Goal: Information Seeking & Learning: Learn about a topic

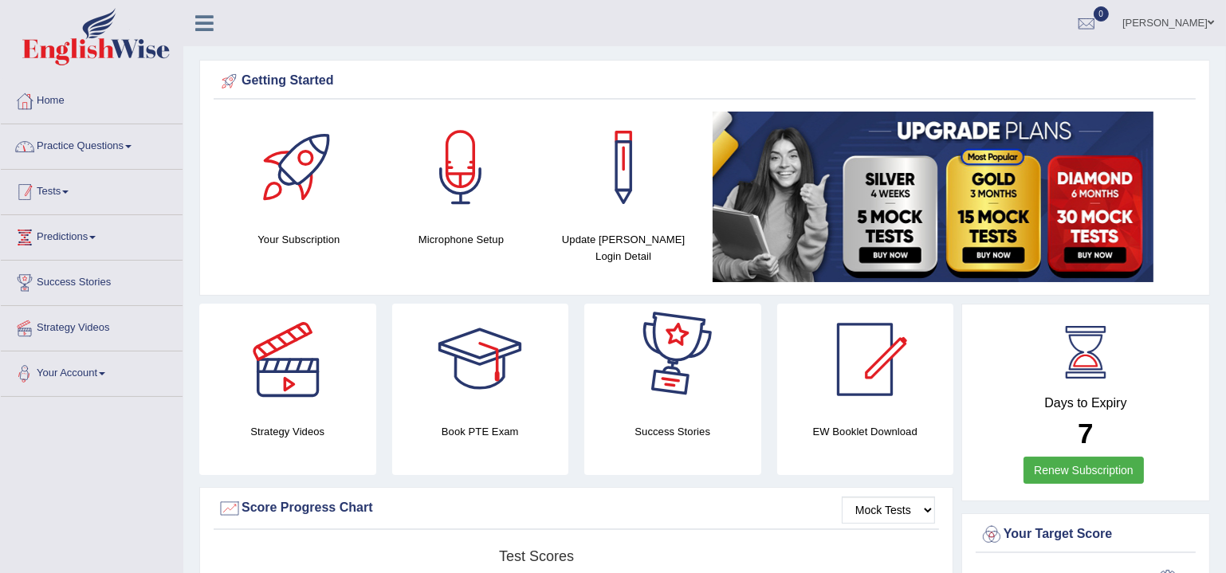
click at [106, 140] on link "Practice Questions" at bounding box center [92, 144] width 182 height 40
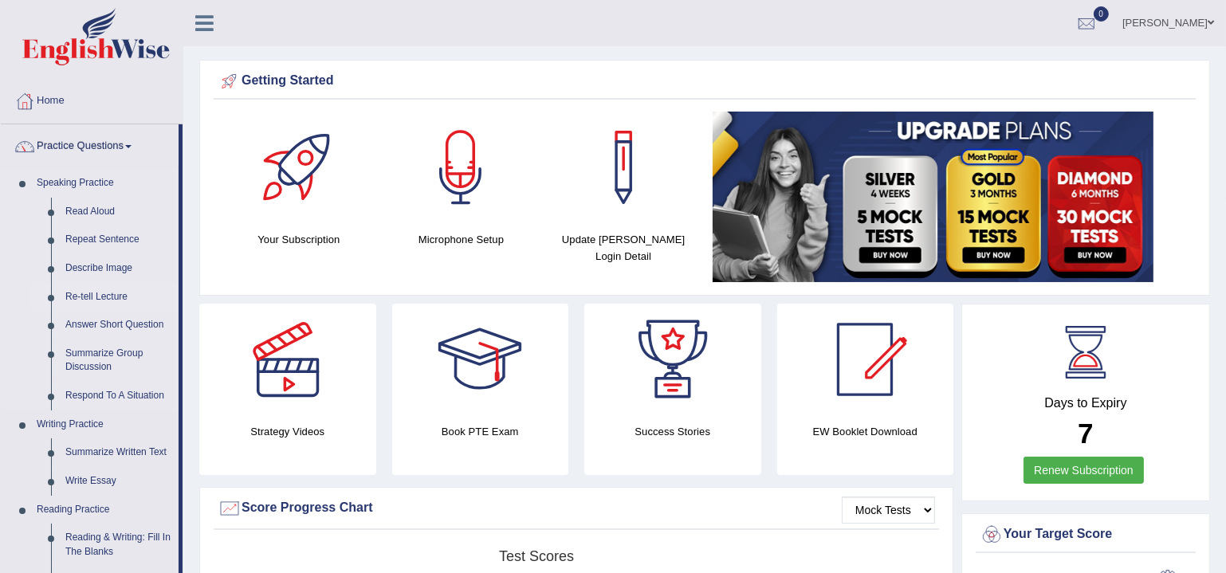
click at [99, 300] on link "Re-tell Lecture" at bounding box center [118, 297] width 120 height 29
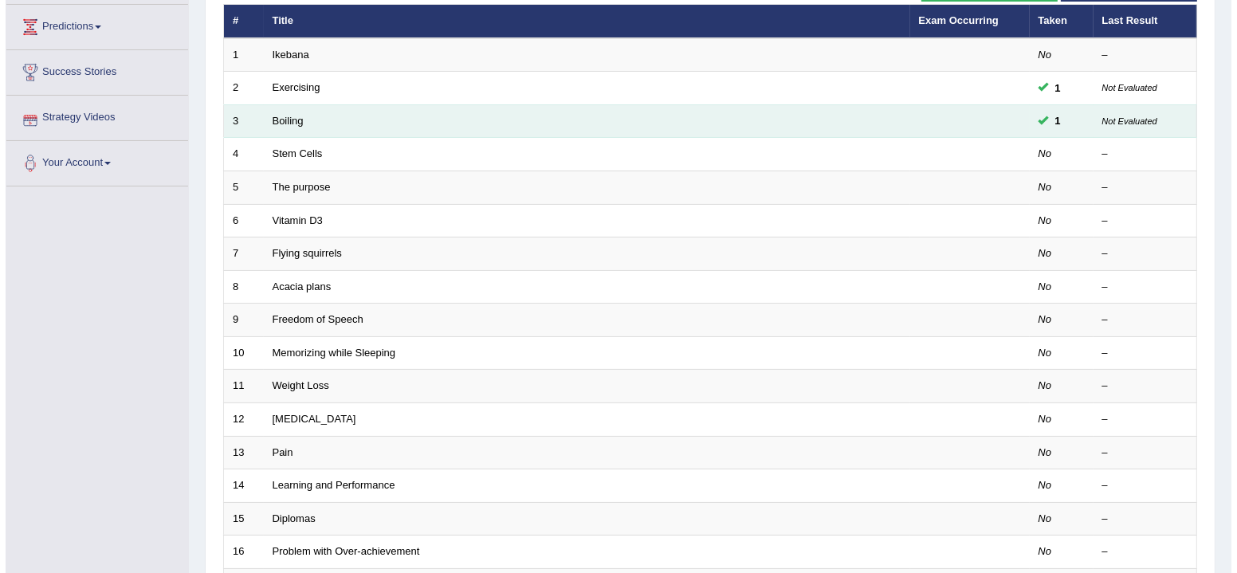
scroll to position [48, 0]
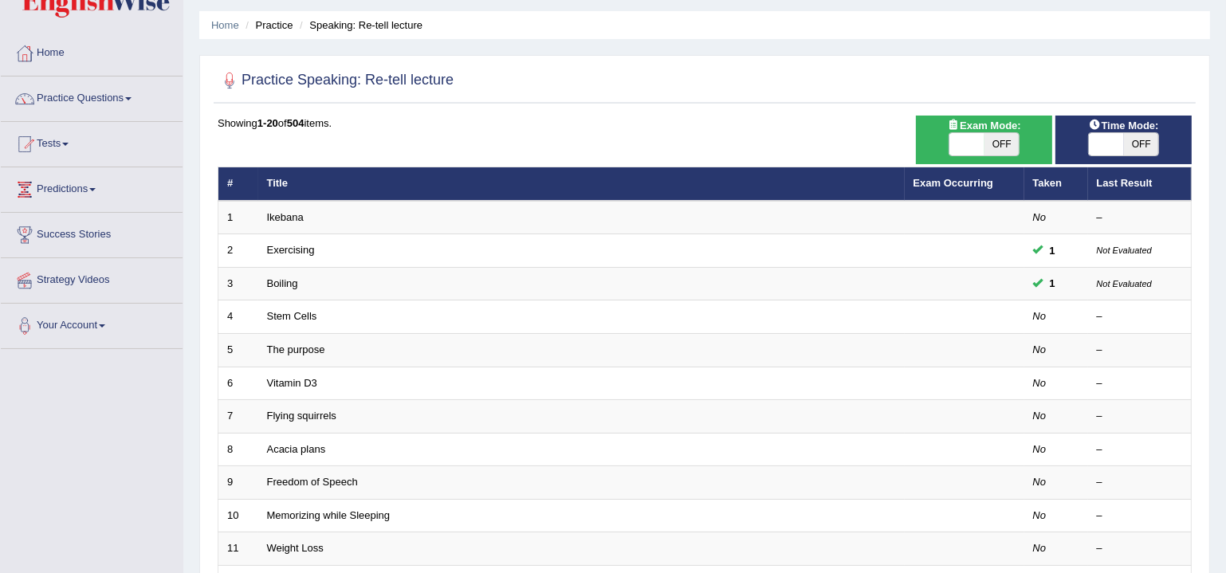
click at [1131, 146] on span "OFF" at bounding box center [1141, 144] width 35 height 22
checkbox input "true"
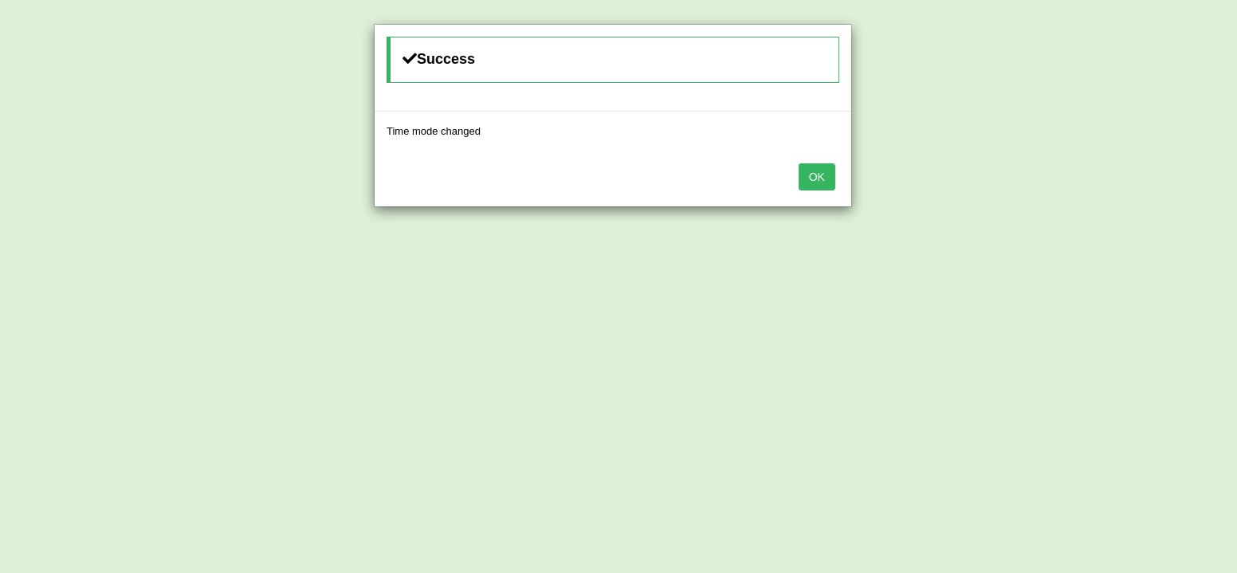
click at [816, 175] on button "OK" at bounding box center [817, 176] width 37 height 27
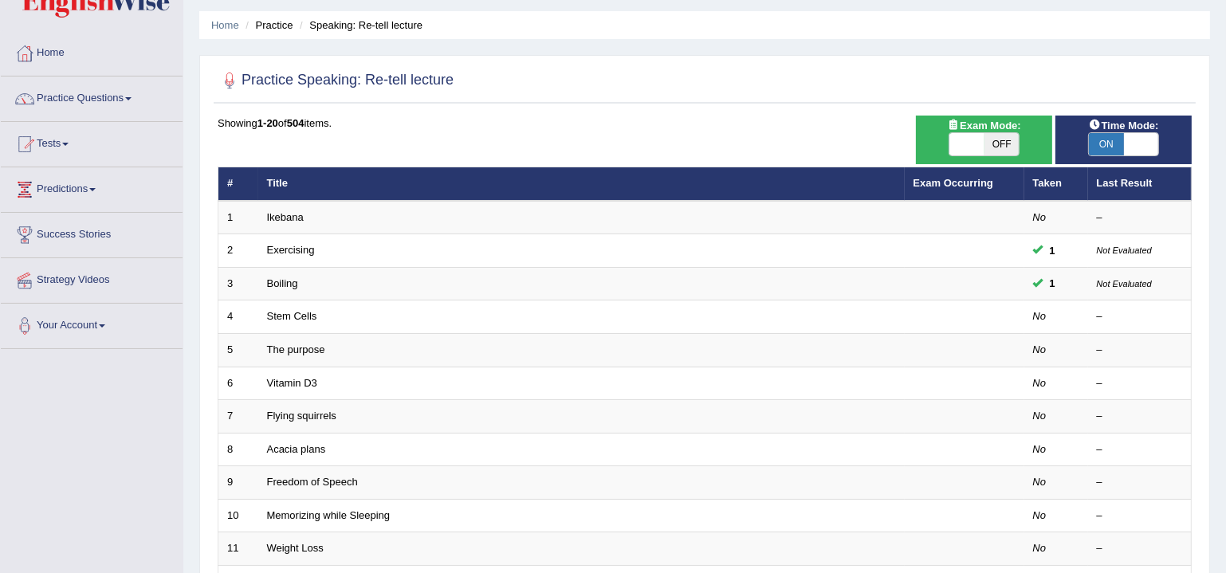
click at [962, 148] on span at bounding box center [967, 144] width 35 height 22
checkbox input "true"
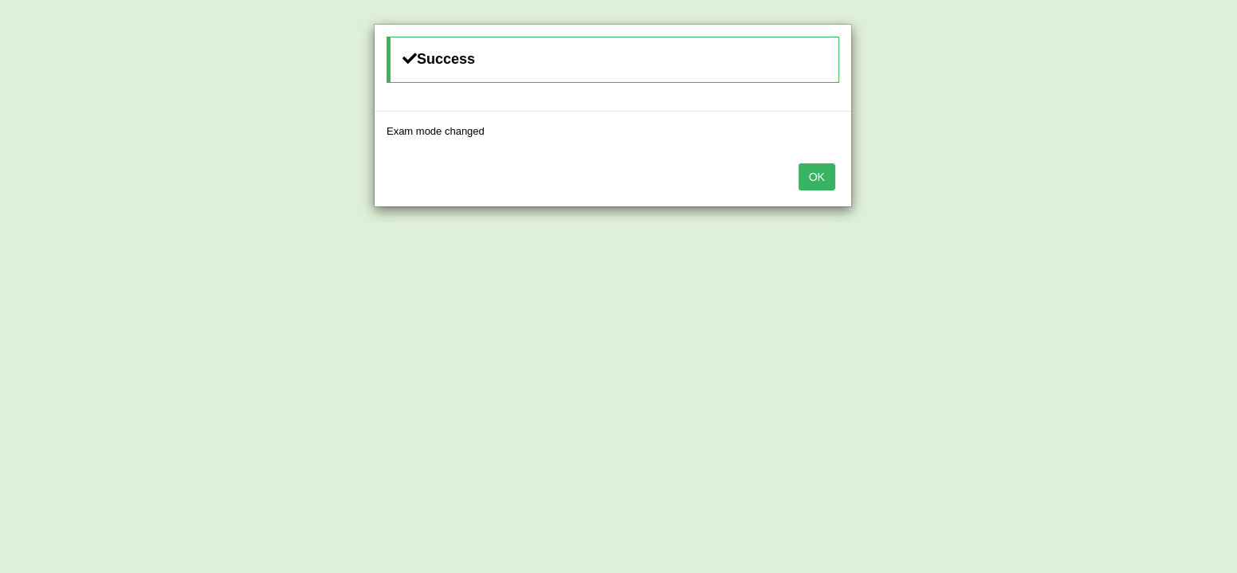
click at [816, 172] on button "OK" at bounding box center [817, 176] width 37 height 27
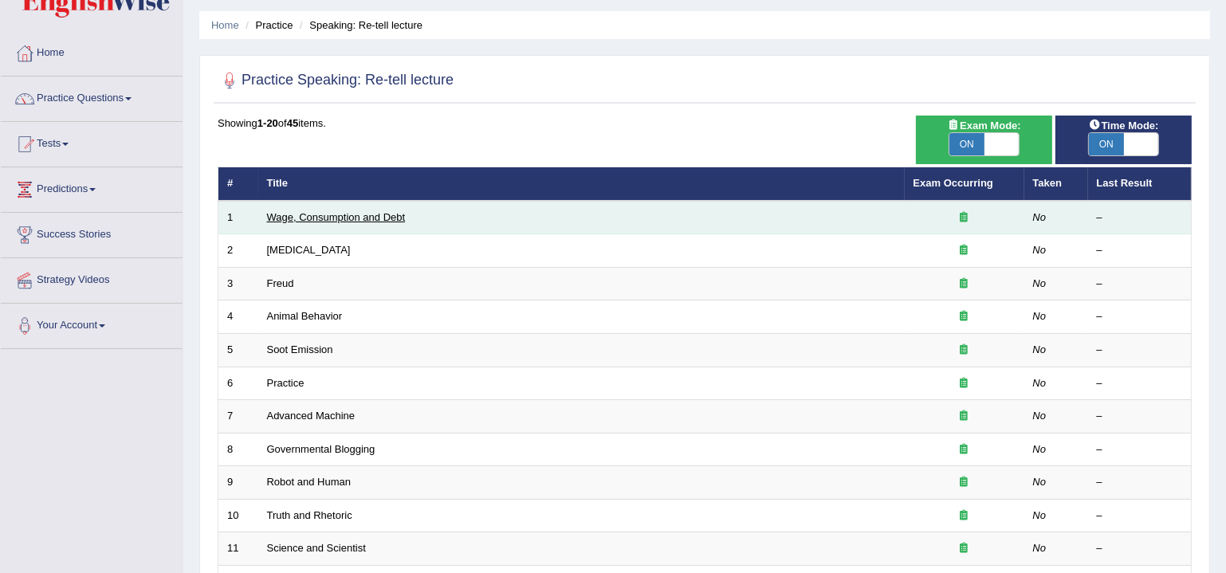
click at [293, 211] on link "Wage, Consumption and Debt" at bounding box center [336, 217] width 139 height 12
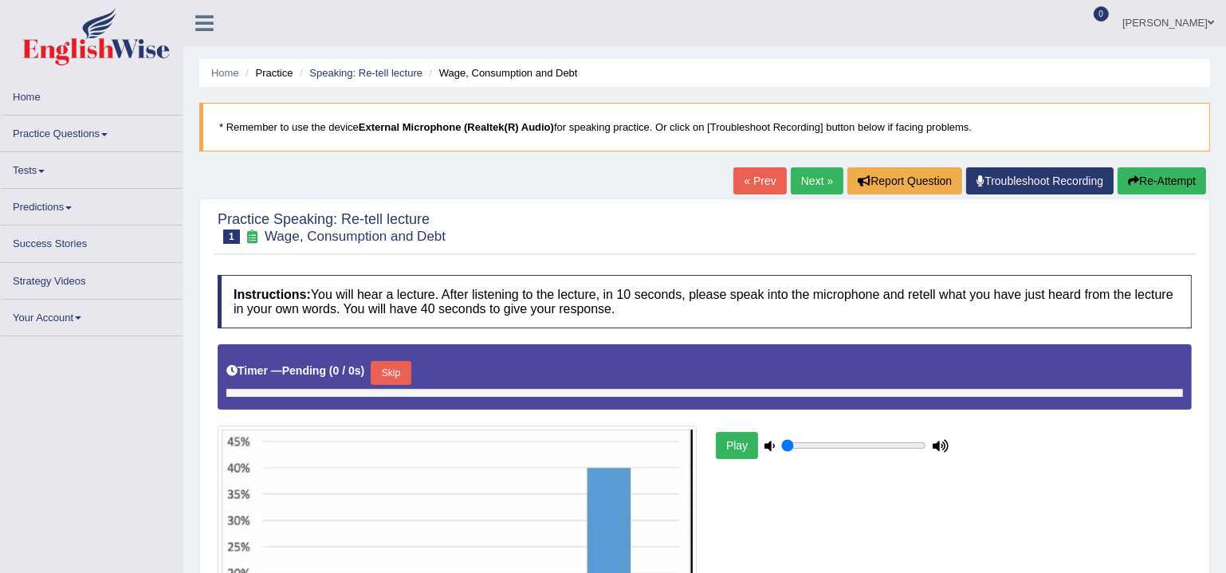
type input "0.55"
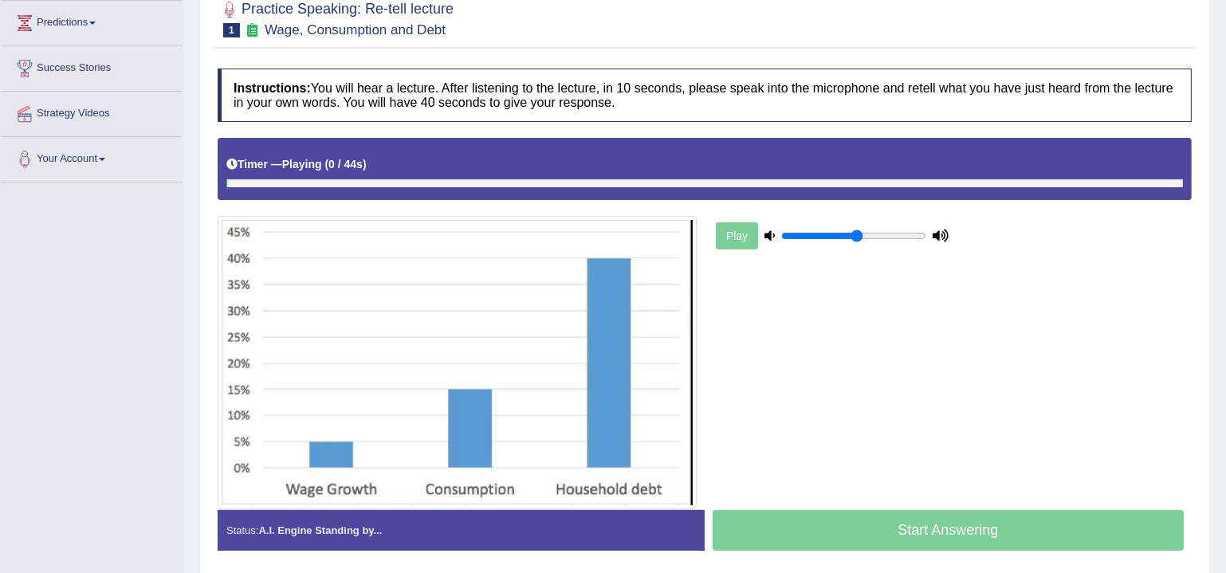
scroll to position [242, 0]
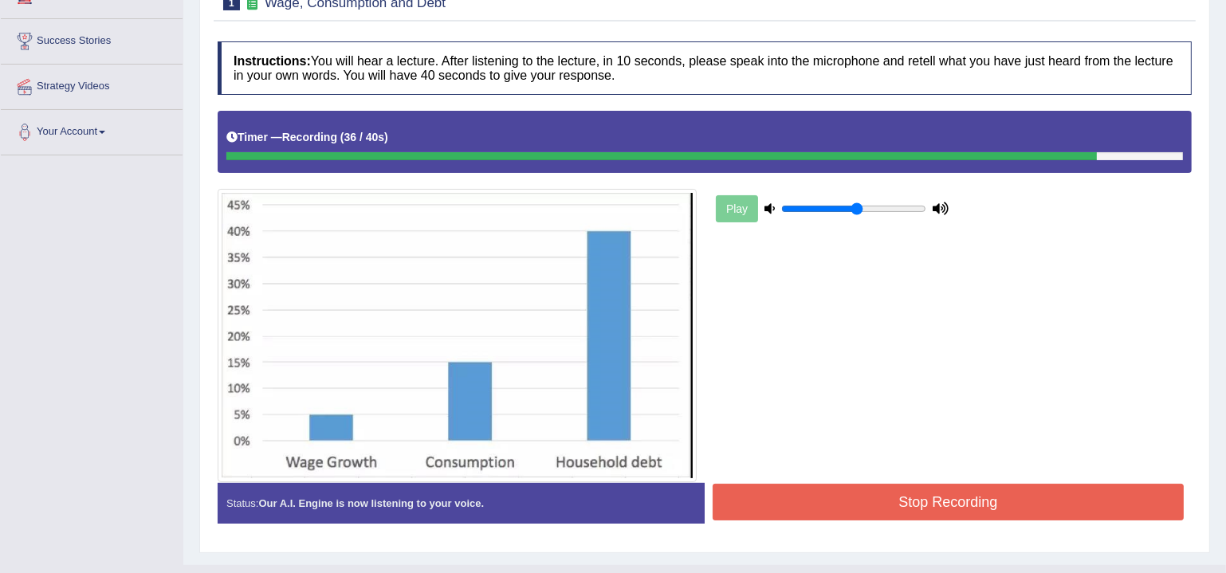
click at [1111, 489] on button "Stop Recording" at bounding box center [948, 502] width 471 height 37
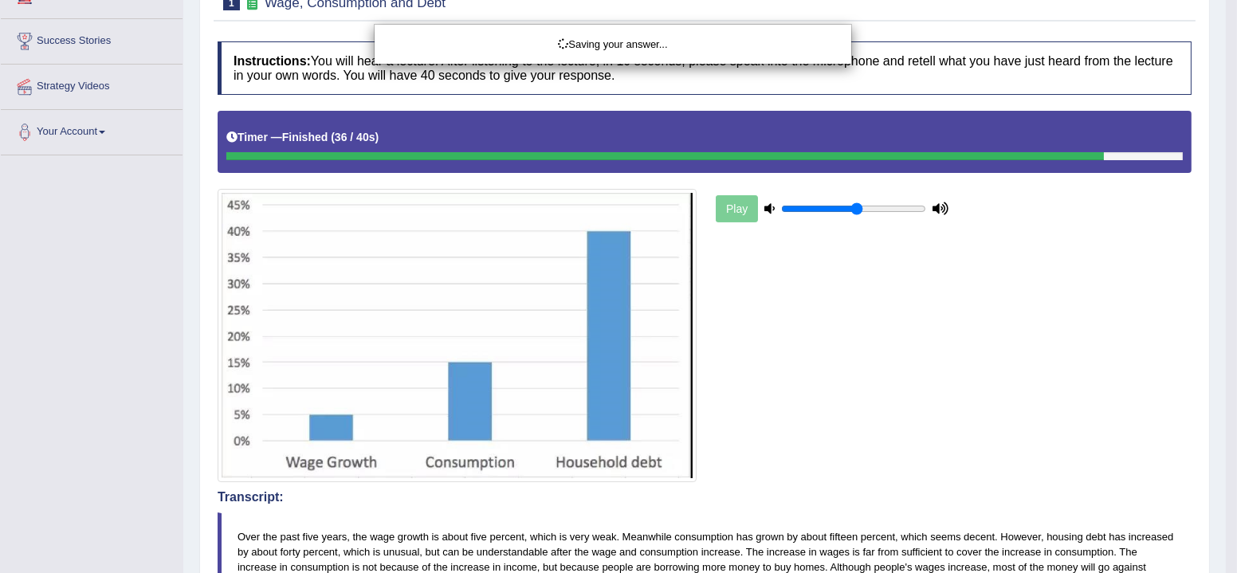
click at [830, 390] on div "Saving your answer..." at bounding box center [618, 286] width 1237 height 573
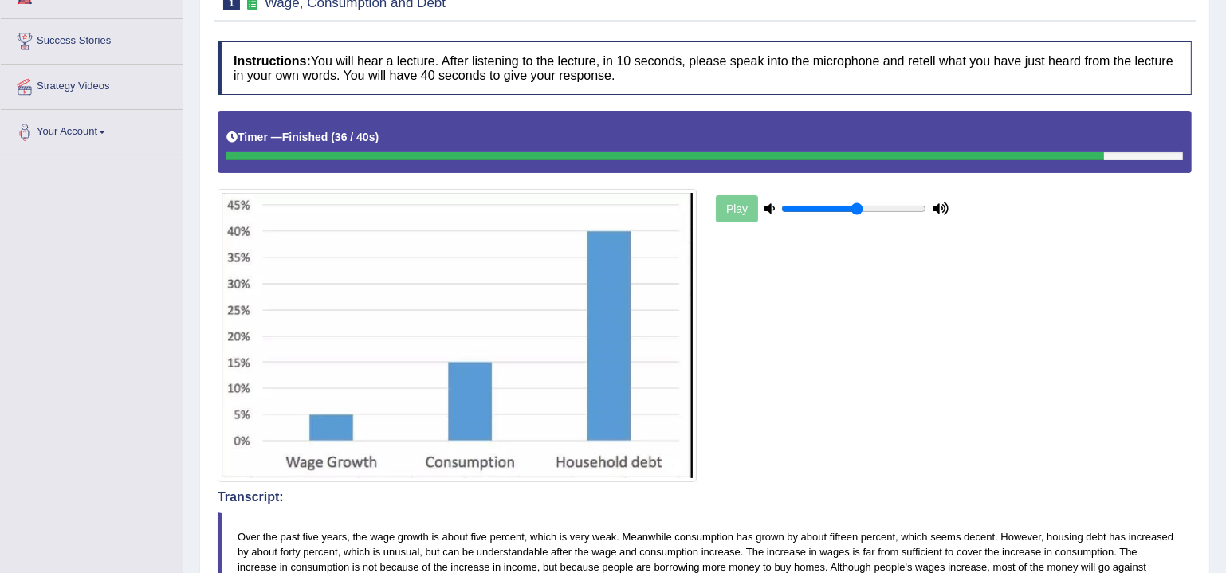
click at [0, 0] on div "Our A.I. Engine is working on your speech analysis! Please be patient. It may t…" at bounding box center [0, 0] width 0 height 0
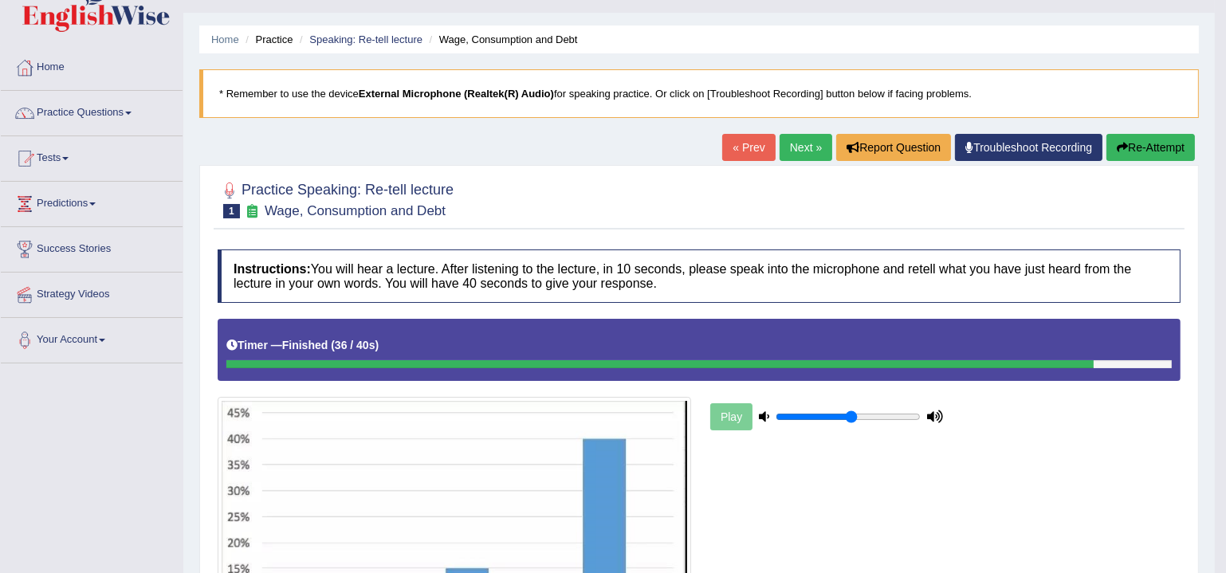
scroll to position [0, 0]
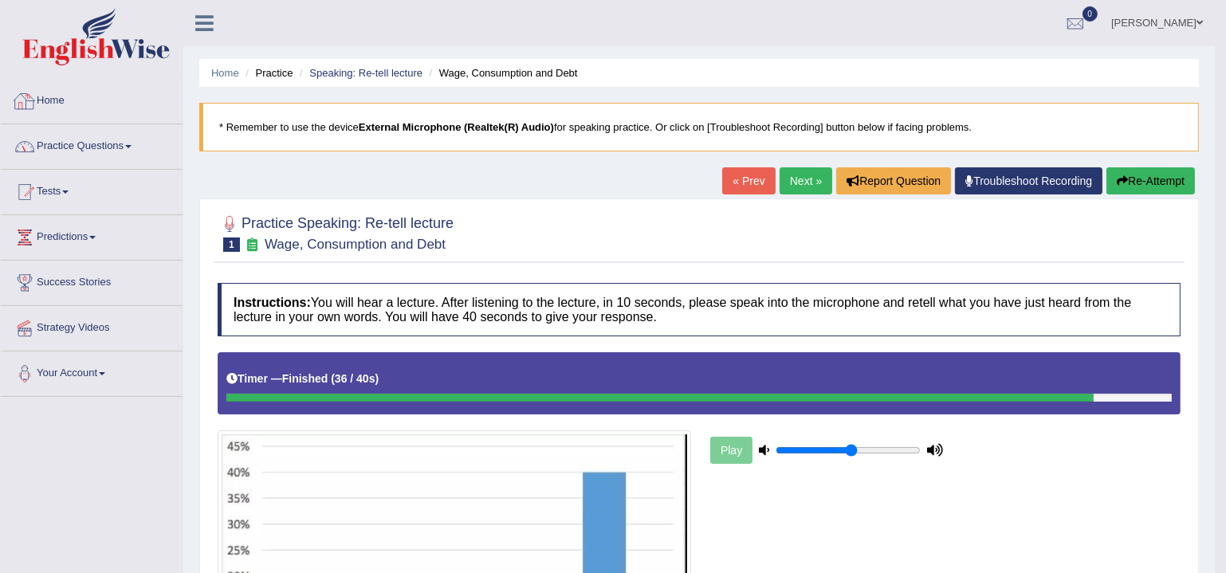
click at [46, 105] on link "Home" at bounding box center [92, 99] width 182 height 40
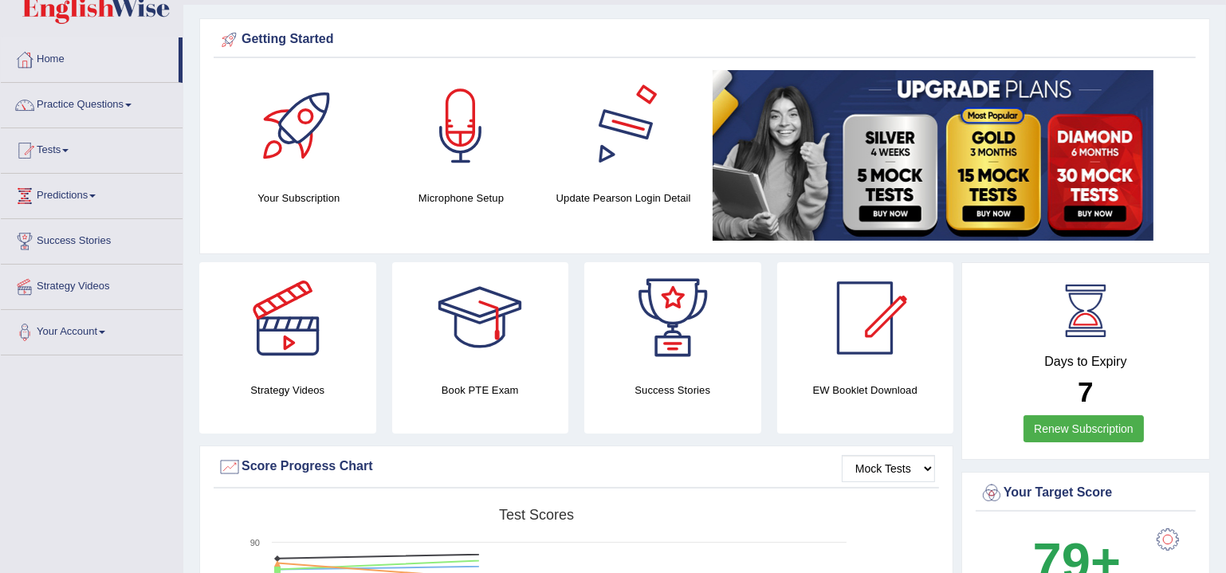
scroll to position [48, 0]
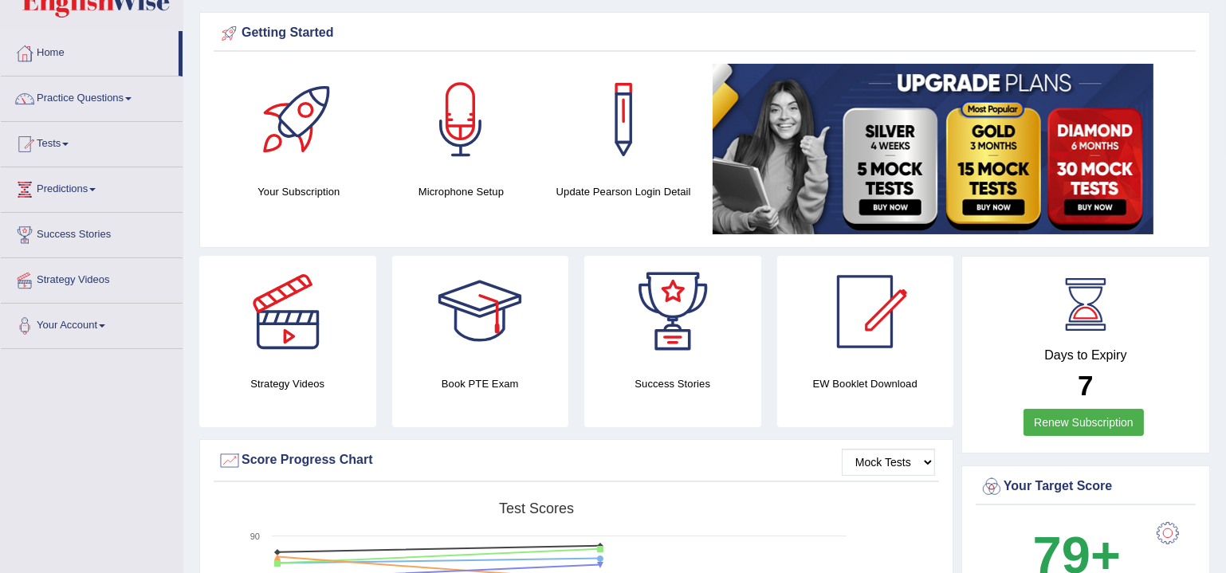
click at [85, 93] on link "Practice Questions" at bounding box center [92, 97] width 182 height 40
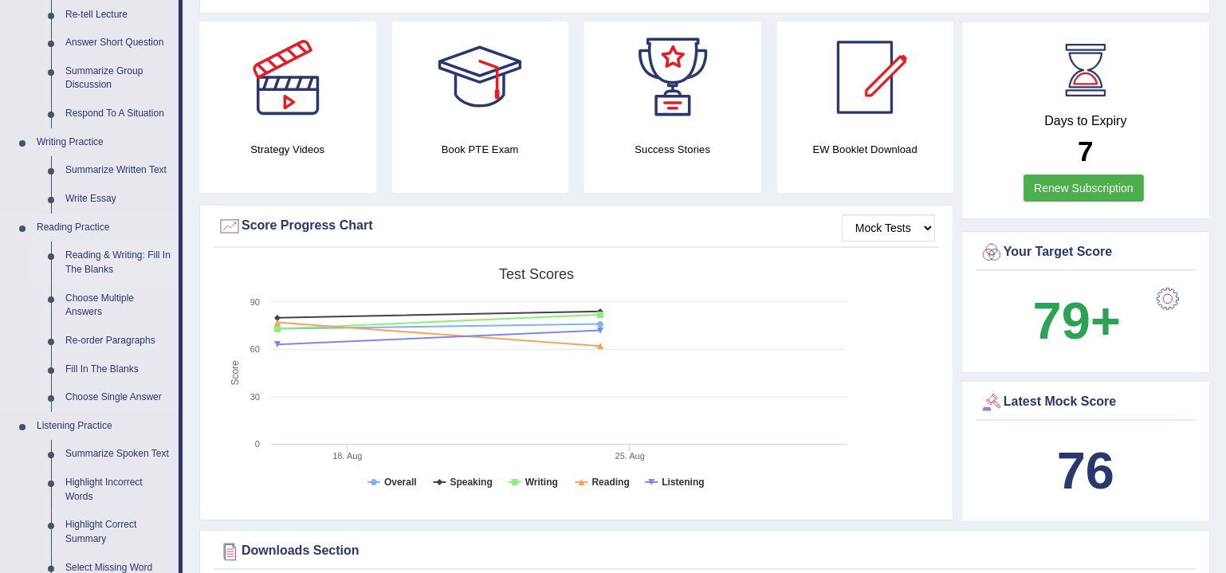
scroll to position [338, 0]
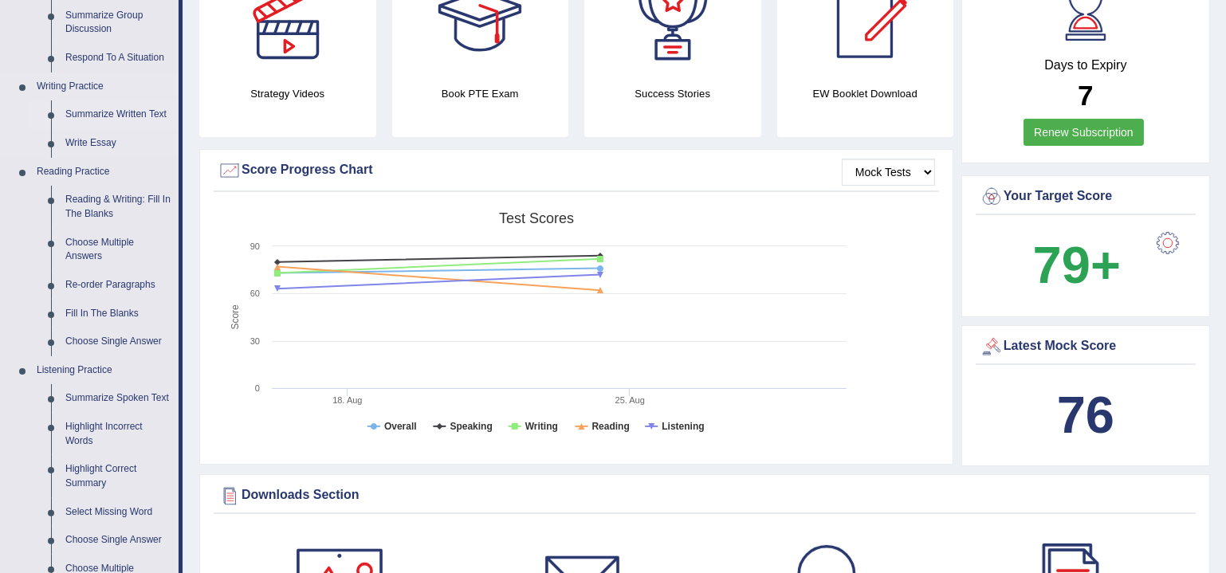
click at [124, 112] on link "Summarize Written Text" at bounding box center [118, 114] width 120 height 29
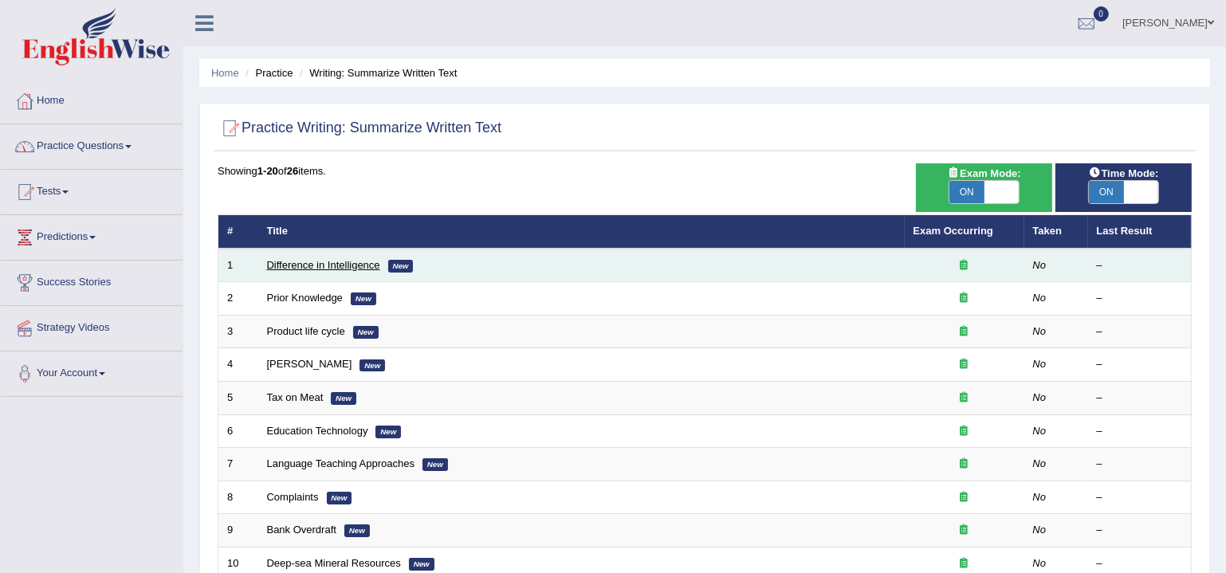
click at [333, 266] on link "Difference in Intelligence" at bounding box center [323, 265] width 113 height 12
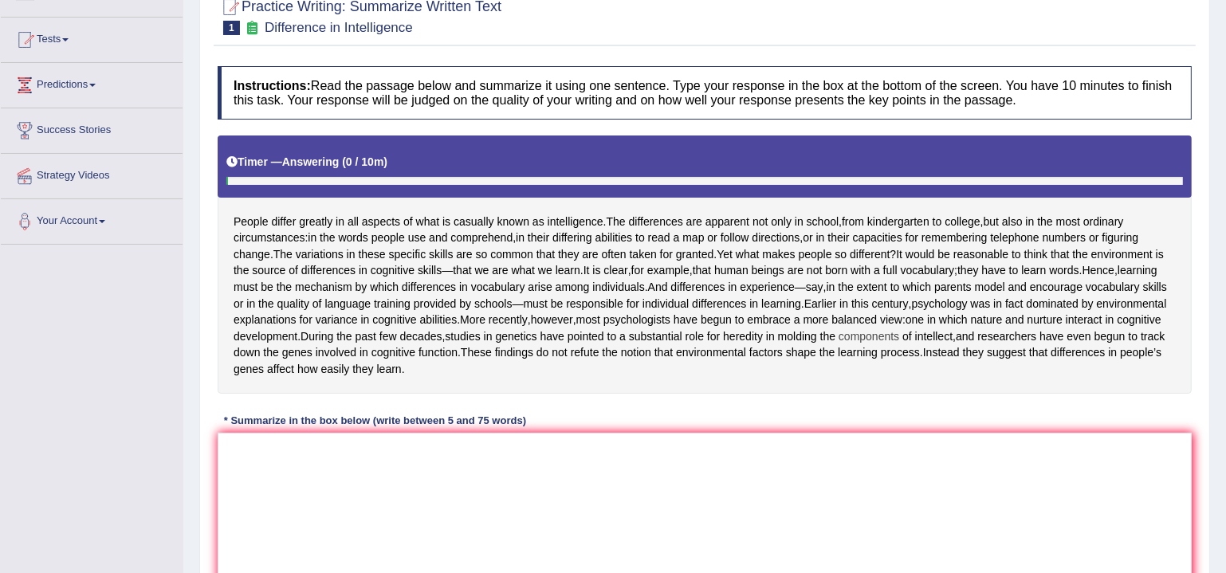
scroll to position [242, 0]
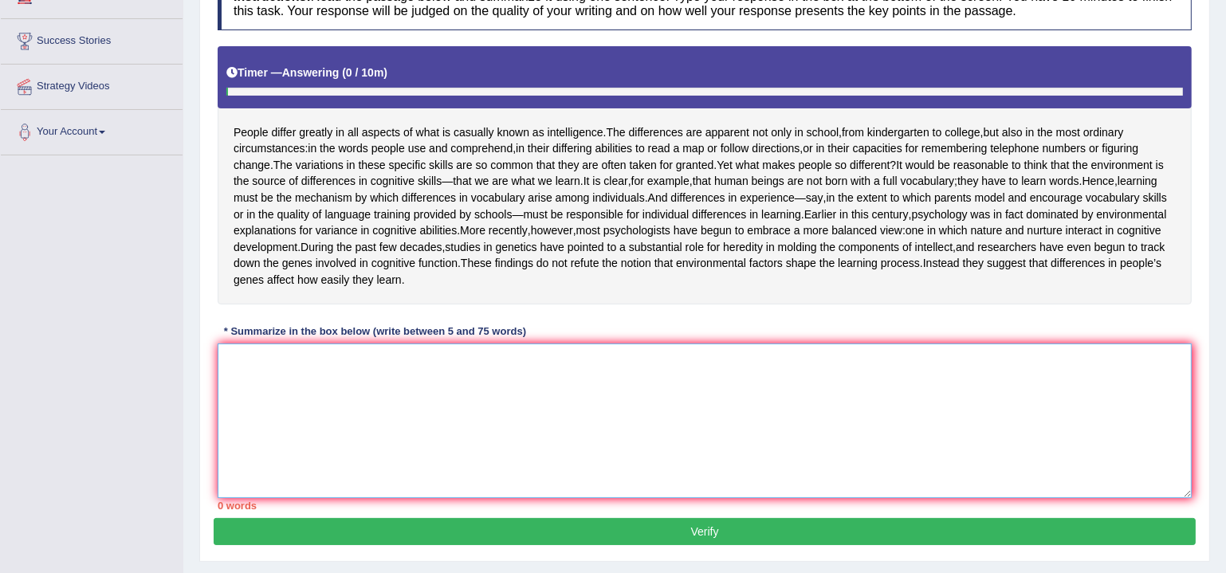
click at [337, 407] on textarea at bounding box center [705, 421] width 974 height 155
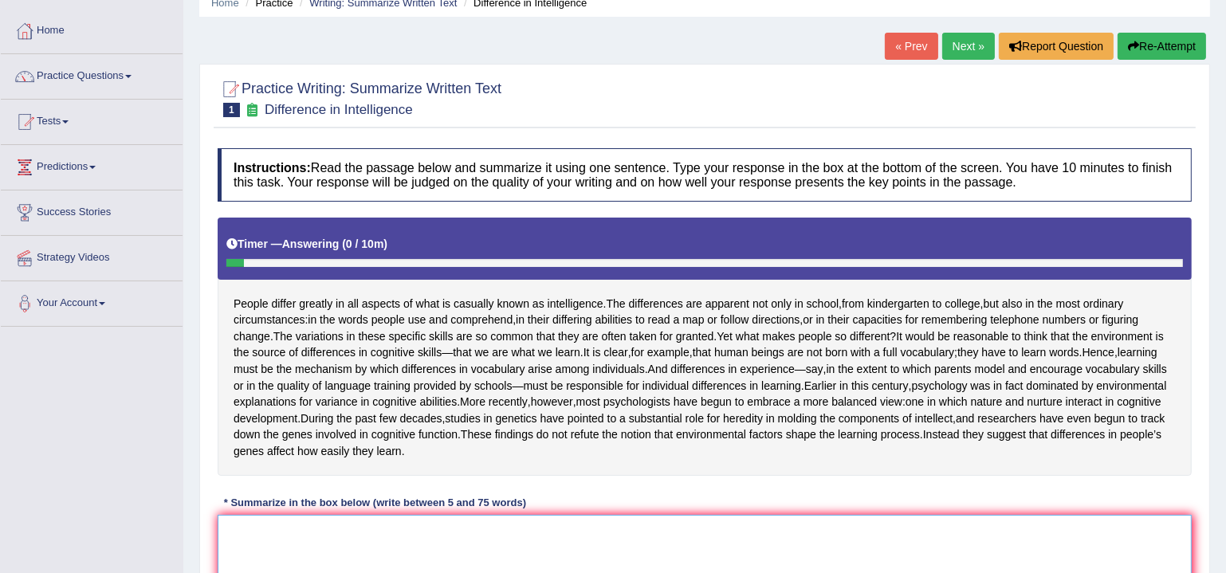
scroll to position [312, 0]
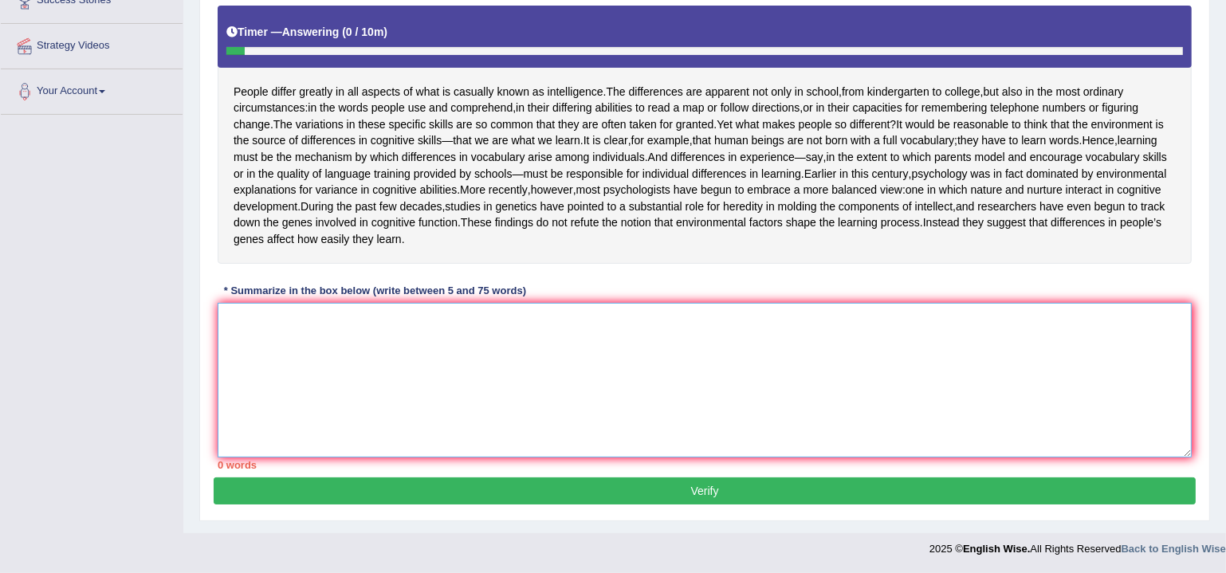
click at [821, 385] on textarea at bounding box center [705, 380] width 974 height 155
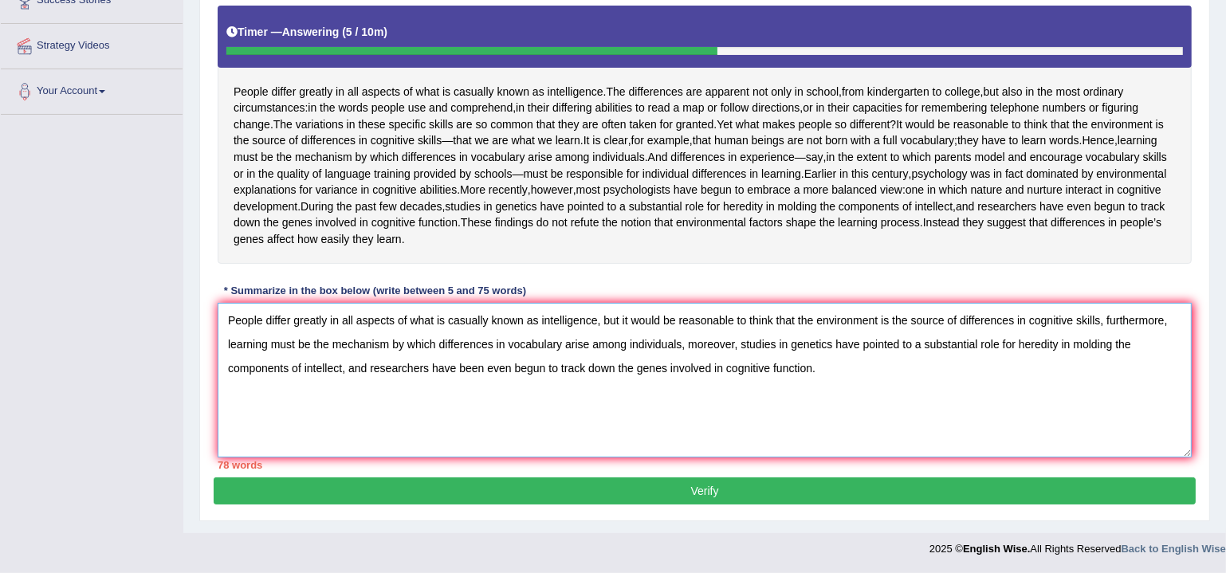
drag, startPoint x: 618, startPoint y: 321, endPoint x: 222, endPoint y: 328, distance: 395.5
click at [222, 328] on textarea "People differ greatly in all aspects of what is casually known as intelligence,…" at bounding box center [705, 380] width 974 height 155
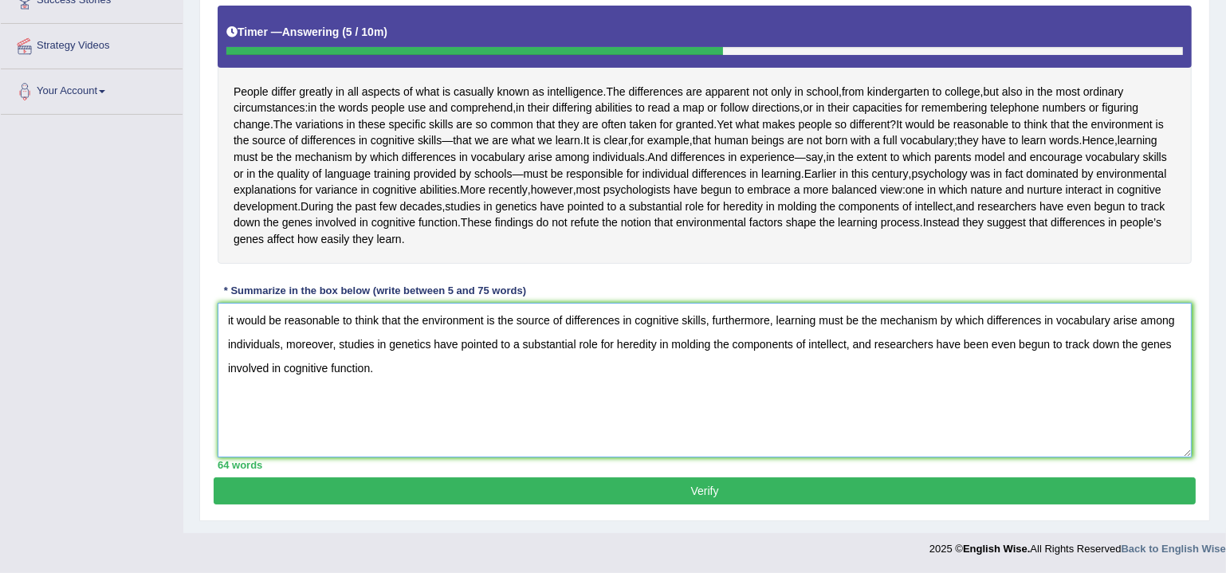
click at [233, 323] on textarea "it would be reasonable to think that the environment is the source of differenc…" at bounding box center [705, 380] width 974 height 155
click at [414, 369] on textarea "It would be reasonable to think that the environment is the source of differenc…" at bounding box center [705, 380] width 974 height 155
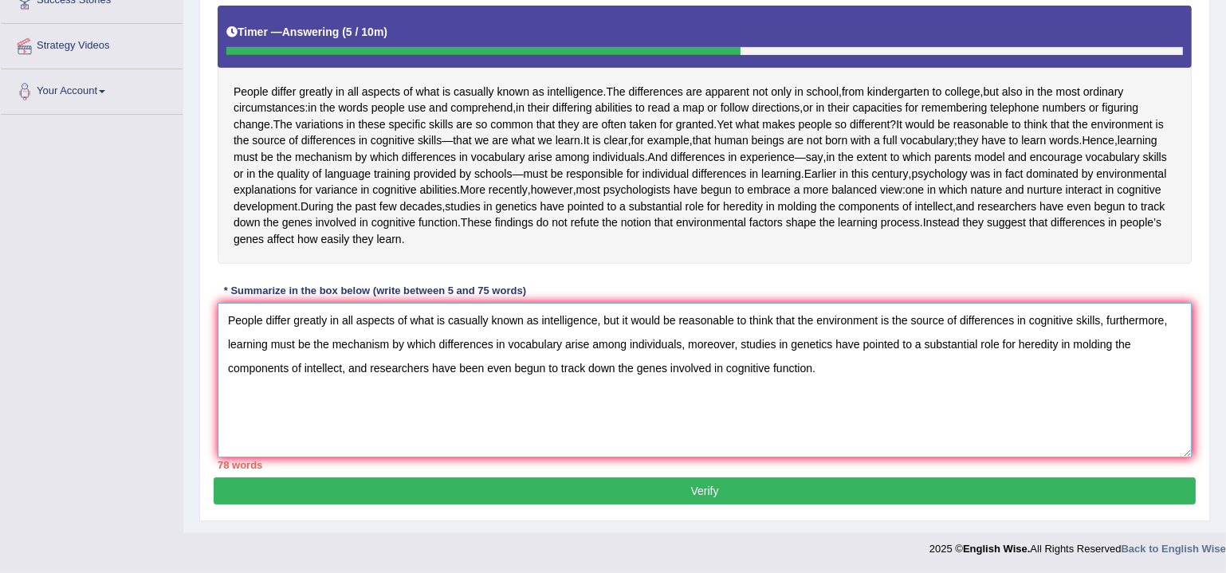
click at [507, 394] on textarea "People differ greatly in all aspects of what is casually known as intelligence,…" at bounding box center [705, 380] width 974 height 155
drag, startPoint x: 812, startPoint y: 366, endPoint x: 712, endPoint y: 367, distance: 99.7
click at [712, 367] on textarea "People differ greatly in all aspects of what is casually known as intelligence,…" at bounding box center [705, 380] width 974 height 155
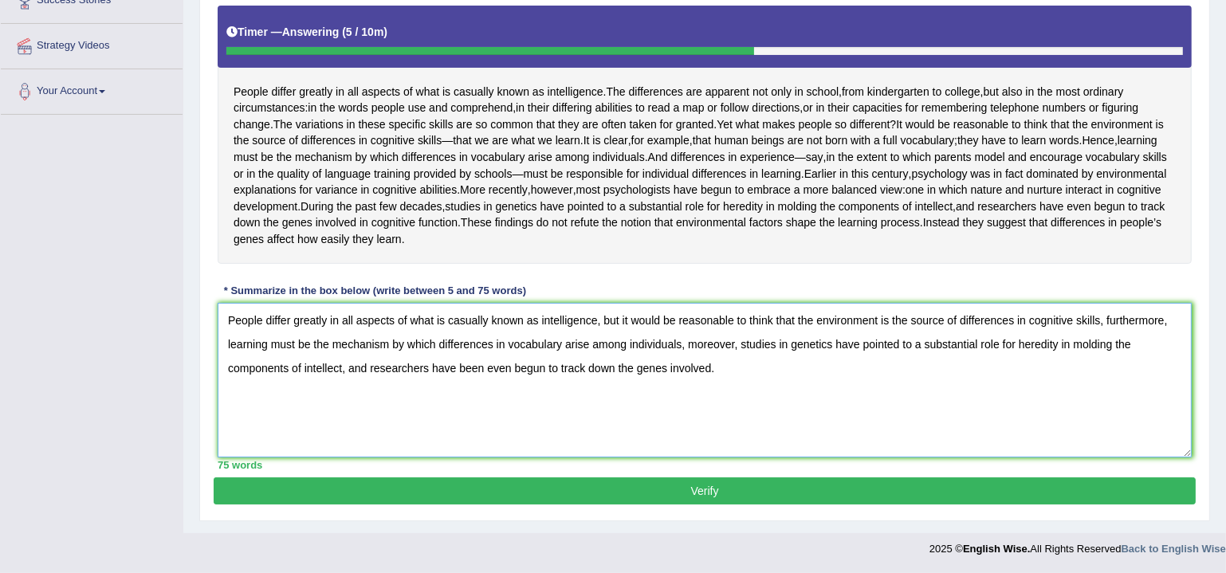
drag, startPoint x: 845, startPoint y: 396, endPoint x: 95, endPoint y: 318, distance: 754.3
click at [95, 318] on div "Toggle navigation Home Practice Questions Speaking Practice Read Aloud Repeat S…" at bounding box center [613, 142] width 1226 height 848
click at [696, 410] on textarea "People differ greatly in all aspects of what is casually known as intelligence,…" at bounding box center [705, 380] width 974 height 155
click at [741, 387] on textarea "People differ greatly in all aspects of what is casually known as intelligence,…" at bounding box center [705, 380] width 974 height 155
click at [249, 323] on textarea "People differ greatly in all aspects of what is casually known as intelligence,…" at bounding box center [705, 380] width 974 height 155
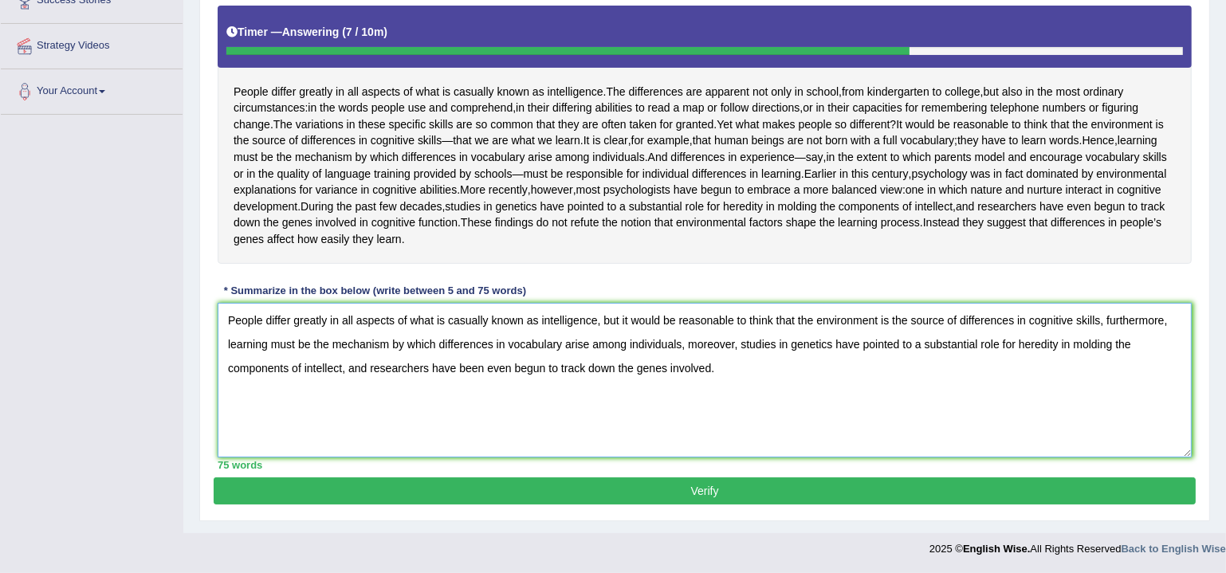
scroll to position [263, 0]
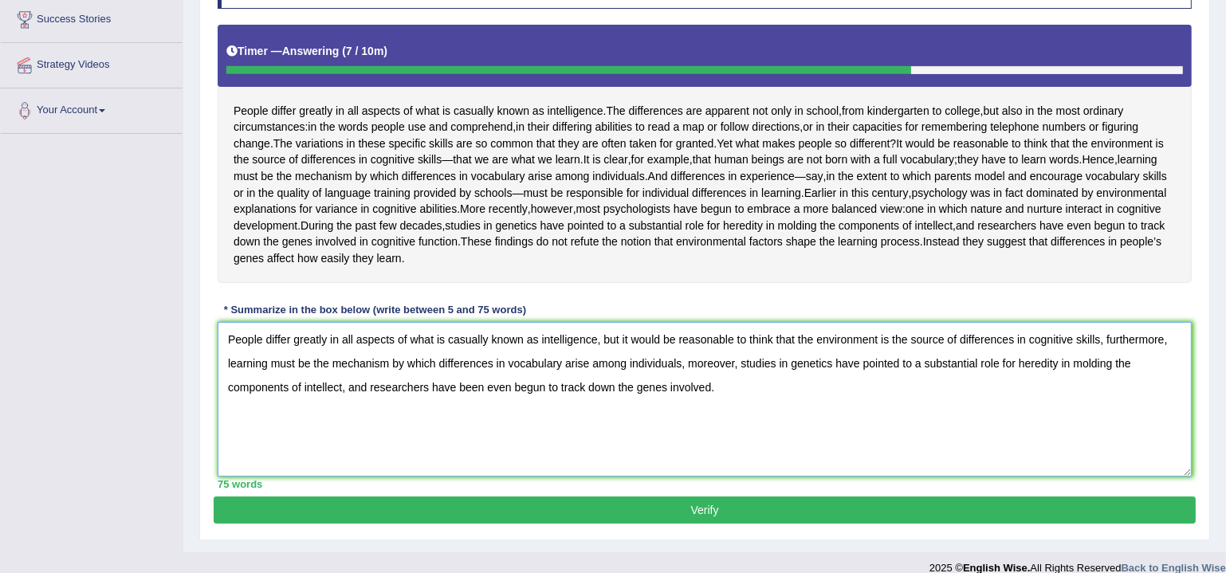
click at [1131, 395] on textarea "People differ greatly in all aspects of what is casually known as intelligence,…" at bounding box center [705, 399] width 974 height 155
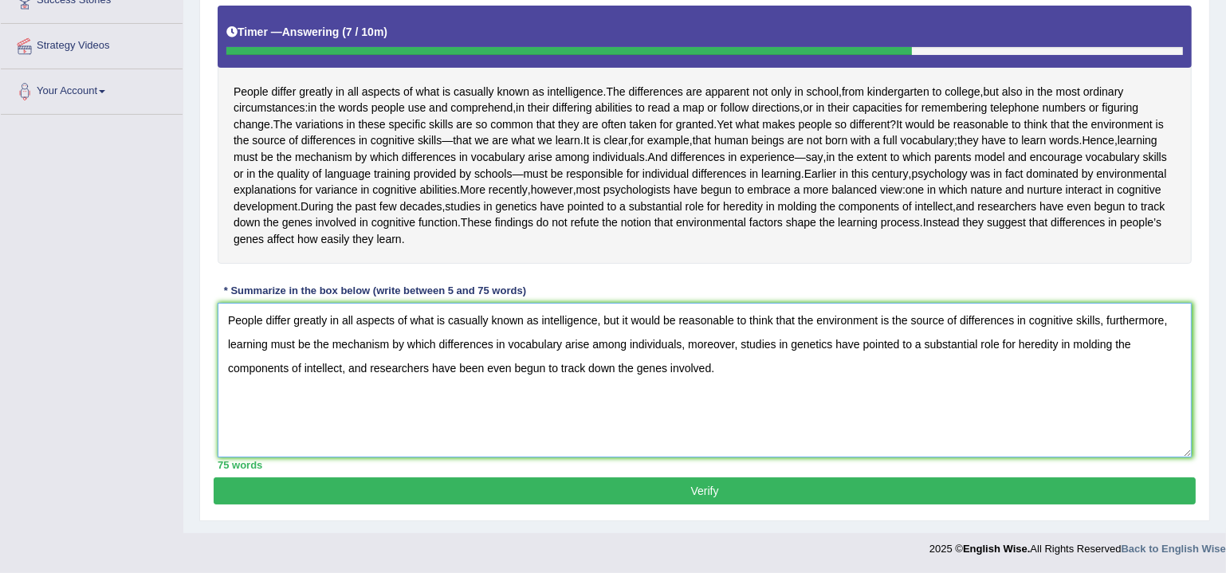
scroll to position [312, 0]
click at [485, 368] on textarea "People differ greatly in all aspects of what is casually known as intelligence,…" at bounding box center [705, 380] width 974 height 155
click at [720, 377] on textarea "People differ greatly in all aspects of what is casually known as intelligence,…" at bounding box center [705, 380] width 974 height 155
drag, startPoint x: 475, startPoint y: 338, endPoint x: 199, endPoint y: 300, distance: 279.3
click at [199, 300] on div "Home Practice Writing: Summarize Written Text Difference in Intelligence « Prev…" at bounding box center [704, 126] width 1043 height 816
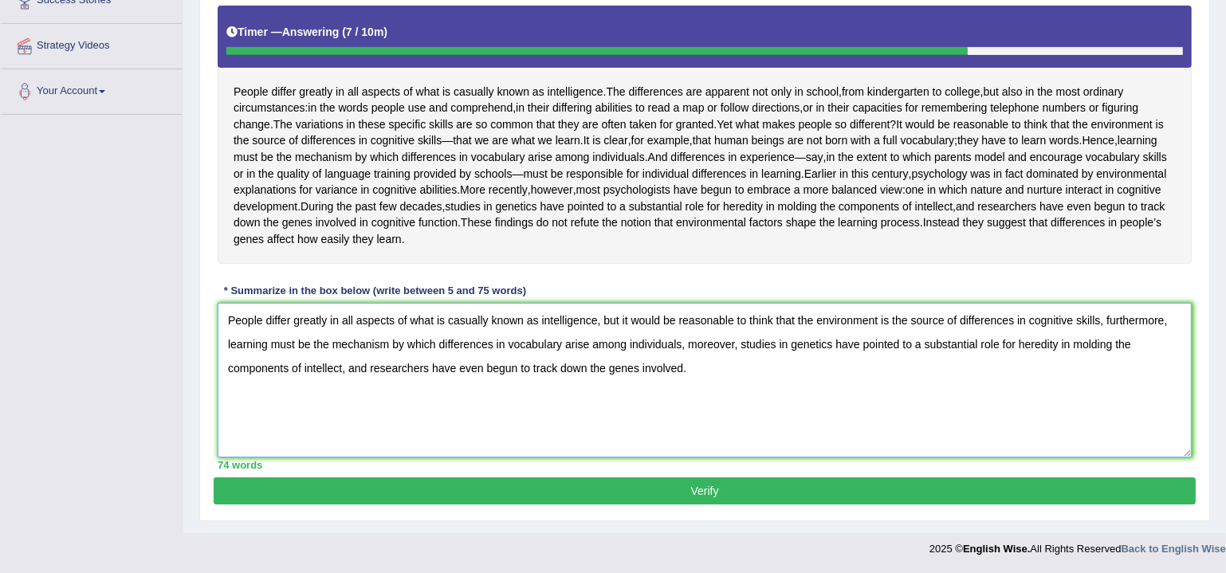
click at [855, 403] on textarea "People differ greatly in all aspects of what is casually known as intelligence,…" at bounding box center [705, 380] width 974 height 155
type textarea "People differ greatly in all aspects of what is casually known as intelligence,…"
click at [720, 490] on button "Verify" at bounding box center [705, 491] width 982 height 27
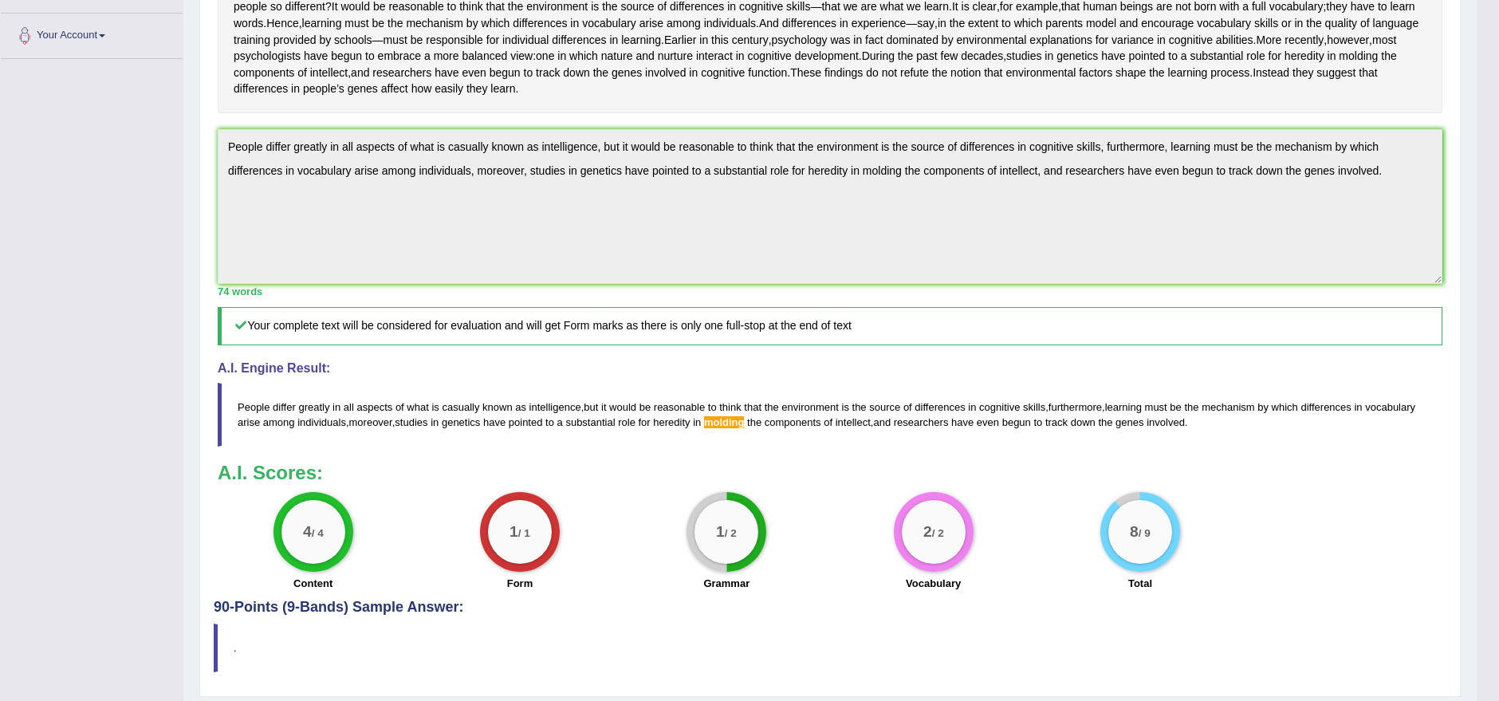
scroll to position [279, 0]
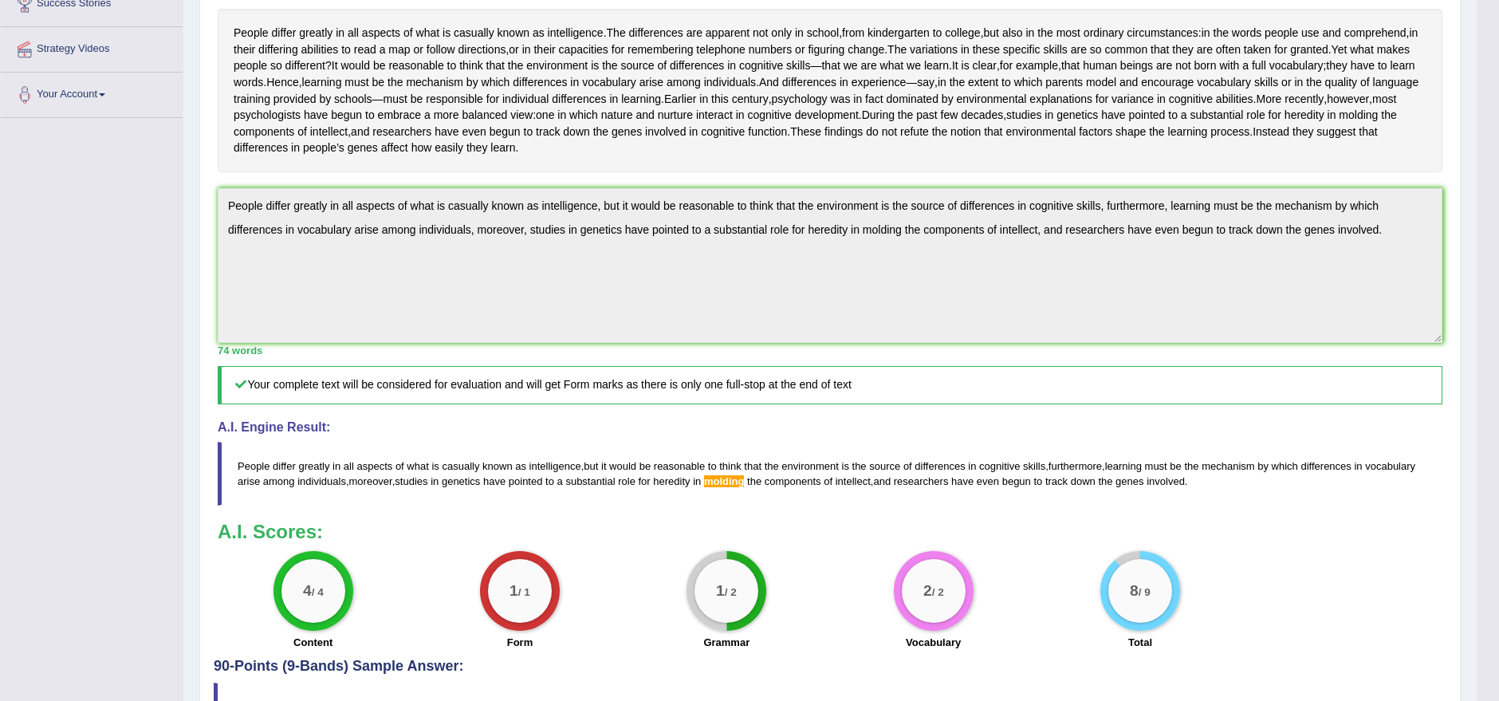
drag, startPoint x: 626, startPoint y: 85, endPoint x: 614, endPoint y: 81, distance: 12.4
click at [626, 85] on div "People differ greatly in all aspects of what is casually known as intelligence …" at bounding box center [830, 90] width 1225 height 163
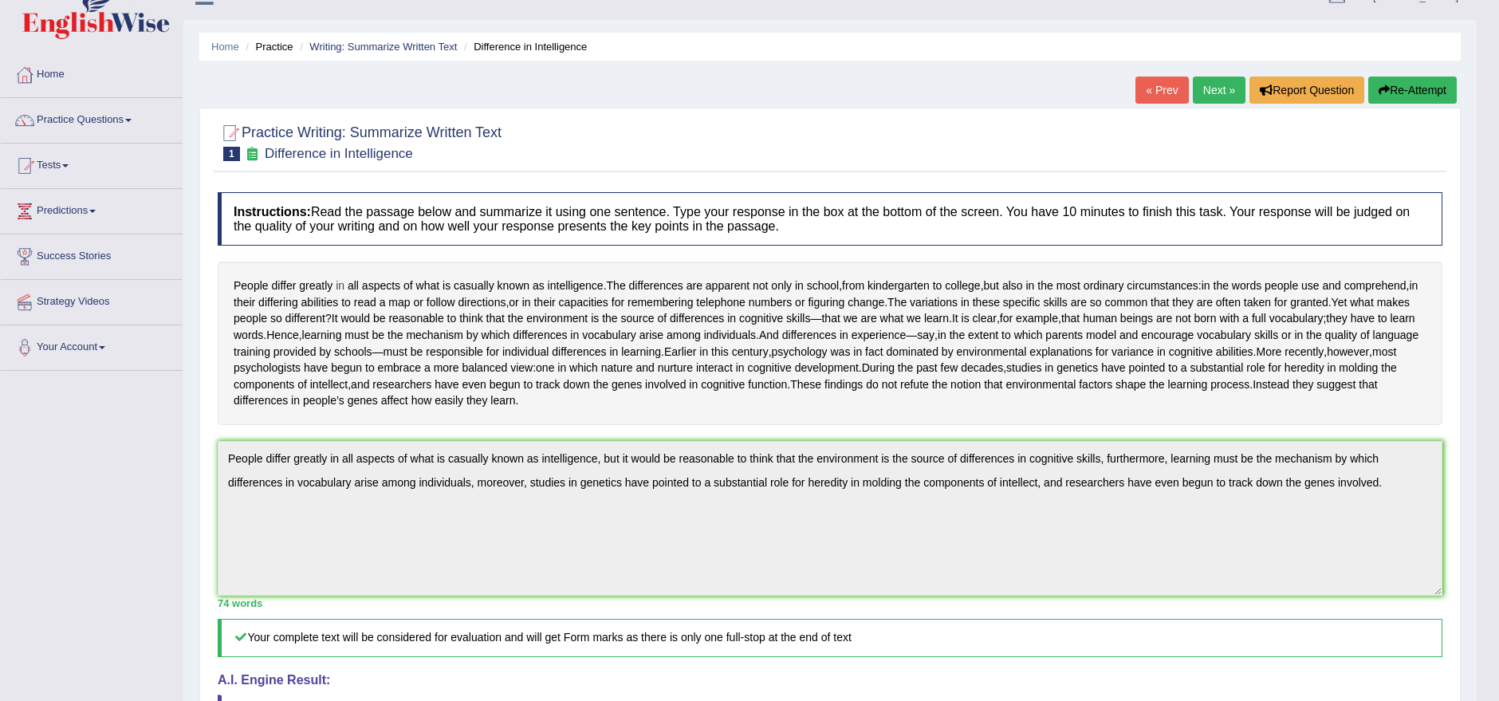
scroll to position [0, 0]
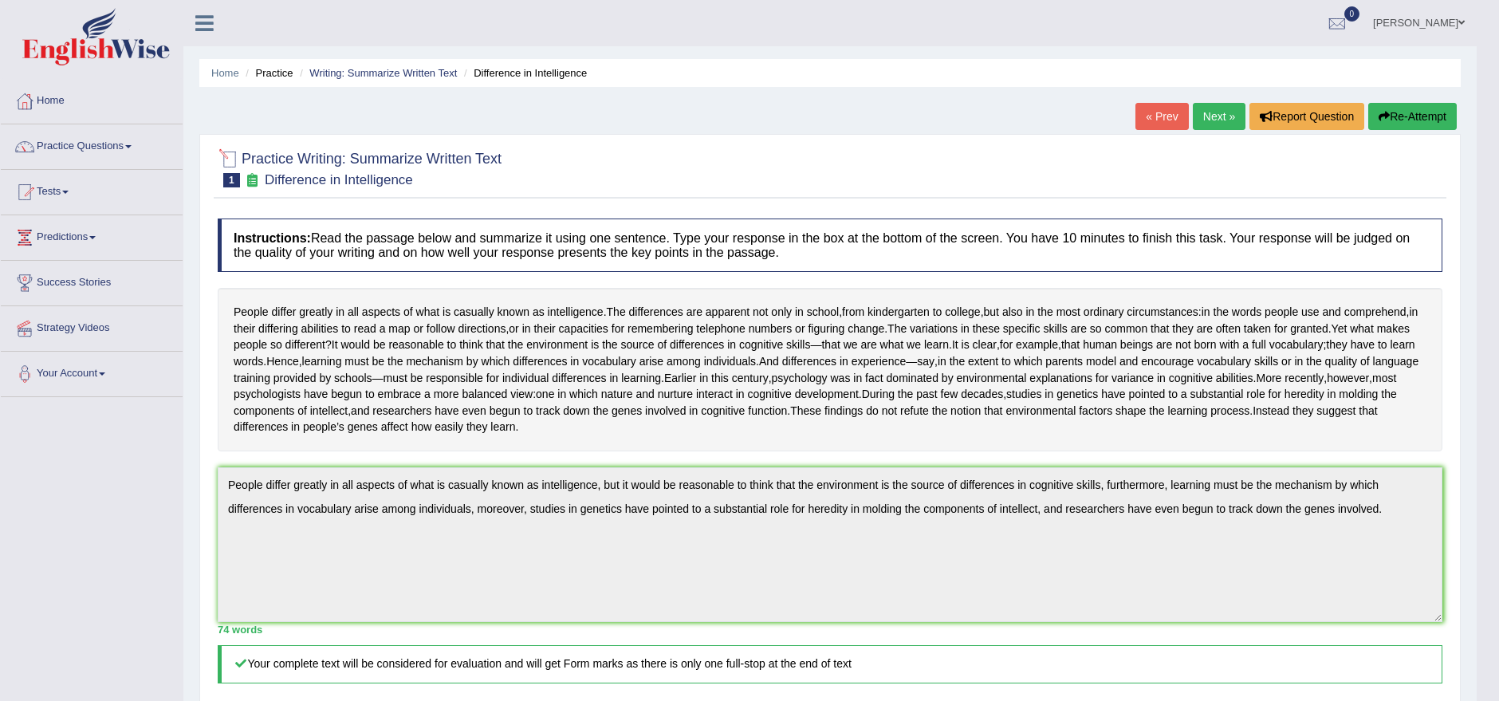
click at [203, 30] on icon at bounding box center [204, 23] width 18 height 21
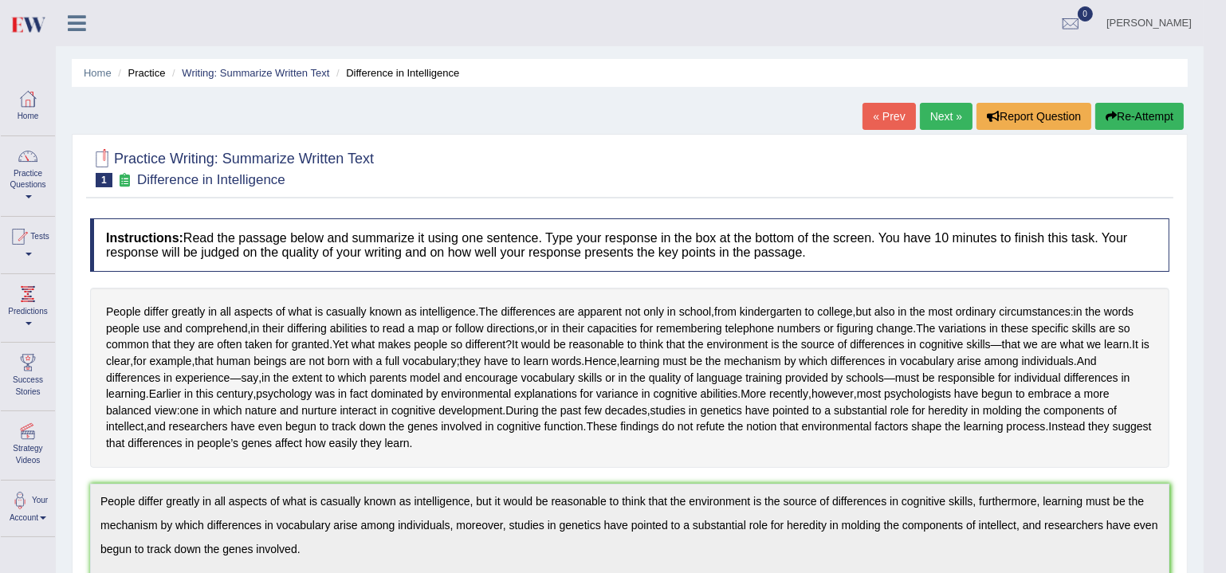
click at [73, 22] on icon at bounding box center [77, 23] width 18 height 21
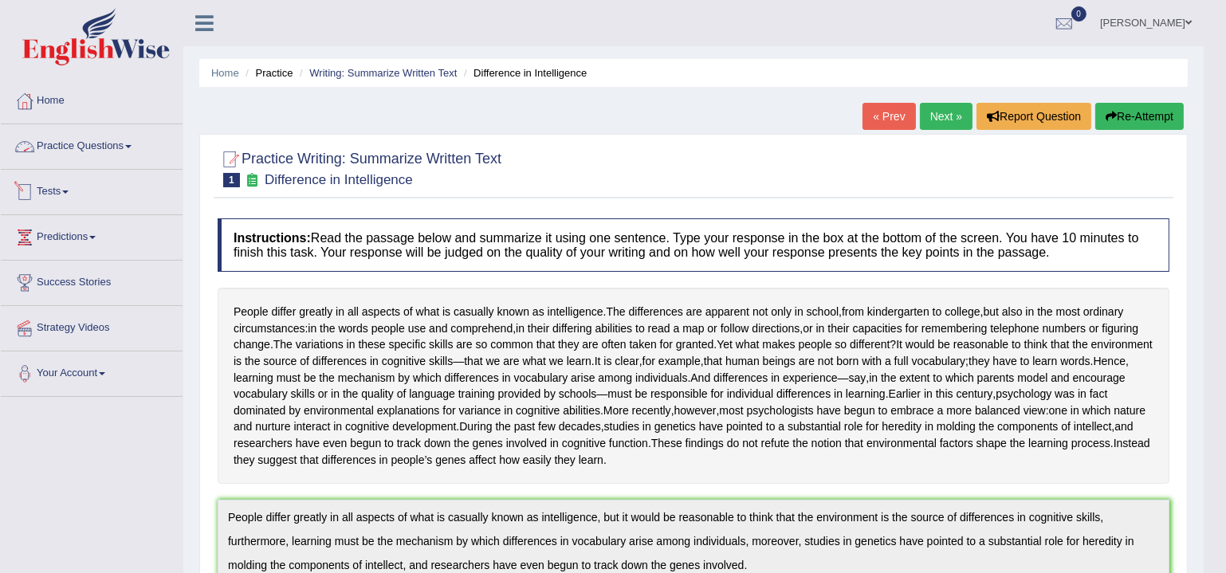
click at [92, 145] on link "Practice Questions" at bounding box center [92, 144] width 182 height 40
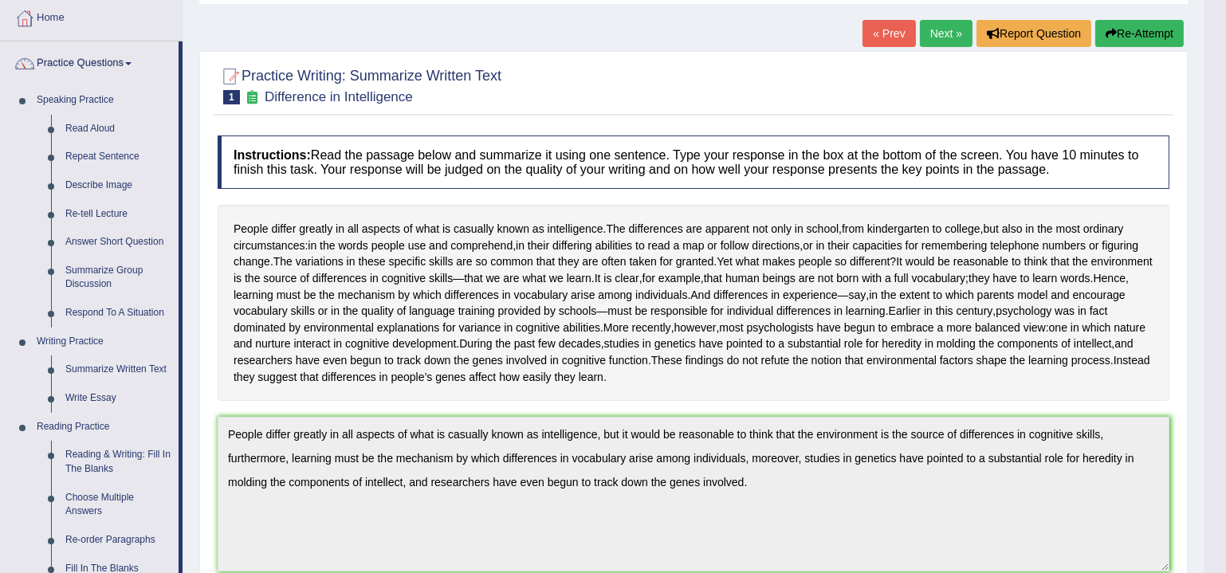
scroll to position [96, 0]
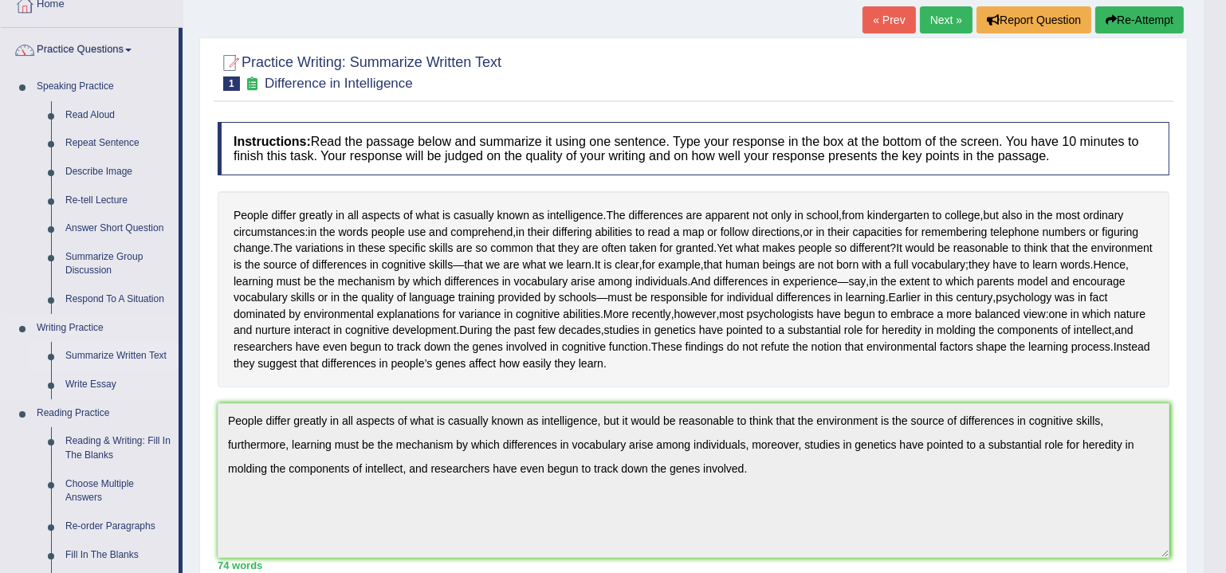
click at [116, 352] on link "Summarize Written Text" at bounding box center [118, 356] width 120 height 29
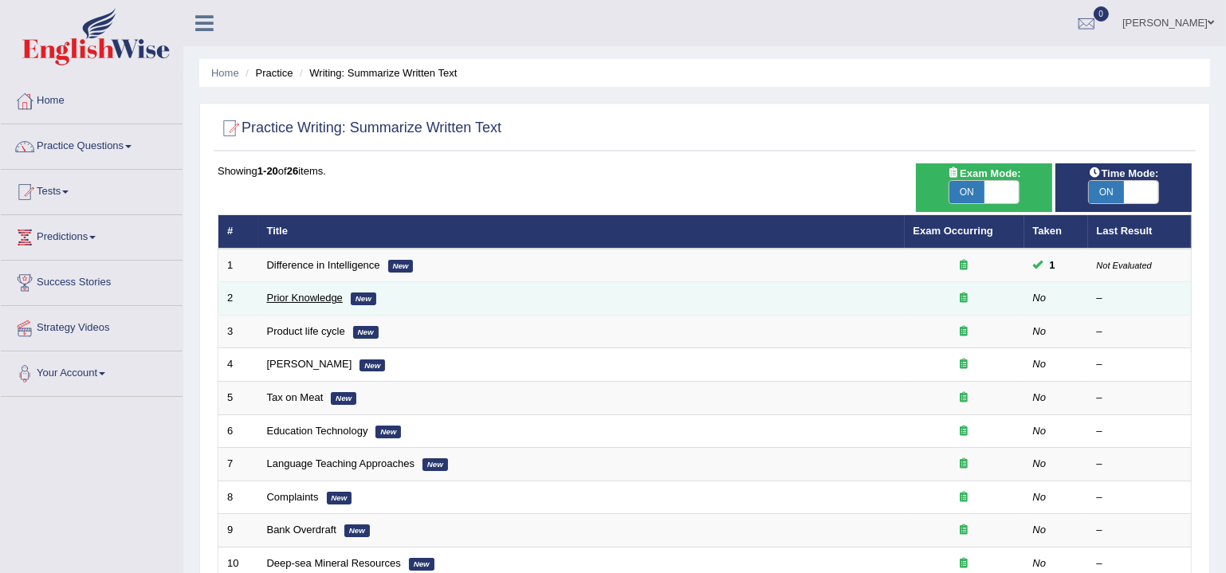
click at [317, 296] on link "Prior Knowledge" at bounding box center [305, 298] width 76 height 12
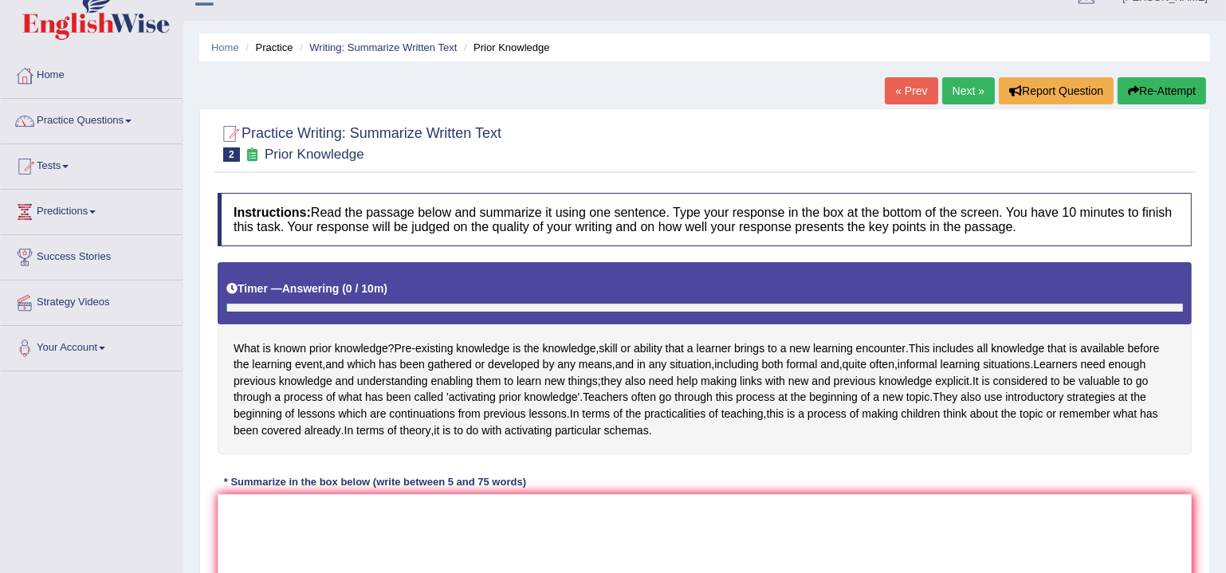
scroll to position [144, 0]
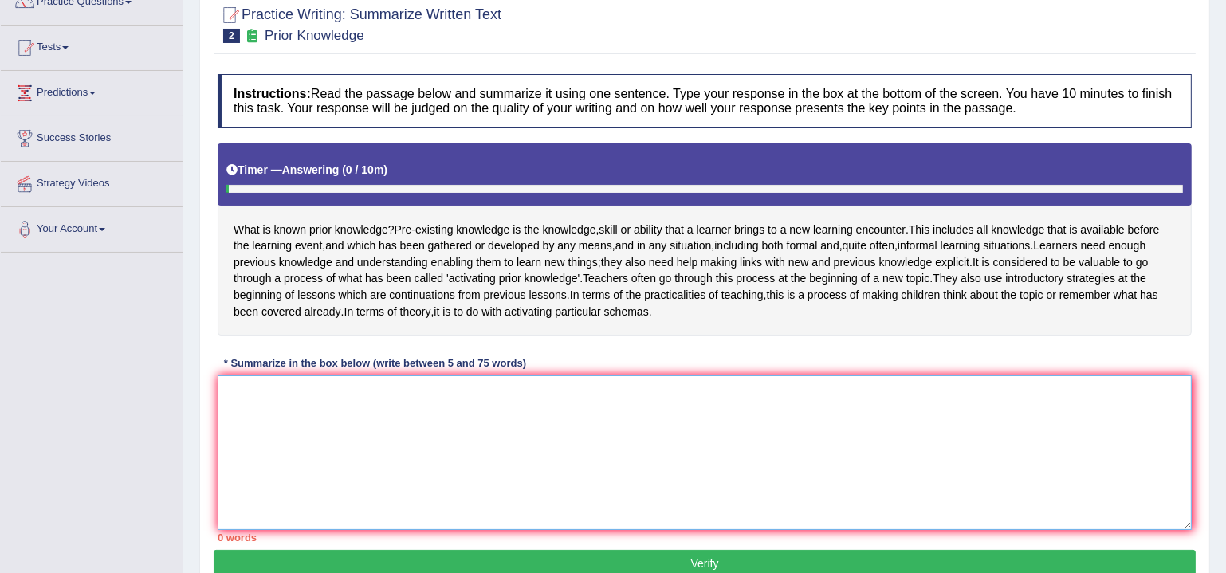
click at [315, 456] on textarea at bounding box center [705, 453] width 974 height 155
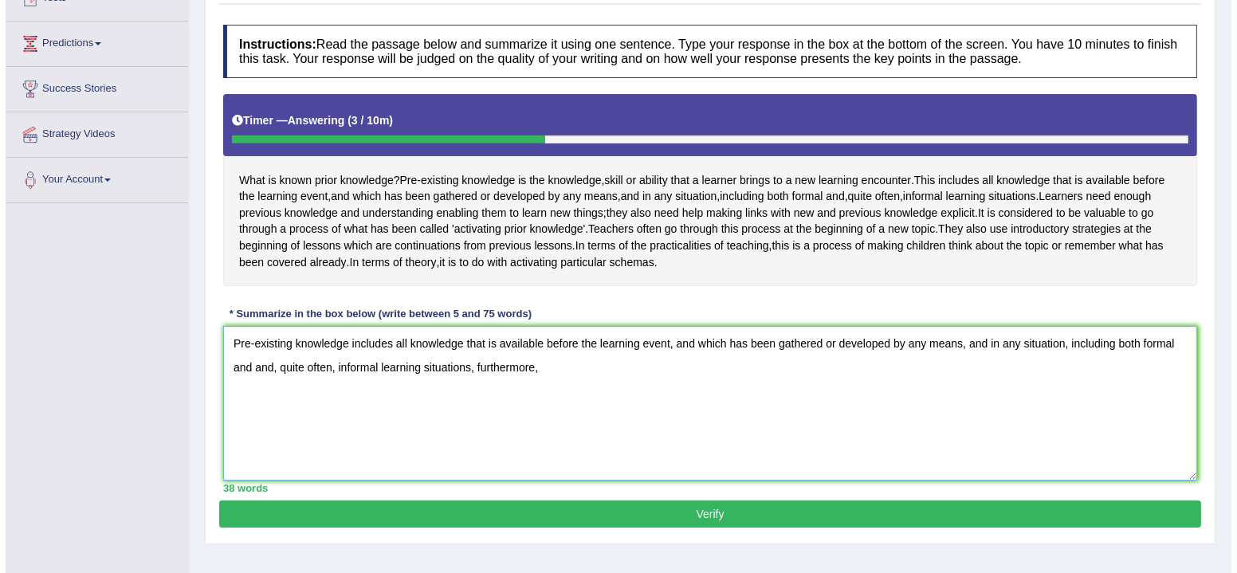
scroll to position [197, 0]
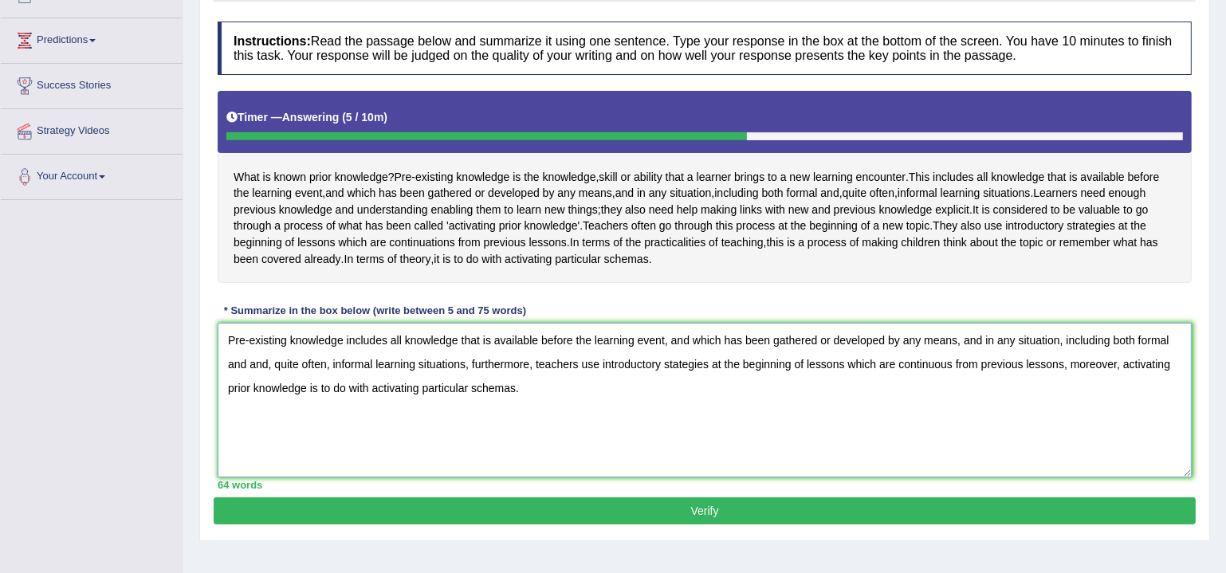
click at [233, 353] on textarea "Pre-existing knowledge includes all knowledge that is available before the lear…" at bounding box center [705, 400] width 974 height 155
drag, startPoint x: 561, startPoint y: 439, endPoint x: 169, endPoint y: 350, distance: 402.3
click at [170, 350] on div "Toggle navigation Home Practice Questions Speaking Practice Read Aloud Repeat S…" at bounding box center [613, 217] width 1226 height 829
click at [571, 456] on textarea "Pre-existing knowledge includes all knowledge that is available before the lear…" at bounding box center [705, 400] width 974 height 155
type textarea "Pre-existing knowledge includes all knowledge that is available before the lear…"
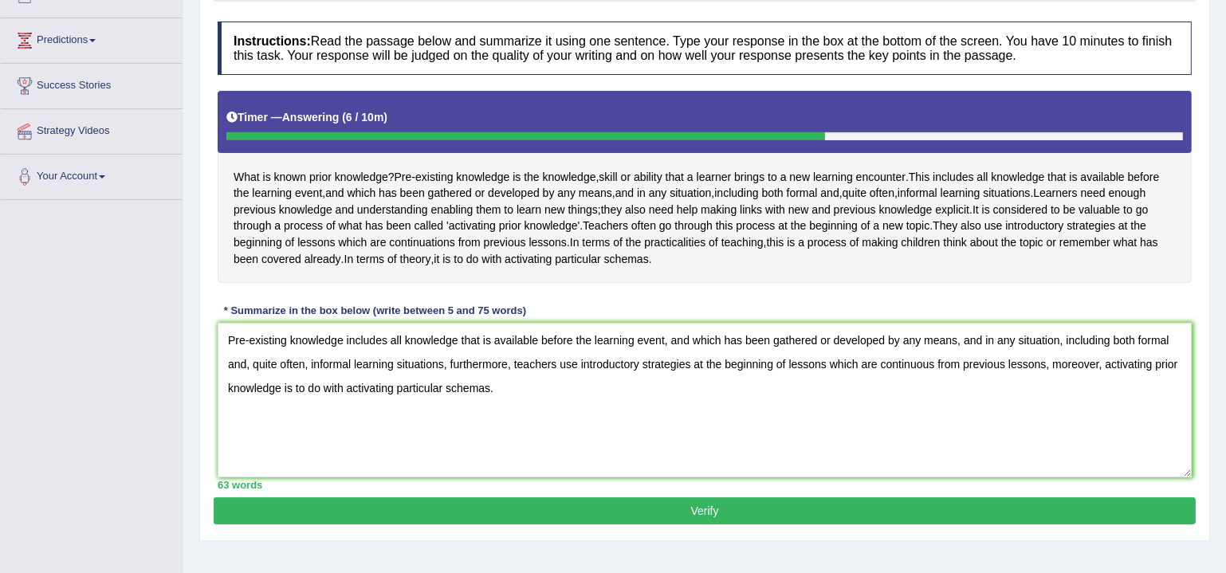
click at [631, 525] on button "Verify" at bounding box center [705, 511] width 982 height 27
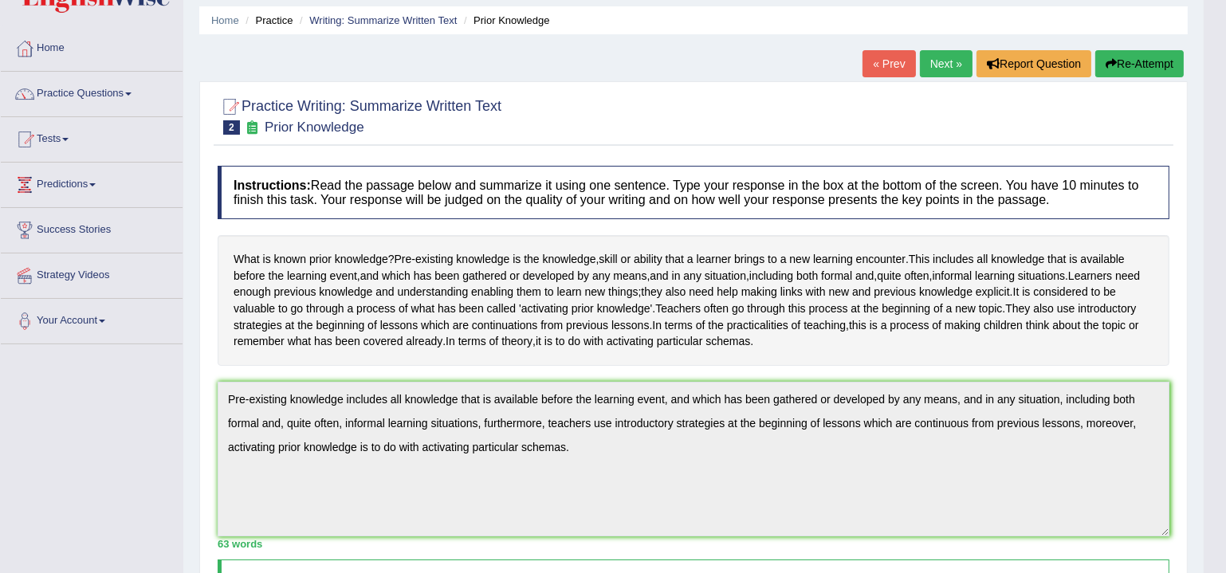
scroll to position [0, 0]
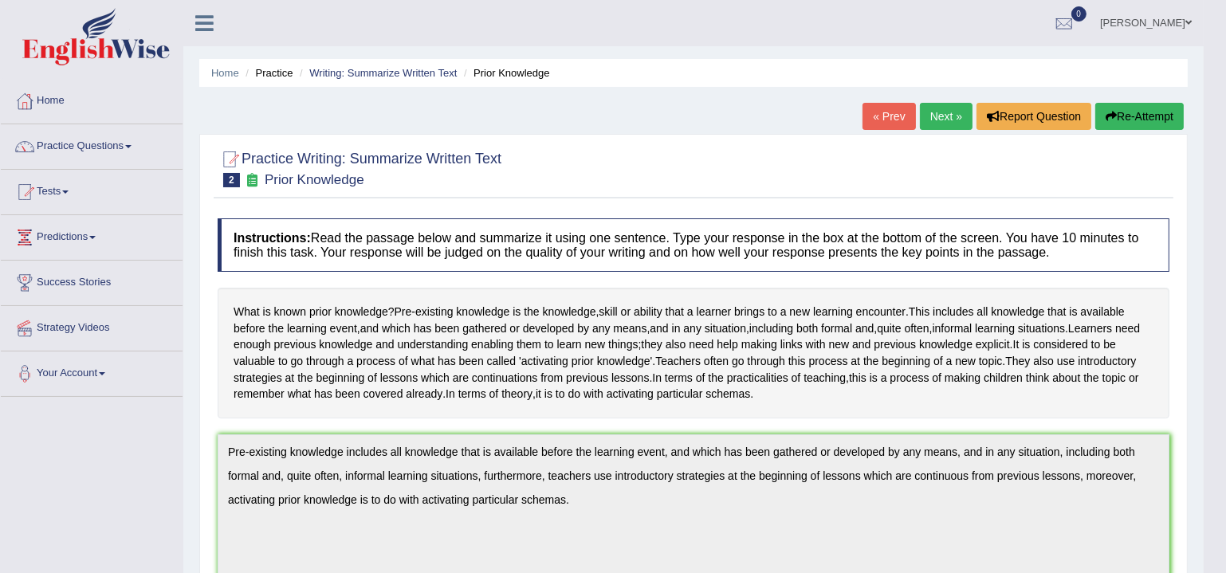
click at [940, 122] on link "Next »" at bounding box center [946, 116] width 53 height 27
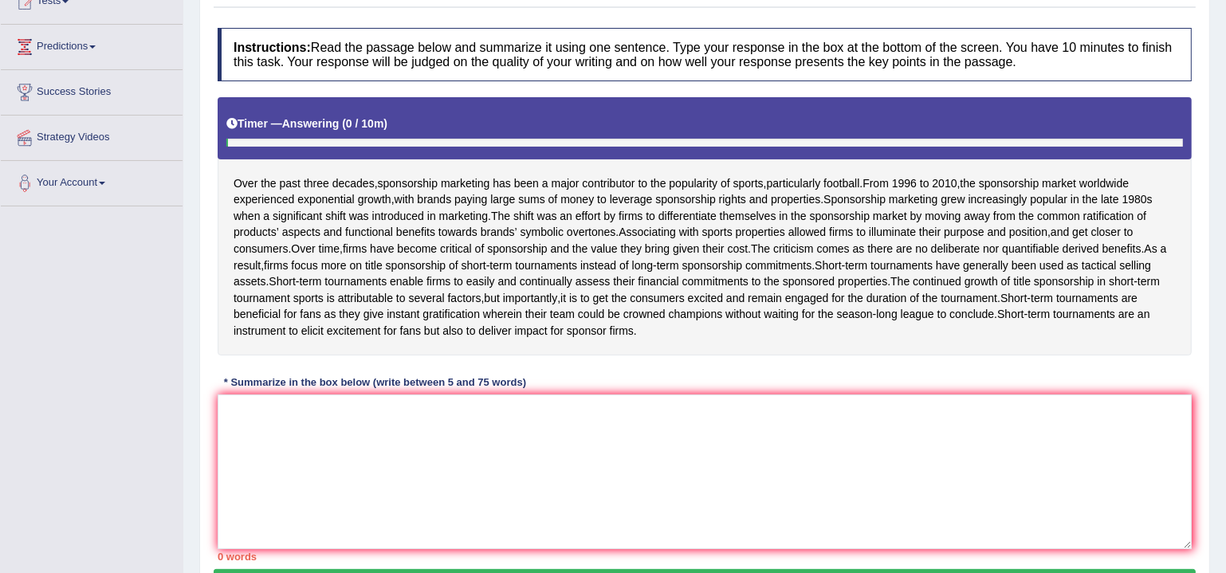
scroll to position [193, 0]
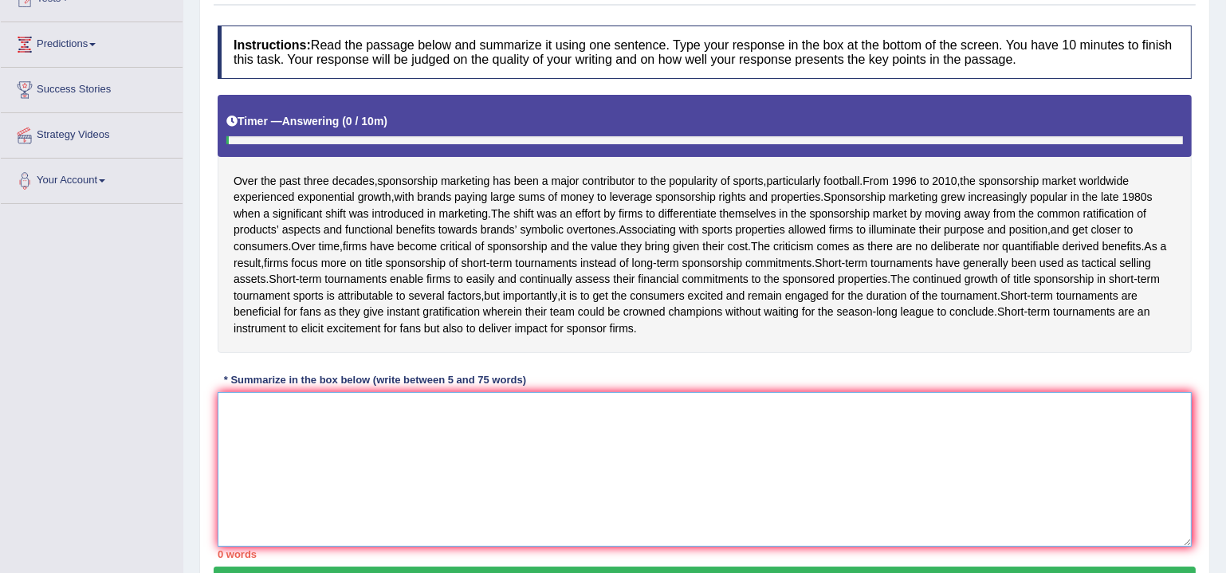
click at [494, 431] on textarea at bounding box center [705, 469] width 974 height 155
type textarea "a"
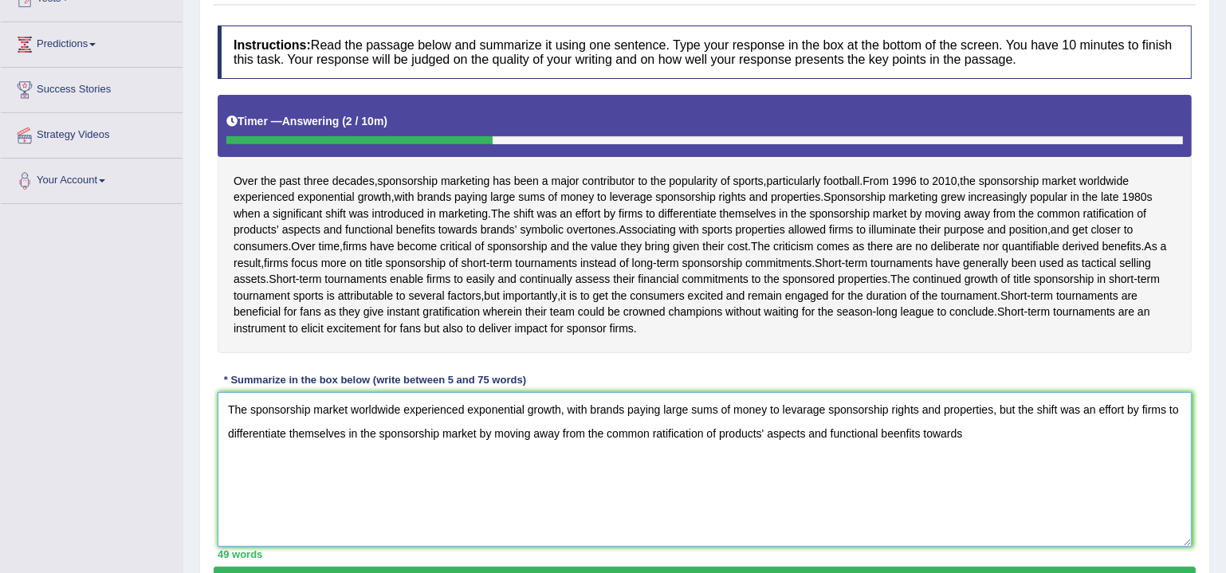
click at [895, 437] on textarea "The sponsorship market worldwide experienced exponential growth, with brands pa…" at bounding box center [705, 469] width 974 height 155
click at [970, 435] on textarea "The sponsorship market worldwide experienced exponential growth, with brands pa…" at bounding box center [705, 469] width 974 height 155
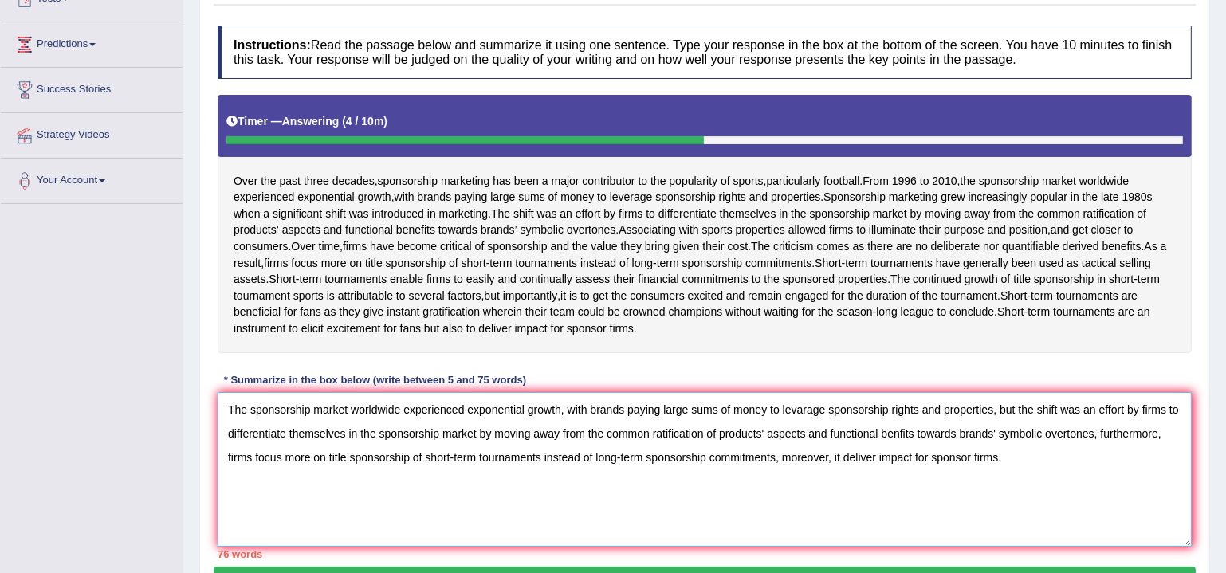
click at [706, 453] on textarea "The sponsorship market worldwide experienced exponential growth, with brands pa…" at bounding box center [705, 469] width 974 height 155
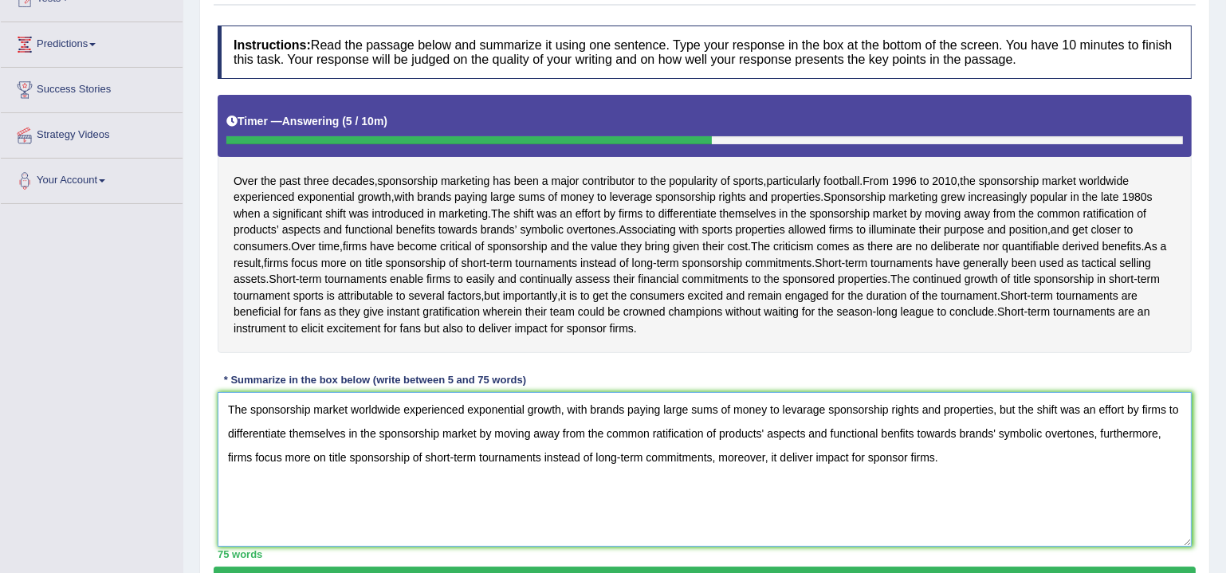
click at [998, 470] on textarea "The sponsorship market worldwide experienced exponential growth, with brands pa…" at bounding box center [705, 469] width 974 height 155
click at [800, 409] on textarea "The sponsorship market worldwide experienced exponential growth, with brands pa…" at bounding box center [705, 469] width 974 height 155
click at [897, 430] on textarea "The sponsorship market worldwide experienced exponential growth, with brands pa…" at bounding box center [705, 469] width 974 height 155
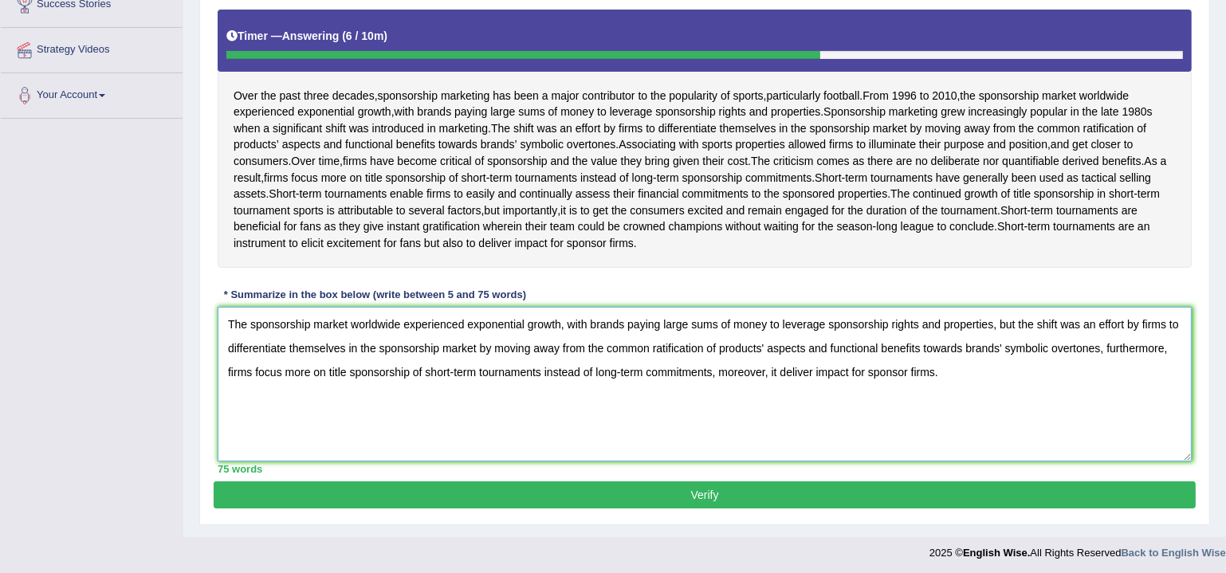
scroll to position [279, 0]
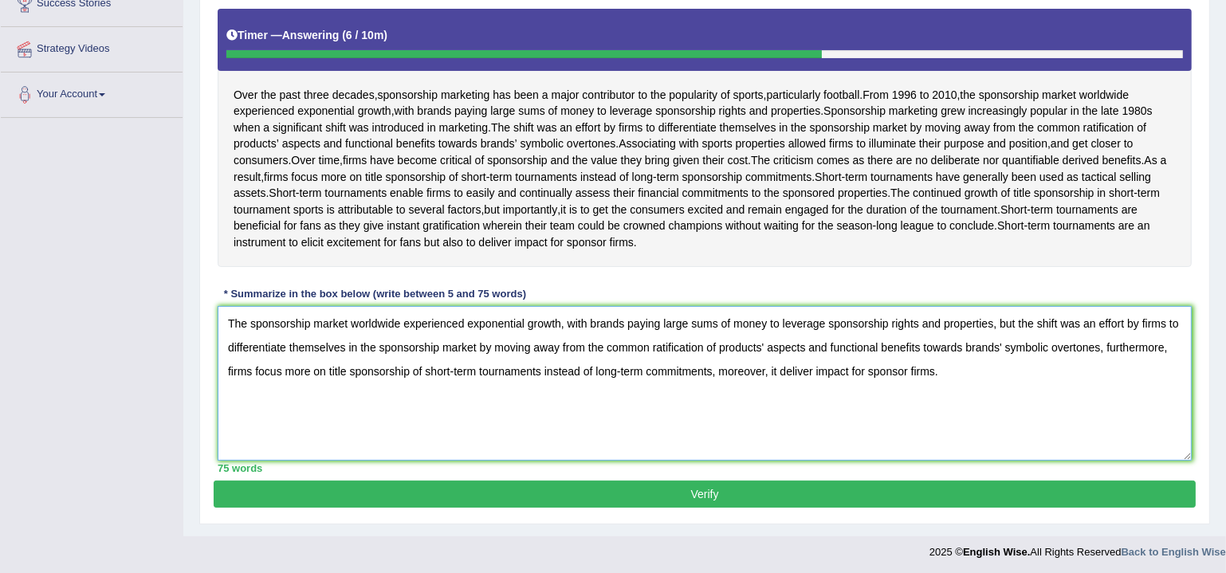
drag, startPoint x: 498, startPoint y: 368, endPoint x: 132, endPoint y: 294, distance: 373.2
click at [132, 294] on div "Toggle navigation Home Practice Questions Speaking Practice Read Aloud Repeat S…" at bounding box center [613, 145] width 1226 height 848
click at [741, 360] on textarea "The sponsorship market worldwide experienced exponential growth, with brands pa…" at bounding box center [705, 383] width 974 height 155
type textarea "The sponsorship market worldwide experienced exponential growth, with brands pa…"
drag, startPoint x: 700, startPoint y: 487, endPoint x: 708, endPoint y: 479, distance: 11.3
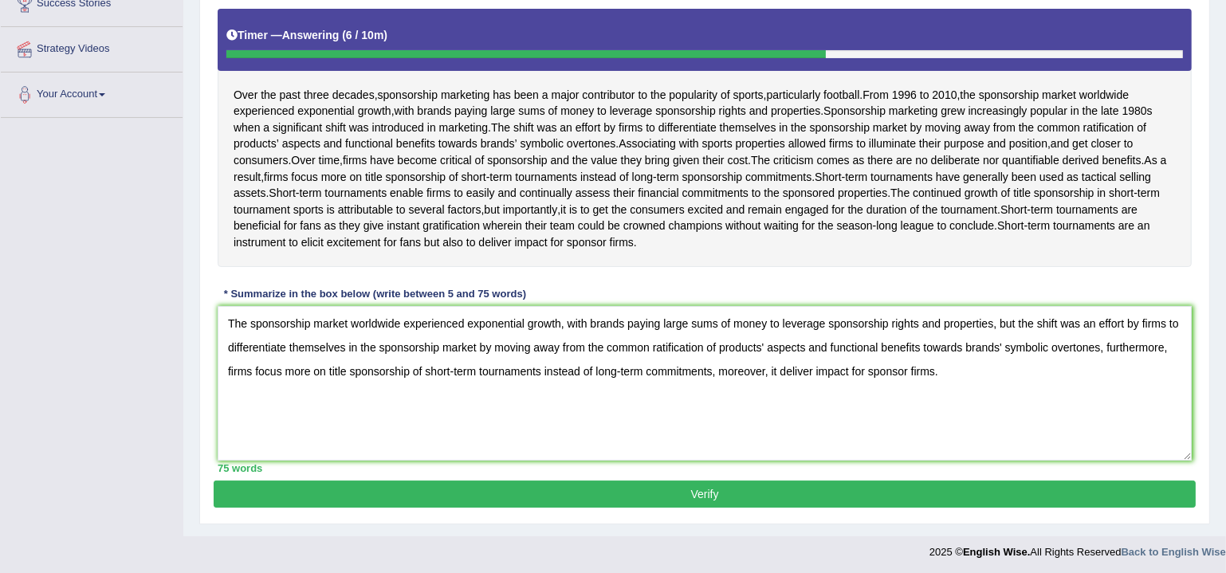
click at [700, 488] on button "Verify" at bounding box center [705, 494] width 982 height 27
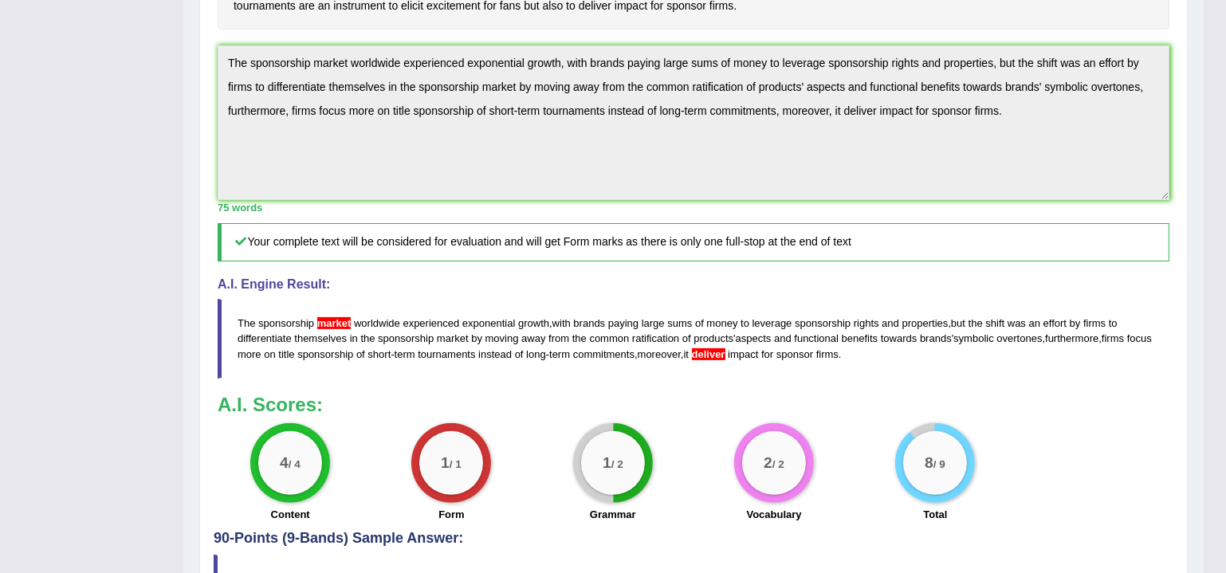
scroll to position [457, 0]
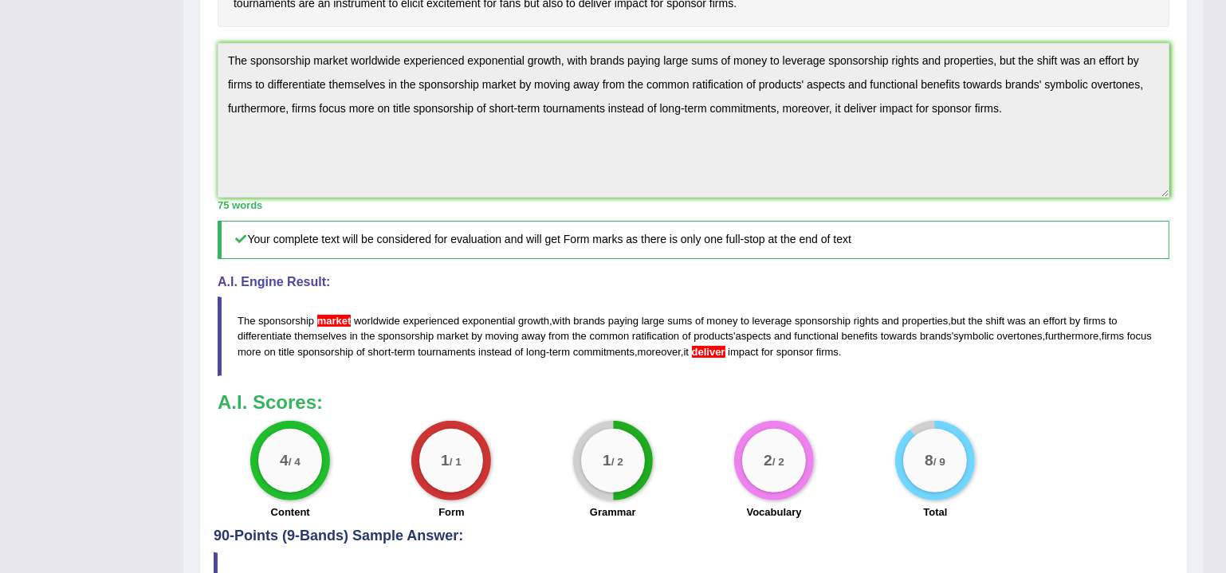
click at [1052, 422] on div "4 / 4 Content 1 / 1 Form 1 / 2 Grammar 2 / 2 Vocabulary 8 / 9 Total" at bounding box center [694, 472] width 968 height 103
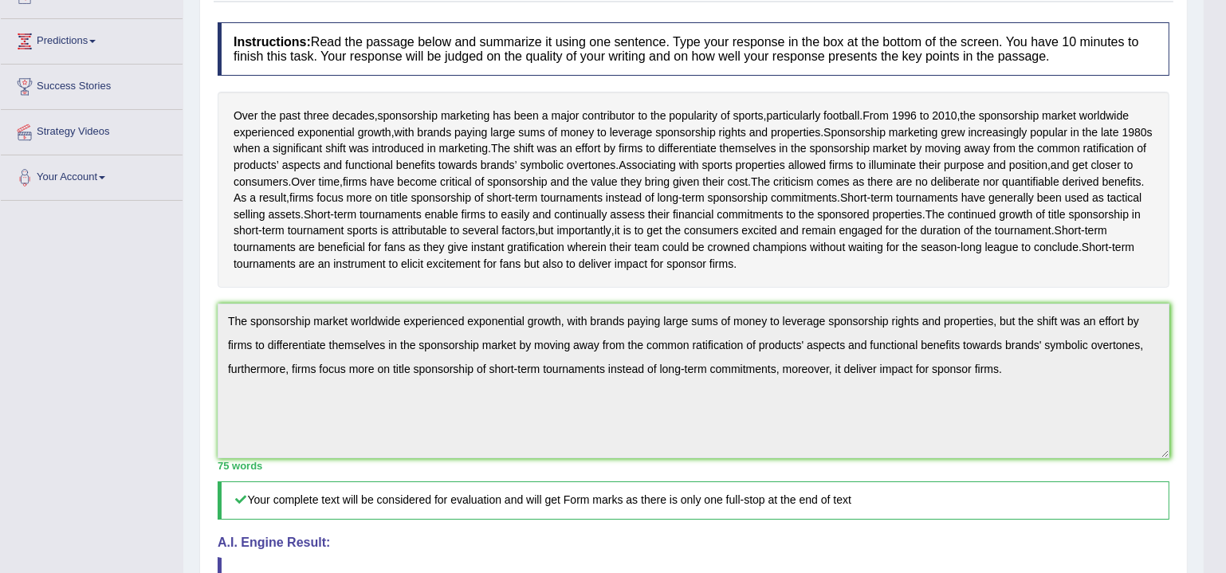
scroll to position [0, 0]
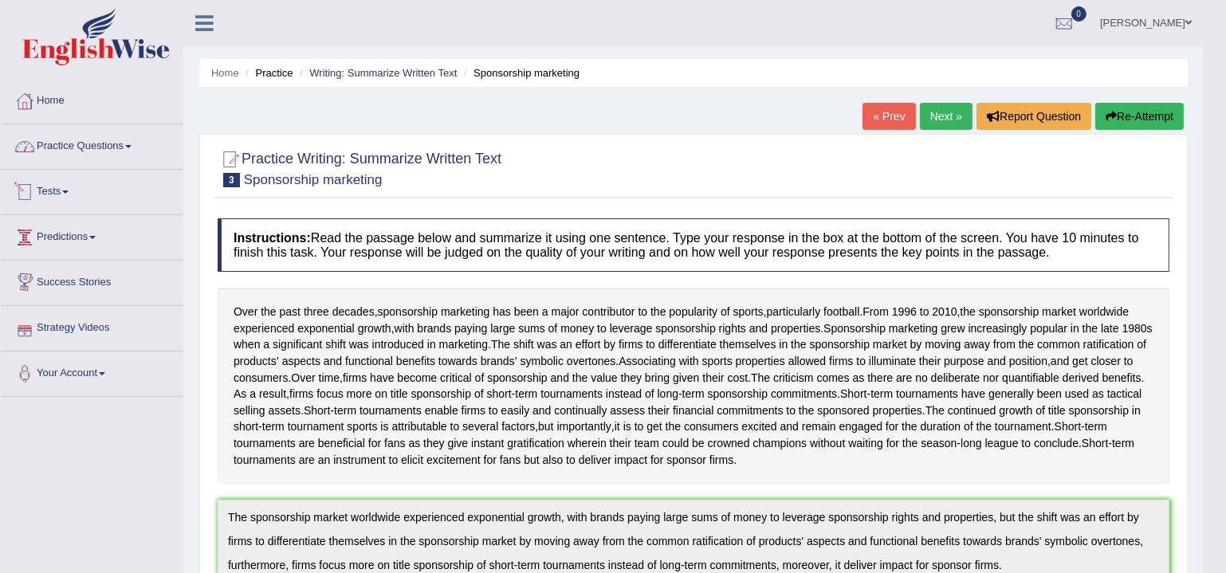
click at [85, 144] on link "Practice Questions" at bounding box center [92, 144] width 182 height 40
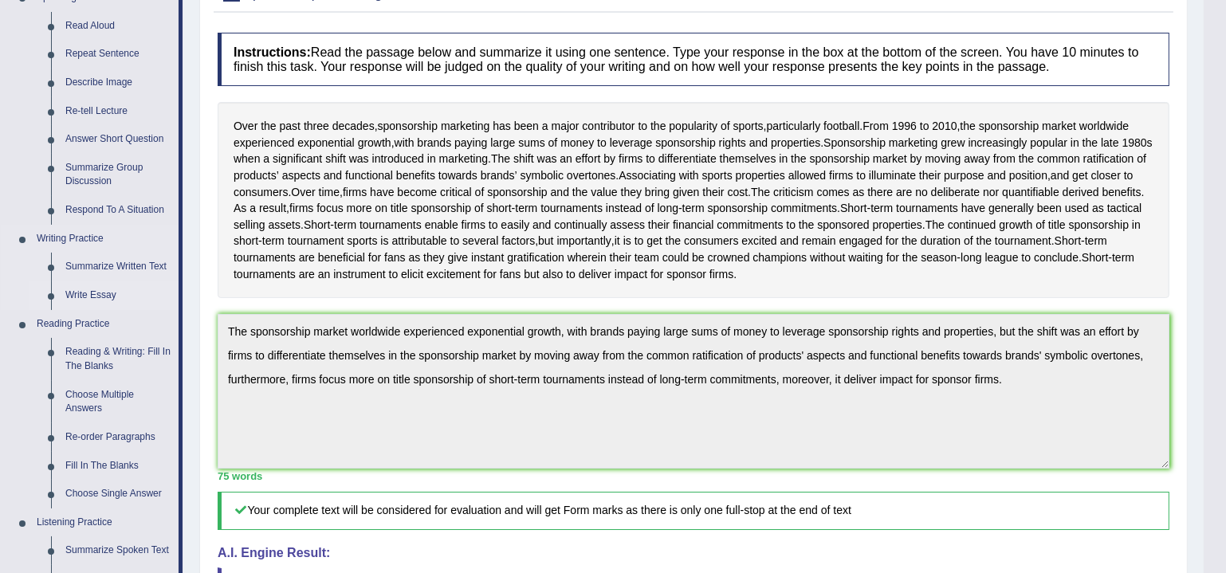
scroll to position [193, 0]
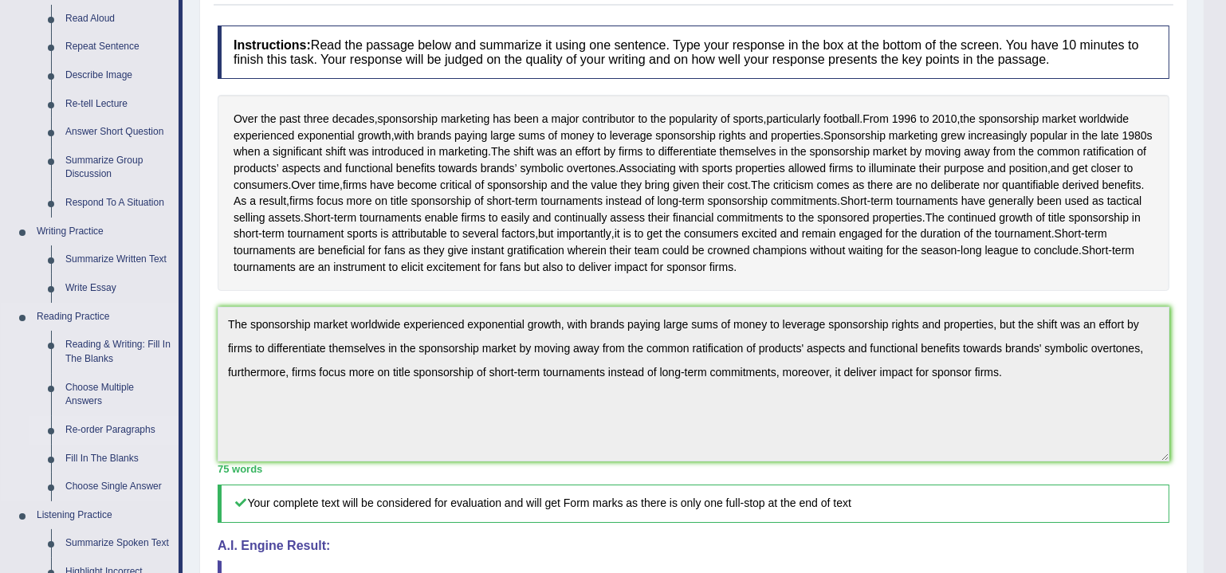
click at [85, 431] on link "Re-order Paragraphs" at bounding box center [118, 430] width 120 height 29
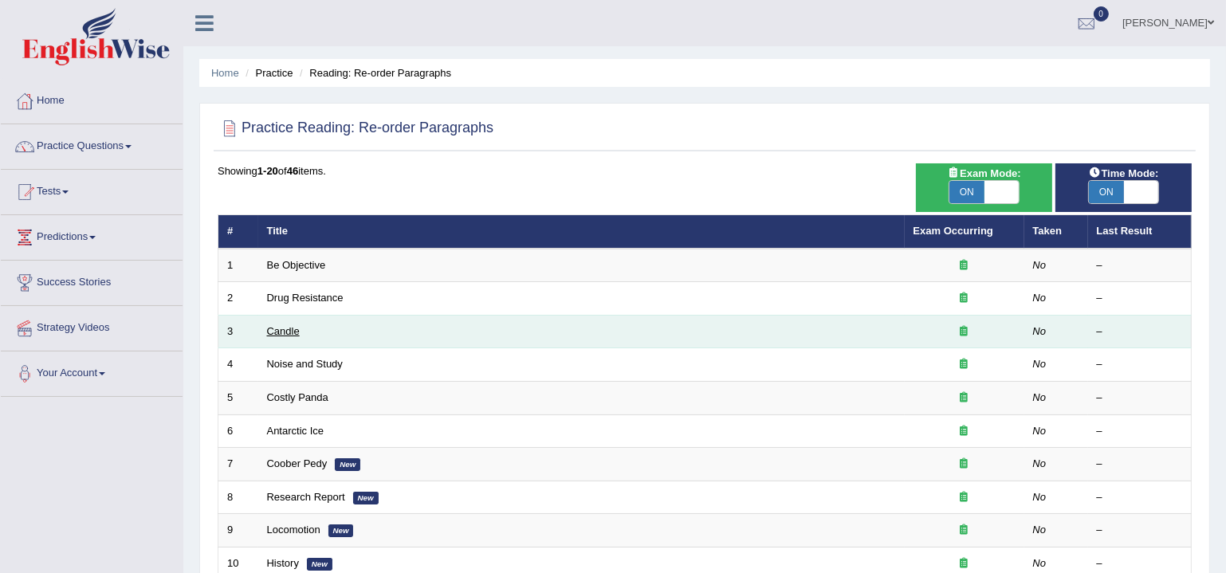
click at [288, 330] on link "Candle" at bounding box center [283, 331] width 33 height 12
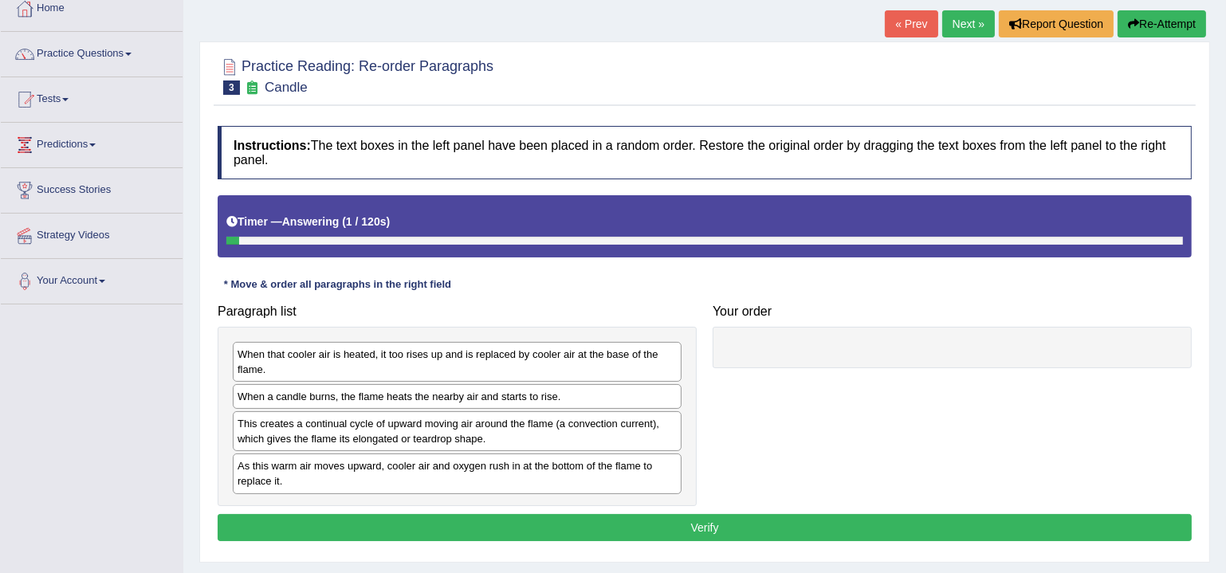
scroll to position [263, 0]
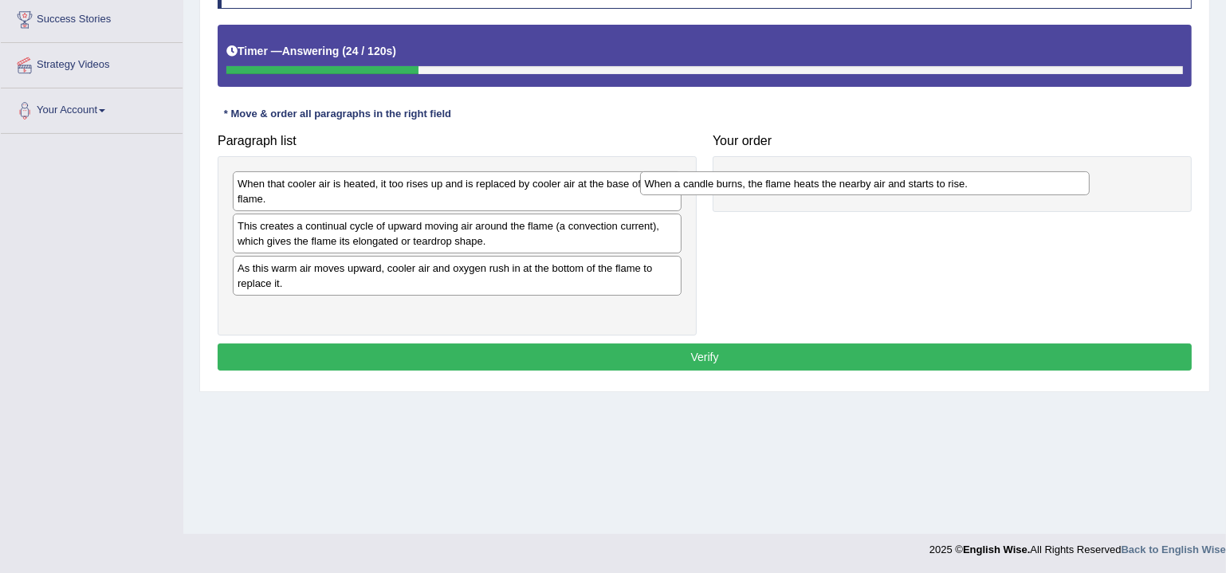
drag, startPoint x: 462, startPoint y: 216, endPoint x: 830, endPoint y: 182, distance: 369.9
click at [830, 182] on div "When a candle burns, the flame heats the nearby air and starts to rise." at bounding box center [865, 183] width 450 height 24
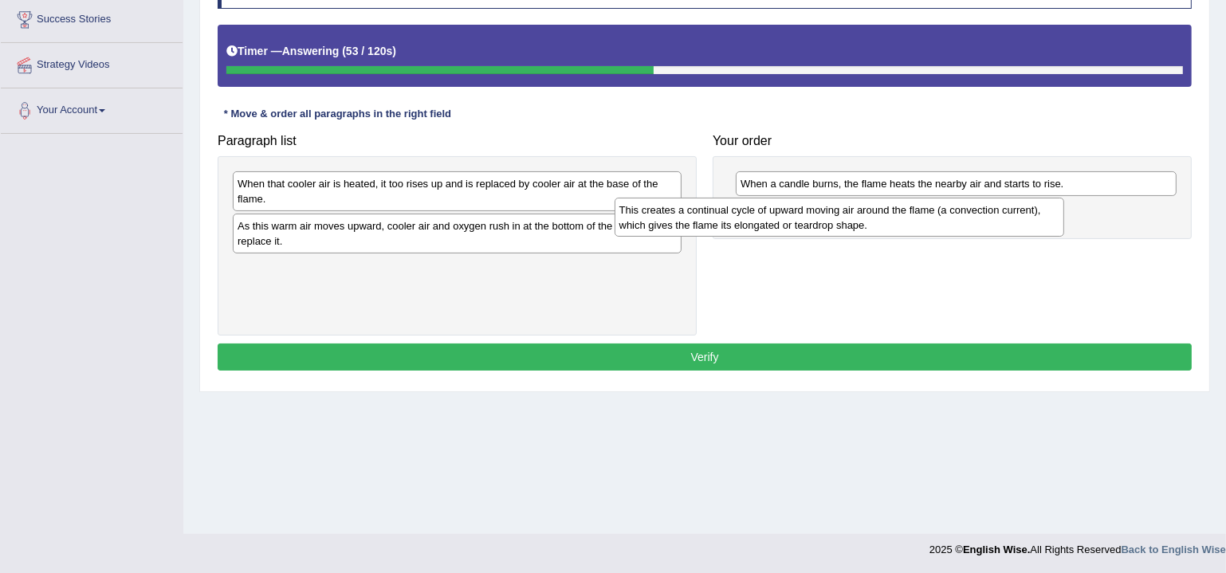
drag, startPoint x: 549, startPoint y: 229, endPoint x: 931, endPoint y: 214, distance: 382.2
click at [931, 214] on div "This creates a continual cycle of upward moving air around the flame (a convect…" at bounding box center [840, 217] width 450 height 39
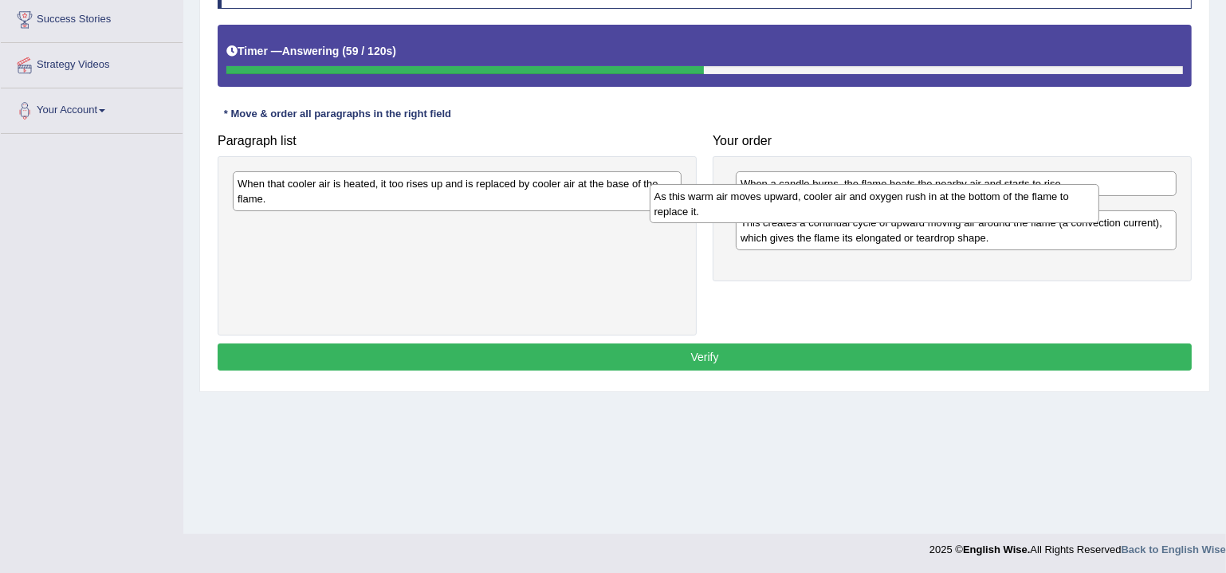
drag, startPoint x: 471, startPoint y: 233, endPoint x: 887, endPoint y: 204, distance: 417.2
click at [887, 204] on div "As this warm air moves upward, cooler air and oxygen rush in at the bottom of t…" at bounding box center [875, 203] width 450 height 39
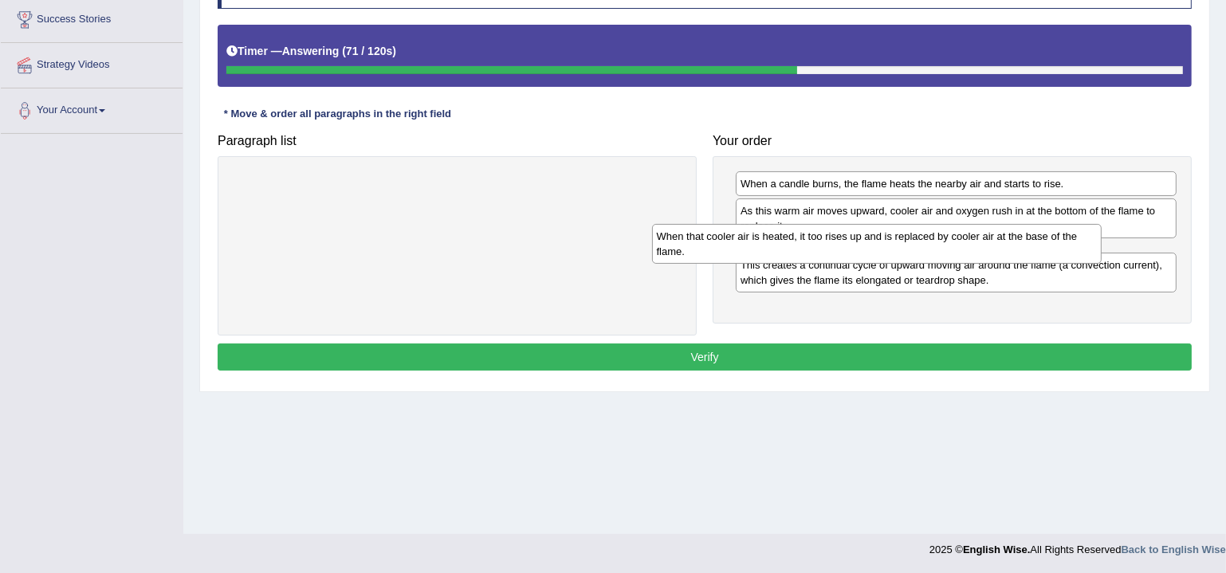
drag, startPoint x: 490, startPoint y: 188, endPoint x: 910, endPoint y: 241, distance: 422.7
click at [910, 241] on div "When that cooler air is heated, it too rises up and is replaced by cooler air a…" at bounding box center [877, 243] width 450 height 39
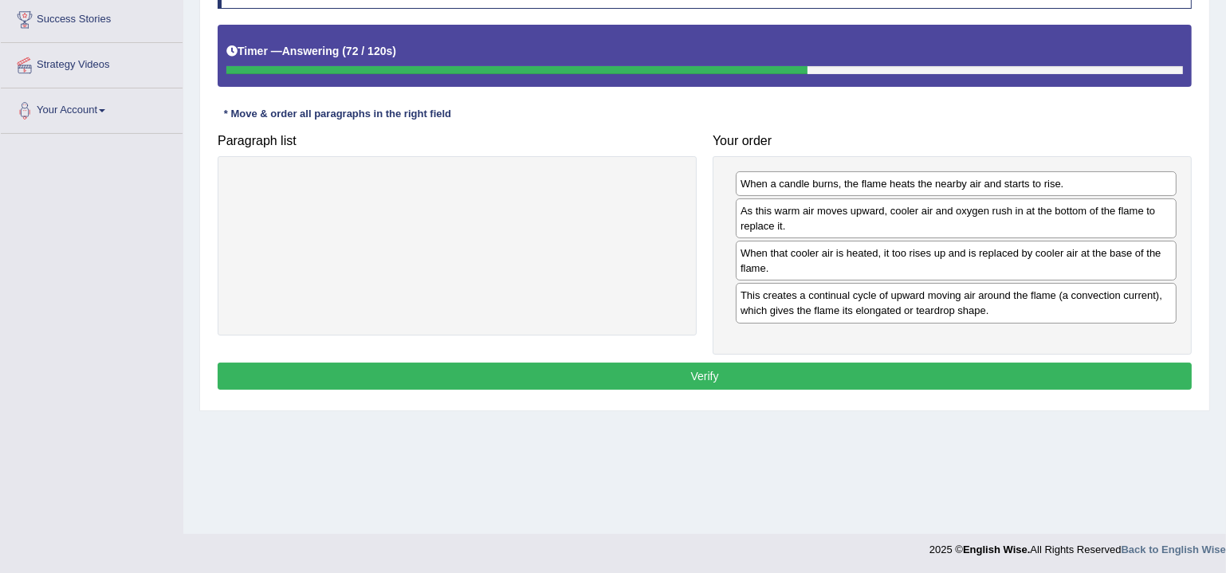
click at [821, 434] on div "Home Practice Reading: Re-order Paragraphs Candle « Prev Next » Report Question…" at bounding box center [704, 135] width 1043 height 797
click at [804, 376] on button "Verify" at bounding box center [705, 376] width 974 height 27
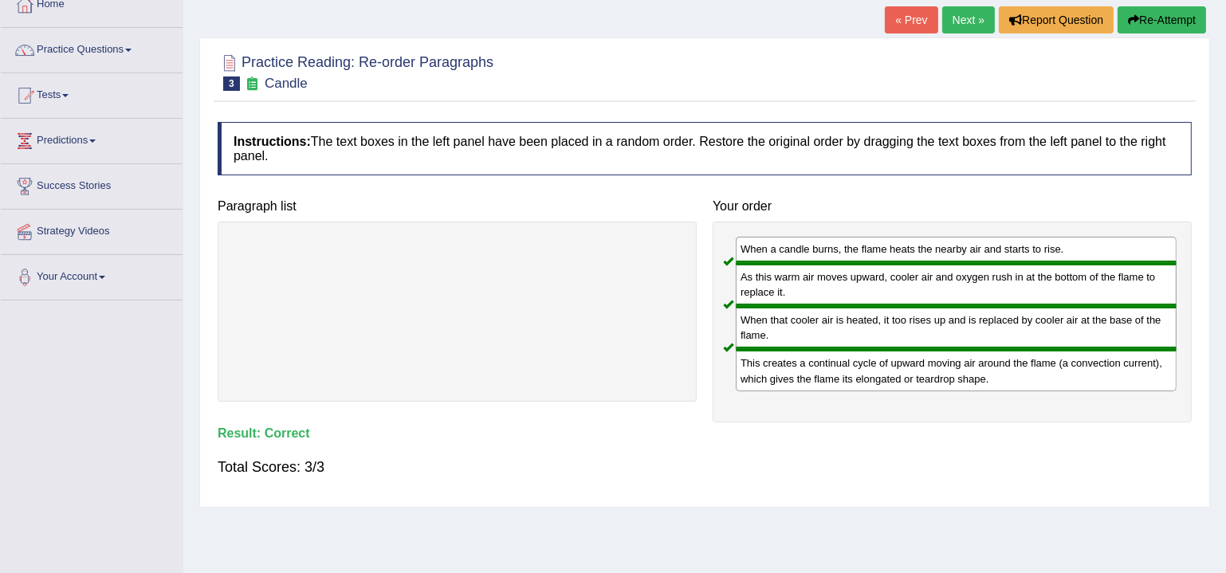
scroll to position [0, 0]
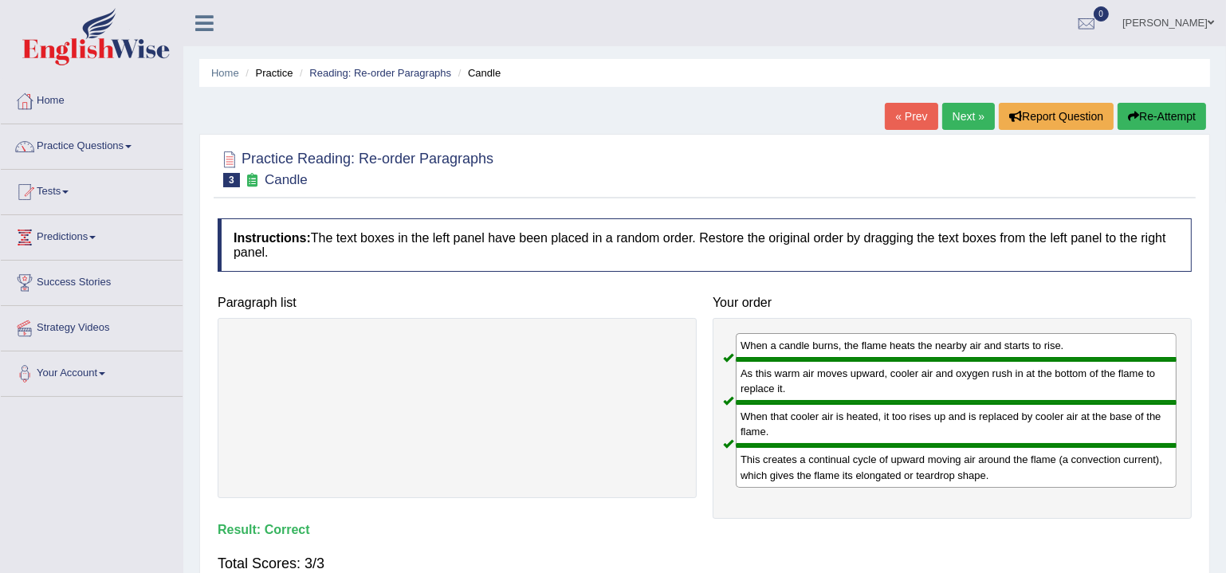
click at [965, 111] on link "Next »" at bounding box center [968, 116] width 53 height 27
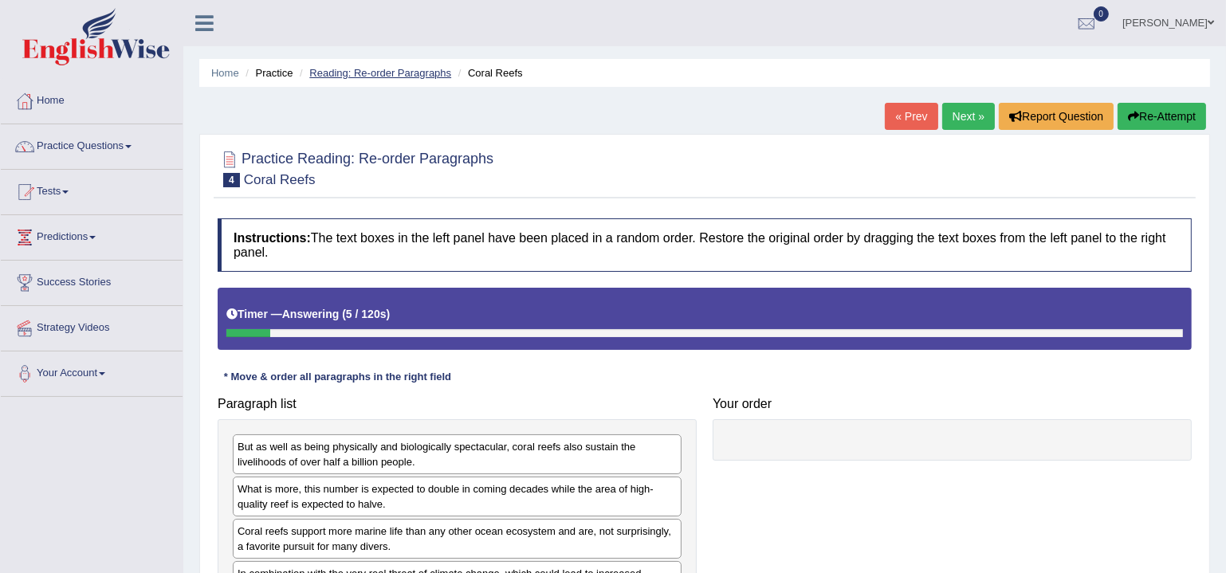
click at [346, 75] on link "Reading: Re-order Paragraphs" at bounding box center [380, 73] width 142 height 12
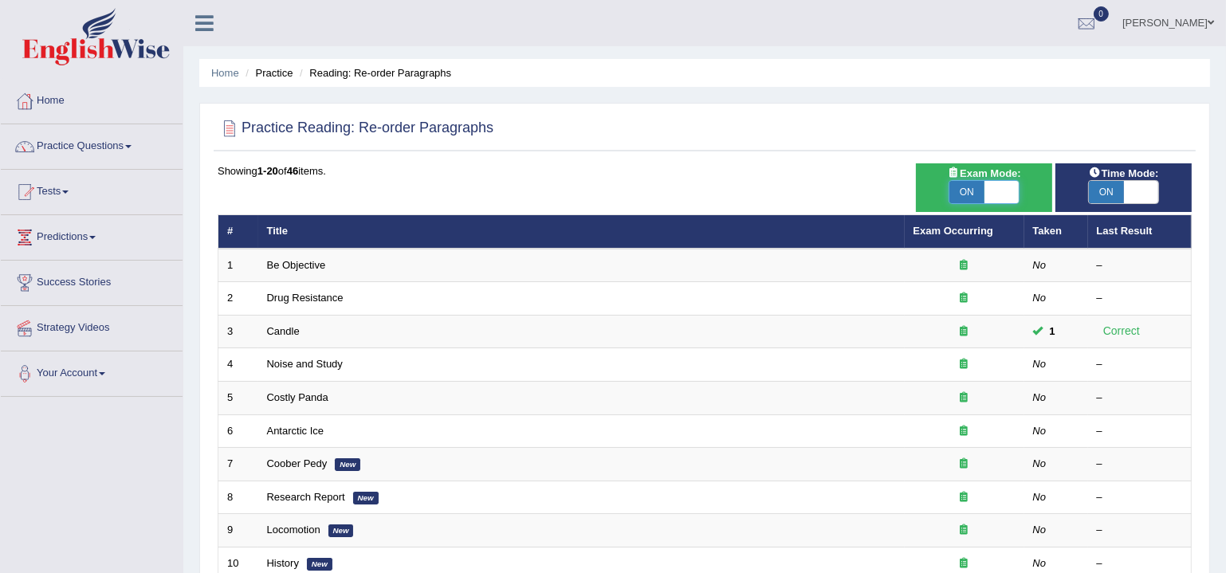
click at [985, 182] on span at bounding box center [1002, 192] width 35 height 22
checkbox input "false"
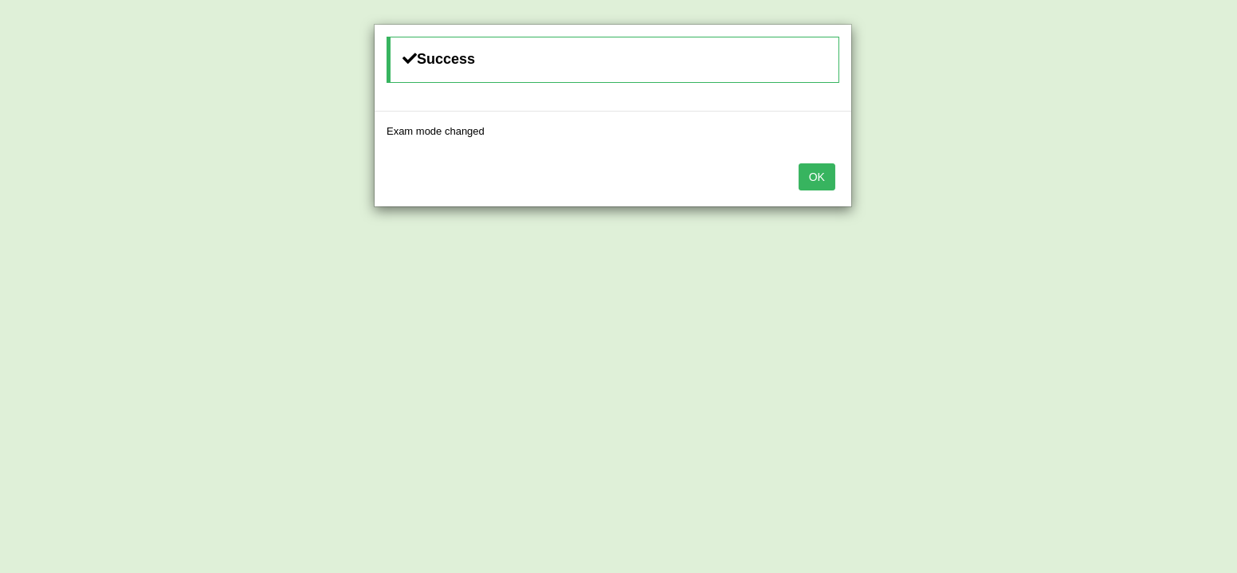
click at [820, 173] on button "OK" at bounding box center [817, 176] width 37 height 27
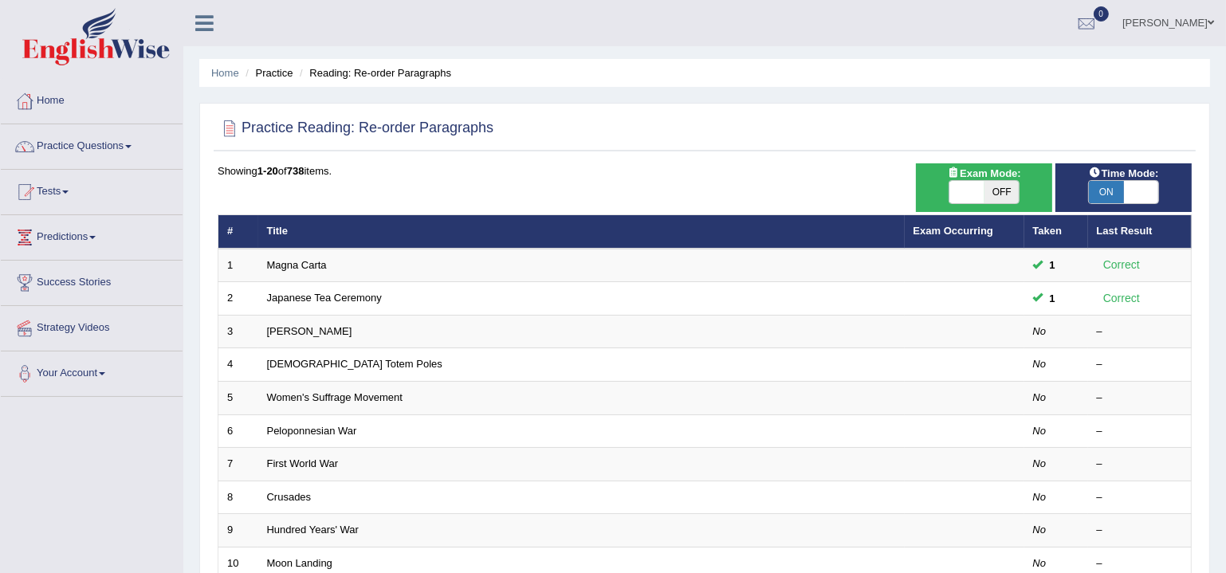
drag, startPoint x: 0, startPoint y: 0, endPoint x: 1114, endPoint y: 185, distance: 1129.1
click at [1114, 185] on span "ON" at bounding box center [1106, 192] width 35 height 22
checkbox input "false"
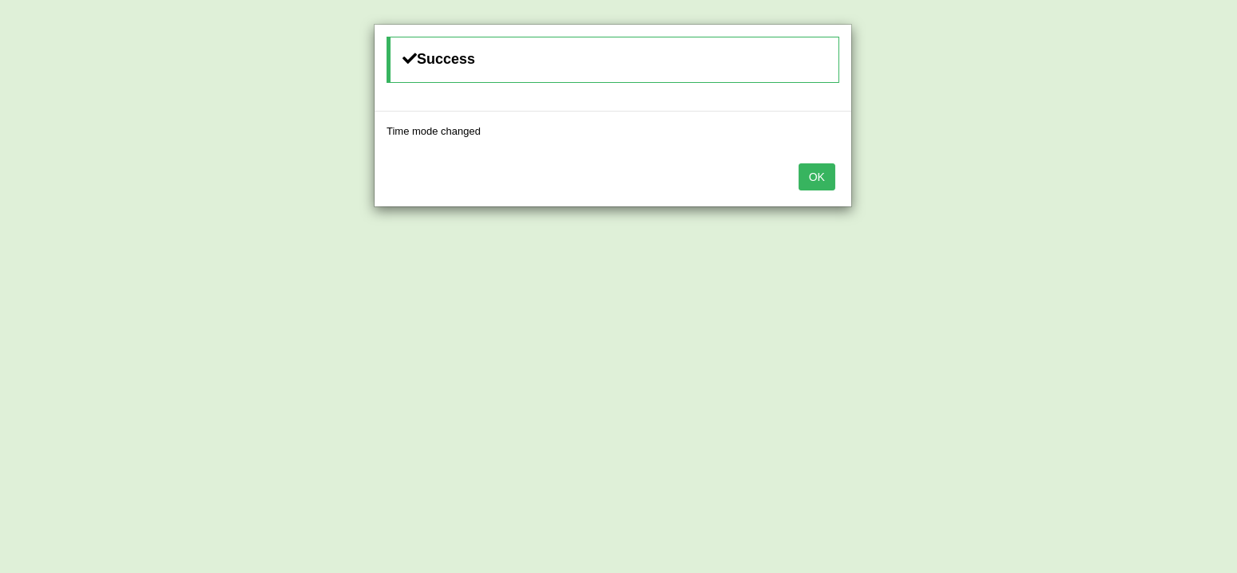
click at [828, 167] on button "OK" at bounding box center [817, 176] width 37 height 27
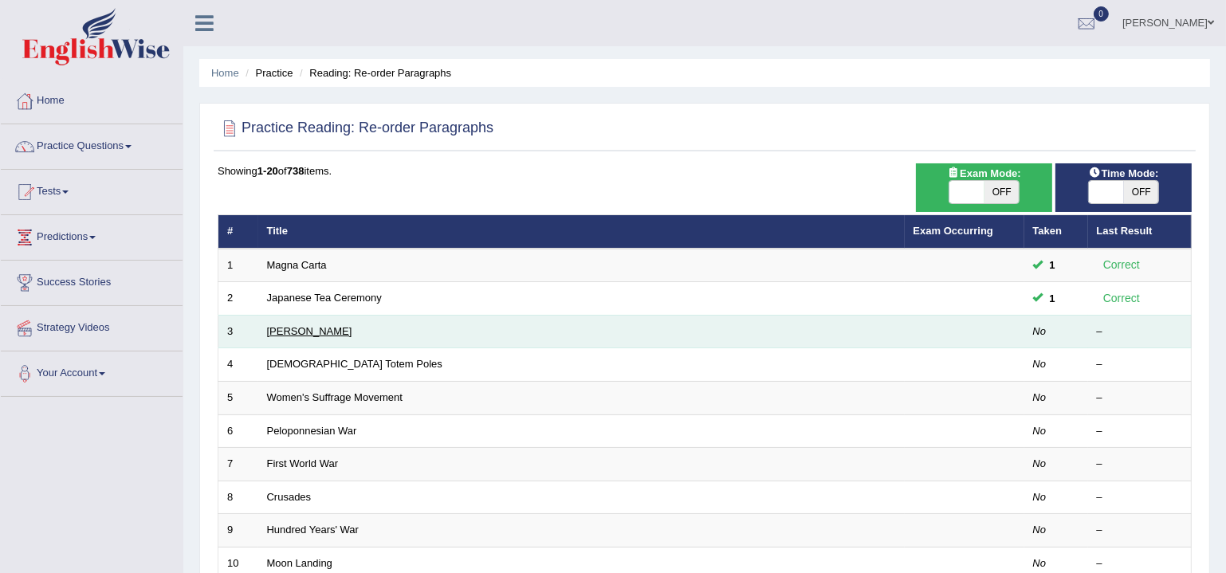
click at [313, 334] on link "Christopher Columbus" at bounding box center [309, 331] width 85 height 12
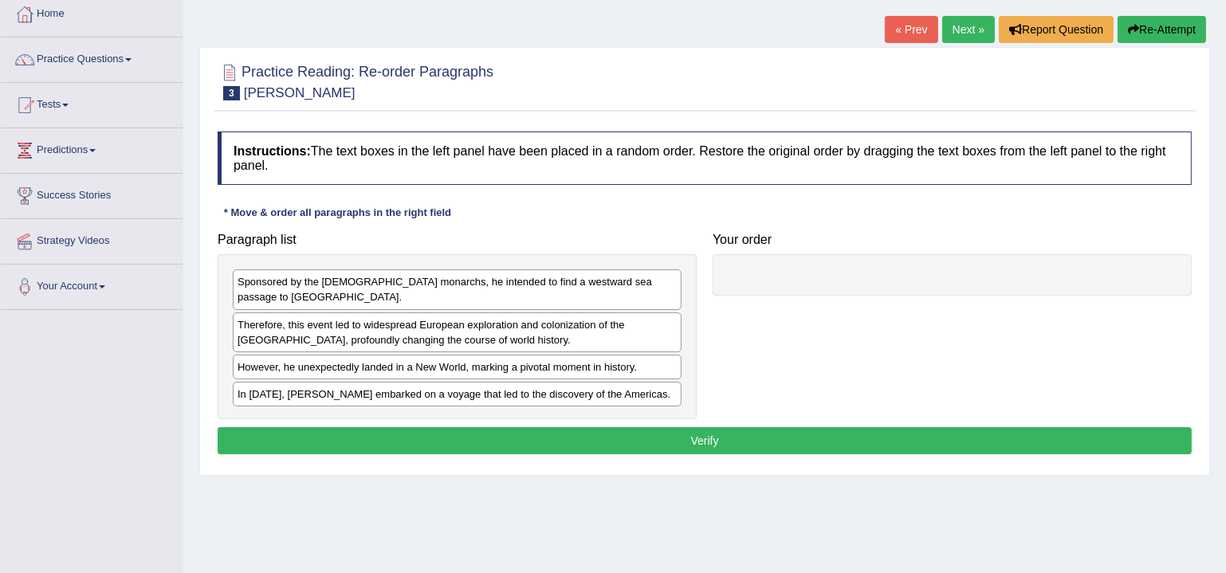
scroll to position [96, 0]
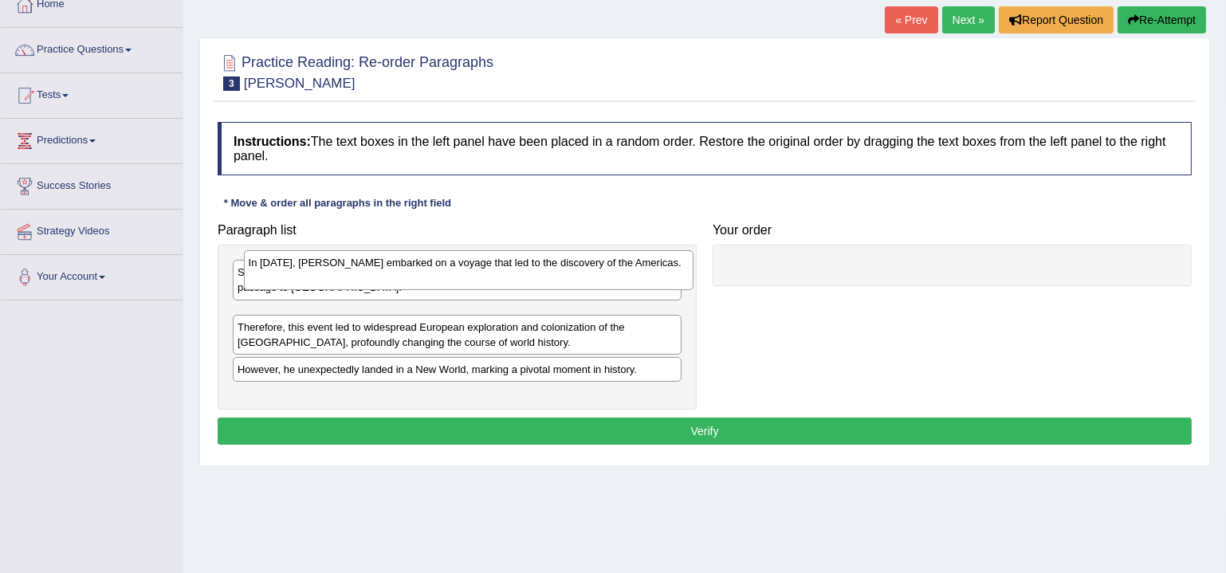
drag, startPoint x: 414, startPoint y: 378, endPoint x: 425, endPoint y: 273, distance: 105.8
click at [425, 273] on div "In 1492, Christopher Columbus embarked on a voyage that led to the discovery of…" at bounding box center [469, 269] width 450 height 39
drag, startPoint x: 433, startPoint y: 317, endPoint x: 432, endPoint y: 278, distance: 38.3
click at [432, 278] on div "In 1492, Christopher Columbus embarked on a voyage that led to the discovery of…" at bounding box center [457, 267] width 450 height 39
drag, startPoint x: 427, startPoint y: 299, endPoint x: 424, endPoint y: 253, distance: 46.3
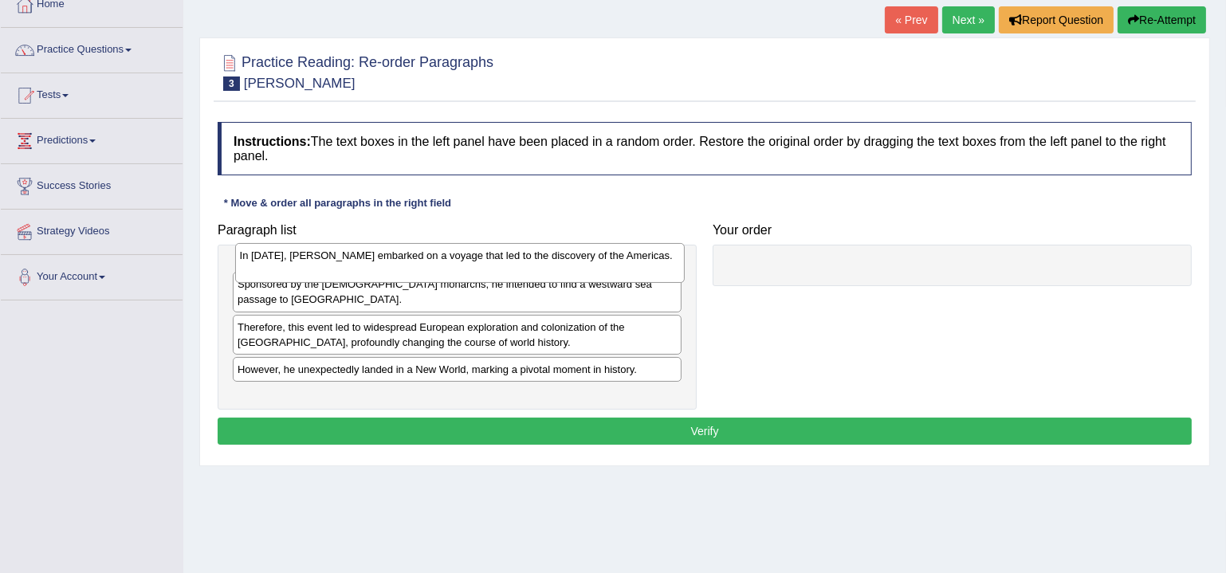
click at [424, 253] on div "In 1492, Christopher Columbus embarked on a voyage that led to the discovery of…" at bounding box center [460, 262] width 450 height 39
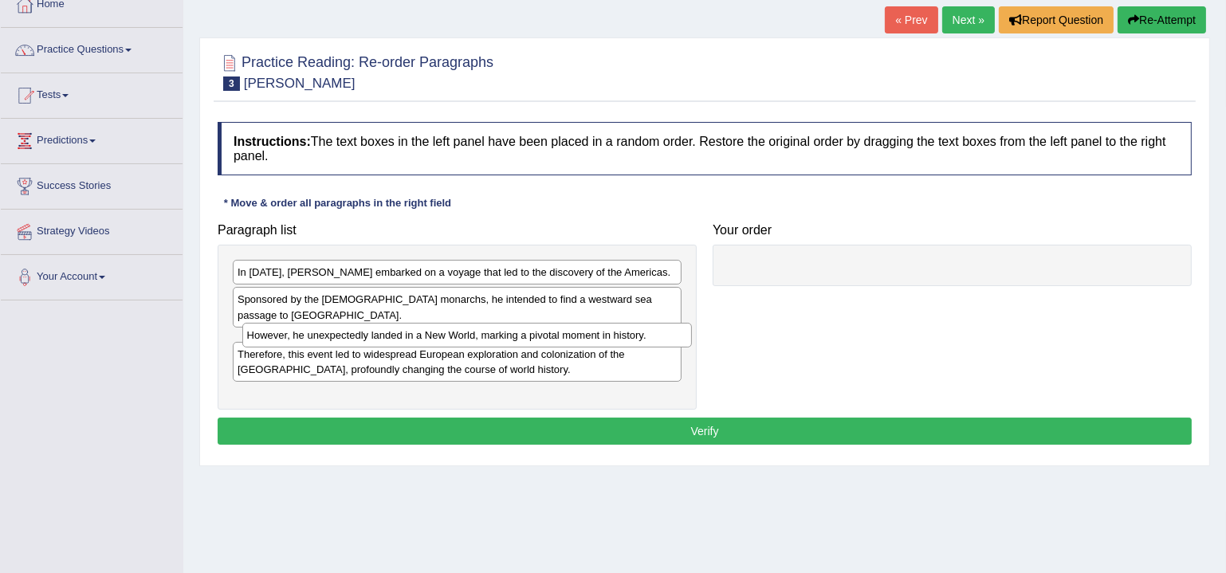
drag, startPoint x: 385, startPoint y: 381, endPoint x: 395, endPoint y: 335, distance: 47.2
click at [395, 333] on div "However, he unexpectedly landed in a New World, marking a pivotal moment in his…" at bounding box center [467, 335] width 450 height 24
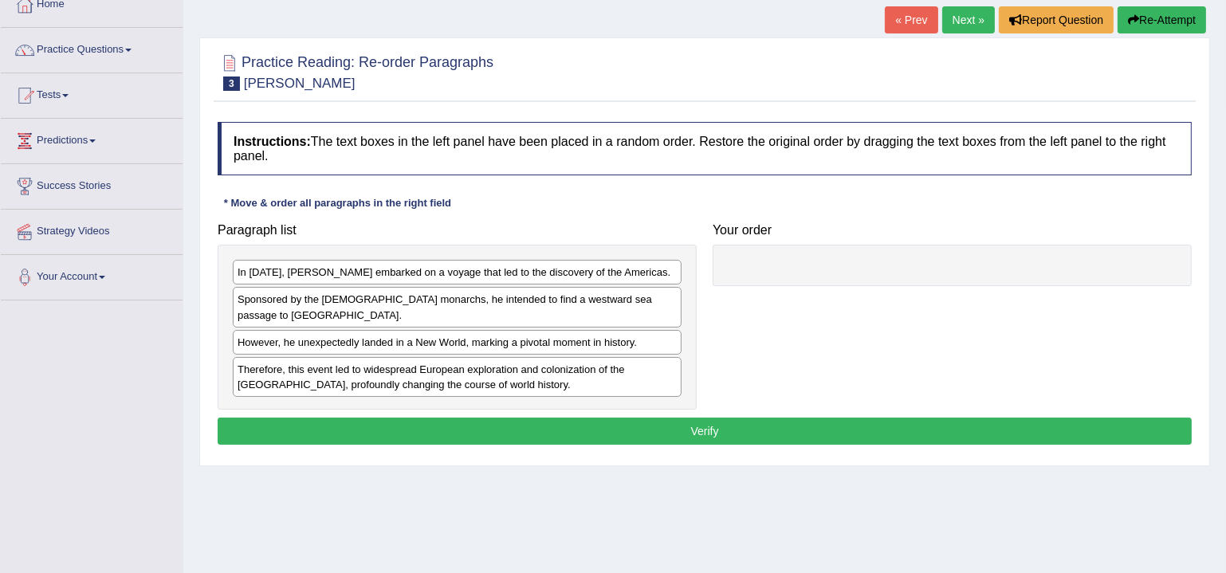
click at [391, 493] on div "Home Practice Reading: Re-order Paragraphs Christopher Columbus « Prev Next » R…" at bounding box center [704, 302] width 1043 height 797
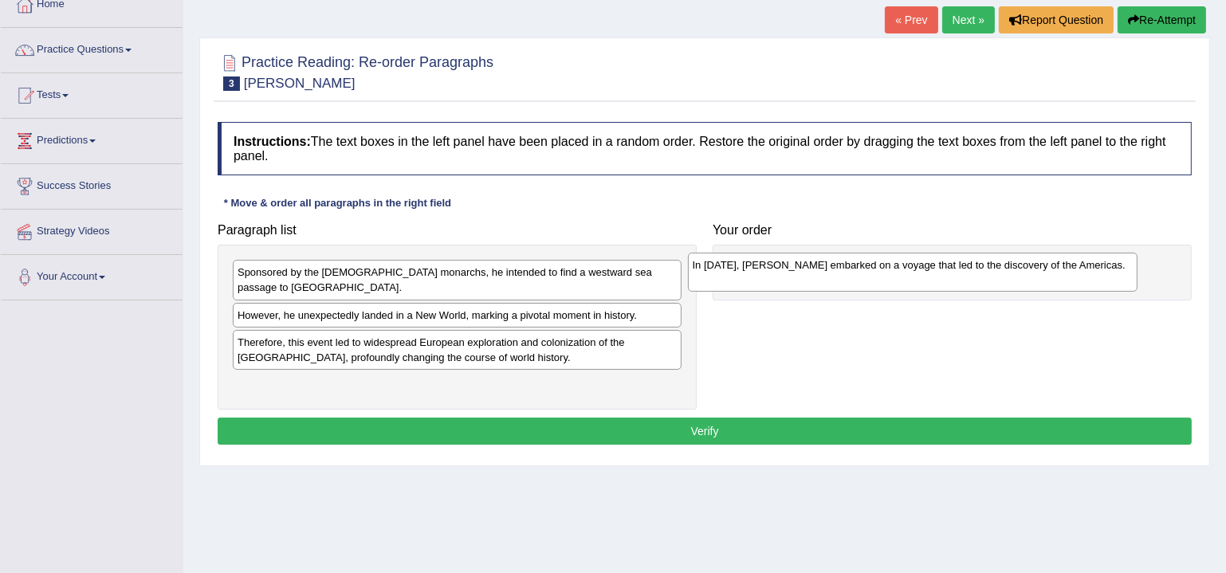
drag, startPoint x: 437, startPoint y: 282, endPoint x: 876, endPoint y: 296, distance: 439.5
click at [892, 273] on div "In 1492, Christopher Columbus embarked on a voyage that led to the discovery of…" at bounding box center [913, 272] width 450 height 39
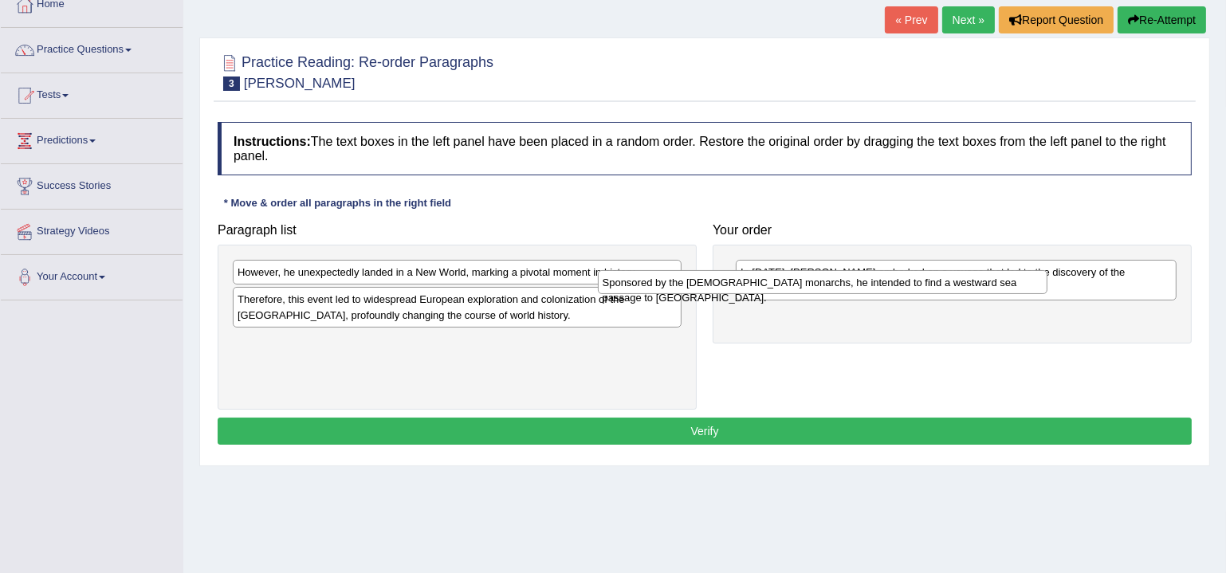
drag, startPoint x: 569, startPoint y: 273, endPoint x: 934, endPoint y: 282, distance: 364.5
click at [934, 282] on div "Sponsored by the Spanish monarchs, he intended to find a westward sea passage t…" at bounding box center [823, 282] width 450 height 24
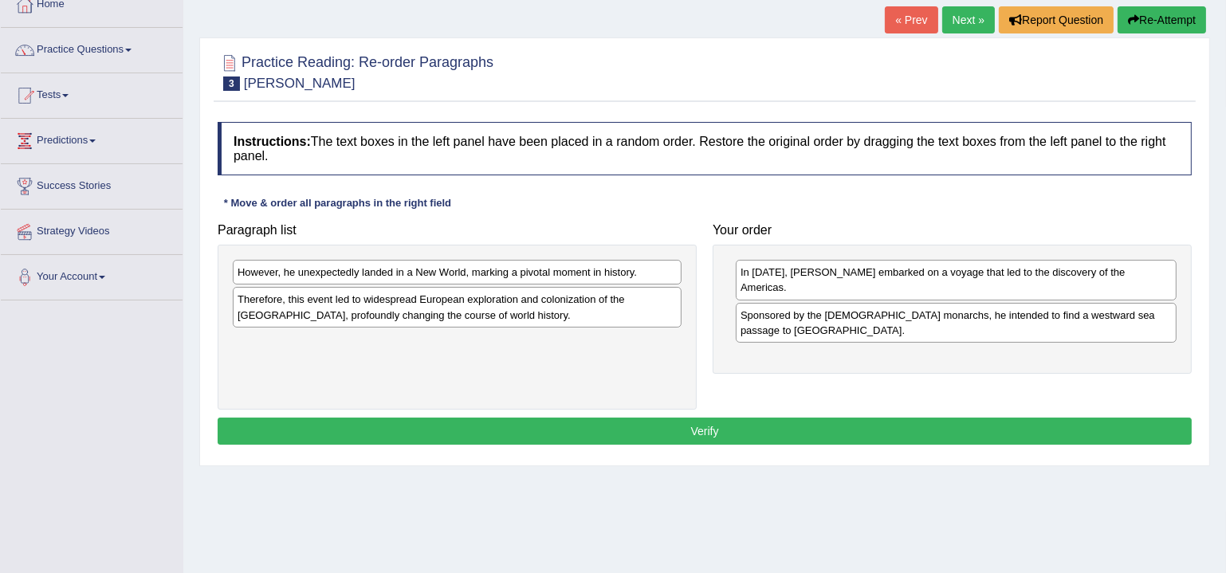
drag, startPoint x: 591, startPoint y: 285, endPoint x: 903, endPoint y: 295, distance: 311.9
click at [903, 295] on div "Paragraph list However, he unexpectedly landed in a New World, marking a pivota…" at bounding box center [705, 312] width 990 height 195
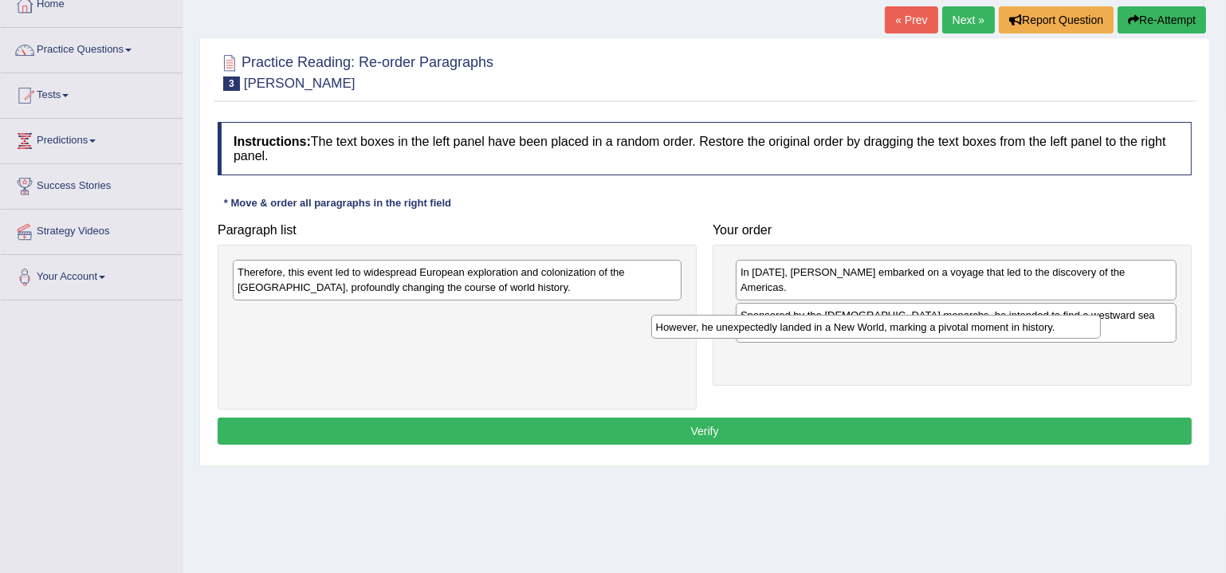
drag, startPoint x: 659, startPoint y: 266, endPoint x: 1088, endPoint y: 321, distance: 432.5
click at [1088, 321] on div "However, he unexpectedly landed in a New World, marking a pivotal moment in his…" at bounding box center [876, 327] width 450 height 24
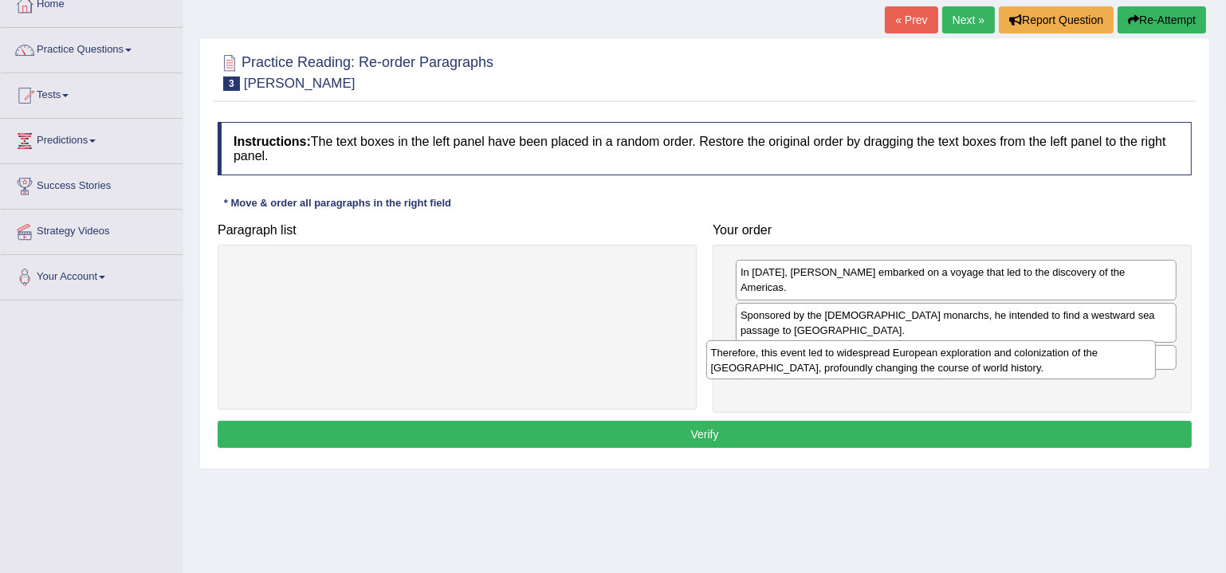
drag, startPoint x: 547, startPoint y: 266, endPoint x: 1021, endPoint y: 348, distance: 480.5
click at [1021, 348] on div "Therefore, this event led to widespread European exploration and colonization o…" at bounding box center [931, 359] width 450 height 39
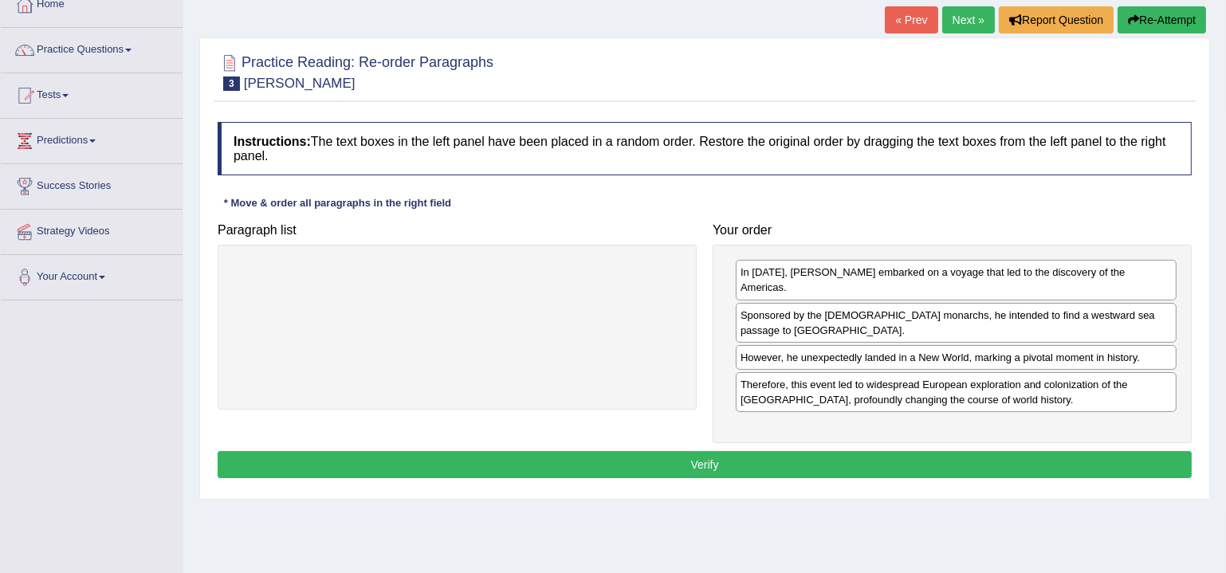
click at [918, 507] on div "Home Practice Reading: Re-order Paragraphs Christopher Columbus « Prev Next » R…" at bounding box center [704, 302] width 1043 height 797
click at [894, 451] on button "Verify" at bounding box center [705, 464] width 974 height 27
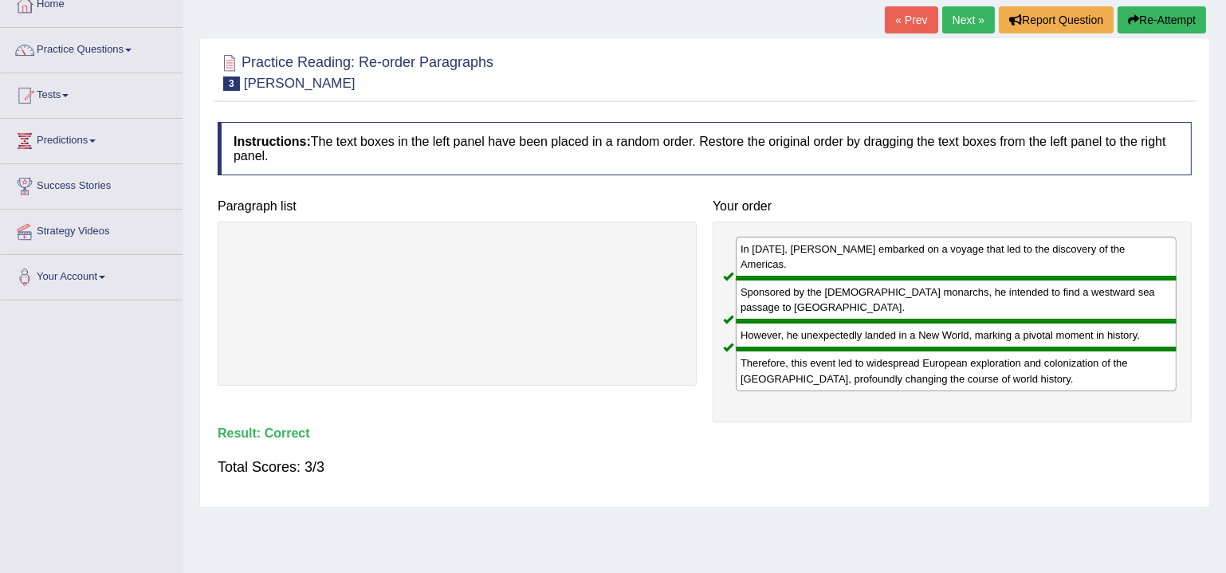
scroll to position [0, 0]
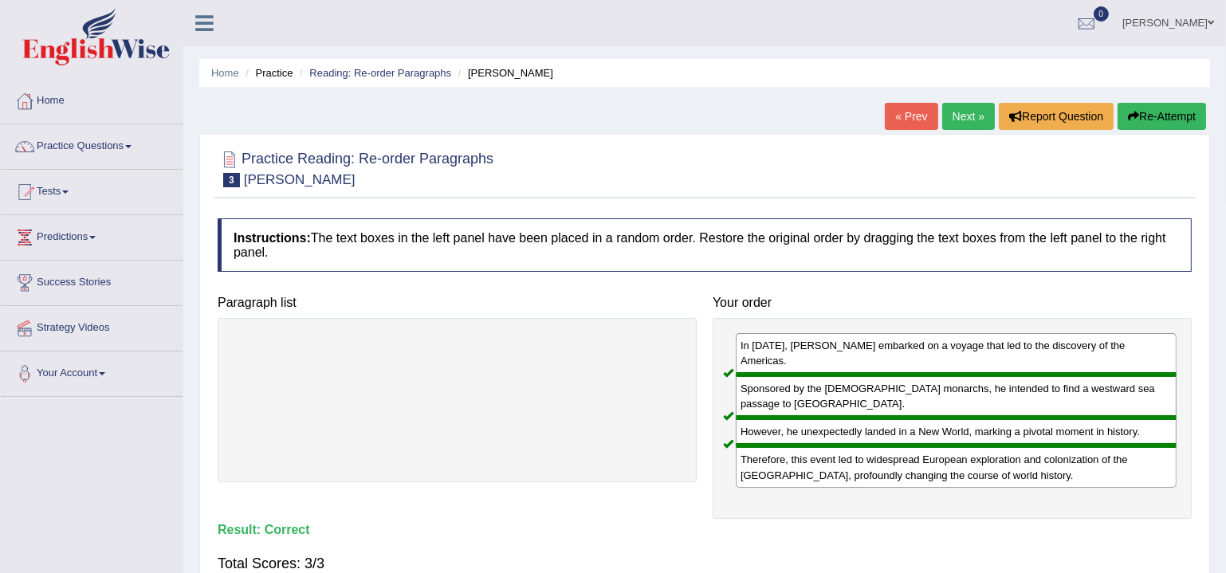
click at [952, 118] on link "Next »" at bounding box center [968, 116] width 53 height 27
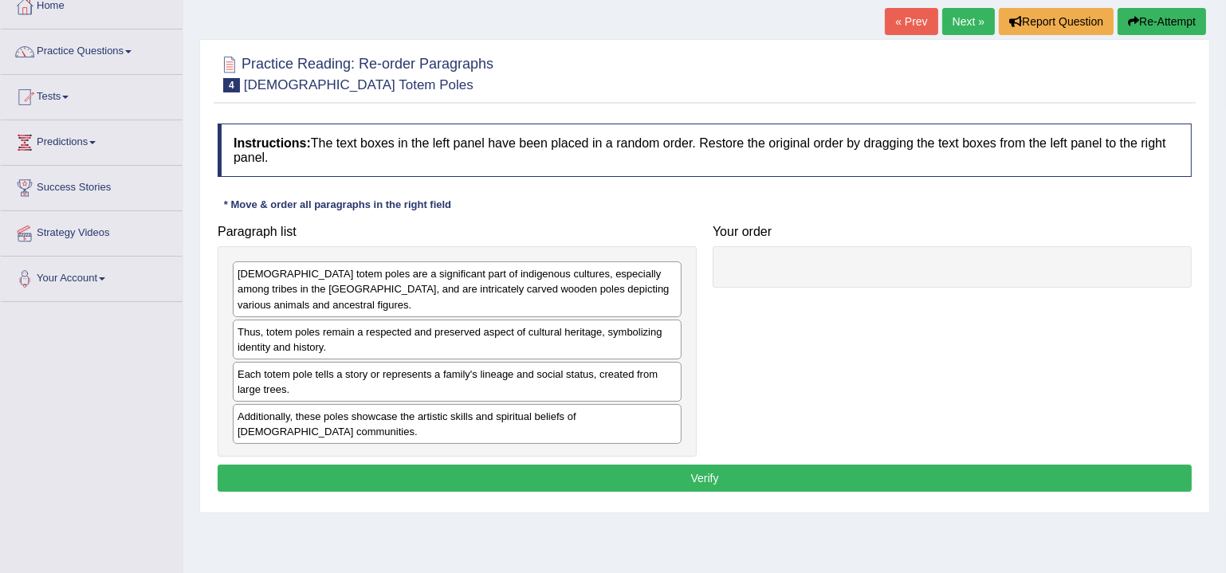
scroll to position [96, 0]
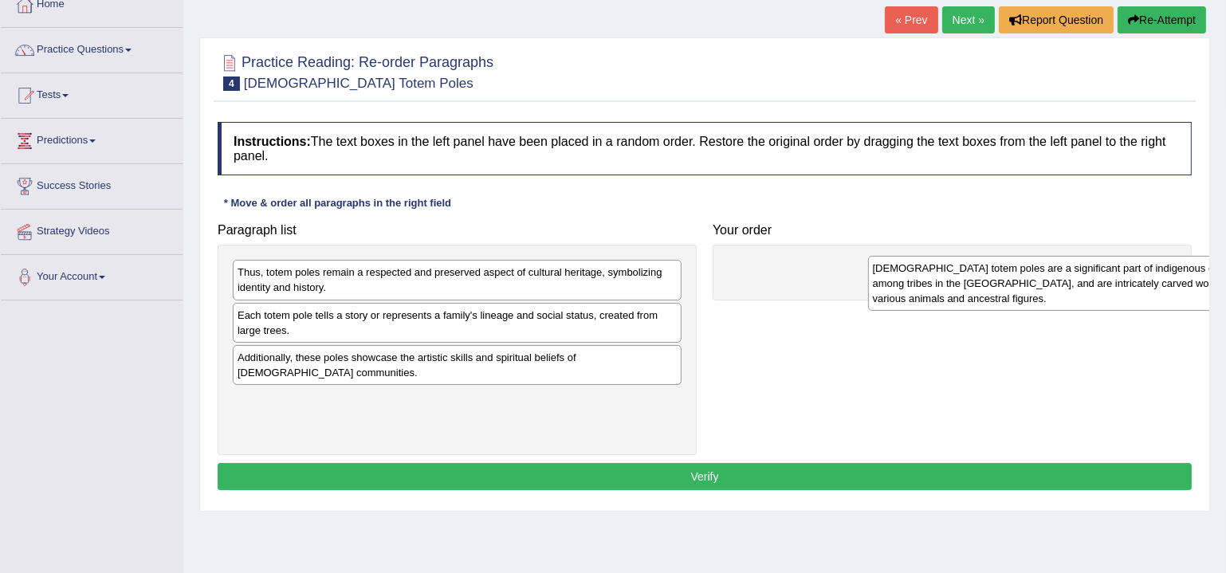
drag, startPoint x: 403, startPoint y: 281, endPoint x: 1039, endPoint y: 276, distance: 635.5
click at [1039, 276] on div "[DEMOGRAPHIC_DATA] totem poles are a significant part of indigenous cultures, e…" at bounding box center [1093, 283] width 450 height 55
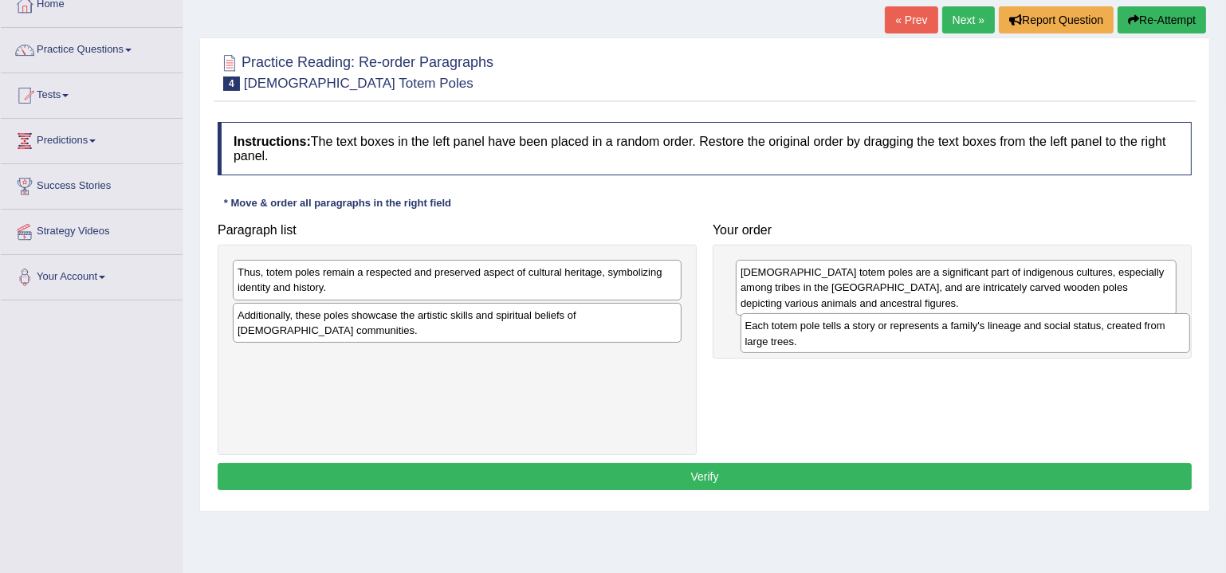
drag, startPoint x: 692, startPoint y: 329, endPoint x: 1092, endPoint y: 334, distance: 400.3
click at [1092, 334] on div "Each totem pole tells a story or represents a family's lineage and social statu…" at bounding box center [966, 332] width 450 height 39
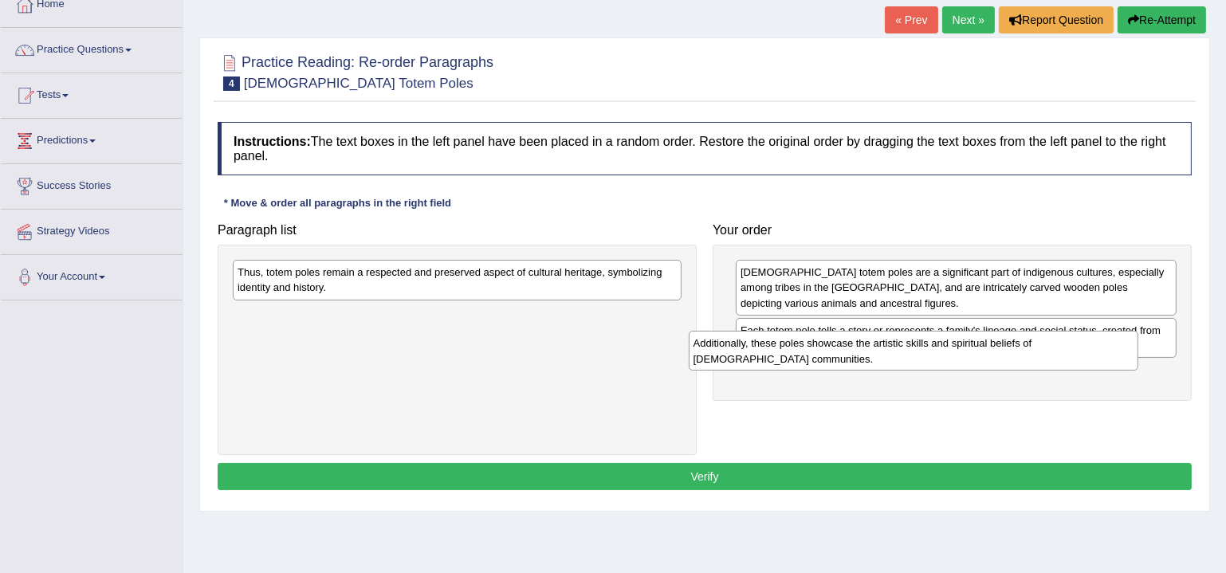
drag, startPoint x: 586, startPoint y: 323, endPoint x: 1042, endPoint y: 352, distance: 457.0
click at [1042, 352] on div "Additionally, these poles showcase the artistic skills and spiritual beliefs of…" at bounding box center [914, 350] width 450 height 39
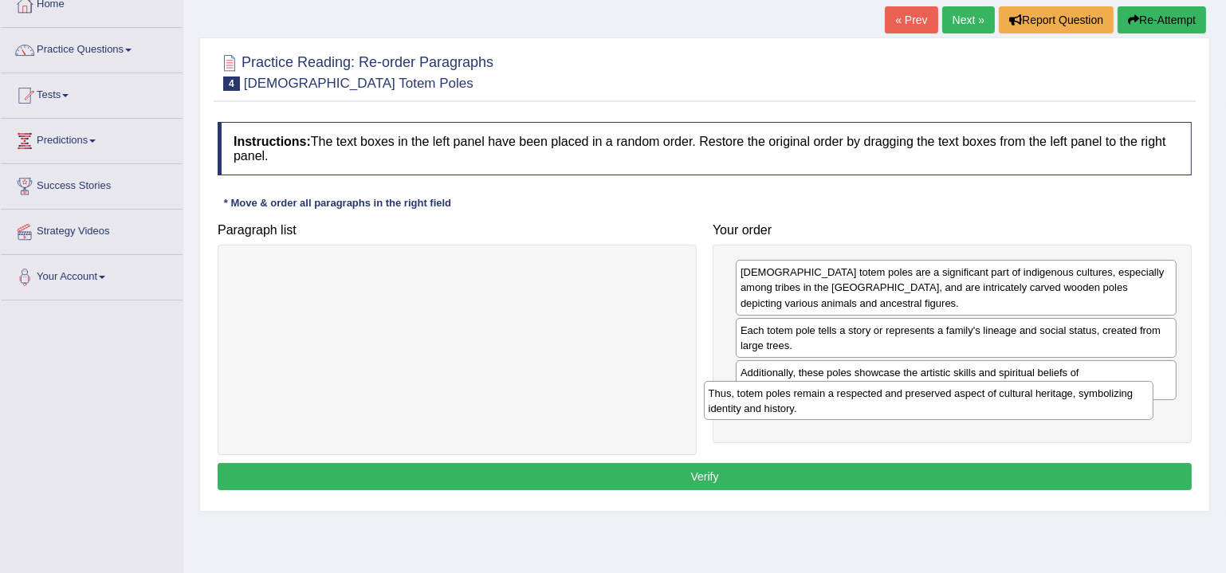
drag, startPoint x: 491, startPoint y: 271, endPoint x: 962, endPoint y: 392, distance: 486.5
click at [962, 392] on div "Thus, totem poles remain a respected and preserved aspect of cultural heritage,…" at bounding box center [929, 400] width 450 height 39
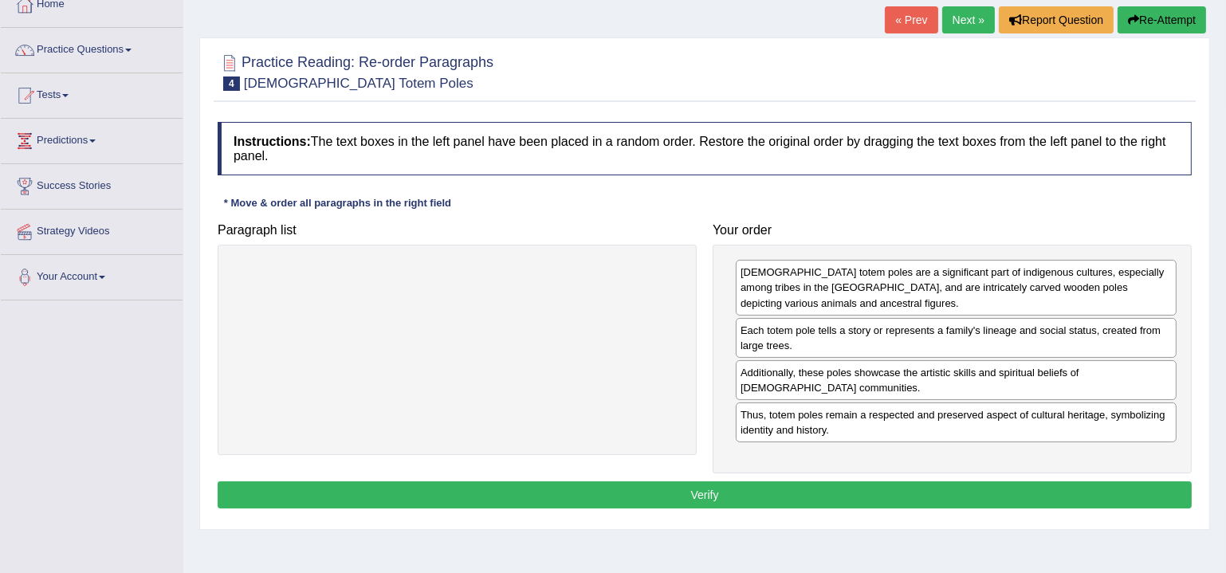
click at [776, 482] on button "Verify" at bounding box center [705, 495] width 974 height 27
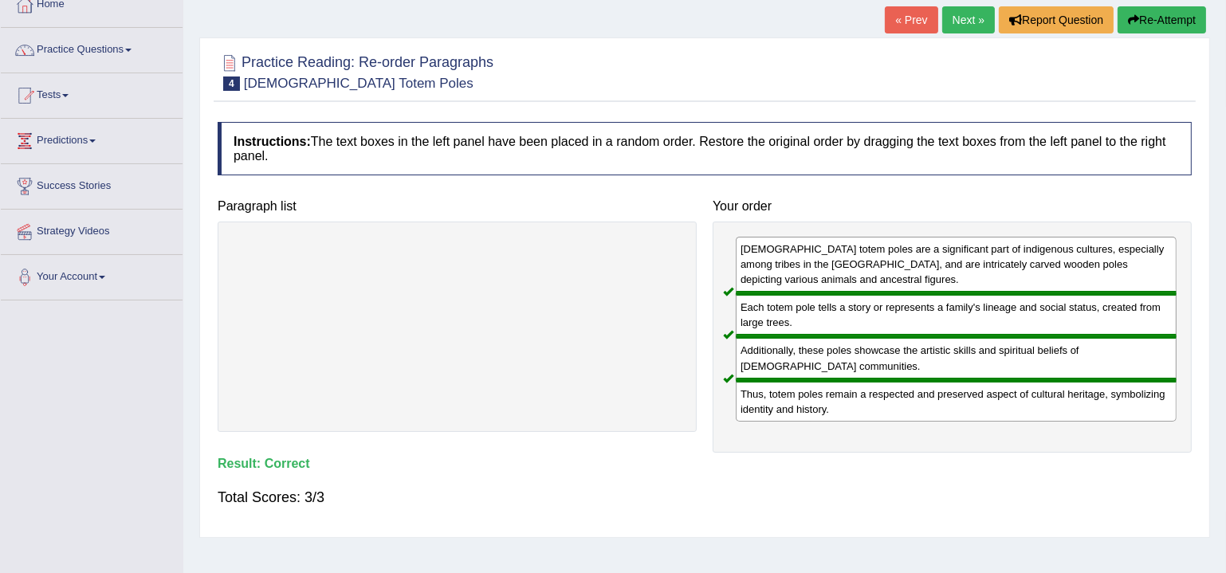
click at [946, 18] on link "Next »" at bounding box center [968, 19] width 53 height 27
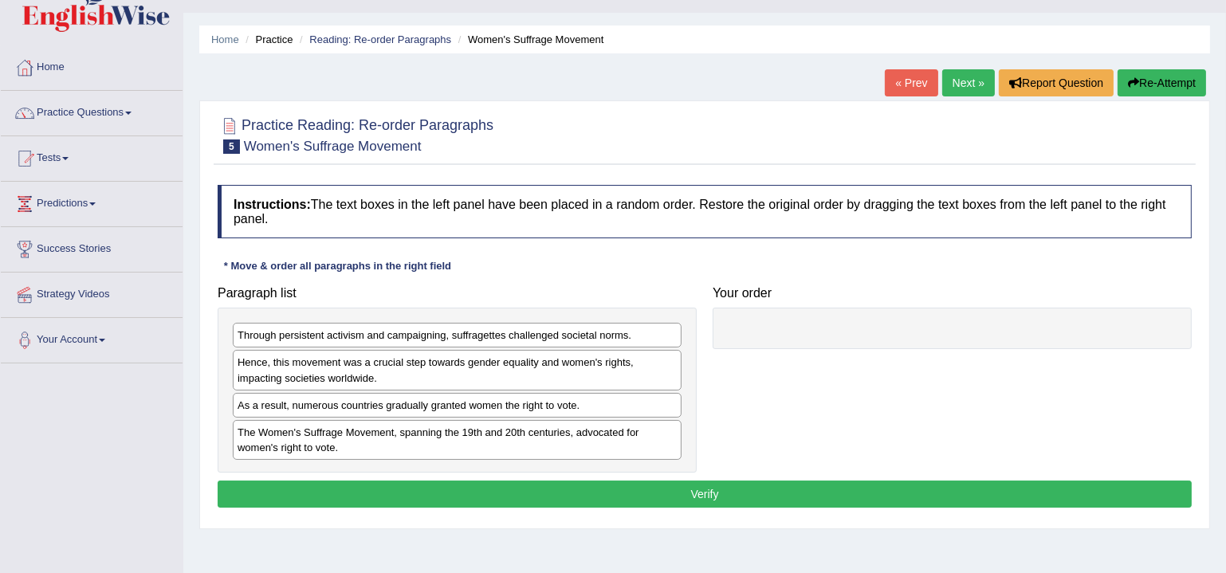
scroll to position [144, 0]
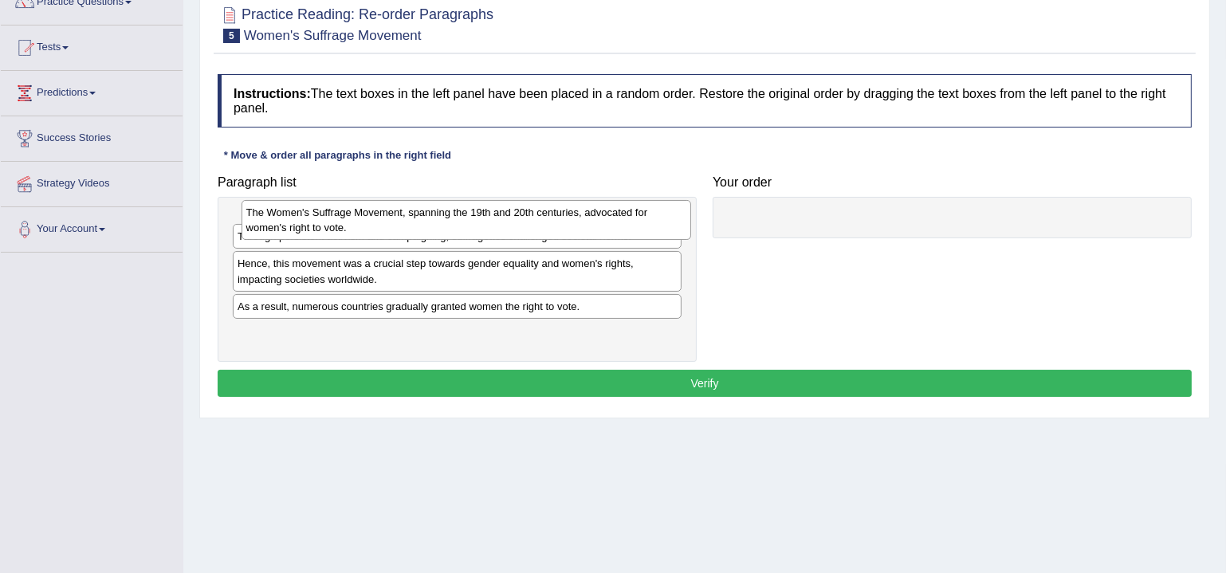
drag, startPoint x: 449, startPoint y: 328, endPoint x: 455, endPoint y: 220, distance: 107.8
click at [456, 221] on div "The Women's Suffrage Movement, spanning the 19th and 20th centuries, advocated …" at bounding box center [467, 219] width 450 height 39
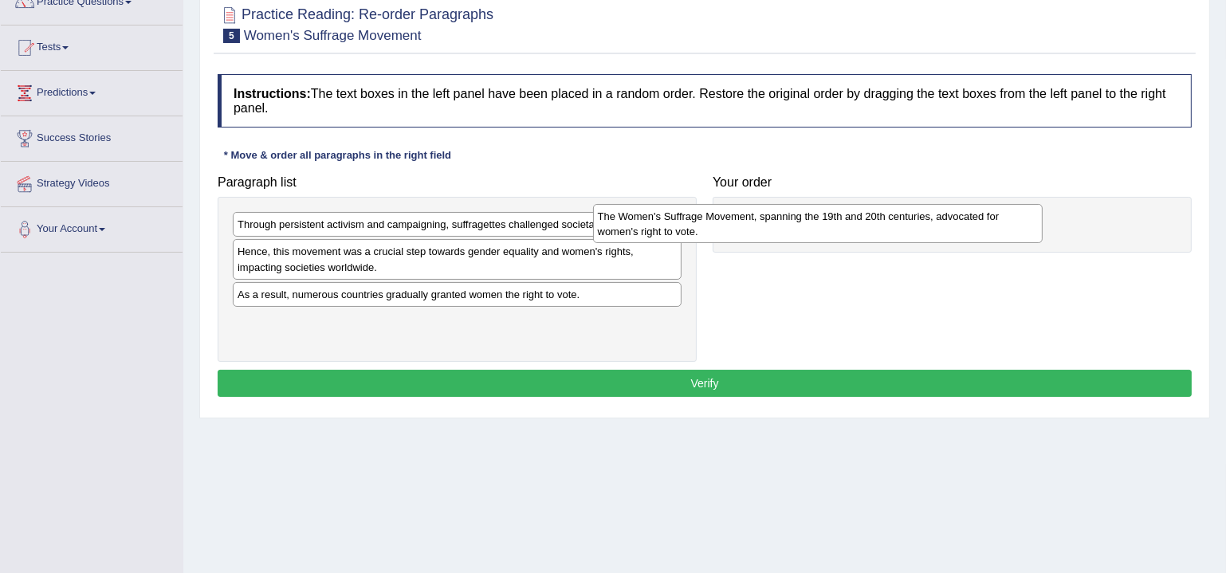
drag, startPoint x: 444, startPoint y: 222, endPoint x: 804, endPoint y: 214, distance: 360.5
click at [804, 214] on div "The Women's Suffrage Movement, spanning the 19th and 20th centuries, advocated …" at bounding box center [818, 223] width 450 height 39
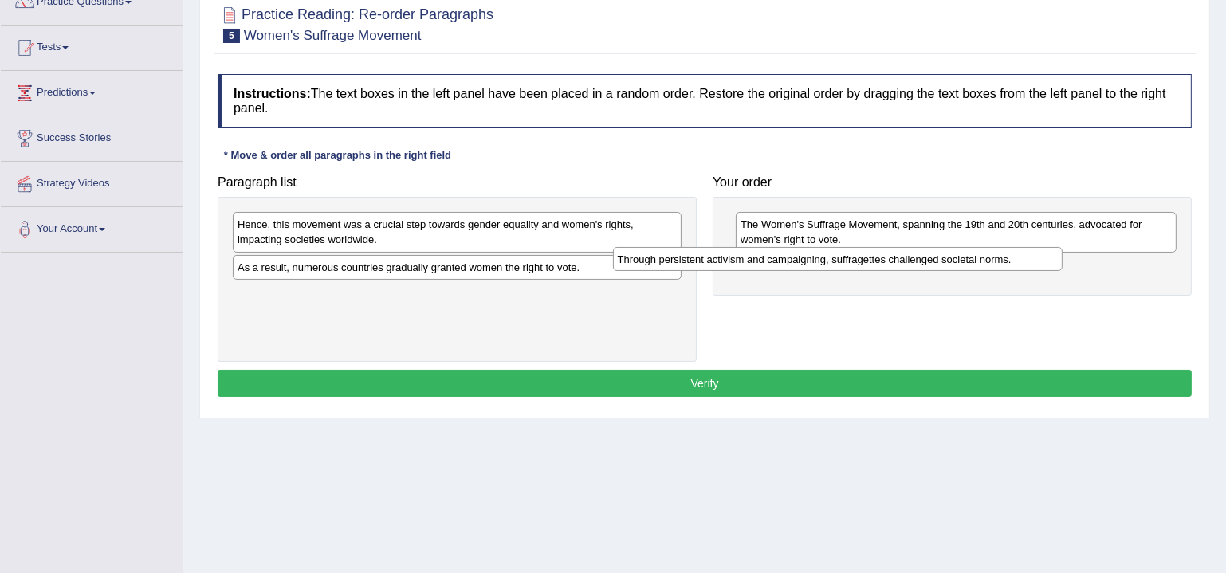
drag, startPoint x: 629, startPoint y: 227, endPoint x: 1019, endPoint y: 255, distance: 390.9
click at [1019, 255] on div "Through persistent activism and campaigning, suffragettes challenged societal n…" at bounding box center [838, 259] width 450 height 24
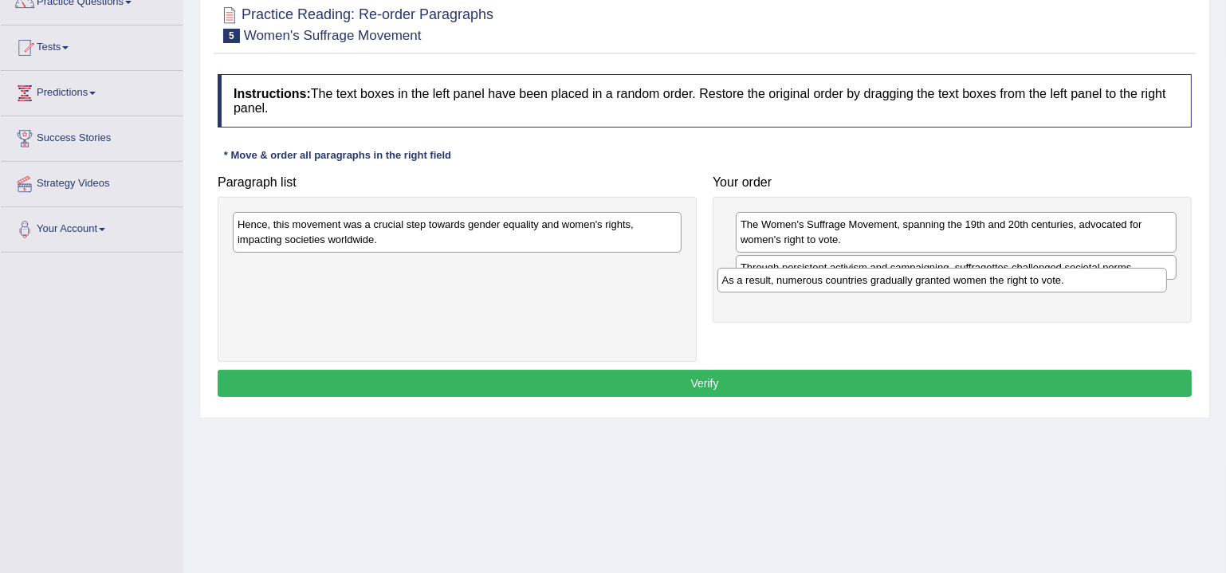
drag, startPoint x: 529, startPoint y: 271, endPoint x: 1013, endPoint y: 286, distance: 485.0
click at [1013, 286] on div "As a result, numerous countries gradually granted women the right to vote." at bounding box center [943, 280] width 450 height 24
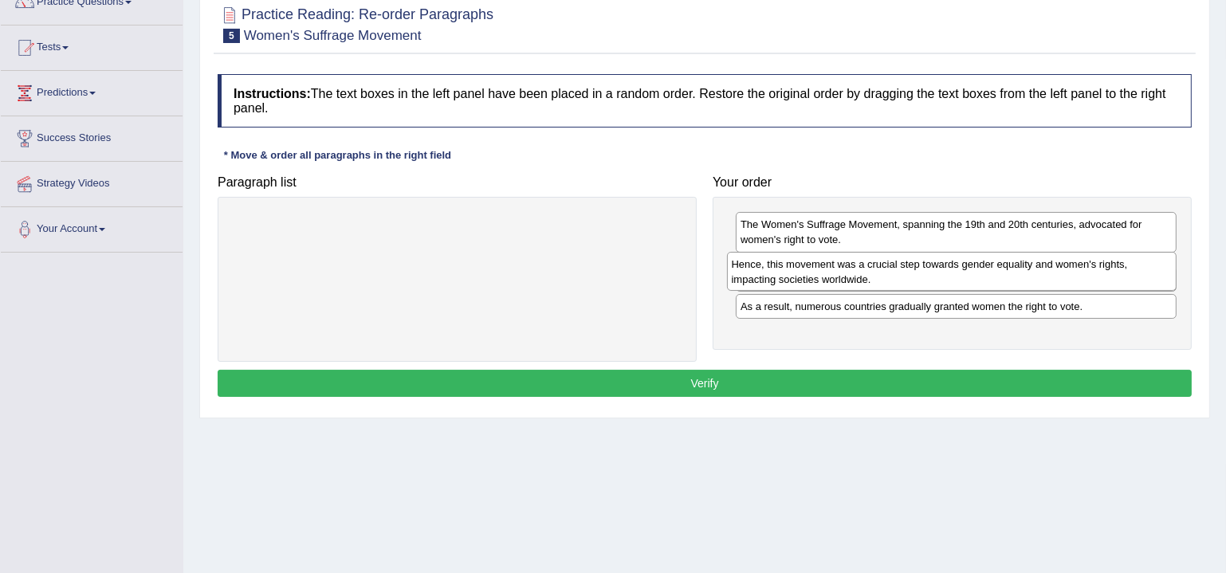
drag, startPoint x: 565, startPoint y: 216, endPoint x: 1060, endPoint y: 257, distance: 496.0
click at [1060, 257] on div "Hence, this movement was a crucial step towards gender equality and women's rig…" at bounding box center [952, 271] width 450 height 39
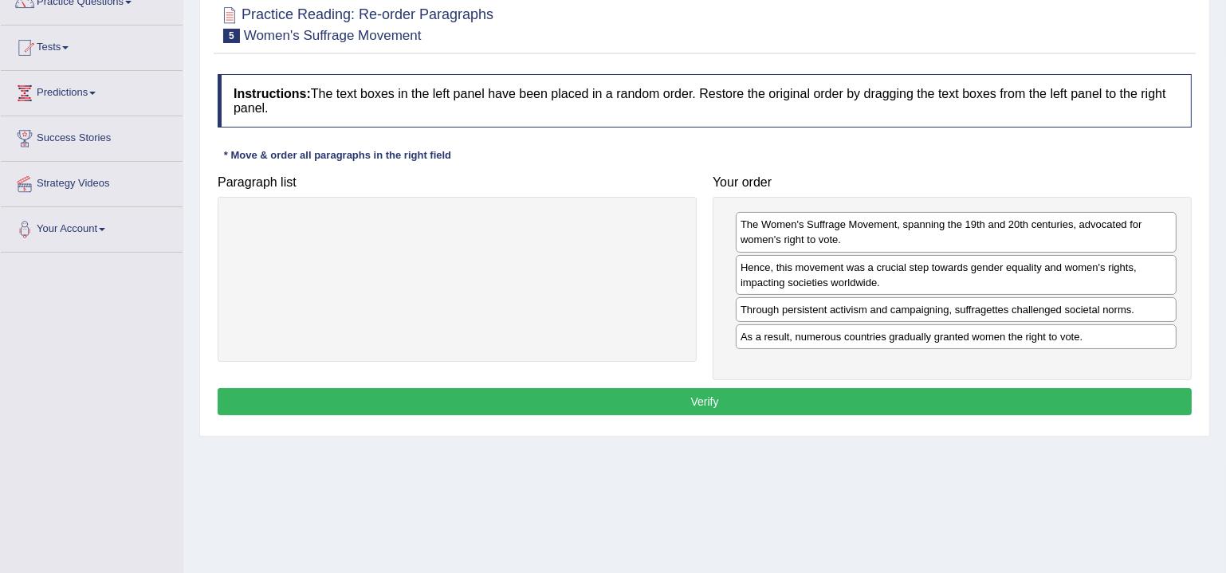
click at [913, 442] on div "Home Practice Reading: Re-order Paragraphs Women's Suffrage Movement « Prev Nex…" at bounding box center [704, 254] width 1043 height 797
click at [844, 390] on button "Verify" at bounding box center [705, 401] width 974 height 27
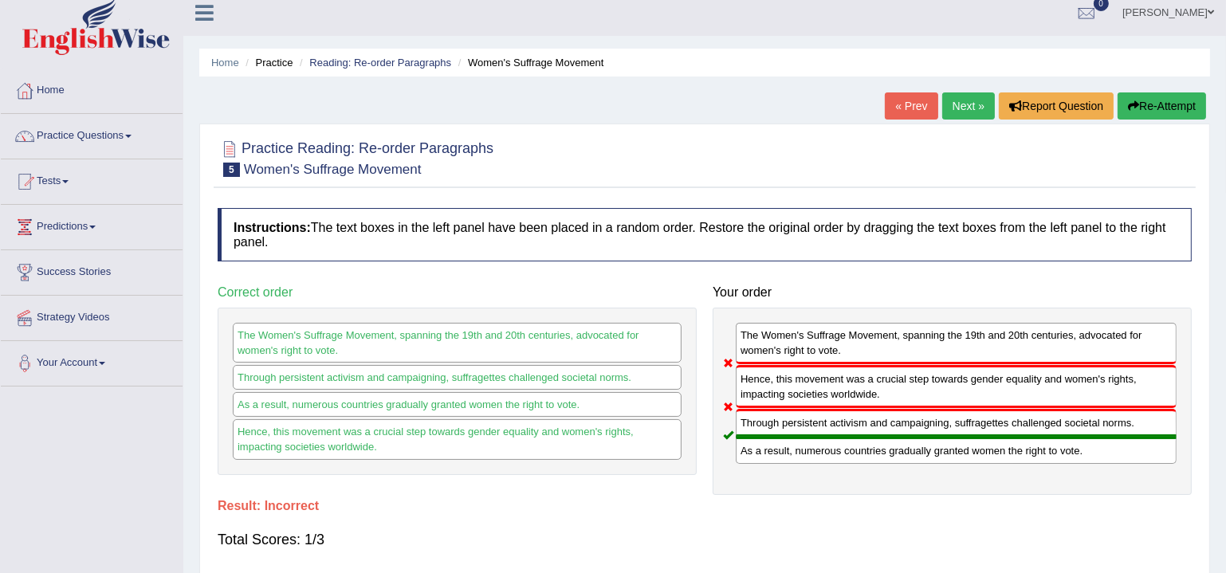
scroll to position [0, 0]
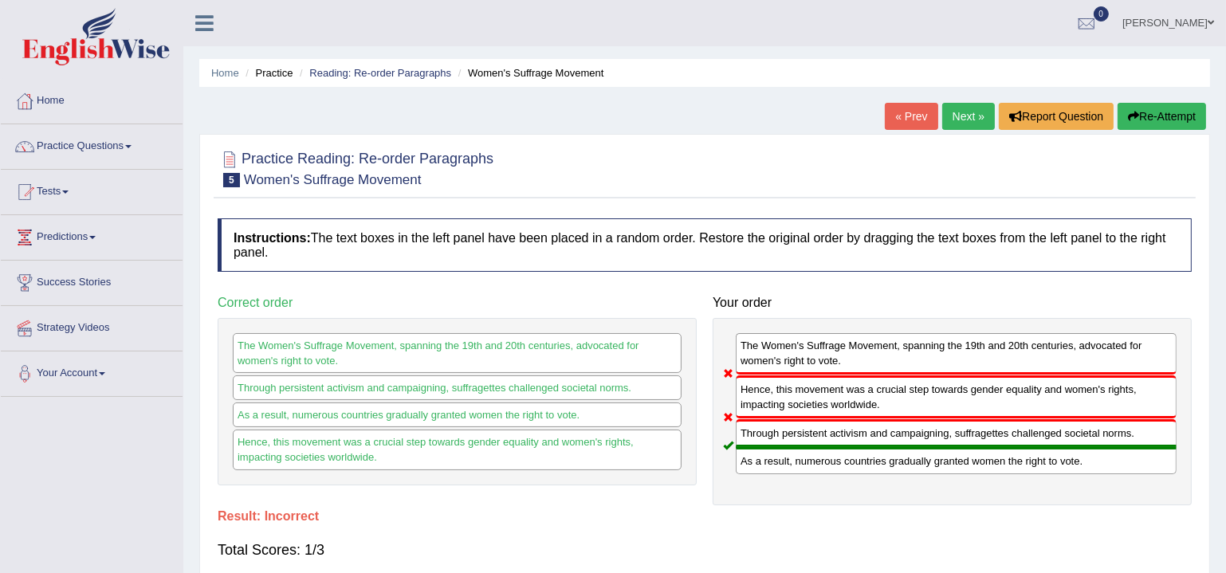
click at [951, 112] on link "Next »" at bounding box center [968, 116] width 53 height 27
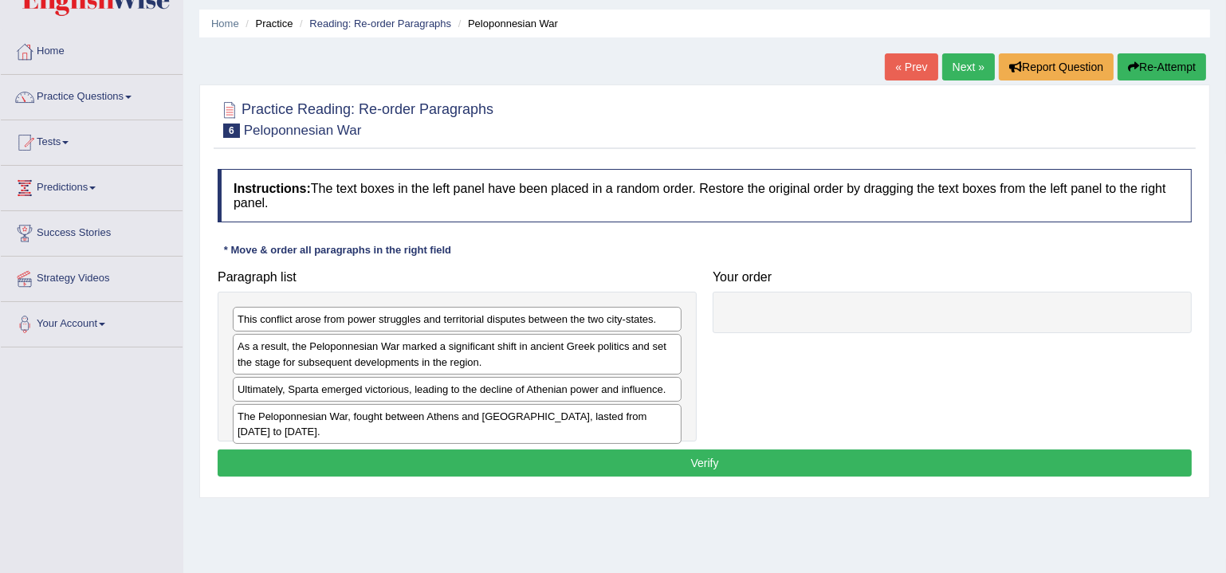
scroll to position [96, 0]
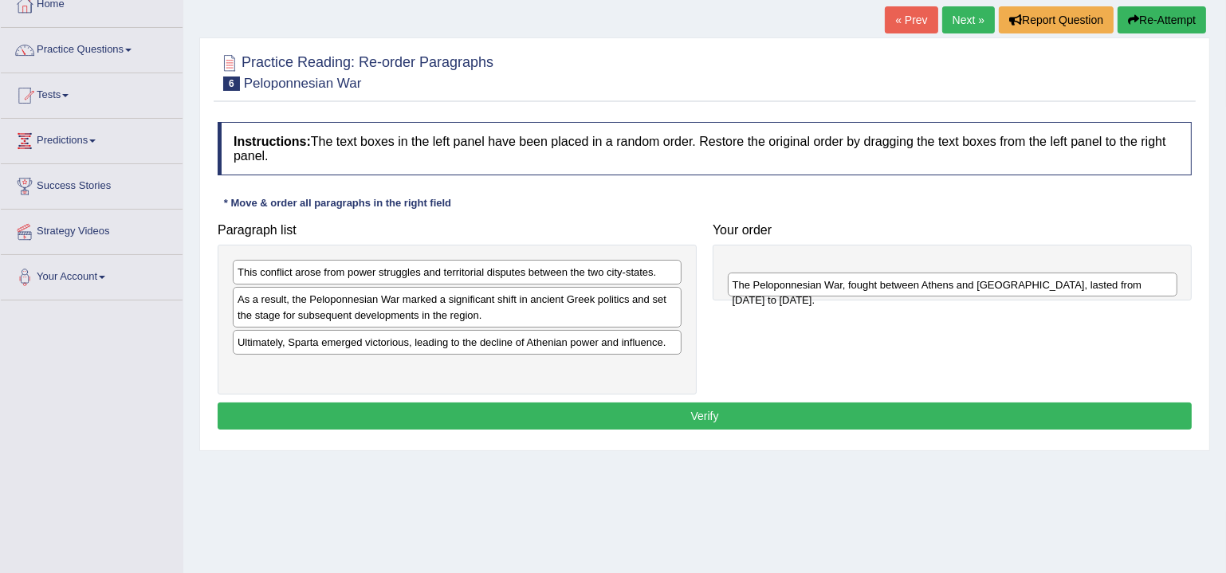
drag, startPoint x: 442, startPoint y: 362, endPoint x: 938, endPoint y: 280, distance: 502.7
click at [938, 280] on div "The Peloponnesian War, fought between Athens and [GEOGRAPHIC_DATA], lasted from…" at bounding box center [953, 285] width 450 height 24
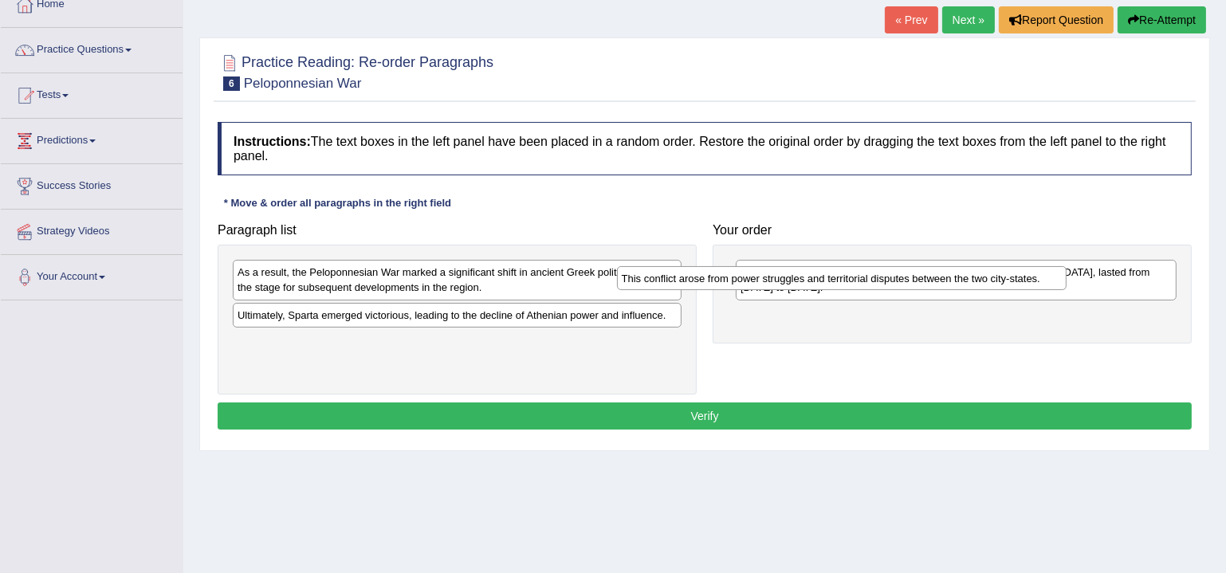
drag, startPoint x: 550, startPoint y: 272, endPoint x: 991, endPoint y: 282, distance: 441.0
click at [991, 282] on div "This conflict arose from power struggles and territorial disputes between the t…" at bounding box center [842, 278] width 450 height 24
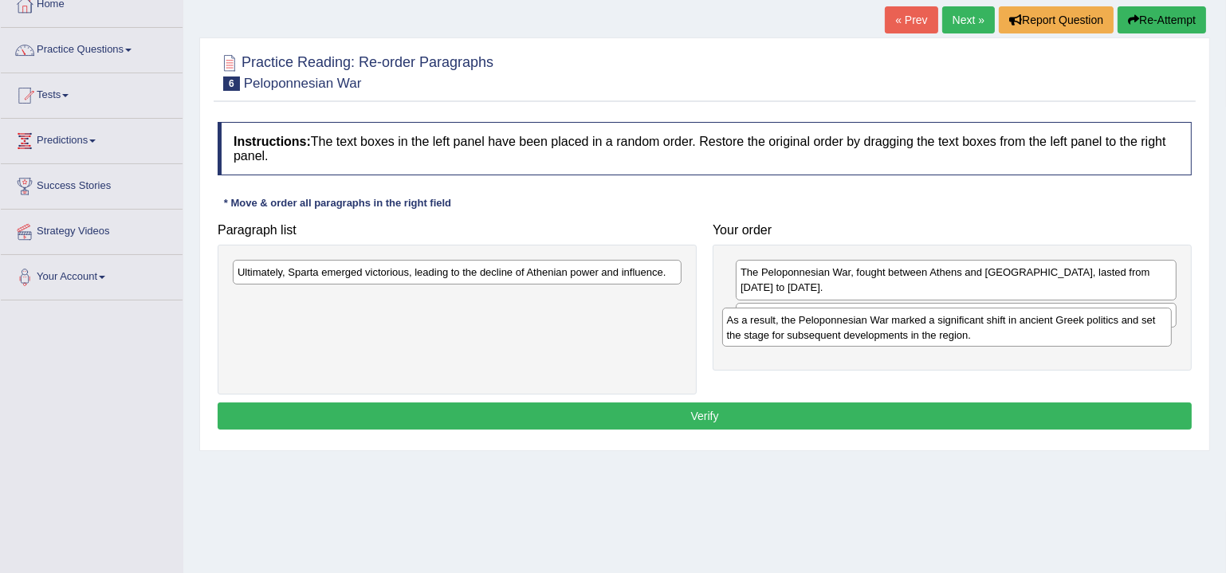
drag, startPoint x: 620, startPoint y: 285, endPoint x: 1110, endPoint y: 332, distance: 491.8
click at [1110, 332] on div "As a result, the Peloponnesian War marked a significant shift in ancient Greek …" at bounding box center [947, 327] width 450 height 39
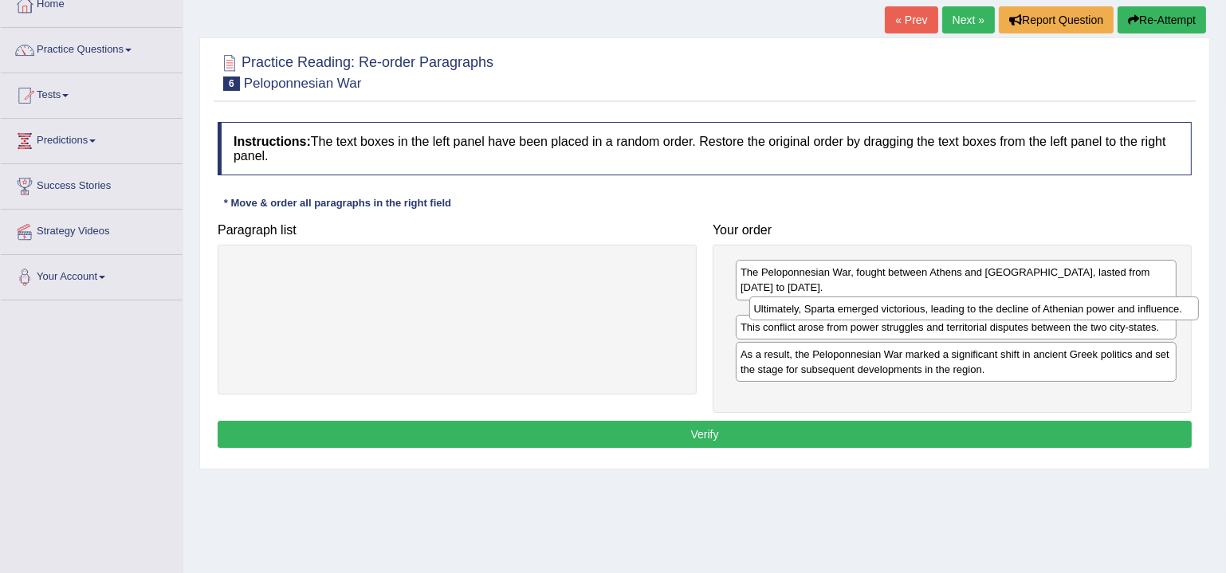
drag, startPoint x: 482, startPoint y: 265, endPoint x: 998, endPoint y: 302, distance: 518.0
click at [998, 302] on div "Ultimately, Sparta emerged victorious, leading to the decline of Athenian power…" at bounding box center [974, 309] width 450 height 24
drag, startPoint x: 900, startPoint y: 313, endPoint x: 903, endPoint y: 321, distance: 8.6
click at [903, 321] on div "Ultimately, Sparta emerged victorious, leading to the decline of Athenian power…" at bounding box center [964, 315] width 442 height 24
drag, startPoint x: 868, startPoint y: 300, endPoint x: 875, endPoint y: 325, distance: 25.5
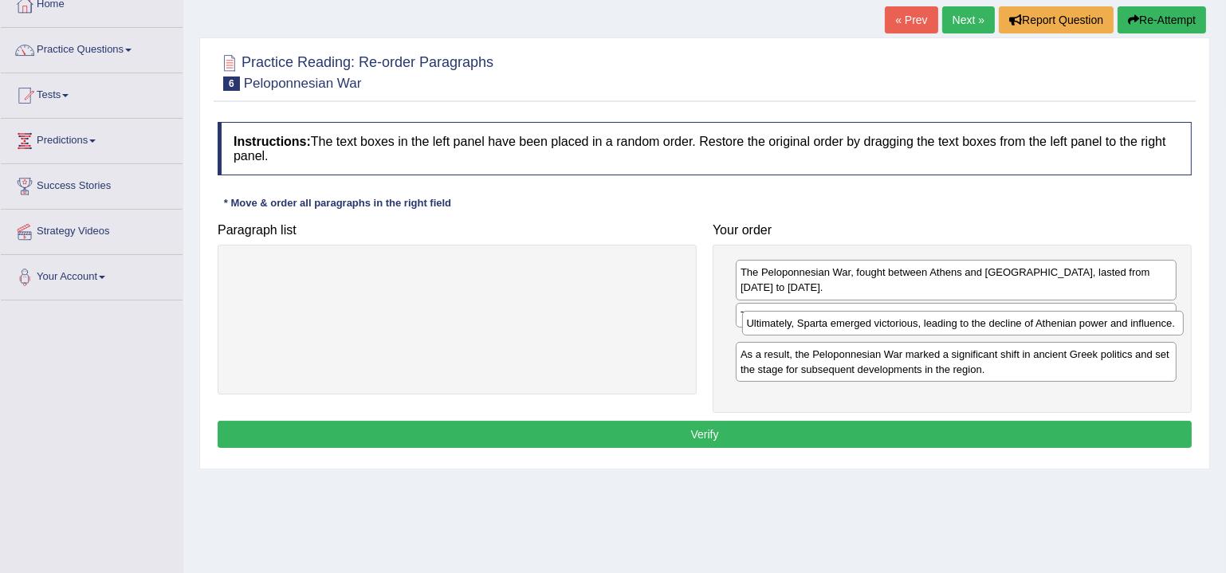
click at [875, 325] on div "Ultimately, Sparta emerged victorious, leading to the decline of Athenian power…" at bounding box center [963, 323] width 442 height 24
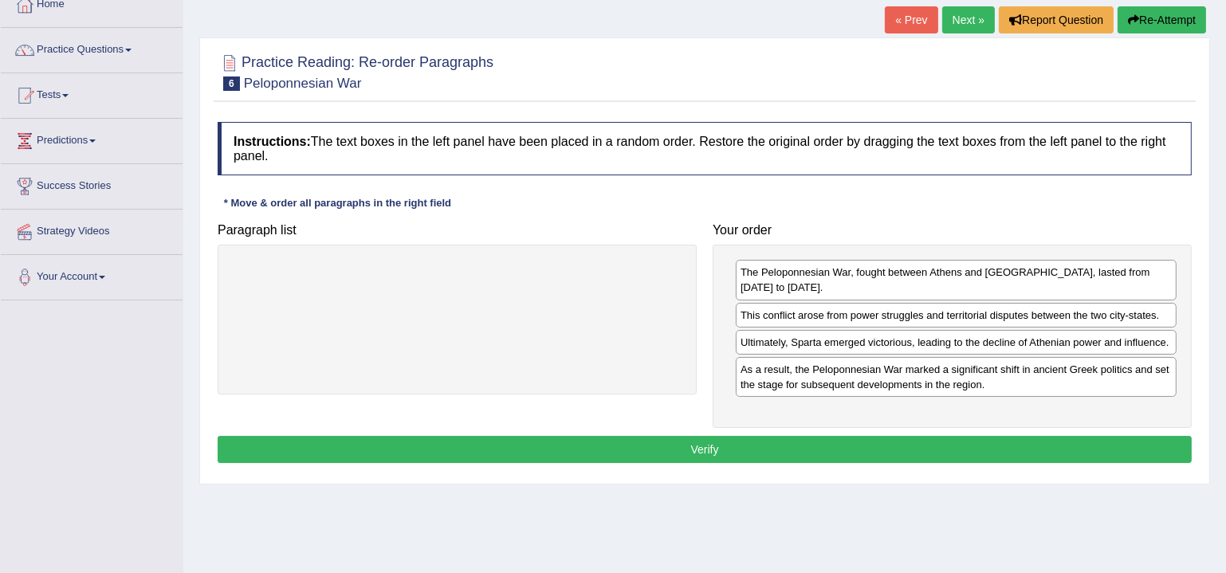
click at [822, 476] on div "Home Practice Reading: Re-order Paragraphs Peloponnesian War « Prev Next » Repo…" at bounding box center [704, 302] width 1043 height 797
click at [820, 436] on button "Verify" at bounding box center [705, 449] width 974 height 27
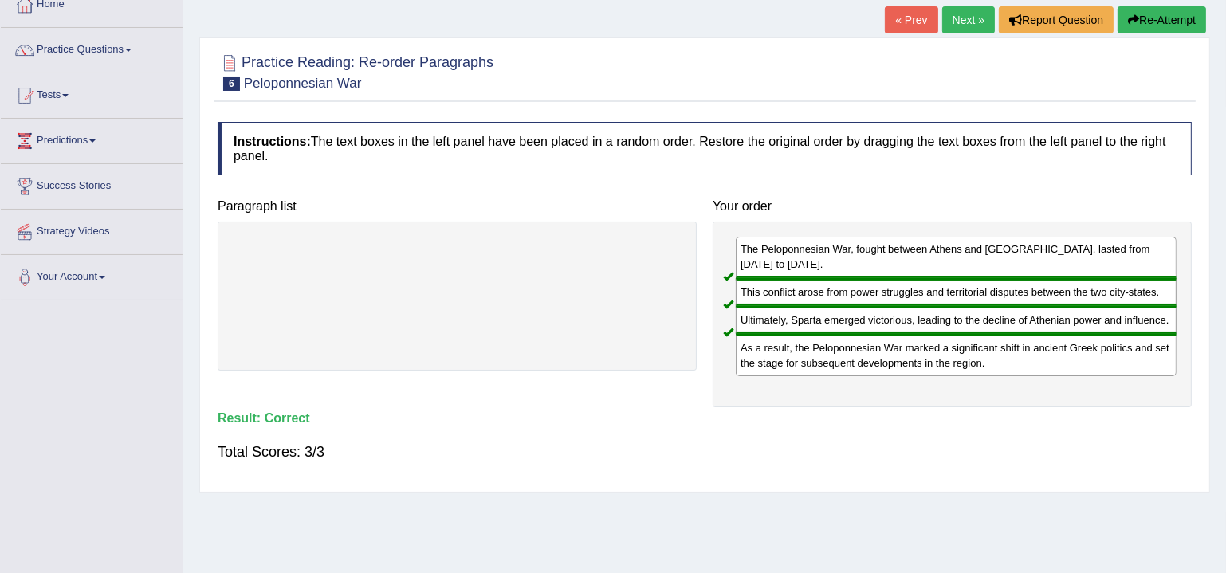
click at [961, 13] on link "Next »" at bounding box center [968, 19] width 53 height 27
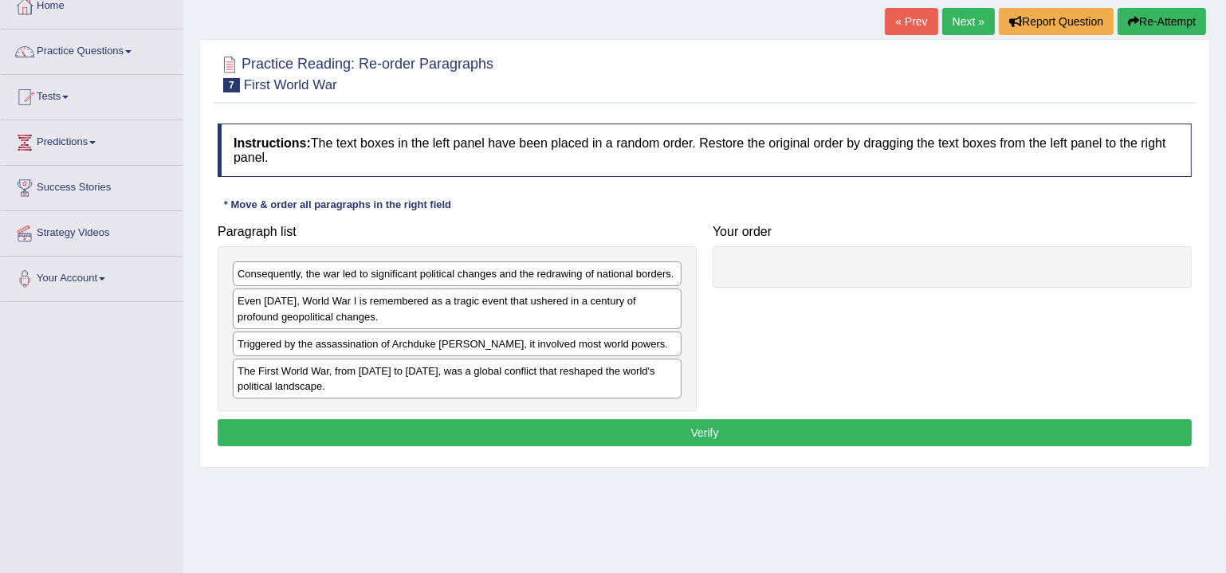
scroll to position [96, 0]
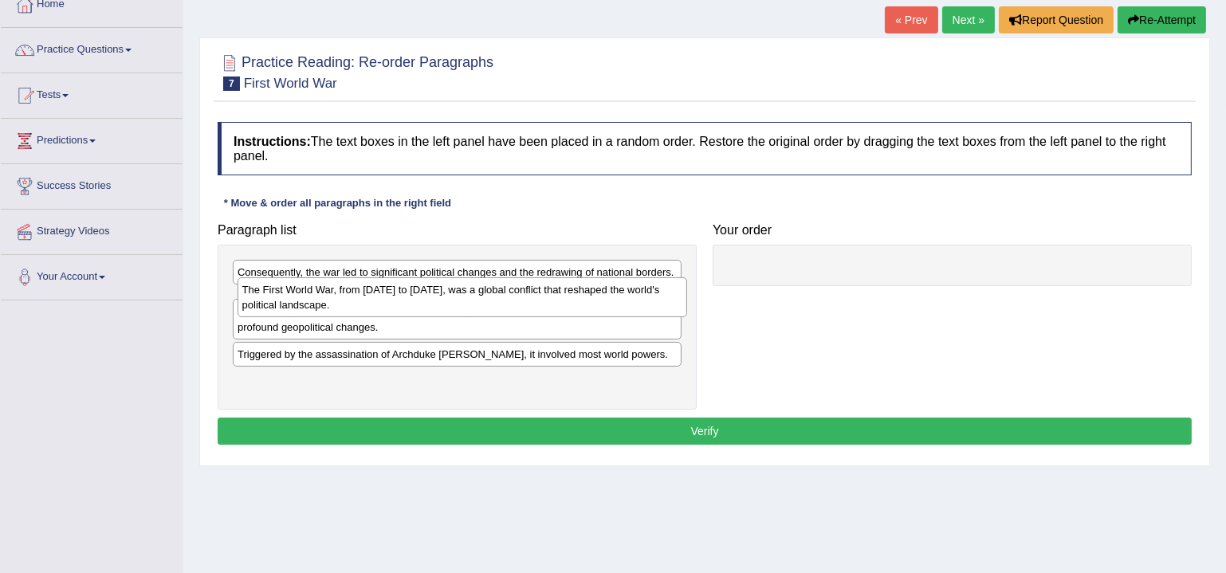
drag, startPoint x: 615, startPoint y: 377, endPoint x: 619, endPoint y: 300, distance: 77.4
click at [619, 300] on div "The First World War, from [DATE] to [DATE], was a global conflict that reshaped…" at bounding box center [463, 296] width 450 height 39
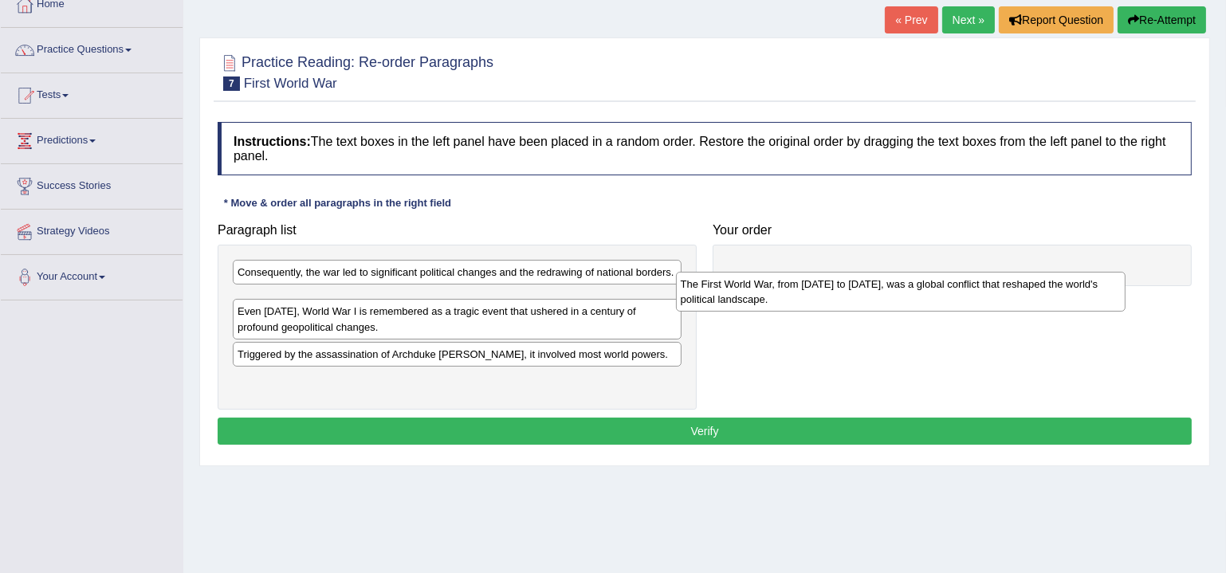
drag, startPoint x: 427, startPoint y: 305, endPoint x: 898, endPoint y: 284, distance: 471.7
click at [898, 285] on div "The First World War, from 1914 to 1918, was a global conflict that reshaped the…" at bounding box center [901, 291] width 450 height 39
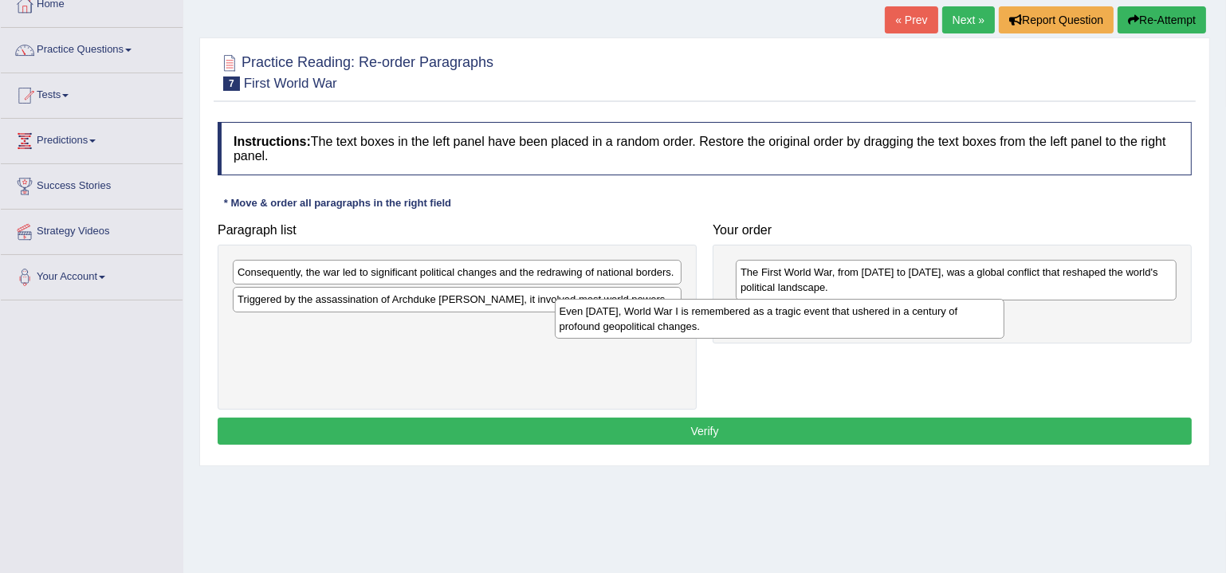
drag, startPoint x: 599, startPoint y: 301, endPoint x: 1035, endPoint y: 318, distance: 436.5
click at [1005, 318] on div "Even today, World War I is remembered as a tragic event that ushered in a centu…" at bounding box center [780, 318] width 450 height 39
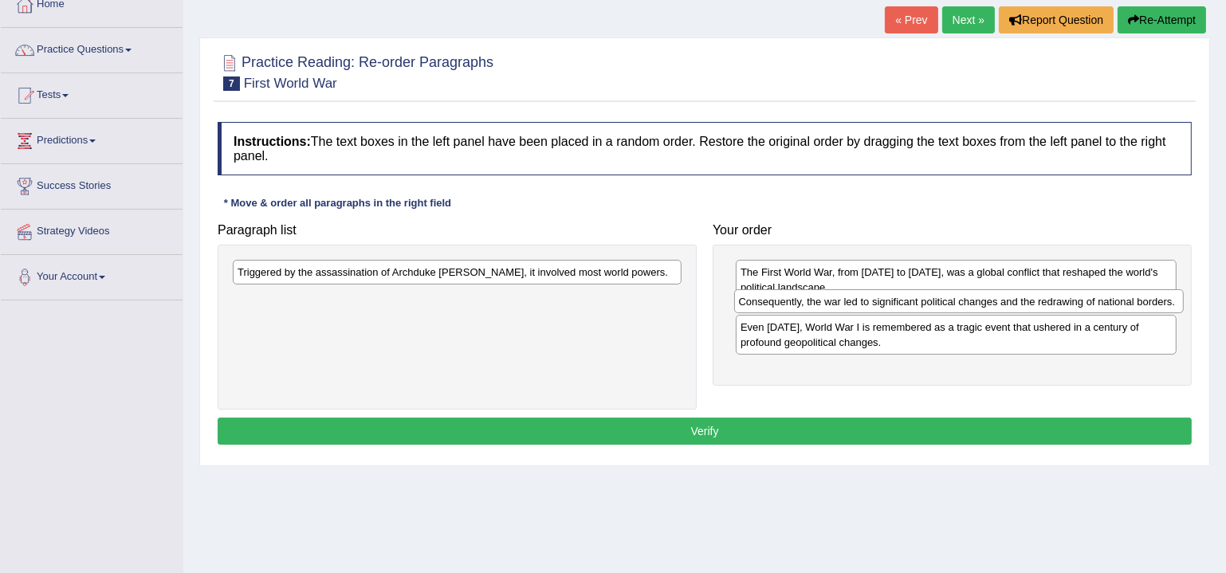
drag, startPoint x: 536, startPoint y: 273, endPoint x: 1044, endPoint y: 303, distance: 509.5
click at [1044, 303] on div "Consequently, the war led to significant political changes and the redrawing of…" at bounding box center [959, 301] width 450 height 24
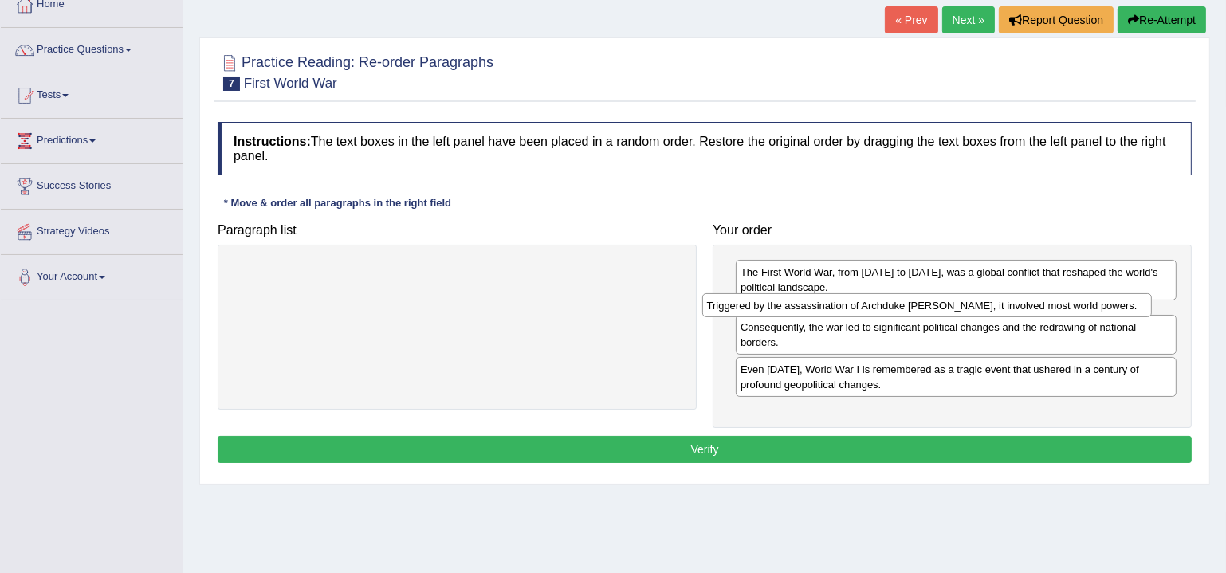
drag, startPoint x: 621, startPoint y: 268, endPoint x: 1092, endPoint y: 301, distance: 472.4
click at [1092, 301] on div "Triggered by the assassination of Archduke Franz Ferdinand, it involved most wo…" at bounding box center [927, 305] width 450 height 24
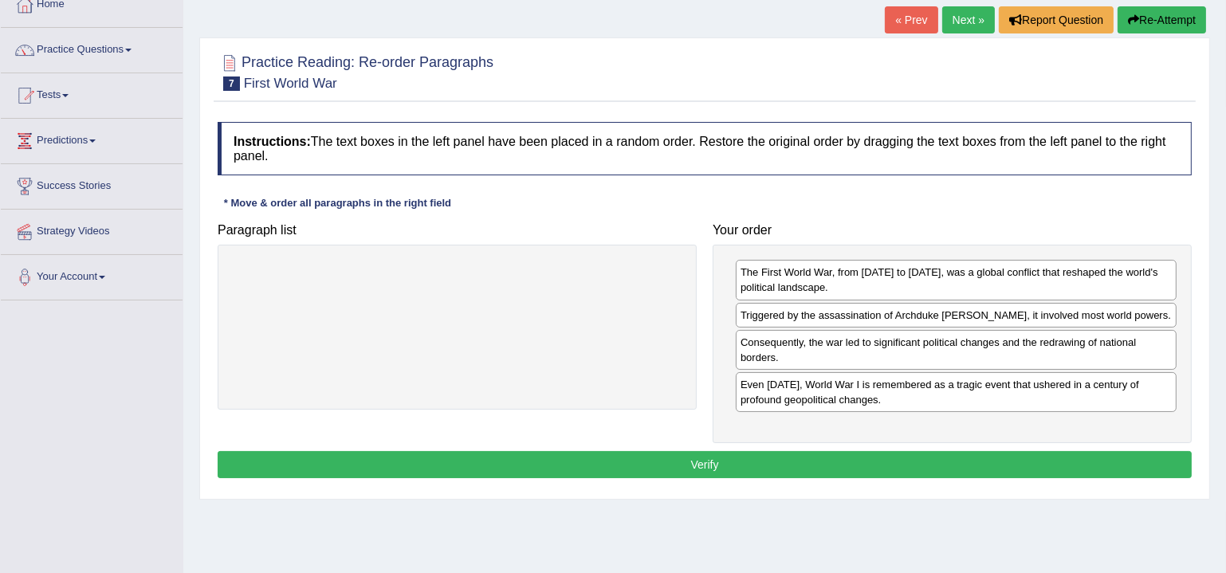
click at [848, 458] on button "Verify" at bounding box center [705, 464] width 974 height 27
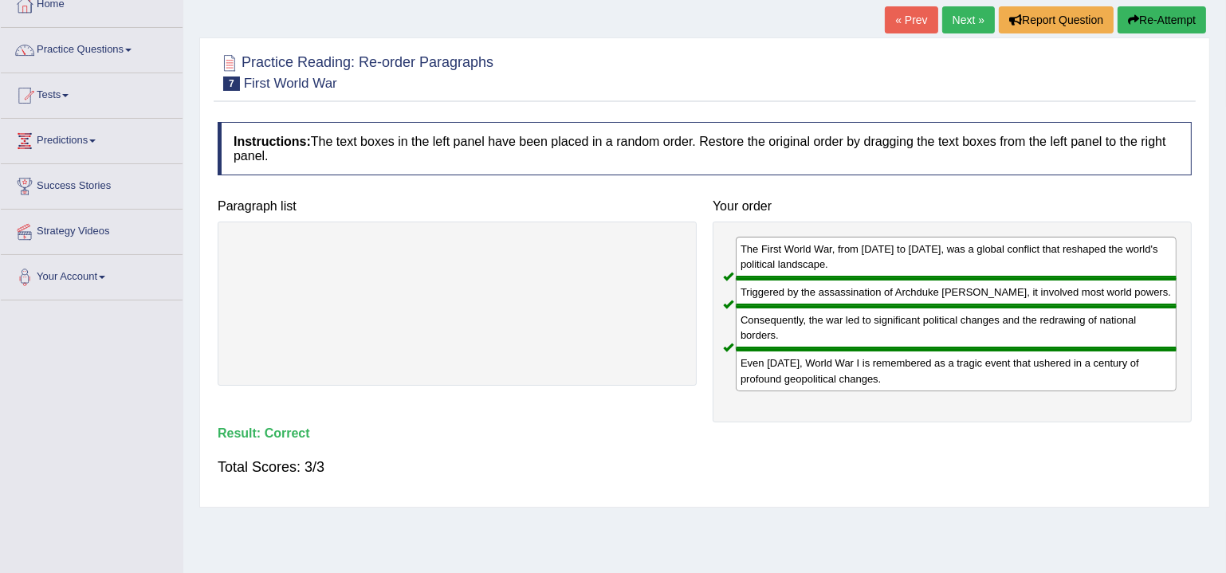
click at [966, 27] on link "Next »" at bounding box center [968, 19] width 53 height 27
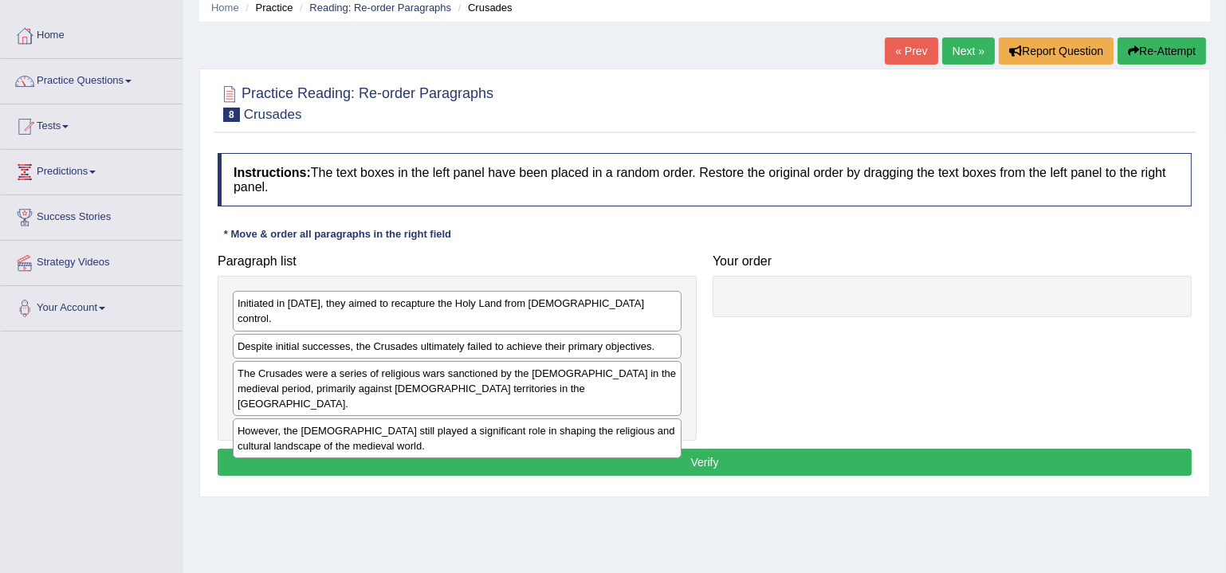
scroll to position [96, 0]
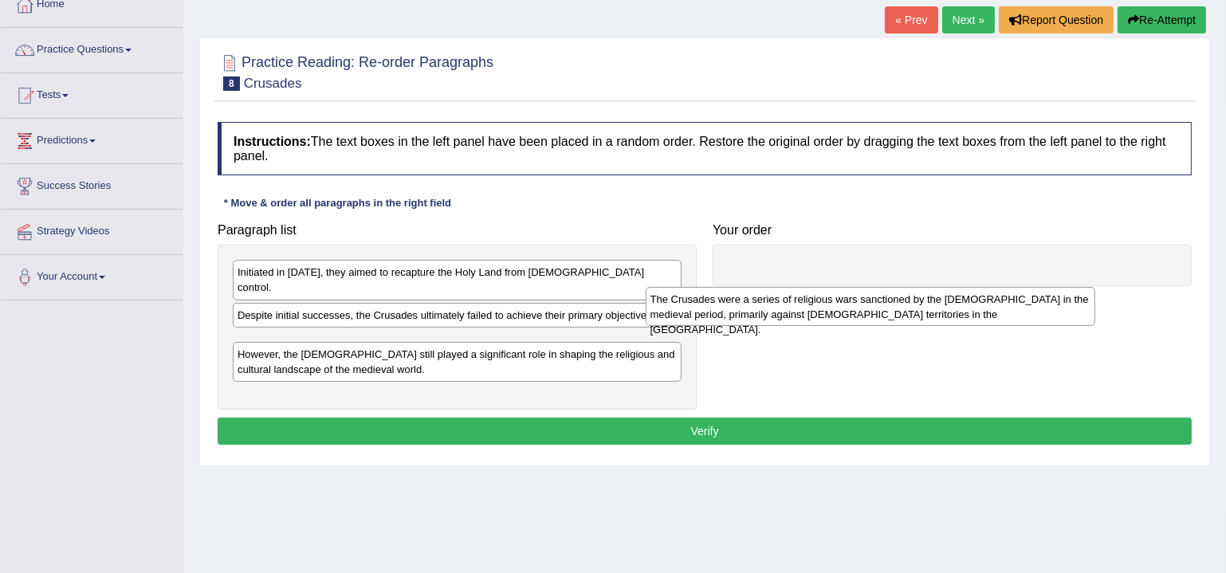
drag, startPoint x: 431, startPoint y: 339, endPoint x: 844, endPoint y: 312, distance: 413.9
click at [844, 312] on div "The Crusades were a series of religious wars sanctioned by the [DEMOGRAPHIC_DAT…" at bounding box center [871, 306] width 450 height 39
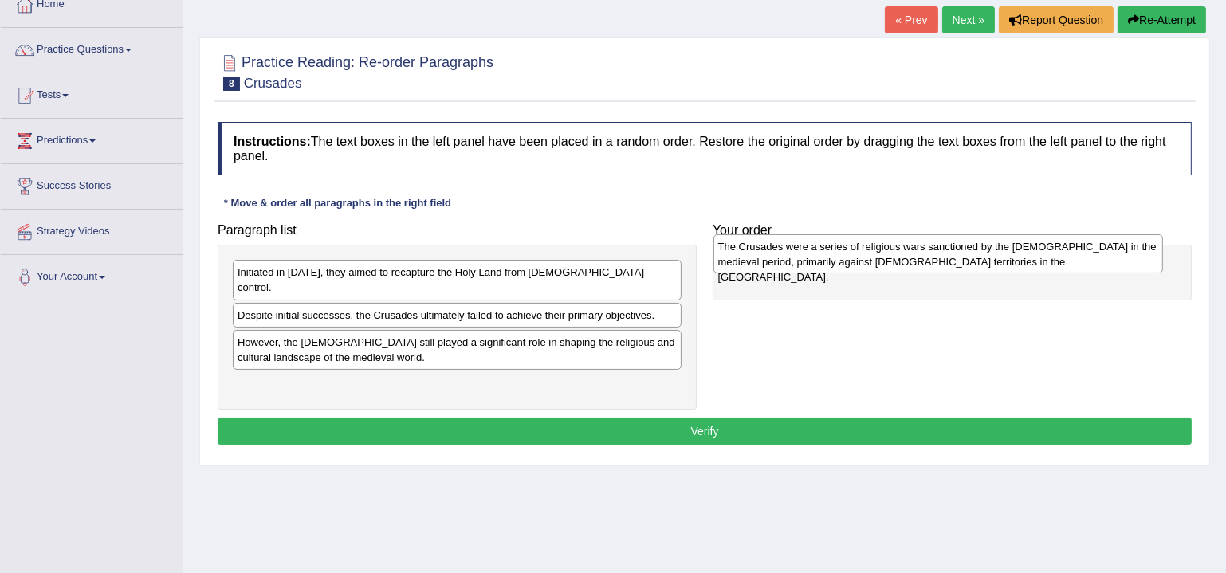
drag, startPoint x: 573, startPoint y: 332, endPoint x: 1027, endPoint y: 257, distance: 459.8
click at [1027, 257] on div "The Crusades were a series of religious wars sanctioned by the [DEMOGRAPHIC_DAT…" at bounding box center [939, 253] width 450 height 39
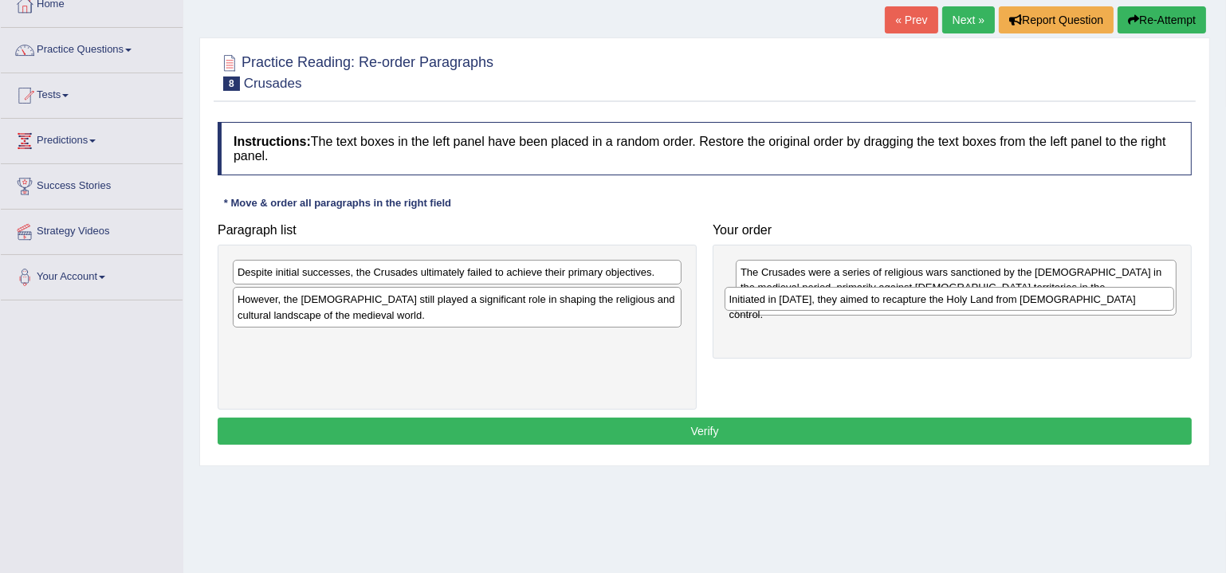
drag, startPoint x: 535, startPoint y: 270, endPoint x: 1027, endPoint y: 299, distance: 492.8
click at [1027, 299] on div "Initiated in 1095, they aimed to recapture the Holy Land from Muslim control." at bounding box center [950, 299] width 450 height 24
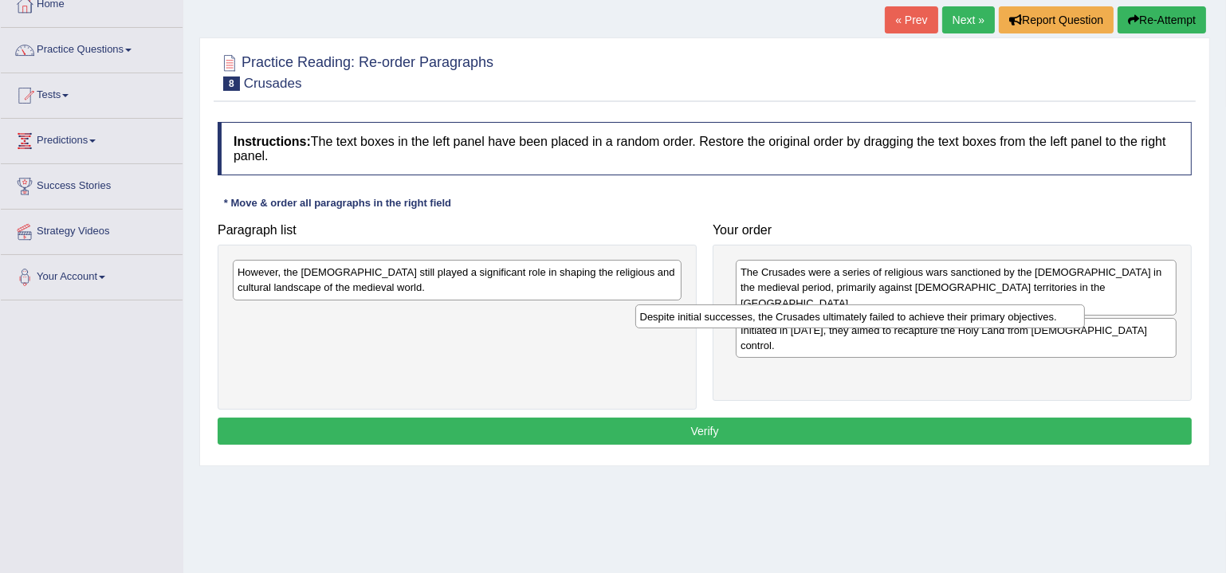
drag, startPoint x: 623, startPoint y: 269, endPoint x: 1027, endPoint y: 314, distance: 405.9
click at [1027, 314] on div "Despite initial successes, the Crusades ultimately failed to achieve their prim…" at bounding box center [860, 317] width 450 height 24
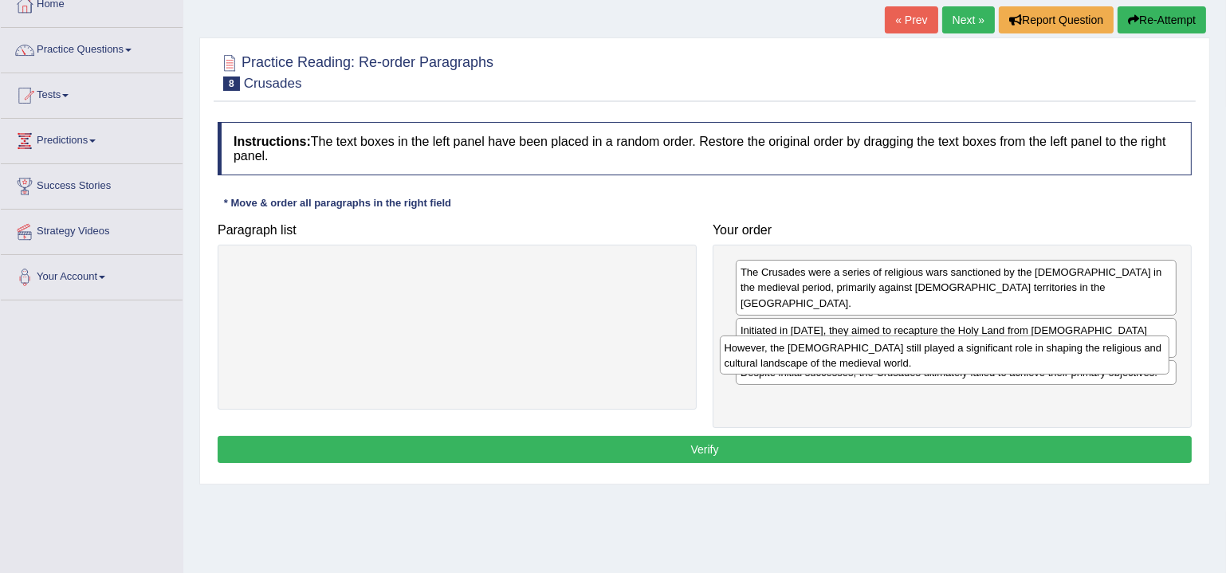
drag, startPoint x: 541, startPoint y: 269, endPoint x: 1029, endPoint y: 345, distance: 493.9
click at [1029, 345] on div "However, the Crusades still played a significant role in shaping the religious …" at bounding box center [945, 355] width 450 height 39
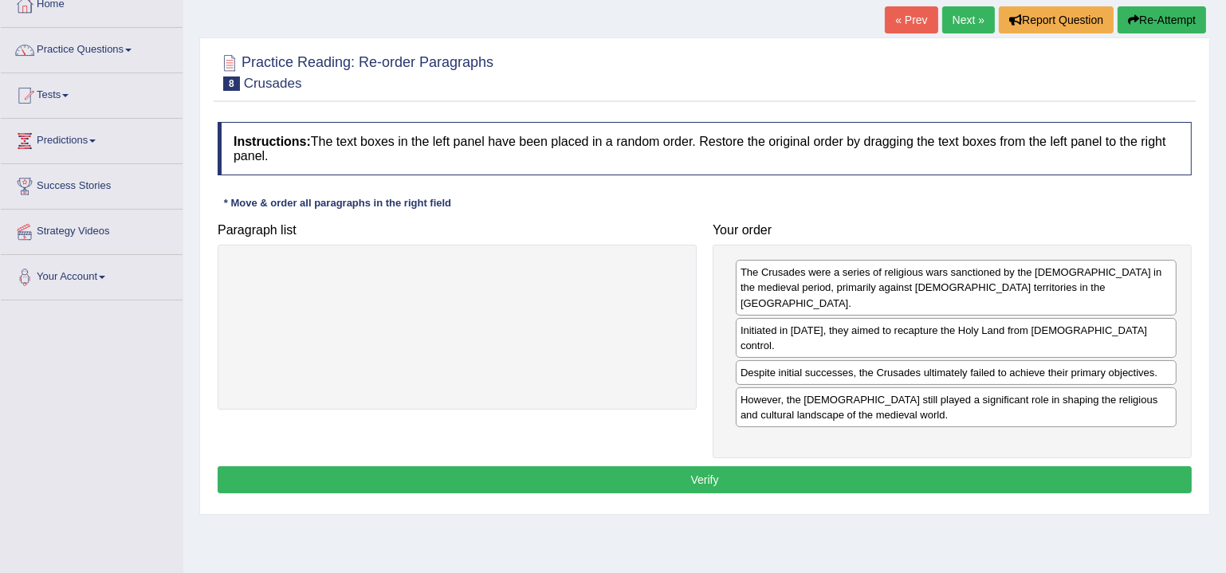
click at [903, 466] on button "Verify" at bounding box center [705, 479] width 974 height 27
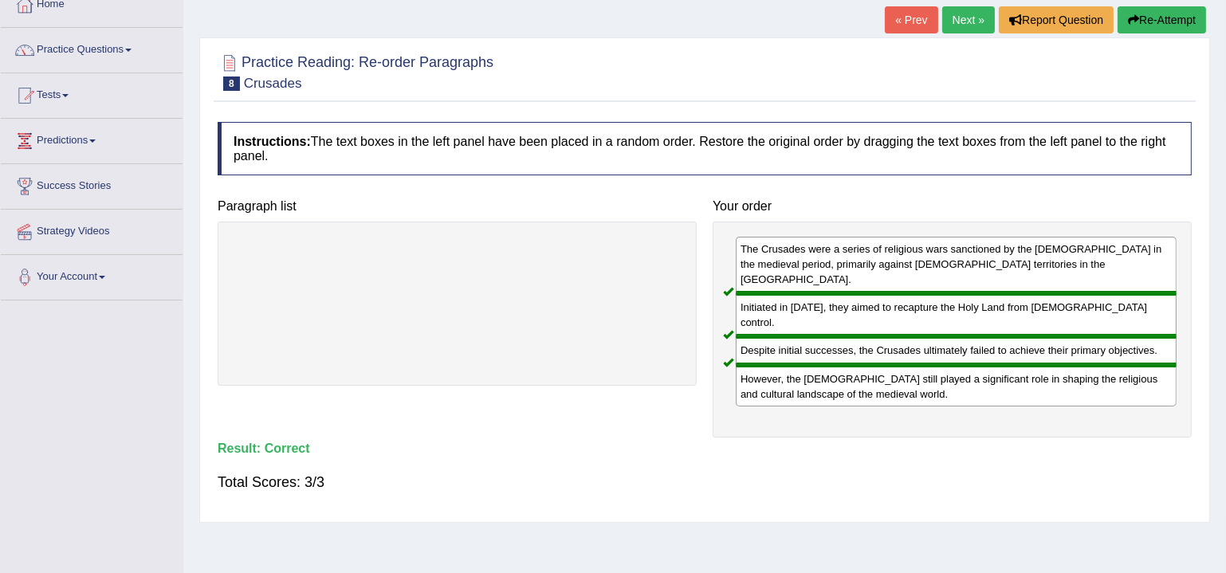
drag, startPoint x: 963, startPoint y: 26, endPoint x: 959, endPoint y: 41, distance: 15.7
click at [963, 25] on link "Next »" at bounding box center [968, 19] width 53 height 27
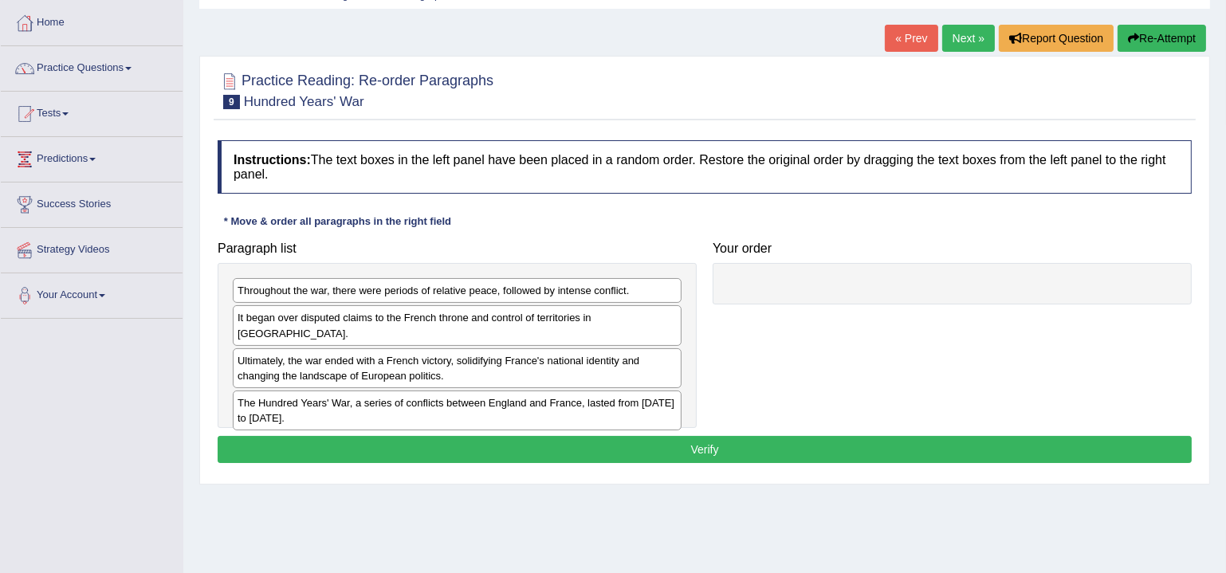
scroll to position [96, 0]
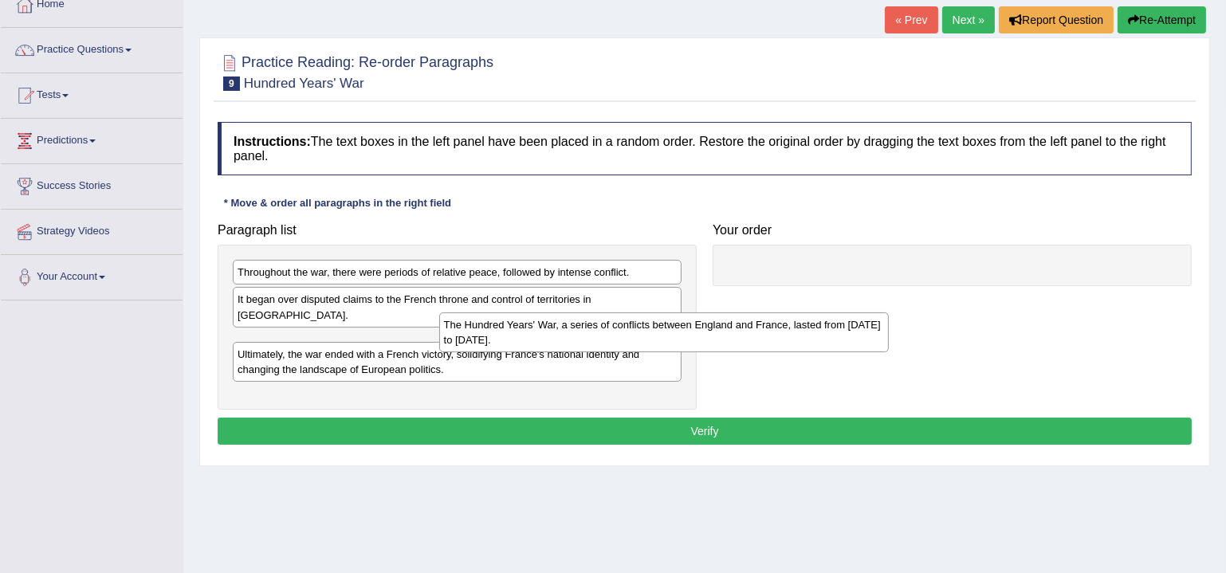
drag, startPoint x: 453, startPoint y: 374, endPoint x: 895, endPoint y: 282, distance: 451.1
click at [889, 313] on div "The Hundred Years' War, a series of conflicts between England and France, laste…" at bounding box center [664, 332] width 450 height 39
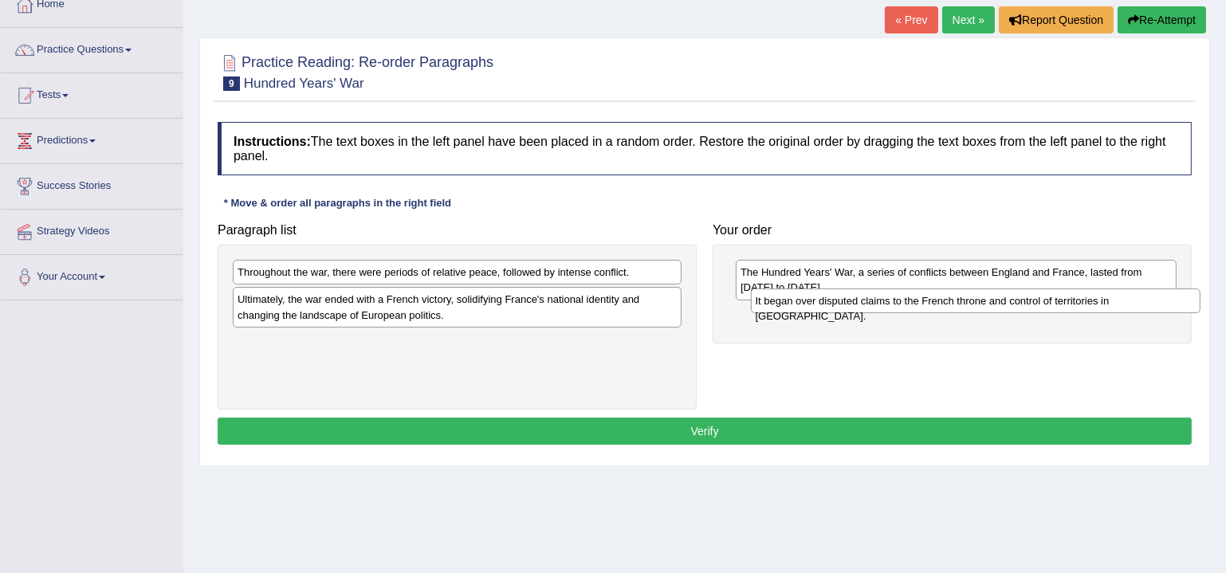
drag, startPoint x: 467, startPoint y: 304, endPoint x: 985, endPoint y: 306, distance: 518.3
click at [985, 306] on div "It began over disputed claims to the French throne and control of territories i…" at bounding box center [976, 301] width 450 height 24
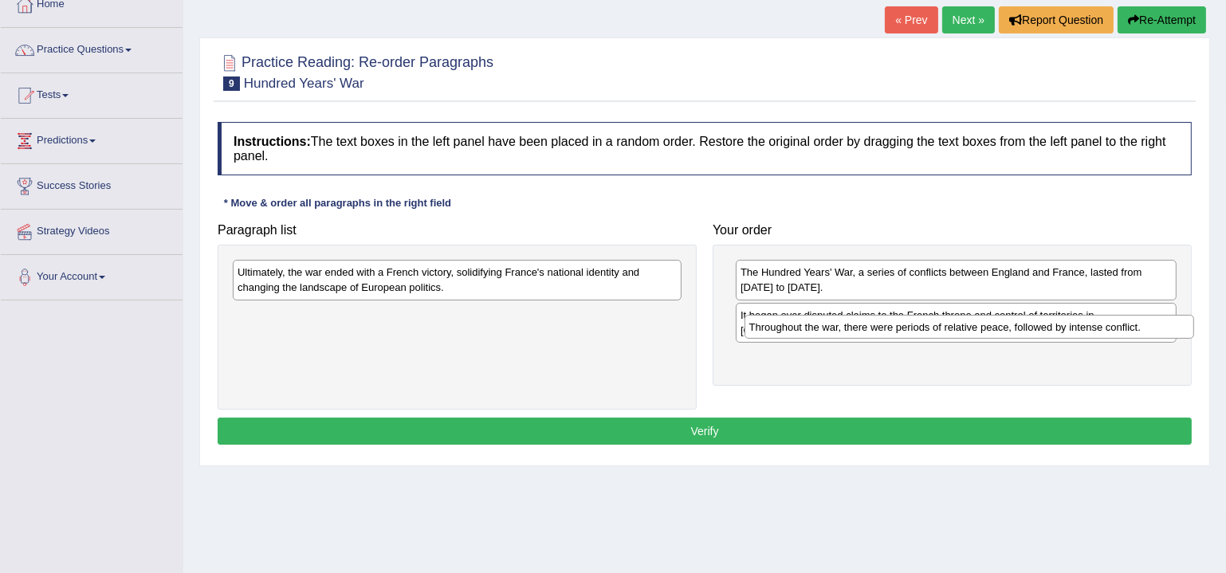
drag, startPoint x: 608, startPoint y: 273, endPoint x: 1120, endPoint y: 328, distance: 515.5
click at [1120, 328] on div "Throughout the war, there were periods of relative peace, followed by intense c…" at bounding box center [970, 327] width 450 height 24
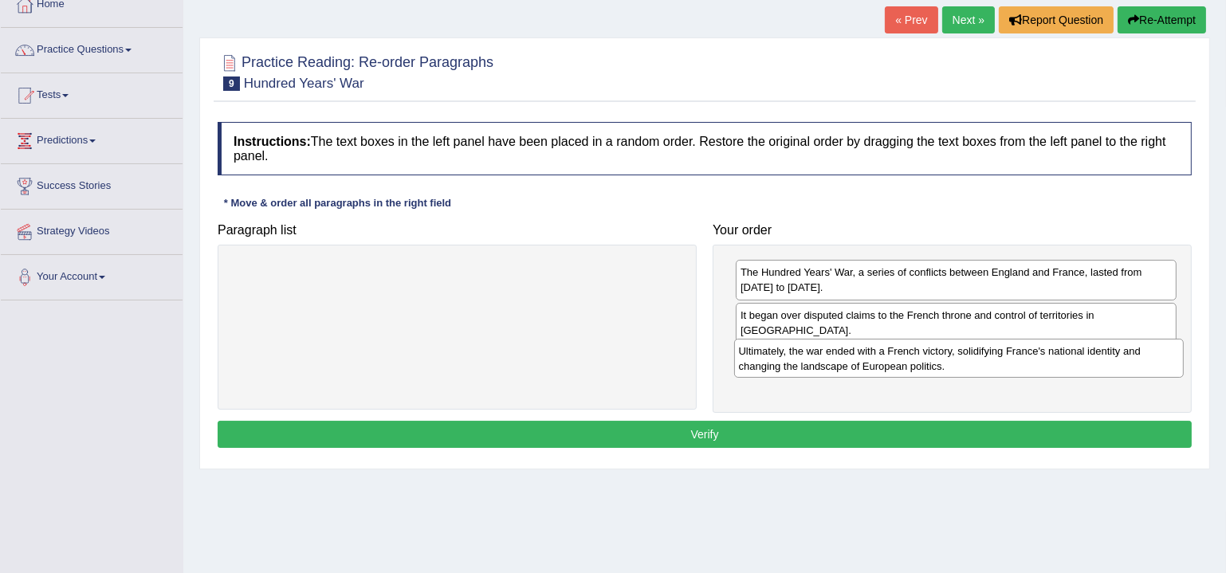
drag, startPoint x: 647, startPoint y: 288, endPoint x: 1147, endPoint y: 367, distance: 506.9
click at [1147, 367] on div "Ultimately, the war ended with a French victory, solidifying France's national …" at bounding box center [959, 358] width 450 height 39
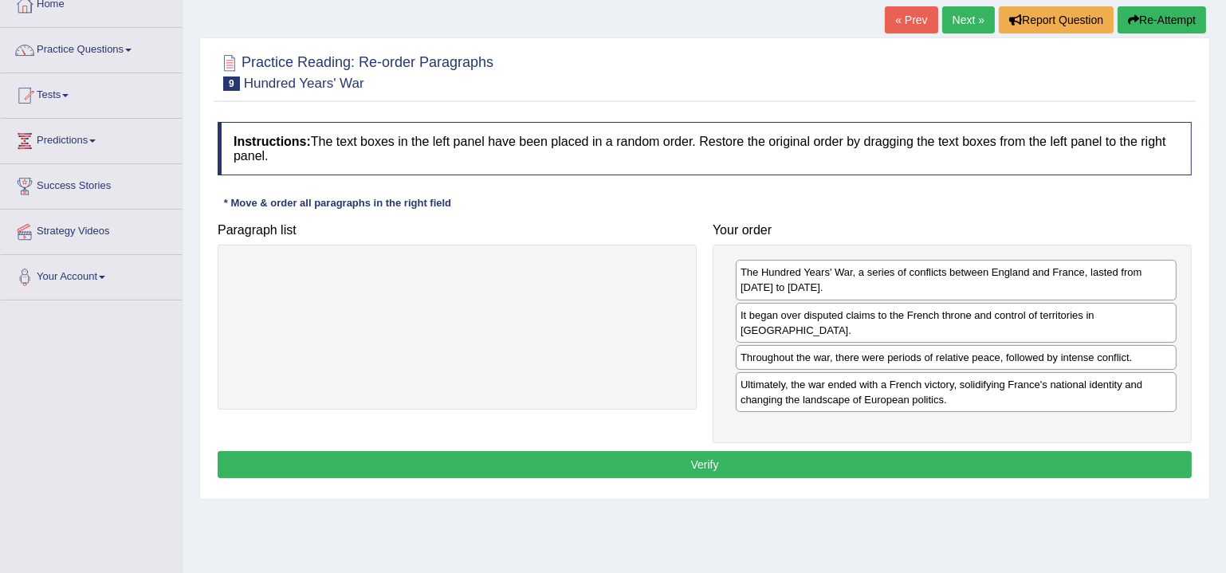
click at [980, 451] on button "Verify" at bounding box center [705, 464] width 974 height 27
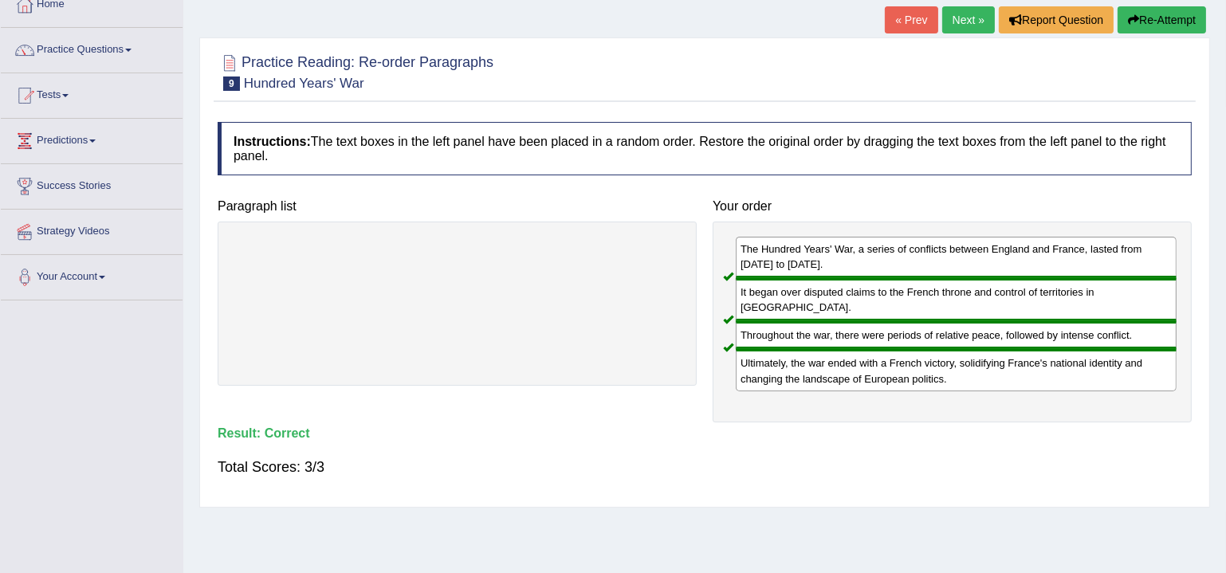
click at [964, 28] on link "Next »" at bounding box center [968, 19] width 53 height 27
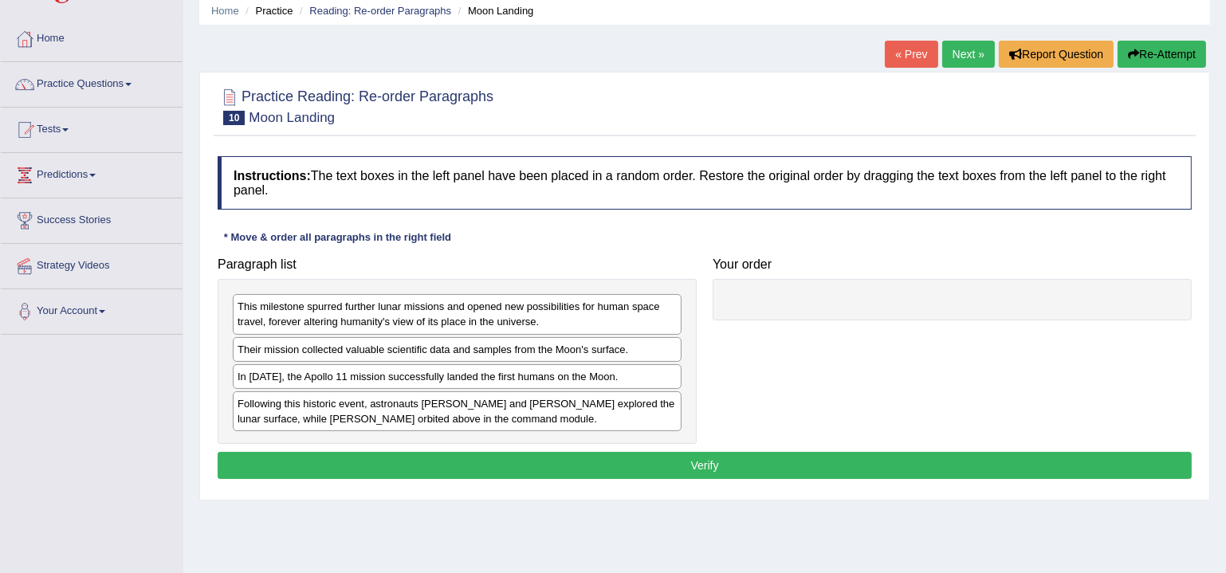
scroll to position [144, 0]
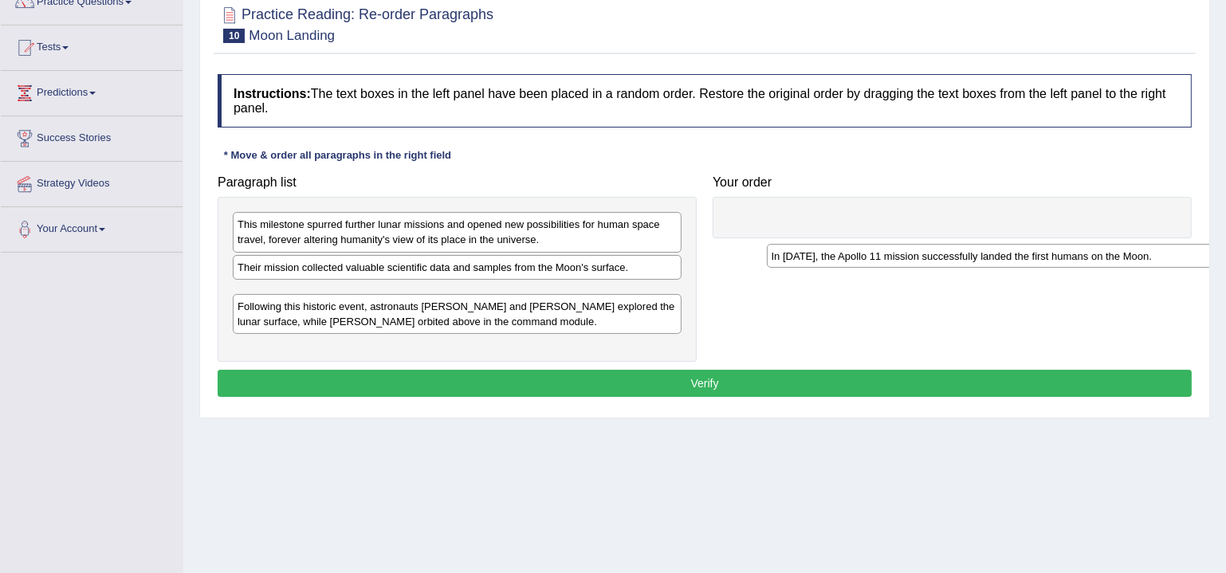
drag, startPoint x: 347, startPoint y: 298, endPoint x: 918, endPoint y: 239, distance: 573.9
click at [918, 244] on div "In [DATE], the Apollo 11 mission successfully landed the first humans on the Mo…" at bounding box center [992, 256] width 450 height 24
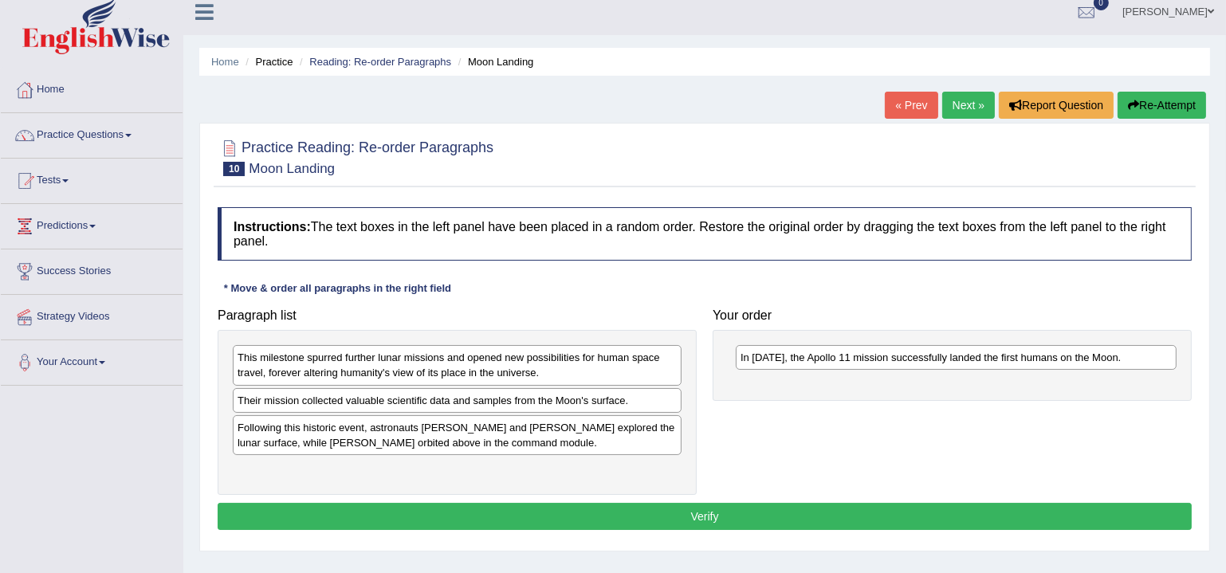
scroll to position [0, 0]
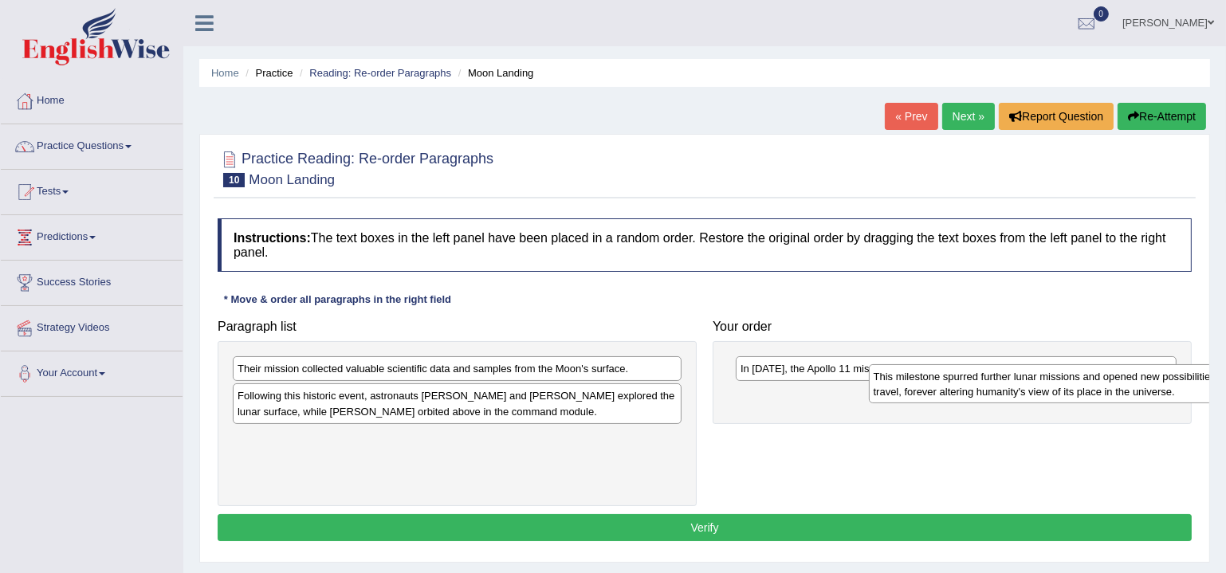
drag, startPoint x: 495, startPoint y: 372, endPoint x: 1133, endPoint y: 380, distance: 637.9
click at [1133, 380] on div "This milestone spurred further lunar missions and opened new possibilities for …" at bounding box center [1094, 383] width 450 height 39
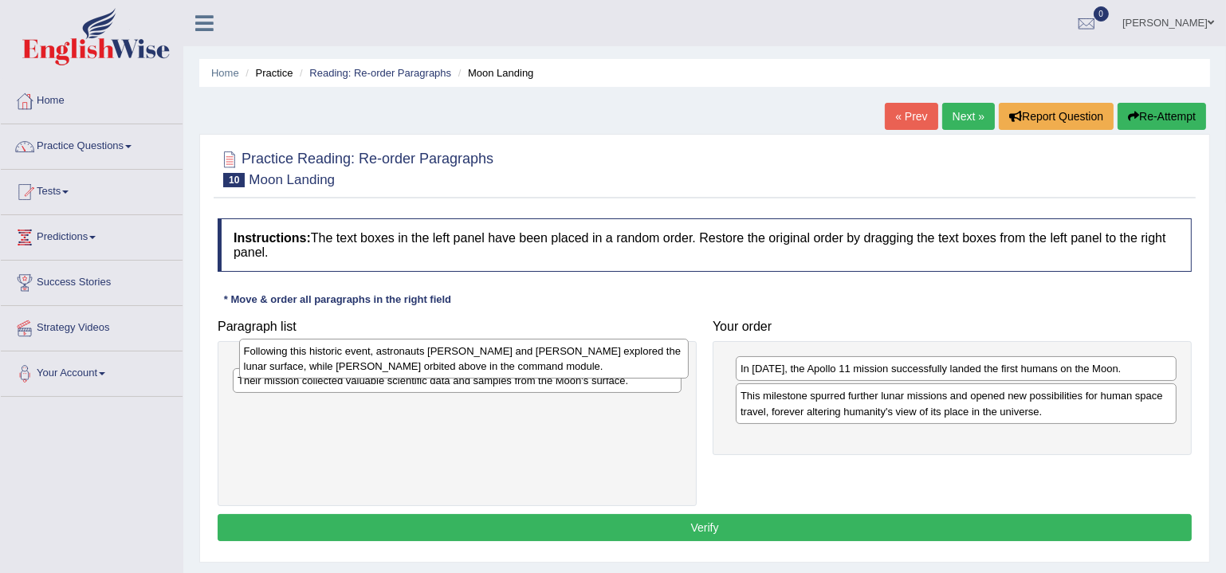
drag, startPoint x: 564, startPoint y: 408, endPoint x: 570, endPoint y: 364, distance: 44.3
click at [570, 364] on div "Following this historic event, astronauts Neil Armstrong and Buzz Aldrin explor…" at bounding box center [464, 358] width 450 height 39
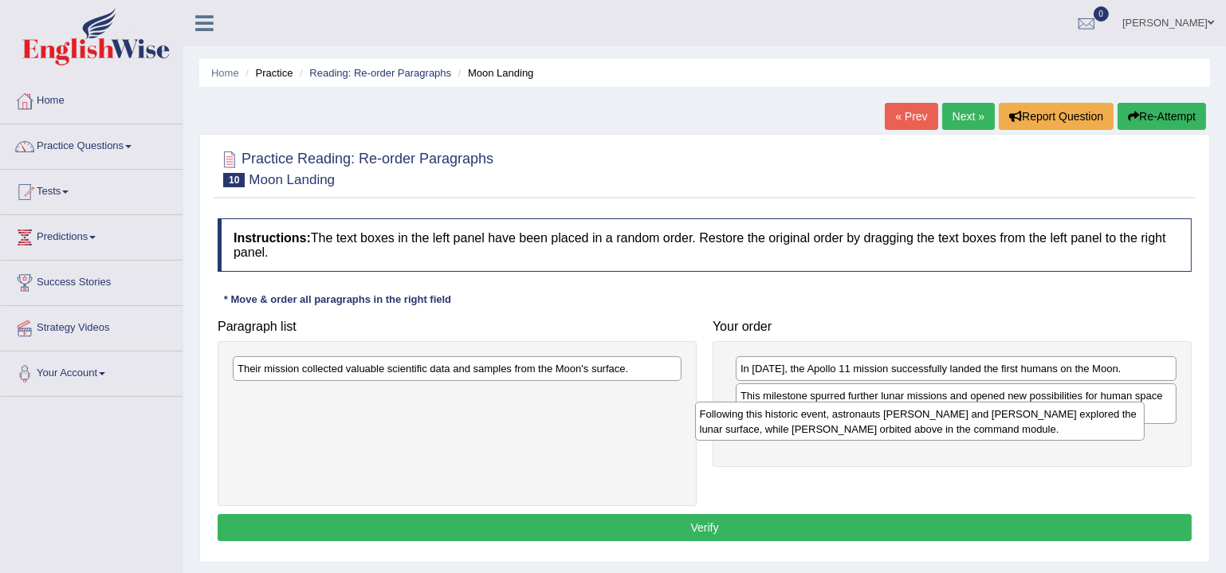
drag, startPoint x: 537, startPoint y: 374, endPoint x: 999, endPoint y: 419, distance: 464.7
click at [999, 419] on div "Following this historic event, astronauts Neil Armstrong and Buzz Aldrin explor…" at bounding box center [920, 421] width 450 height 39
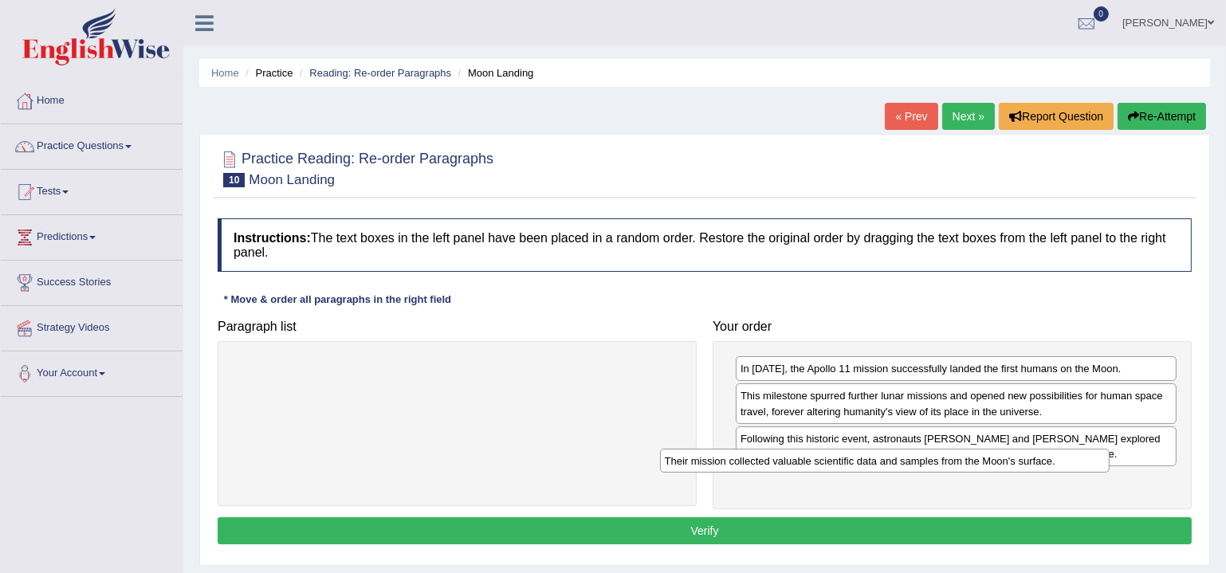
drag, startPoint x: 608, startPoint y: 367, endPoint x: 1036, endPoint y: 458, distance: 437.9
click at [1036, 458] on div "Their mission collected valuable scientific data and samples from the Moon's su…" at bounding box center [886, 460] width 450 height 24
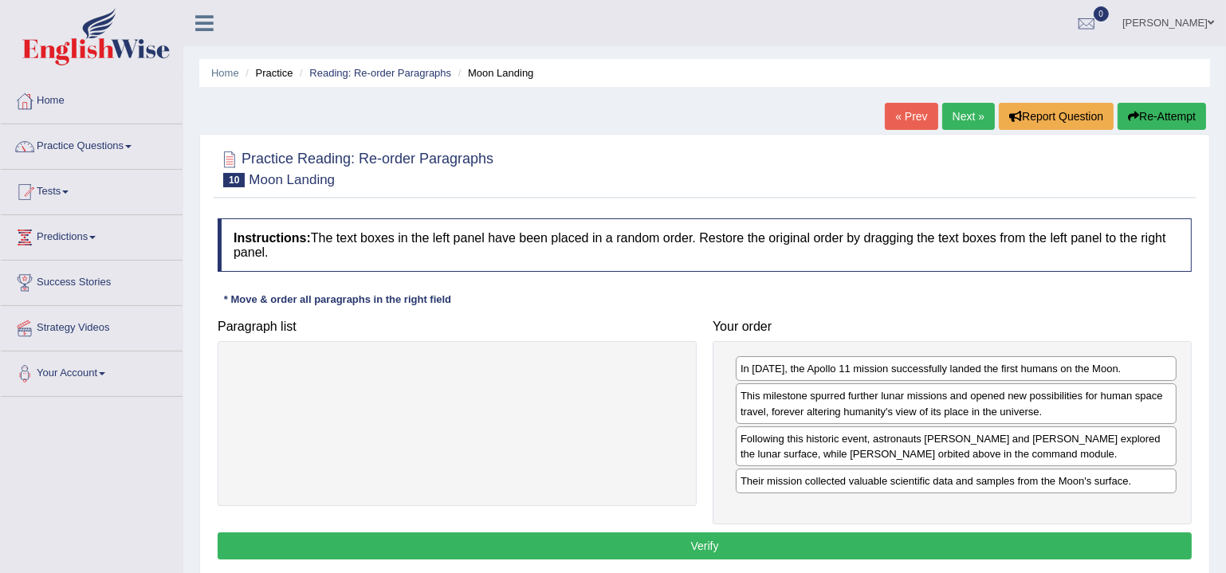
drag, startPoint x: 931, startPoint y: 533, endPoint x: 918, endPoint y: 530, distance: 13.1
click at [930, 533] on button "Verify" at bounding box center [705, 546] width 974 height 27
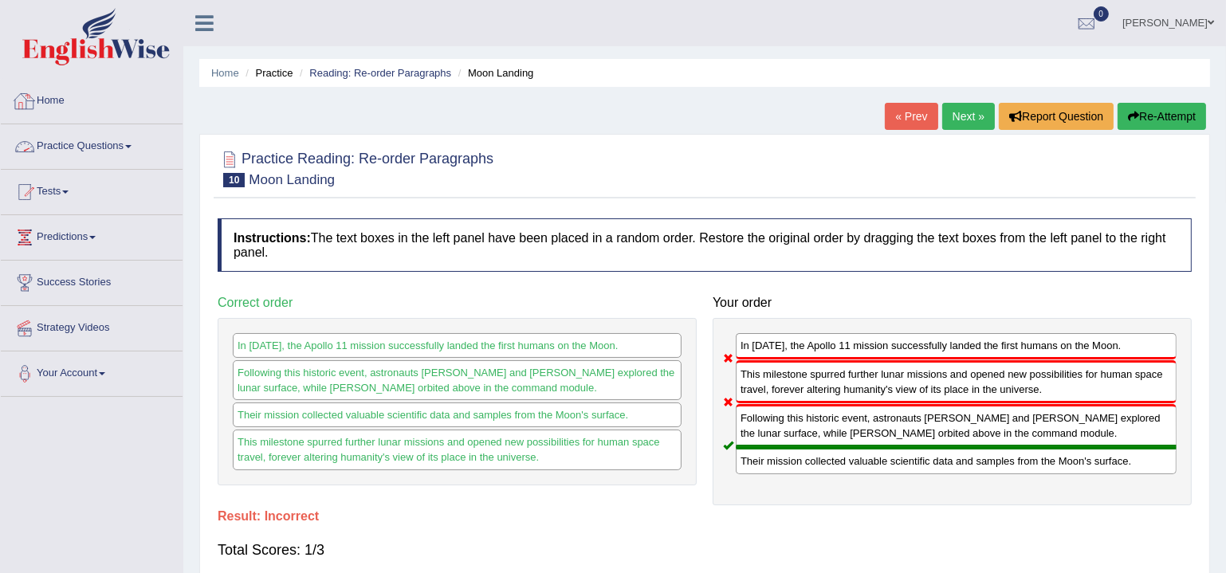
click at [18, 91] on div at bounding box center [25, 101] width 24 height 24
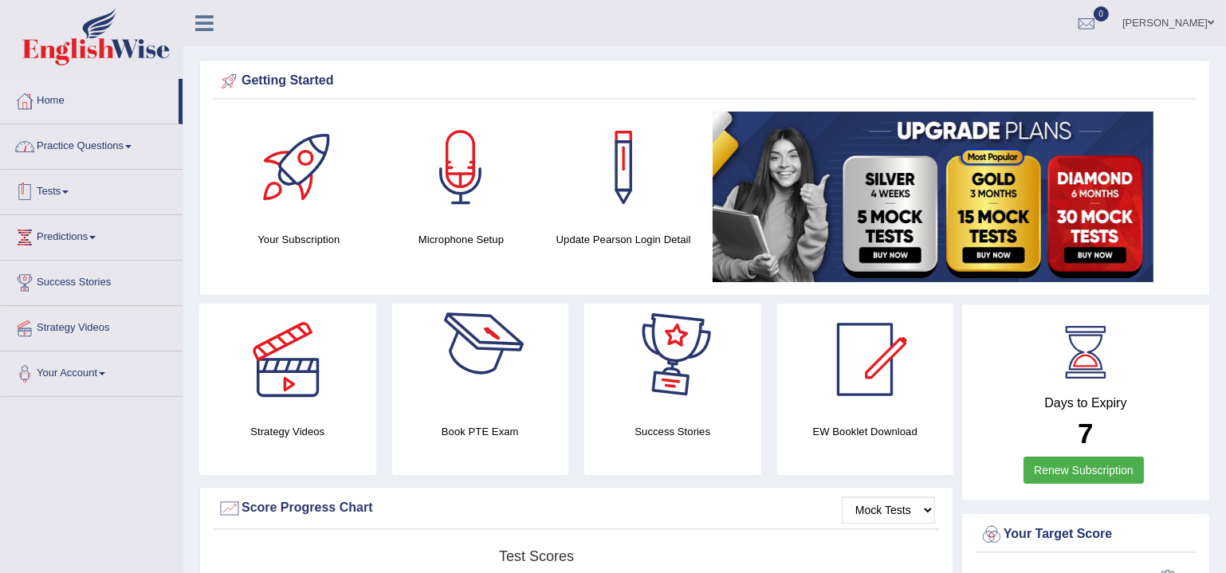
click at [101, 145] on link "Practice Questions" at bounding box center [92, 144] width 182 height 40
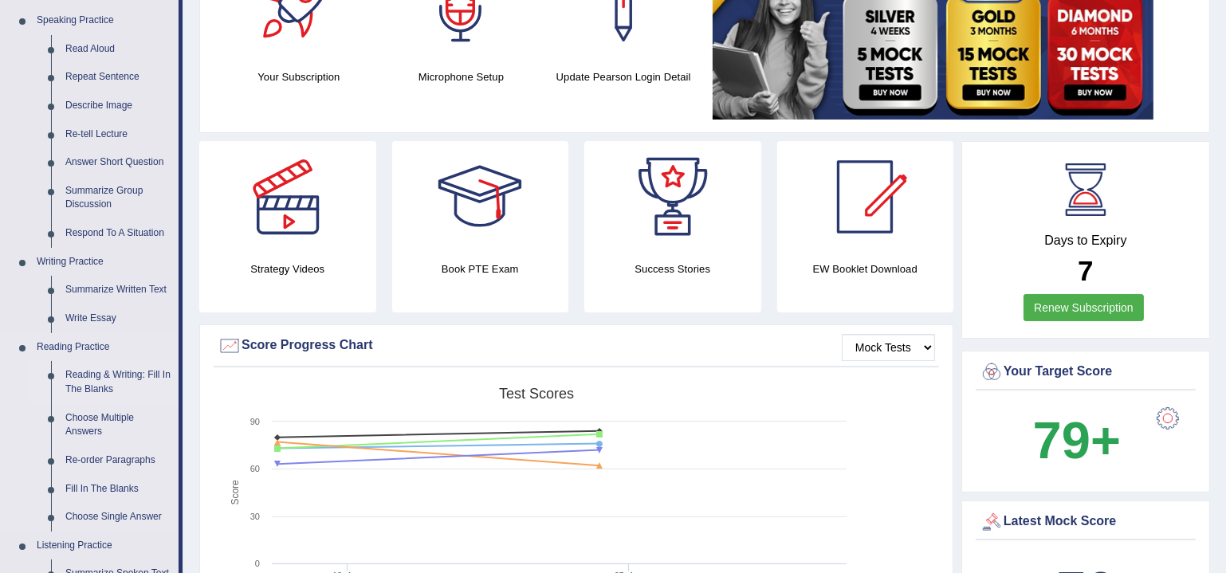
scroll to position [193, 0]
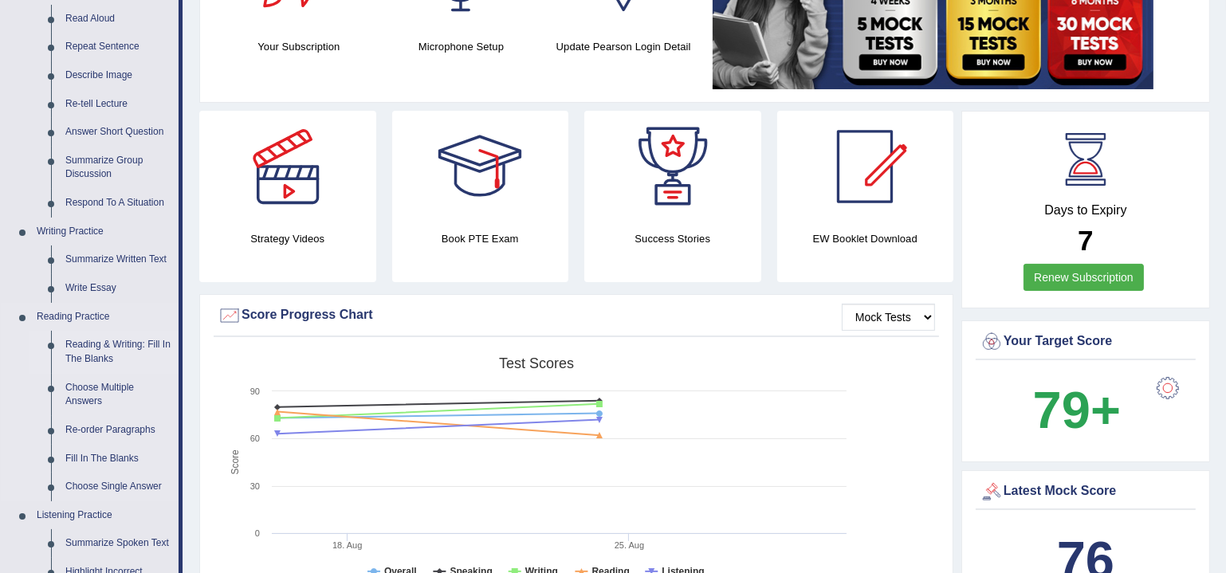
click at [99, 344] on link "Reading & Writing: Fill In The Blanks" at bounding box center [118, 352] width 120 height 42
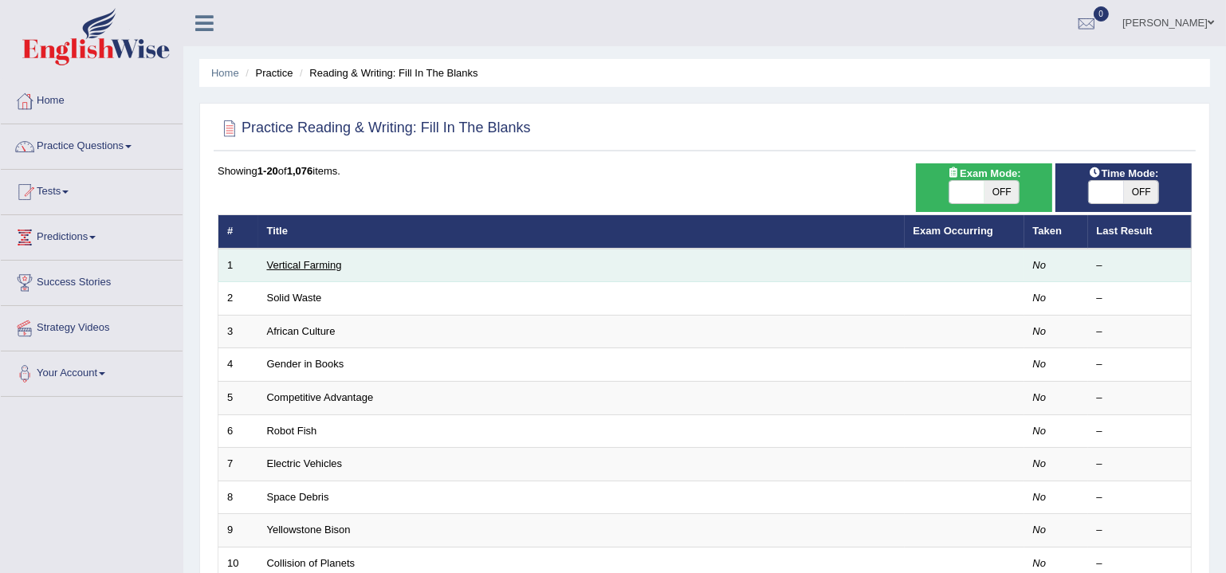
click at [305, 264] on link "Vertical Farming" at bounding box center [304, 265] width 75 height 12
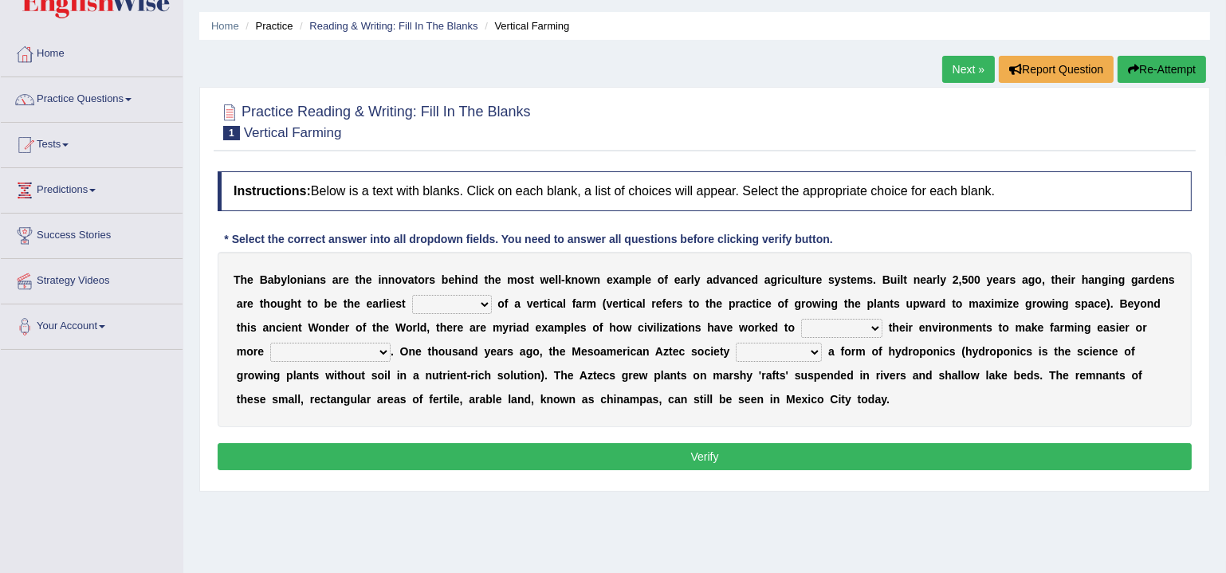
scroll to position [48, 0]
click at [482, 301] on select "prototype failure discredit protocol" at bounding box center [452, 303] width 80 height 19
select select "prototype"
click at [412, 294] on select "prototype failure discredit protocol" at bounding box center [452, 303] width 80 height 19
click at [471, 528] on div "Home Practice Reading & Writing: Fill In The Blanks Vertical Farming Next » Rep…" at bounding box center [704, 350] width 1043 height 797
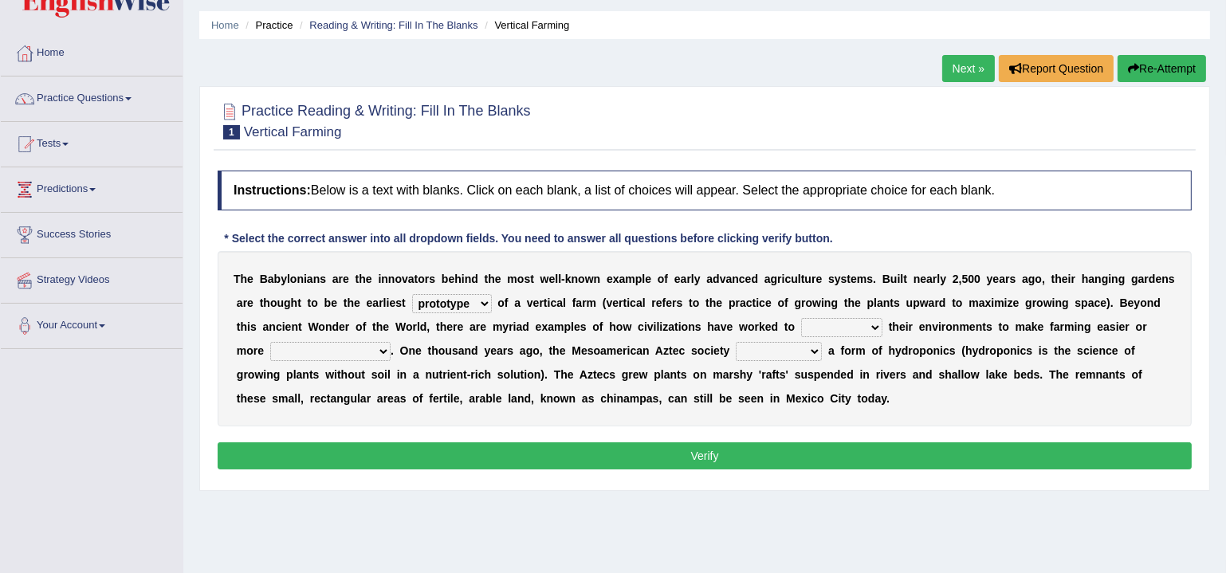
click at [867, 328] on select "manipulate escape respect disarrange" at bounding box center [841, 327] width 81 height 19
select select "manipulate"
click at [801, 318] on select "manipulate escape respect disarrange" at bounding box center [841, 327] width 81 height 19
click at [372, 342] on select "productive constructive connective counterproductive" at bounding box center [330, 351] width 120 height 19
select select "productive"
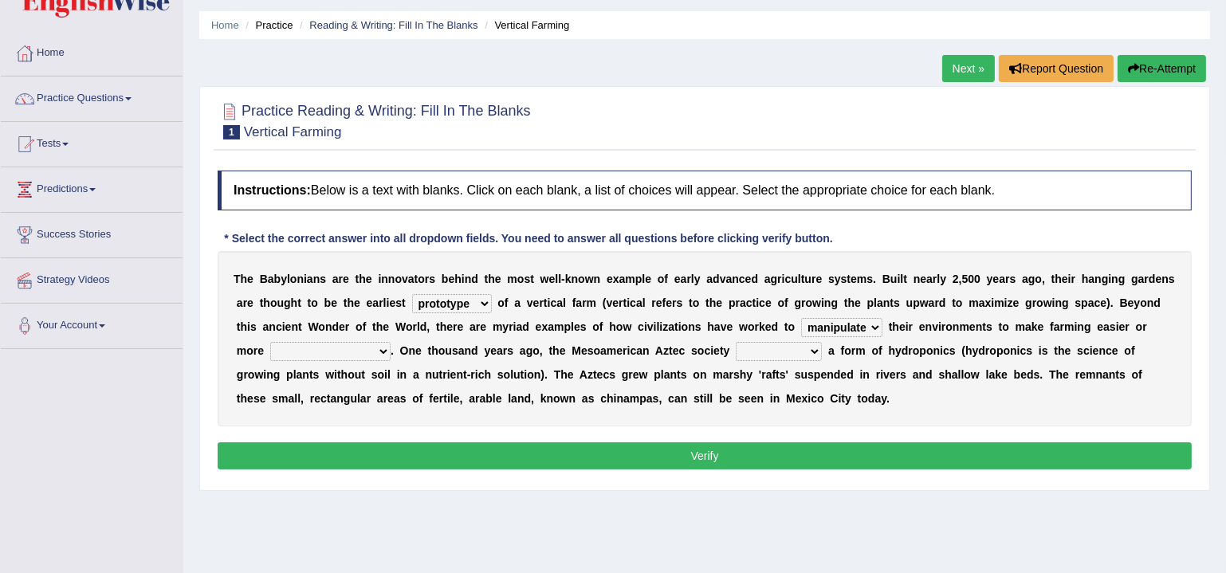
click at [270, 342] on select "productive constructive connective counterproductive" at bounding box center [330, 351] width 120 height 19
click at [506, 517] on div "Home Practice Reading & Writing: Fill In The Blanks Vertical Farming Next » Rep…" at bounding box center [704, 350] width 1043 height 797
click at [800, 351] on select "domineered volunteered pioneered engineered" at bounding box center [779, 351] width 86 height 19
select select "pioneered"
click at [736, 342] on select "domineered volunteered pioneered engineered" at bounding box center [779, 351] width 86 height 19
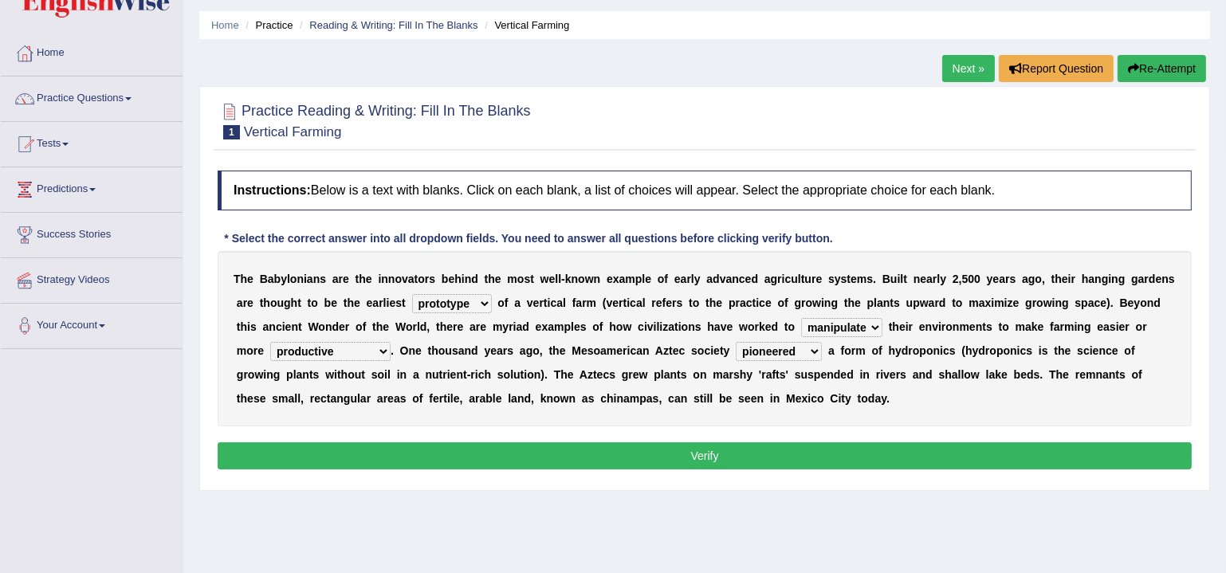
click at [788, 498] on div "Home Practice Reading & Writing: Fill In The Blanks Vertical Farming Next » Rep…" at bounding box center [704, 350] width 1043 height 797
click at [856, 323] on select "manipulate escape respect disarrange" at bounding box center [841, 327] width 81 height 19
click at [856, 324] on select "manipulate escape respect disarrange" at bounding box center [841, 327] width 81 height 19
click at [835, 453] on button "Verify" at bounding box center [705, 456] width 974 height 27
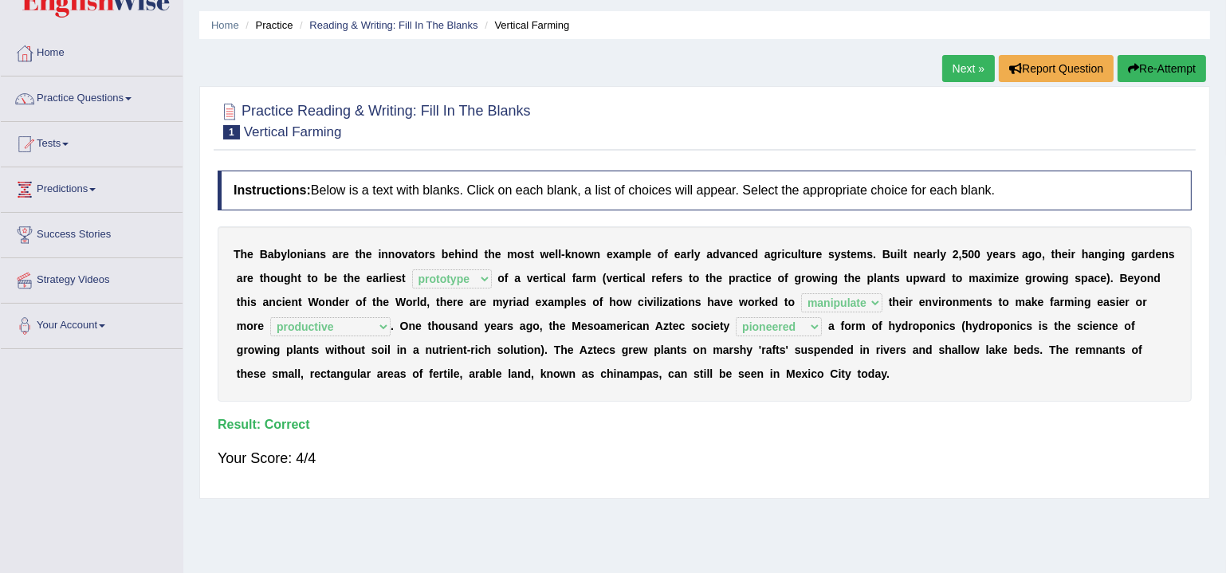
click at [973, 76] on link "Next »" at bounding box center [968, 68] width 53 height 27
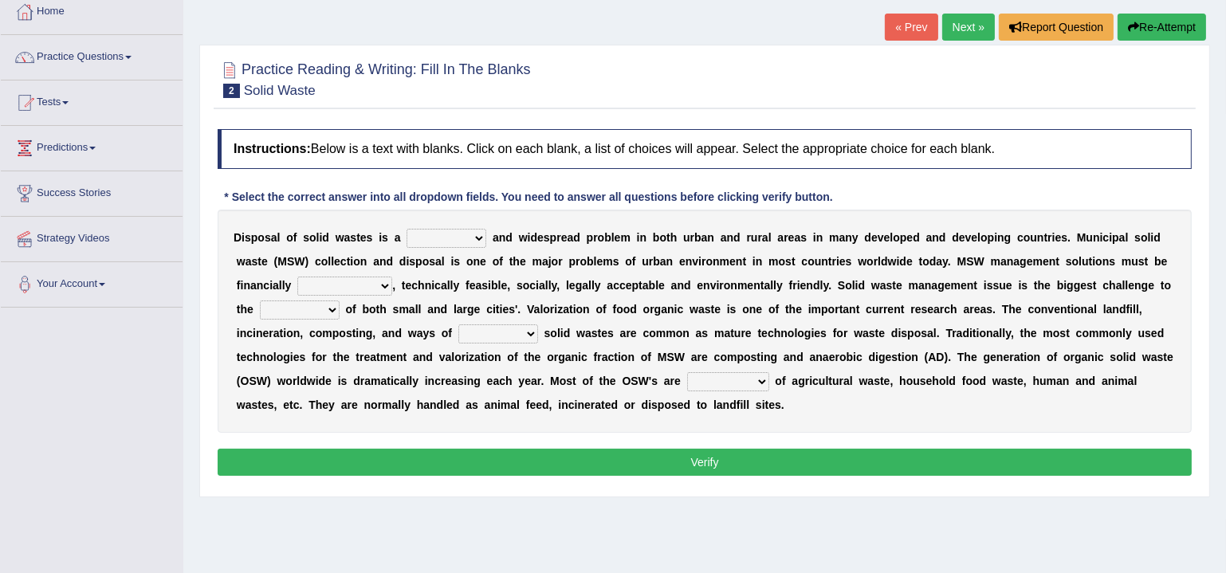
scroll to position [96, 0]
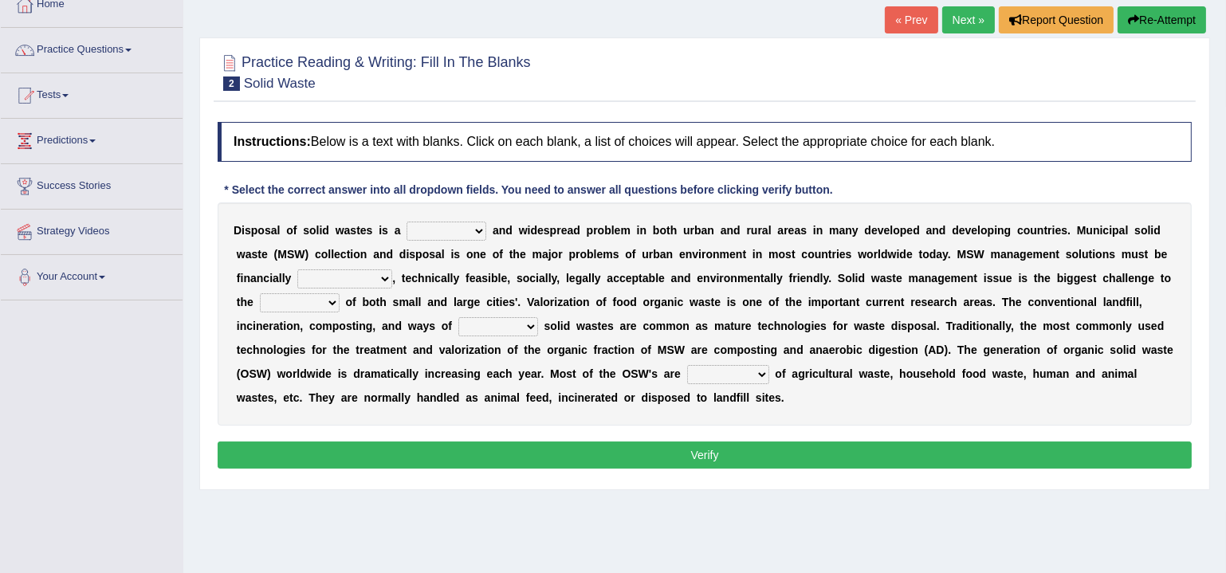
click at [477, 229] on select "slanting stinging stalling shafting" at bounding box center [447, 231] width 80 height 19
select select "stalling"
click at [407, 222] on select "slanting stinging stalling shafting" at bounding box center [447, 231] width 80 height 19
click at [453, 224] on select "slanting stinging stalling shafting" at bounding box center [447, 231] width 80 height 19
click at [450, 232] on select "slanting stinging stalling shafting" at bounding box center [447, 231] width 80 height 19
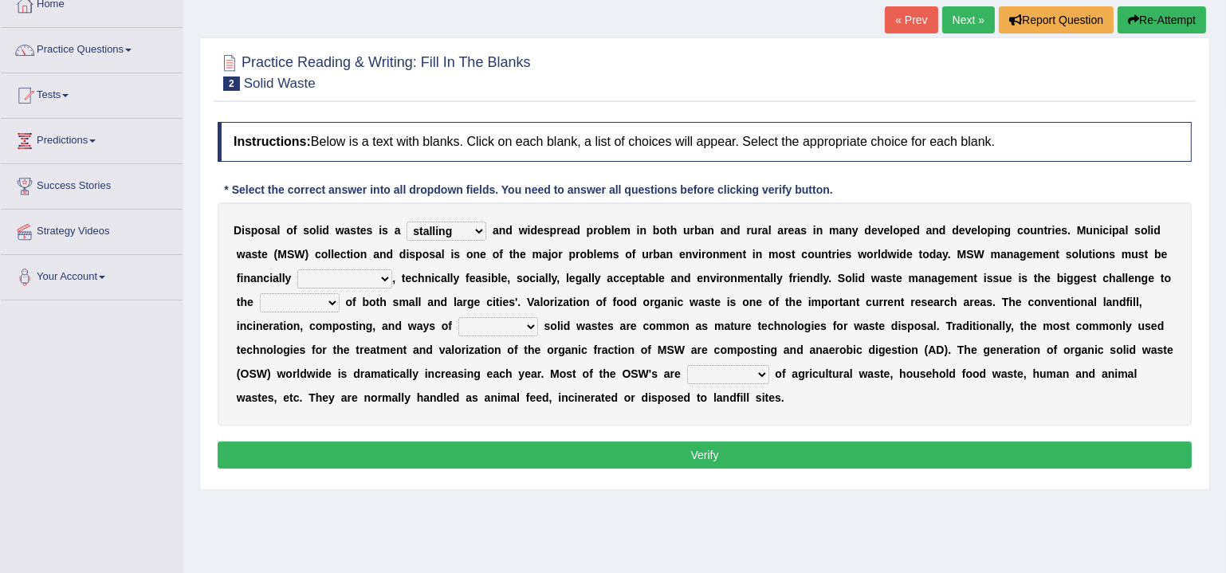
click at [462, 237] on select "slanting stinging stalling shafting" at bounding box center [447, 231] width 80 height 19
click at [407, 222] on select "slanting stinging stalling shafting" at bounding box center [447, 231] width 80 height 19
click at [371, 280] on select "unattainable sustainable objectionable treasonable" at bounding box center [344, 278] width 95 height 19
select select "sustainable"
click at [297, 269] on select "unattainable sustainable objectionable treasonable" at bounding box center [344, 278] width 95 height 19
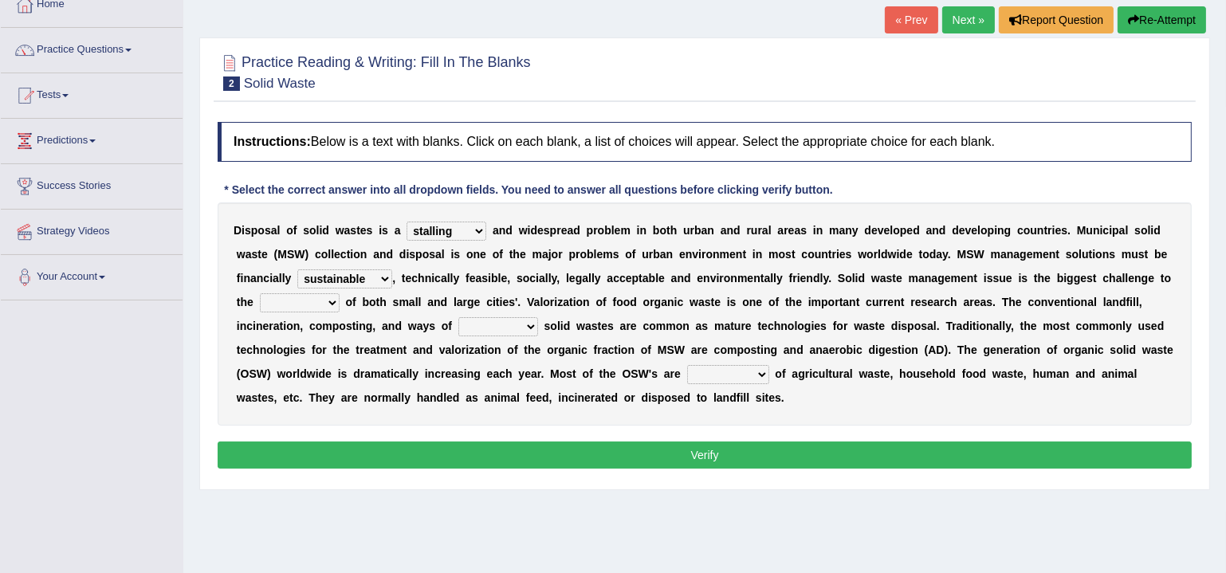
click at [387, 492] on div "Home Practice Reading & Writing: Fill In The Blanks Solid Waste « Prev Next » R…" at bounding box center [704, 302] width 1043 height 797
click at [332, 303] on select "plants culture authorities history" at bounding box center [300, 302] width 80 height 19
select select "authorities"
click at [260, 293] on select "plants culture authorities history" at bounding box center [300, 302] width 80 height 19
click at [377, 497] on div "Home Practice Reading & Writing: Fill In The Blanks Solid Waste « Prev Next » R…" at bounding box center [704, 302] width 1043 height 797
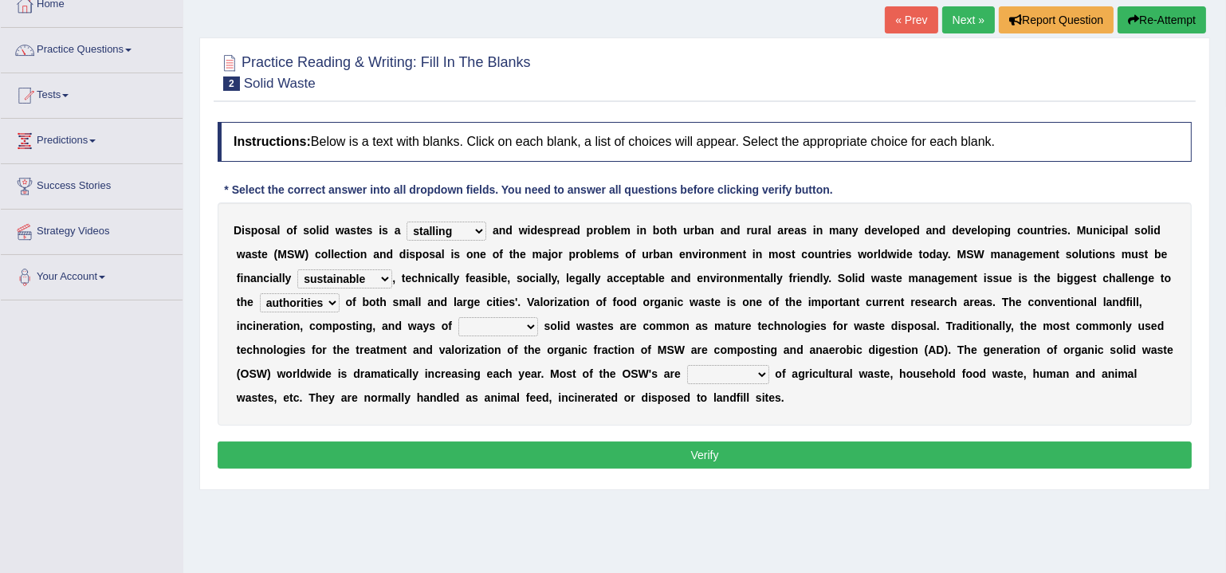
click at [509, 329] on select "reserving preserving deserving handling" at bounding box center [498, 326] width 80 height 19
select select "handling"
click at [458, 317] on select "reserving preserving deserving handling" at bounding box center [498, 326] width 80 height 19
click at [508, 480] on div "Practice Reading & Writing: Fill In The Blanks 2 Solid Waste Instructions: Belo…" at bounding box center [704, 263] width 1011 height 453
click at [738, 375] on select "composed disposed composing disposing" at bounding box center [728, 374] width 82 height 19
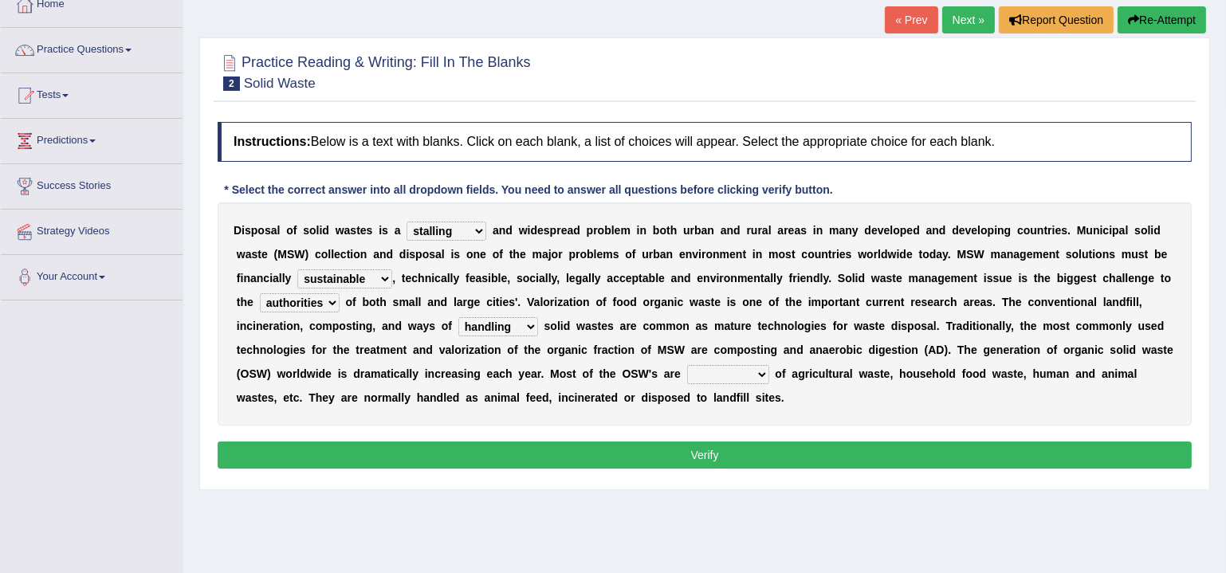
select select "composed"
click at [687, 365] on select "composed disposed composing disposing" at bounding box center [728, 374] width 82 height 19
click at [730, 544] on div "Home Practice Reading & Writing: Fill In The Blanks Solid Waste « Prev Next » R…" at bounding box center [704, 302] width 1043 height 797
click at [711, 449] on button "Verify" at bounding box center [705, 455] width 974 height 27
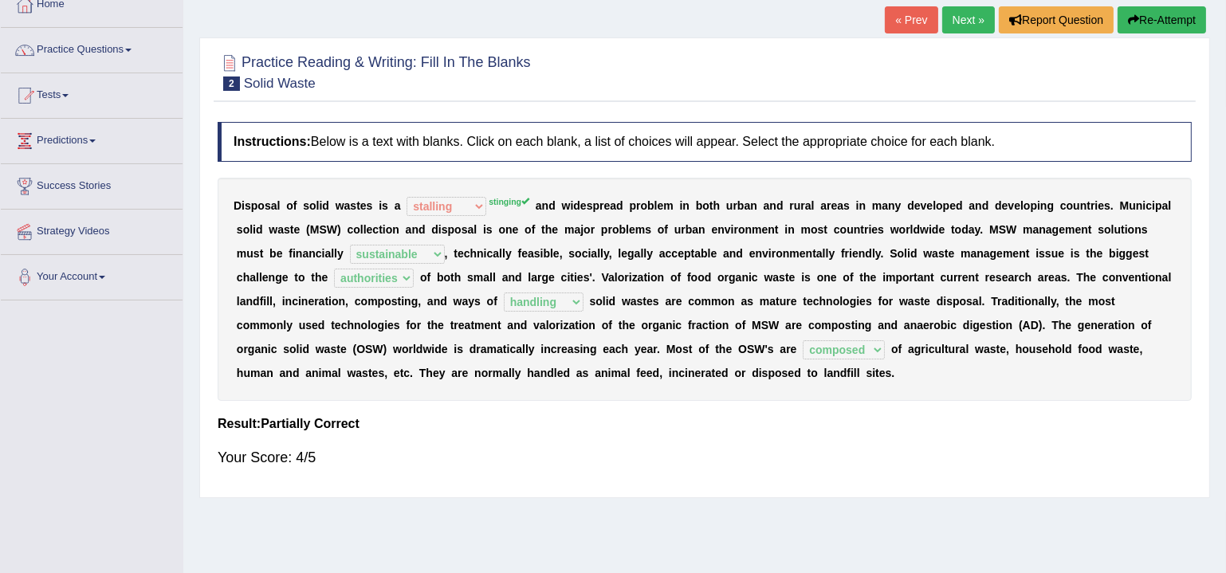
click at [962, 23] on link "Next »" at bounding box center [968, 19] width 53 height 27
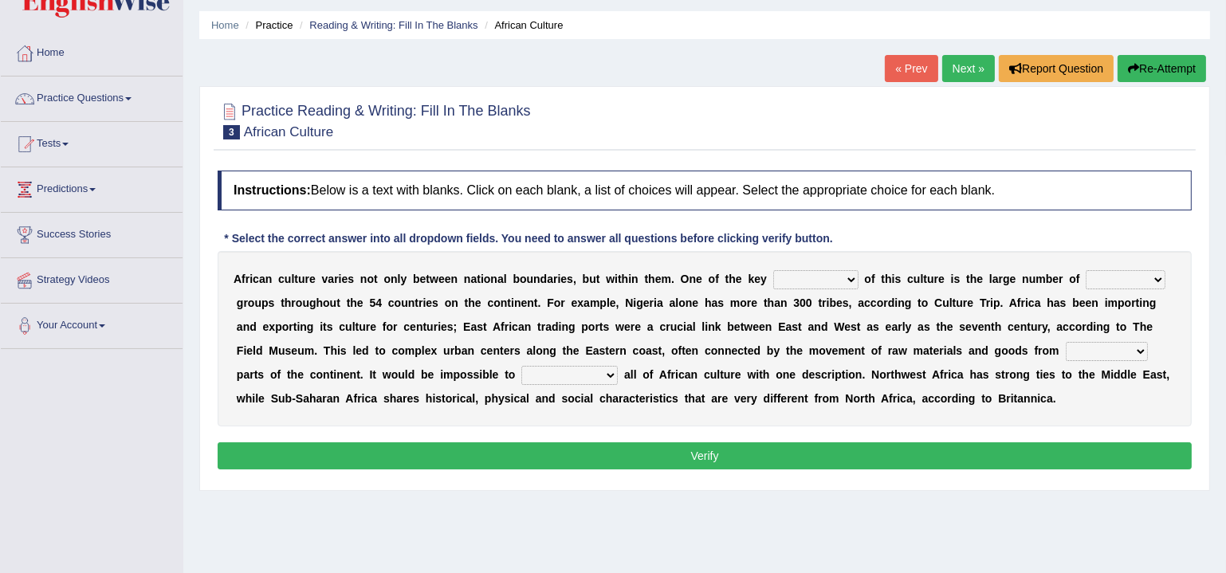
click at [823, 274] on select "conjectures features issues doubts" at bounding box center [815, 279] width 85 height 19
select select "features"
click at [773, 270] on select "conjectures features issues doubts" at bounding box center [815, 279] width 85 height 19
click at [837, 282] on select "conjectures features issues doubts" at bounding box center [815, 279] width 85 height 19
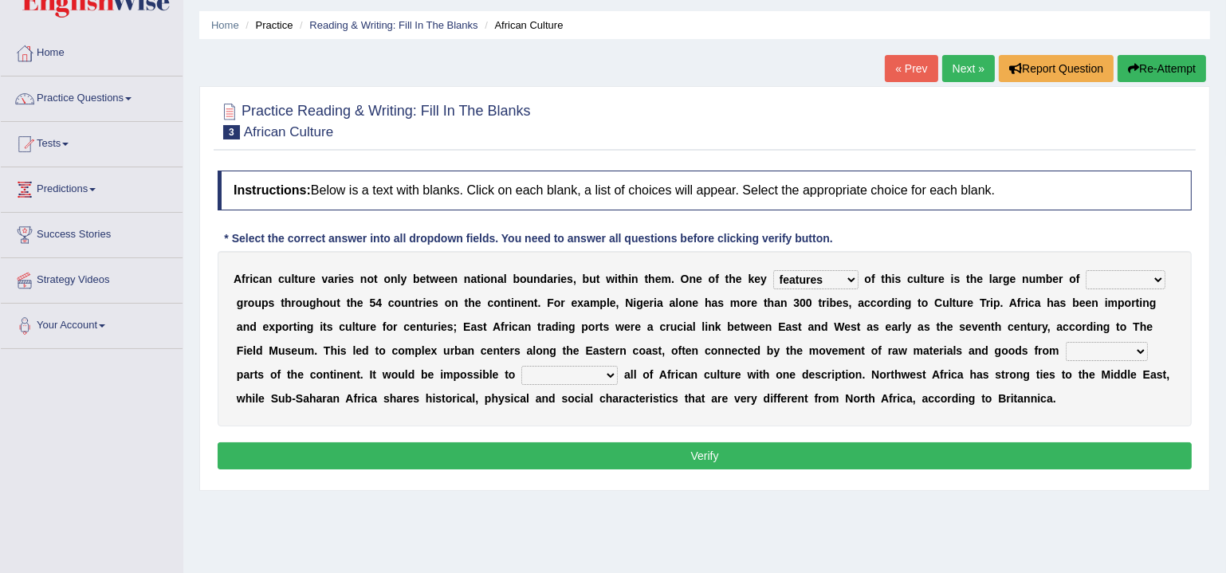
click at [930, 507] on div "Home Practice Reading & Writing: Fill In The Blanks African Culture « Prev Next…" at bounding box center [704, 350] width 1043 height 797
click at [1107, 277] on select "ethic ethnic eugenic epic" at bounding box center [1126, 279] width 80 height 19
select select "ethnic"
click at [1086, 270] on select "ethic ethnic eugenic epic" at bounding box center [1126, 279] width 80 height 19
click at [1007, 492] on div "Home Practice Reading & Writing: Fill In The Blanks African Culture « Prev Next…" at bounding box center [704, 350] width 1043 height 797
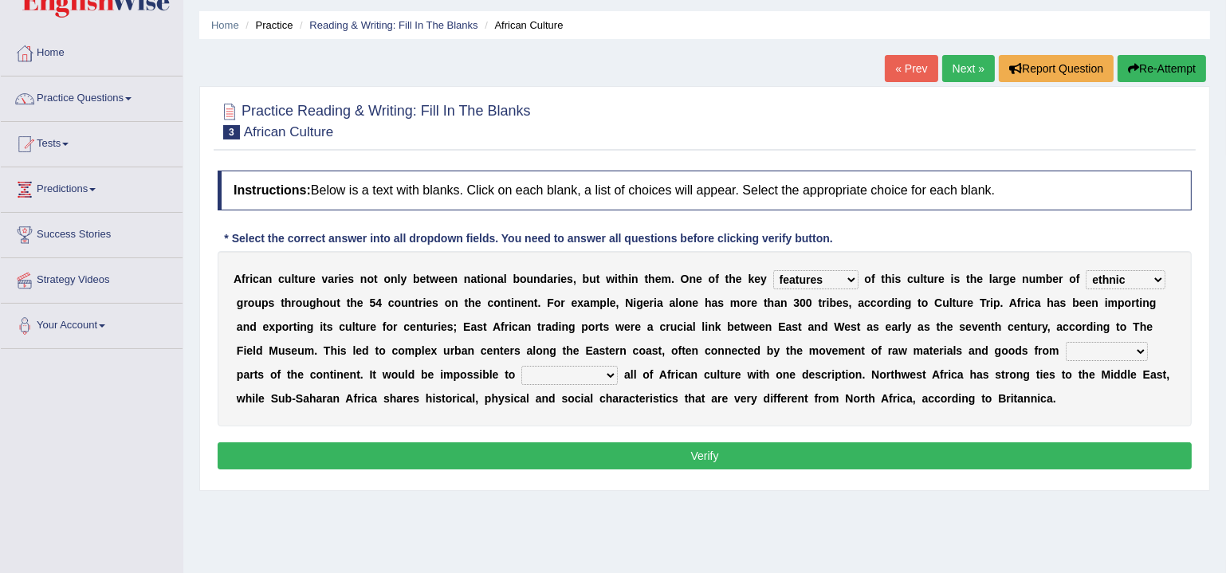
click at [832, 279] on select "conjectures features issues doubts" at bounding box center [815, 279] width 85 height 19
click at [841, 278] on select "conjectures features issues doubts" at bounding box center [815, 279] width 85 height 19
click at [773, 505] on div "Home Practice Reading & Writing: Fill In The Blanks African Culture « Prev Next…" at bounding box center [704, 350] width 1043 height 797
click at [1116, 348] on select "forelocked interlocked unlocked landlocked" at bounding box center [1107, 351] width 82 height 19
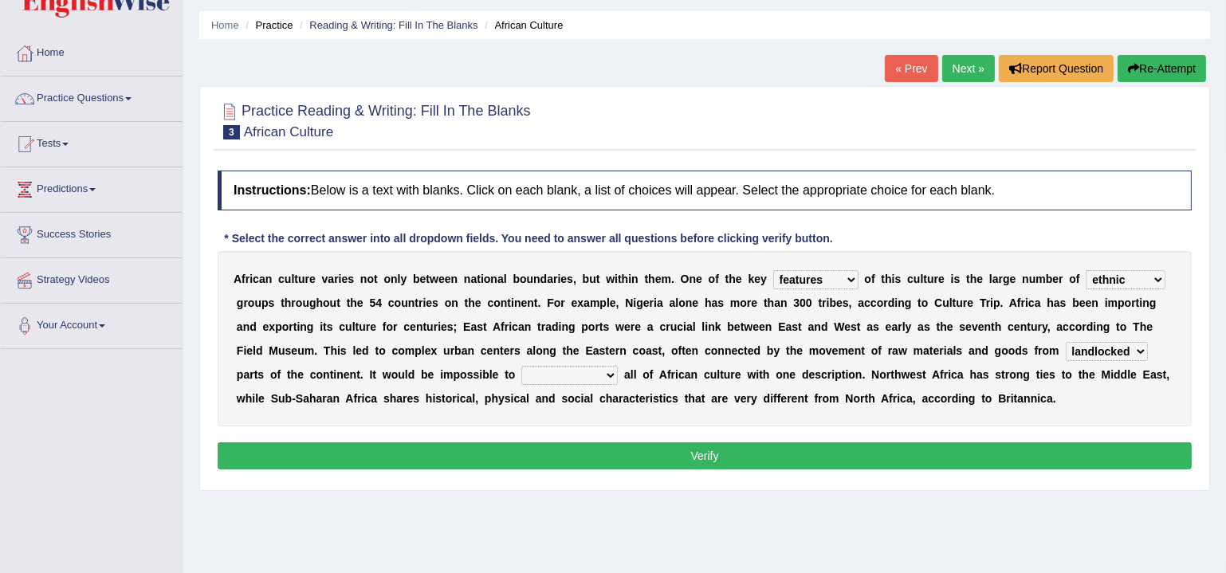
click at [1066, 342] on select "forelocked interlocked unlocked landlocked" at bounding box center [1107, 351] width 82 height 19
click at [1114, 508] on div "Home Practice Reading & Writing: Fill In The Blanks African Culture « Prev Next…" at bounding box center [704, 350] width 1043 height 797
click at [1106, 348] on select "forelocked interlocked unlocked landlocked" at bounding box center [1107, 351] width 82 height 19
select select "interlocked"
click at [1066, 342] on select "forelocked interlocked unlocked landlocked" at bounding box center [1107, 351] width 82 height 19
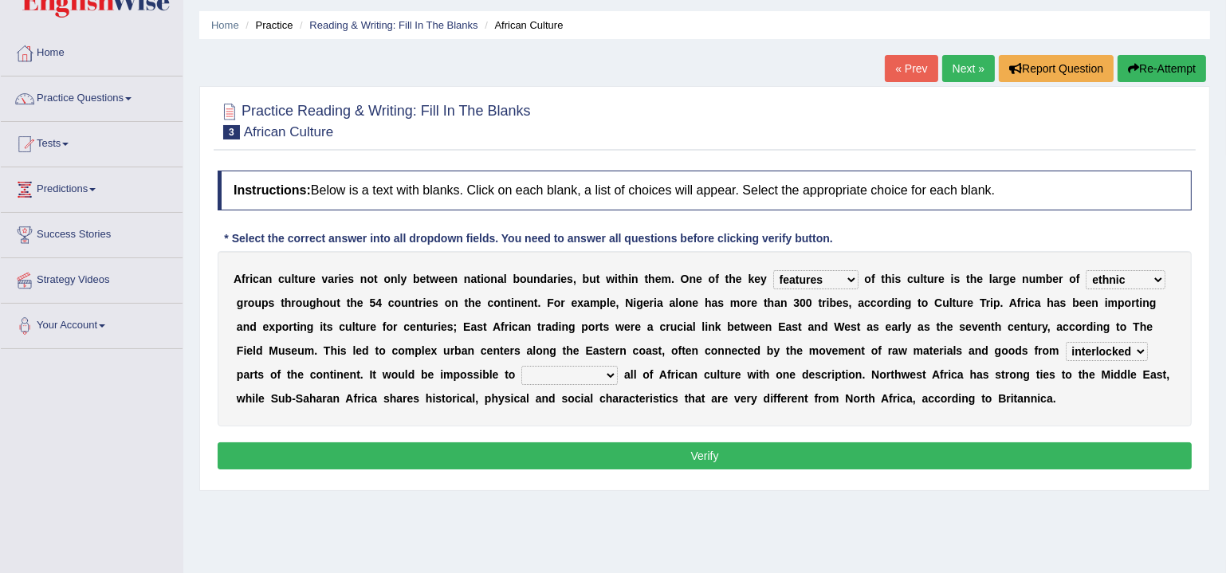
click at [1084, 529] on div "Home Practice Reading & Writing: Fill In The Blanks African Culture « Prev Next…" at bounding box center [704, 350] width 1043 height 797
click at [582, 370] on select "characterize conceptualize symbolize synthesize" at bounding box center [569, 375] width 96 height 19
select select "symbolize"
click at [521, 366] on select "characterize conceptualize symbolize synthesize" at bounding box center [569, 375] width 96 height 19
click at [614, 487] on div "Practice Reading & Writing: Fill In The Blanks 3 African Culture Instructions: …" at bounding box center [704, 288] width 1011 height 405
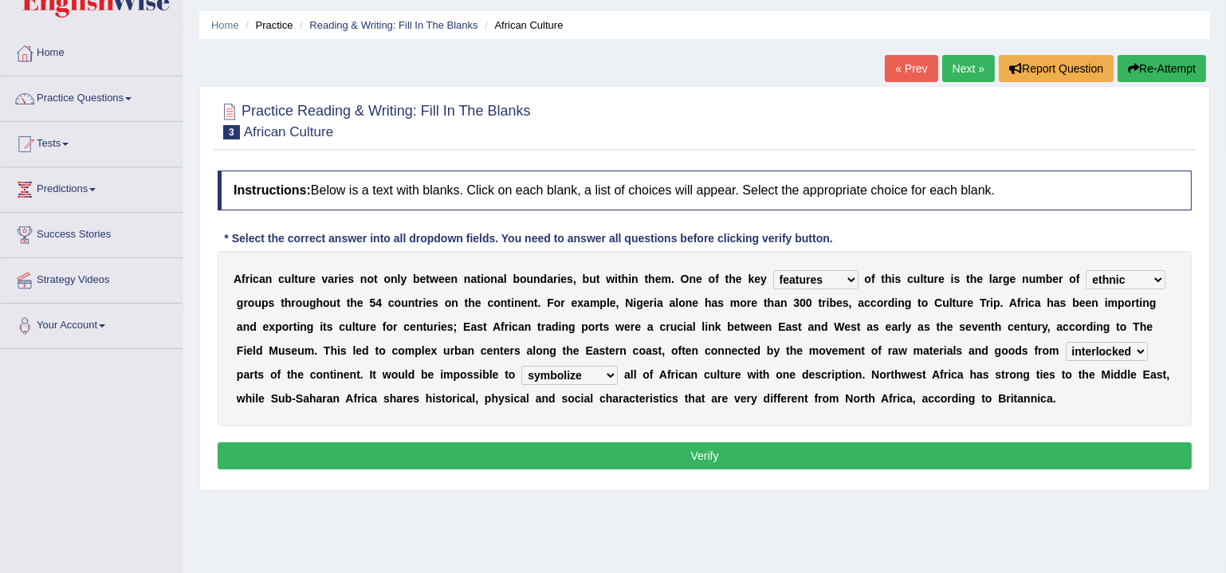
click at [618, 450] on button "Verify" at bounding box center [705, 456] width 974 height 27
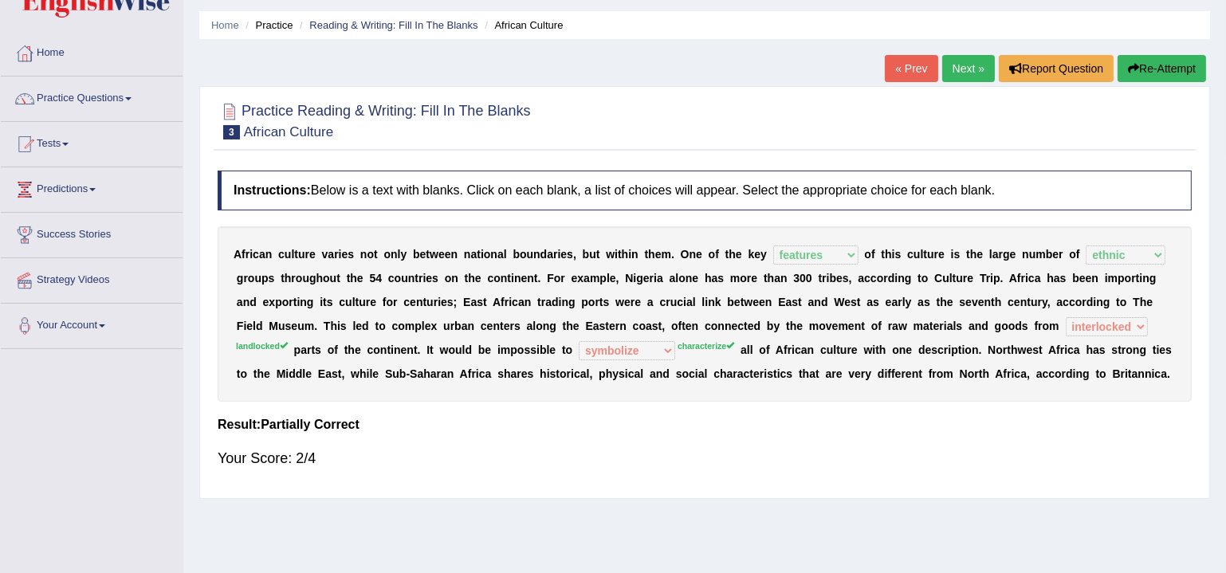
click at [961, 74] on link "Next »" at bounding box center [968, 68] width 53 height 27
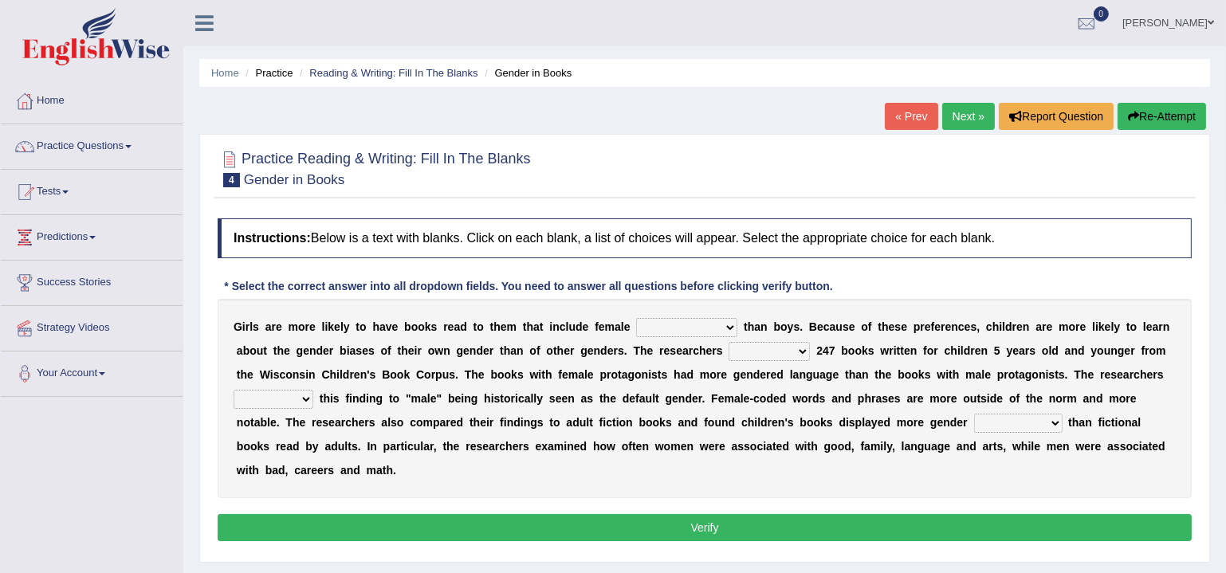
click at [715, 329] on select "protagonists cosmogonists agonists expressionists" at bounding box center [686, 327] width 101 height 19
select select "protagonists"
click at [636, 318] on select "protagonists cosmogonists agonists expressionists" at bounding box center [686, 327] width 101 height 19
click at [771, 351] on select "hydrolyzed paralyzed catalyzed analyzed" at bounding box center [769, 351] width 81 height 19
select select "analyzed"
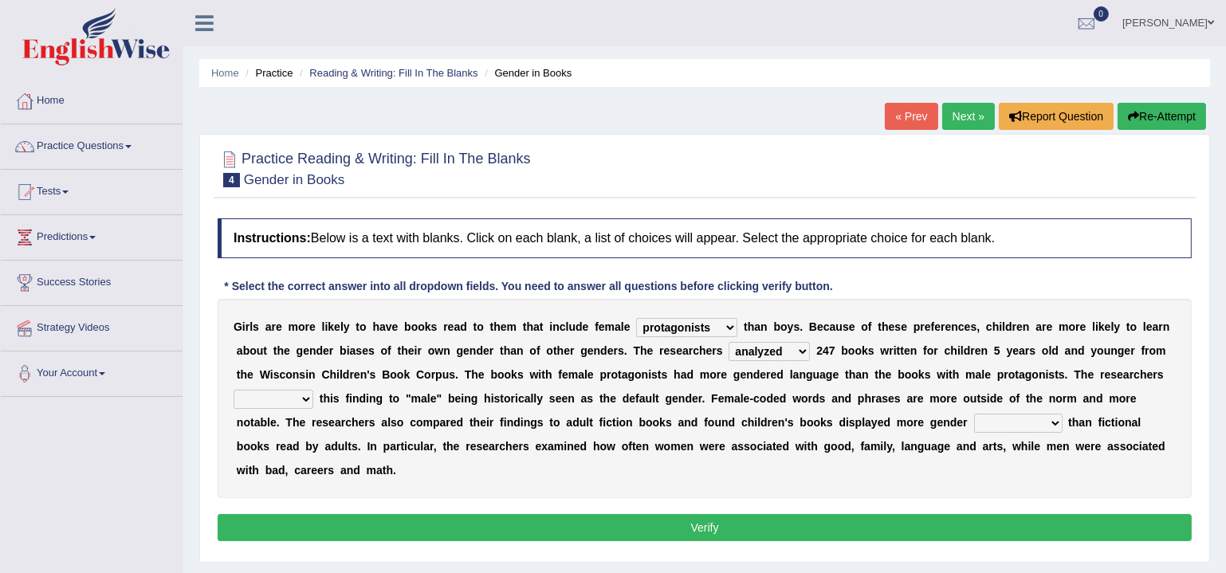
click at [729, 342] on select "hydrolyzed paralyzed catalyzed analyzed" at bounding box center [769, 351] width 81 height 19
click at [785, 482] on div "G i r l s a r e m o r e l i k e l y t o h a v e b o o k s r e a d t o t h e m t…" at bounding box center [705, 398] width 974 height 199
click at [289, 394] on select "contribute tribute distribute attribute" at bounding box center [274, 399] width 80 height 19
select select "attribute"
click at [234, 390] on select "contribute tribute distribute attribute" at bounding box center [274, 399] width 80 height 19
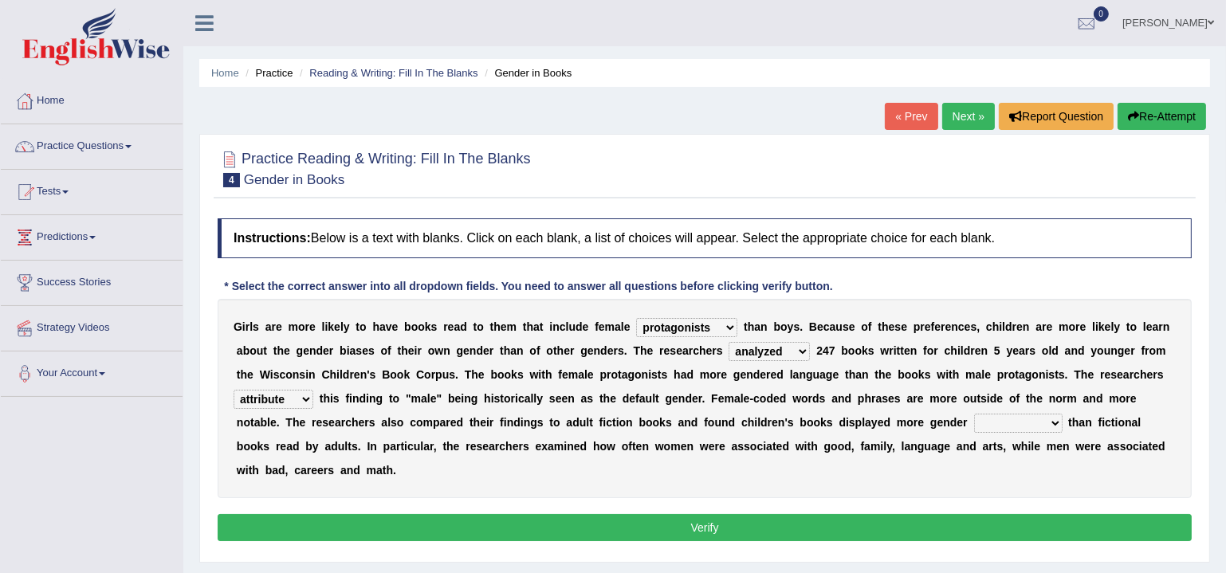
click at [1037, 422] on select "stereotypes teletypes prototypes electrotypes" at bounding box center [1018, 423] width 89 height 19
select select "stereotypes"
click at [974, 414] on select "stereotypes teletypes prototypes electrotypes" at bounding box center [1018, 423] width 89 height 19
click at [1053, 483] on div "G i r l s a r e m o r e l i k e l y t o h a v e b o o k s r e a d t o t h e m t…" at bounding box center [705, 398] width 974 height 199
click at [1012, 521] on button "Verify" at bounding box center [705, 527] width 974 height 27
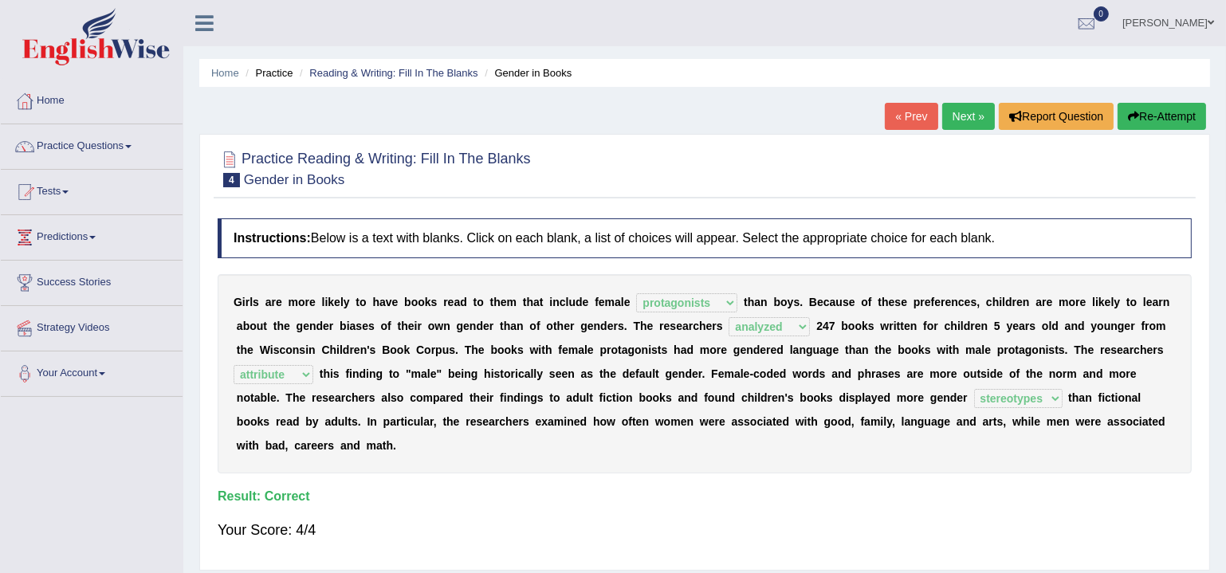
click at [966, 116] on link "Next »" at bounding box center [968, 116] width 53 height 27
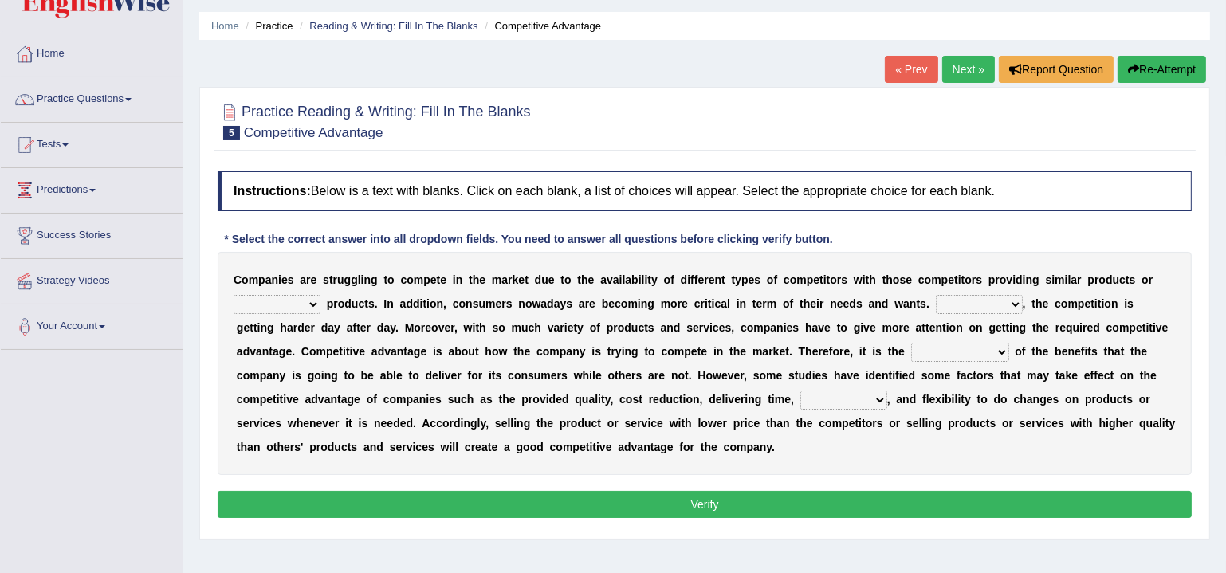
scroll to position [48, 0]
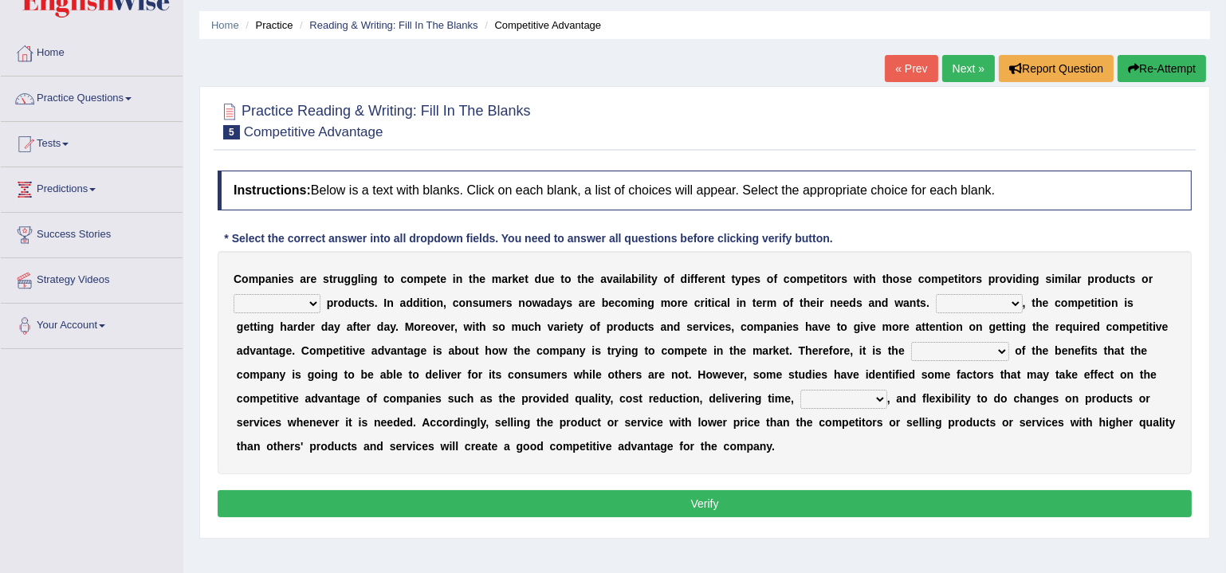
click at [308, 297] on select "constitution restitution substitution institution" at bounding box center [277, 303] width 87 height 19
select select "substitution"
click at [234, 294] on select "constitution restitution substitution institution" at bounding box center [277, 303] width 87 height 19
click at [534, 387] on div "C o m p a n i e s a r e s t r u g g l i n g t o c o m p e t e i n t h e m a r k…" at bounding box center [705, 362] width 974 height 223
click at [1001, 305] on select "However Instead Additionally Therefore" at bounding box center [979, 303] width 87 height 19
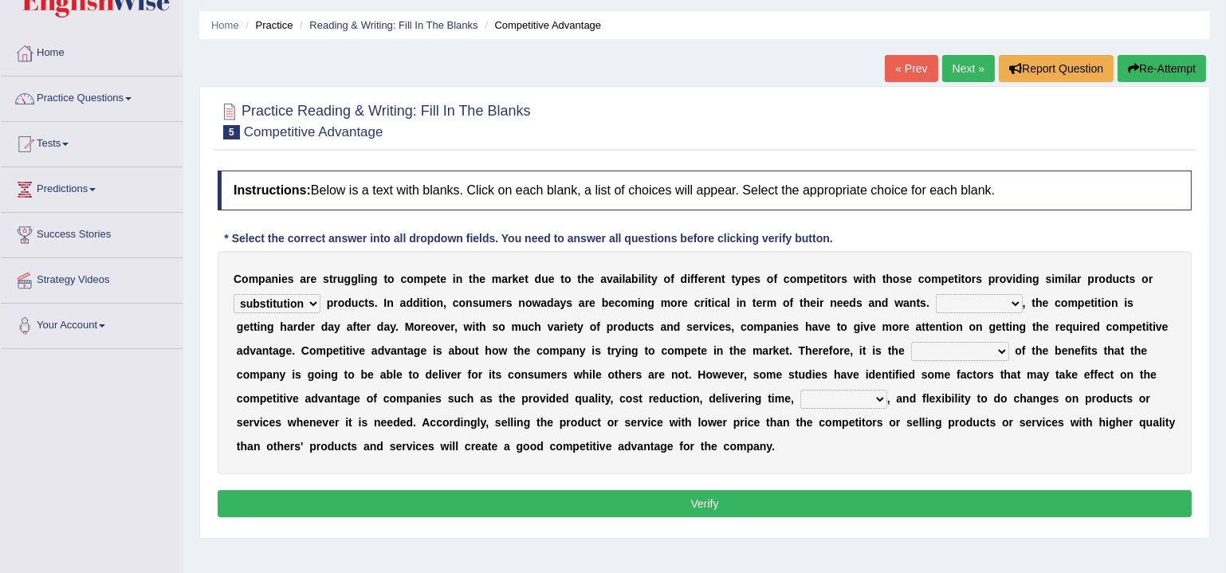
select select "Additionally"
click at [936, 294] on select "However Instead Additionally Therefore" at bounding box center [979, 303] width 87 height 19
click at [1001, 449] on div "C o m p a n i e s a r e s t r u g g l i n g t o c o m p e t e i n t h e m a r k…" at bounding box center [705, 362] width 974 height 223
click at [992, 352] on select "dissemination ordination determination incarnation" at bounding box center [960, 351] width 98 height 19
select select "determination"
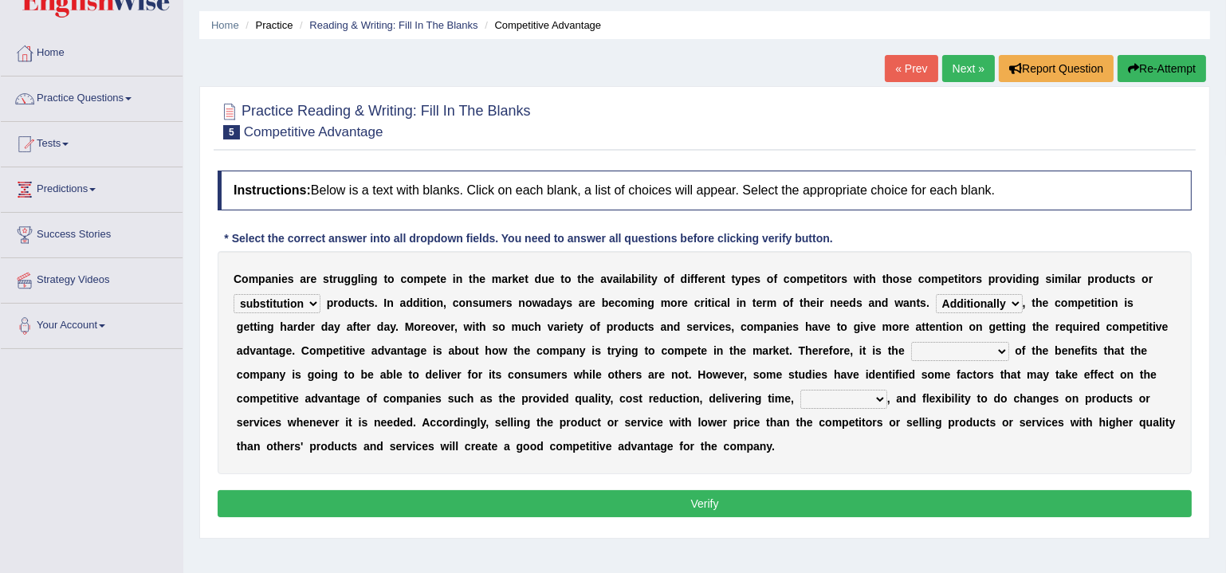
click at [911, 342] on select "dissemination ordination determination incarnation" at bounding box center [960, 351] width 98 height 19
click at [998, 470] on div "C o m p a n i e s a r e s t r u g g l i n g t o c o m p e t e i n t h e m a r k…" at bounding box center [705, 362] width 974 height 223
click at [864, 398] on select "captivation aggregation deprivation innovation" at bounding box center [843, 399] width 87 height 19
select select "innovation"
click at [800, 390] on select "captivation aggregation deprivation innovation" at bounding box center [843, 399] width 87 height 19
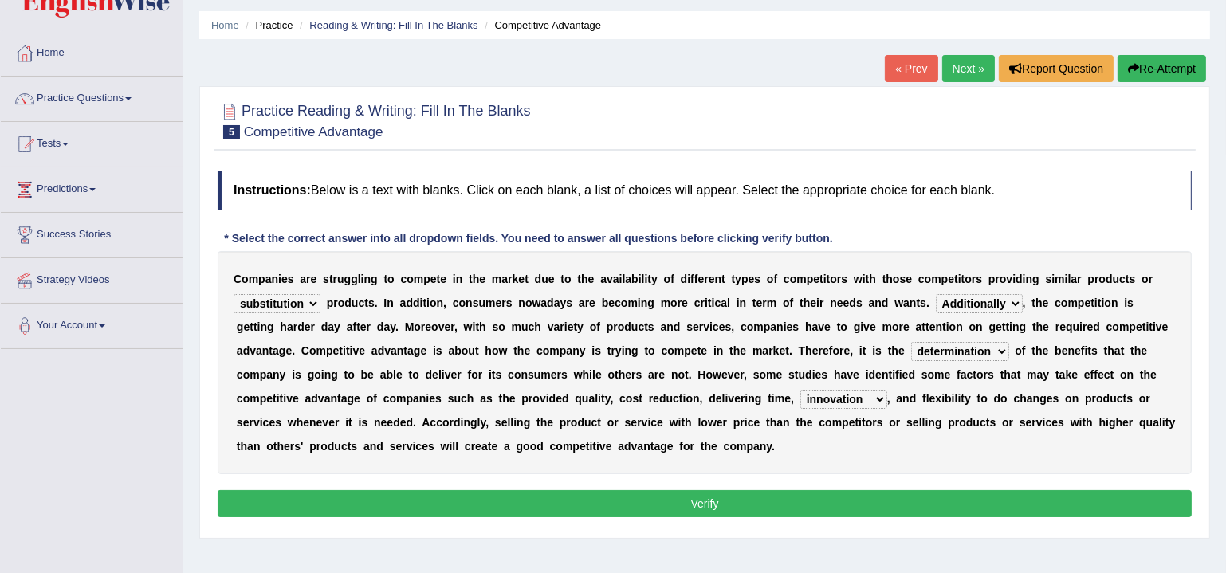
click at [856, 401] on select "captivation aggregation deprivation innovation" at bounding box center [843, 399] width 87 height 19
click at [874, 466] on div "C o m p a n i e s a r e s t r u g g l i n g t o c o m p e t e i n t h e m a r k…" at bounding box center [705, 362] width 974 height 223
click at [874, 494] on button "Verify" at bounding box center [705, 503] width 974 height 27
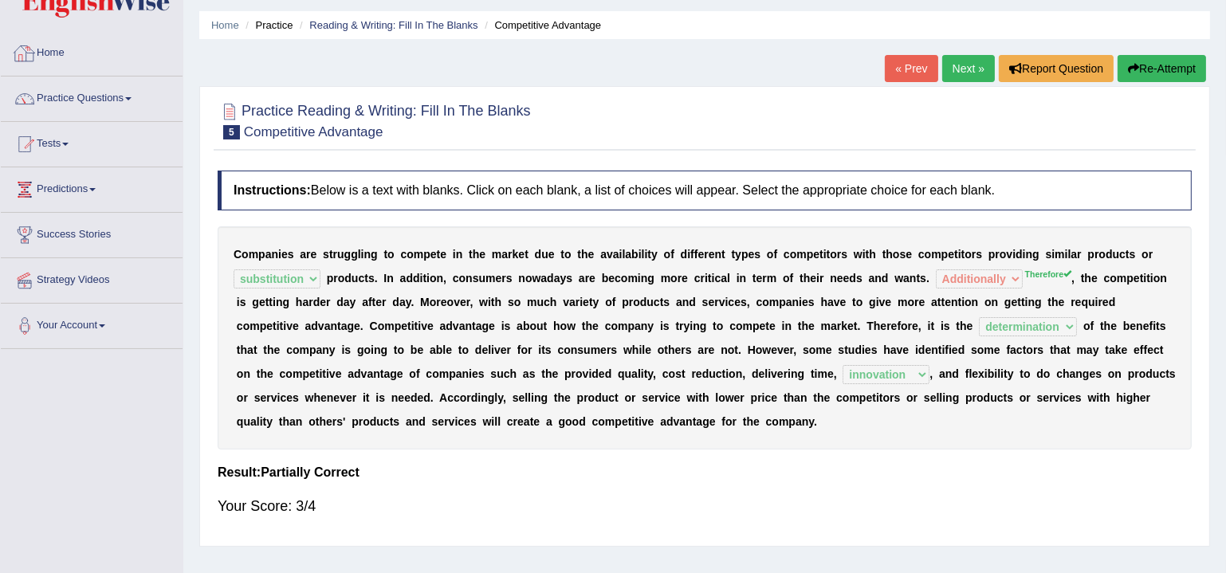
click at [50, 42] on link "Home" at bounding box center [92, 51] width 182 height 40
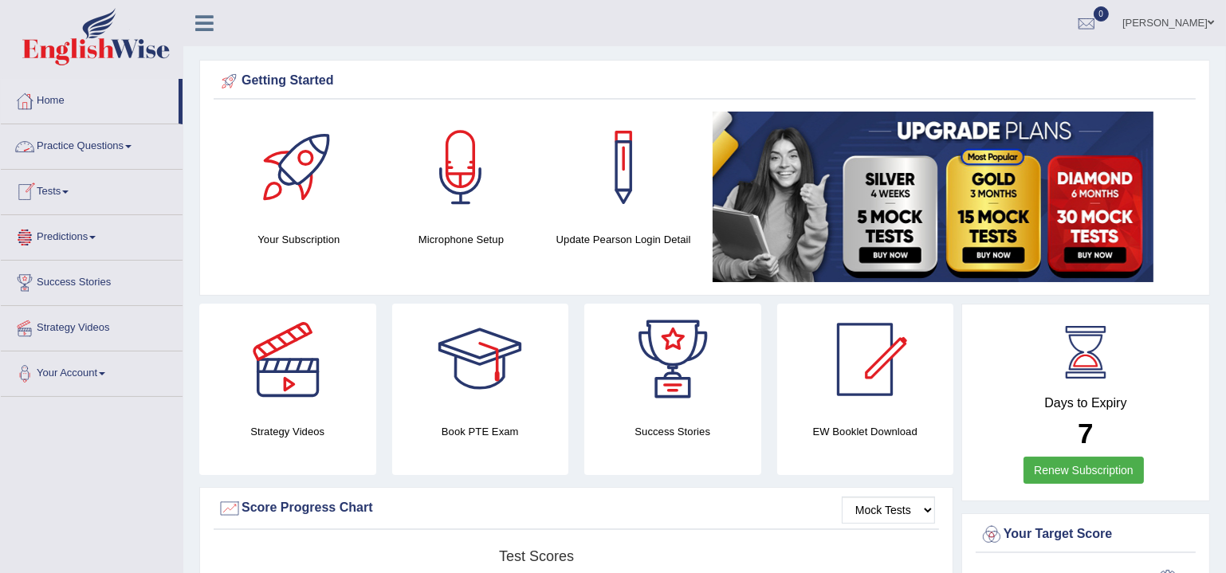
click at [79, 151] on link "Practice Questions" at bounding box center [92, 144] width 182 height 40
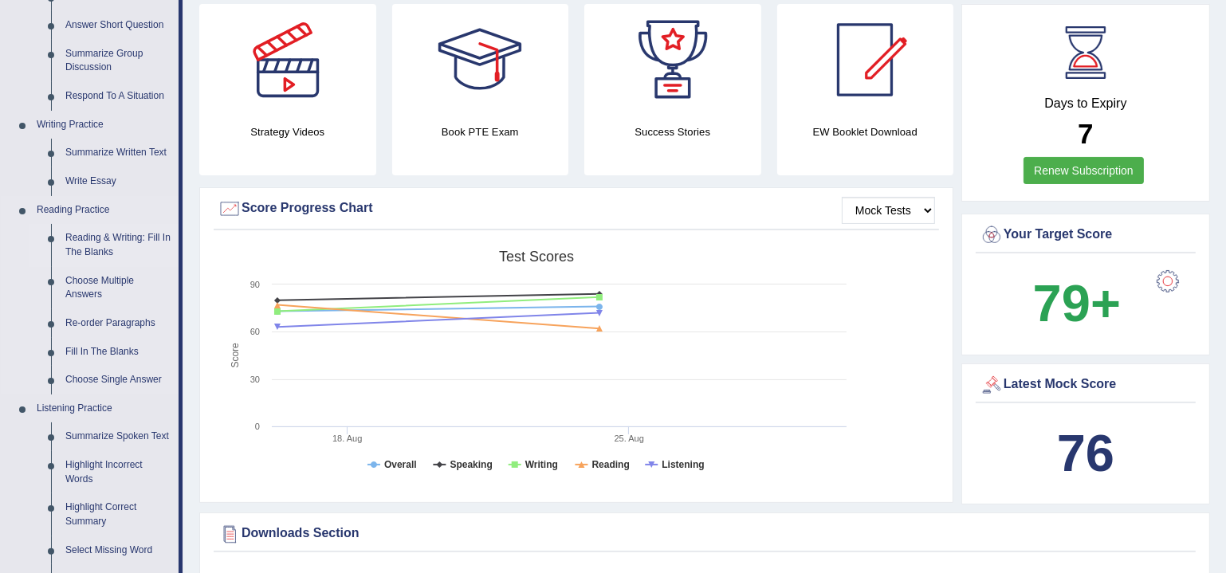
scroll to position [338, 0]
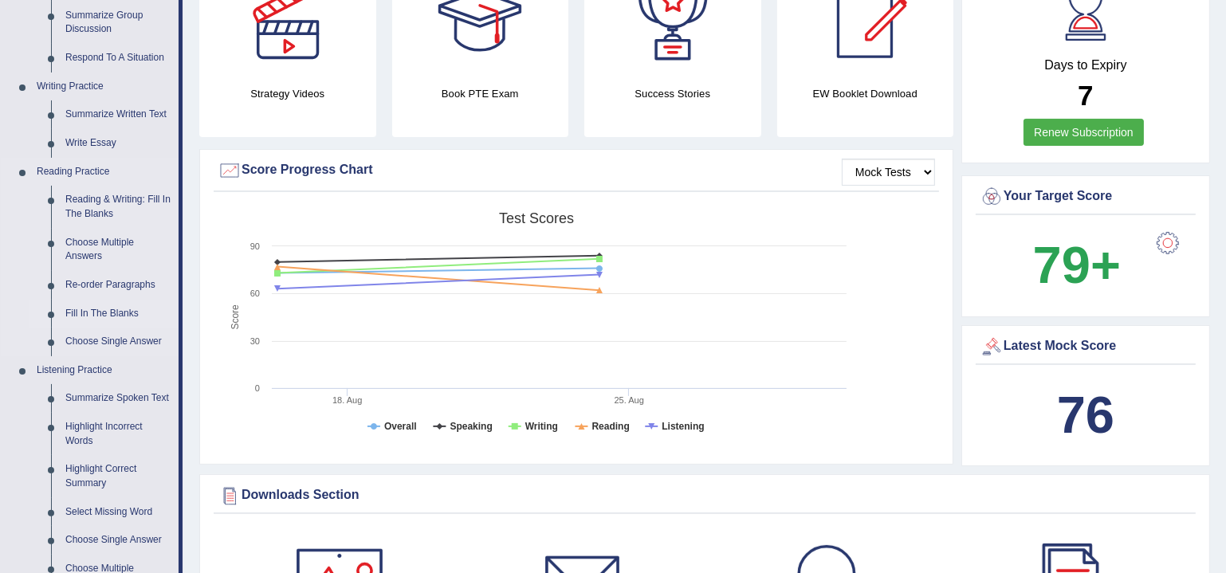
click at [70, 317] on link "Fill In The Blanks" at bounding box center [118, 314] width 120 height 29
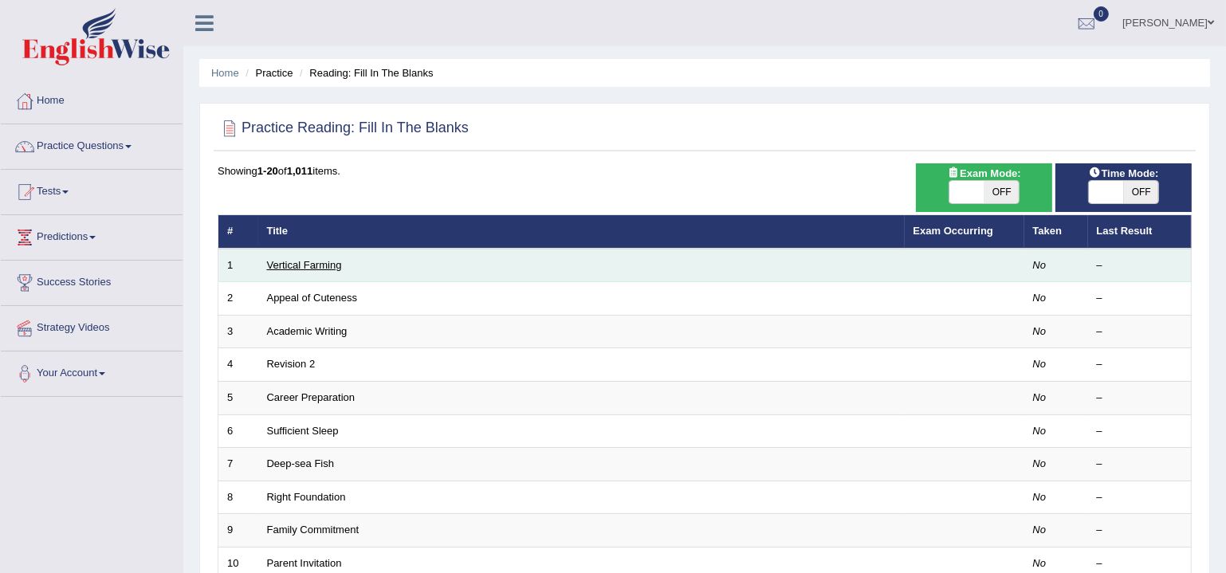
click at [303, 267] on link "Vertical Farming" at bounding box center [304, 265] width 75 height 12
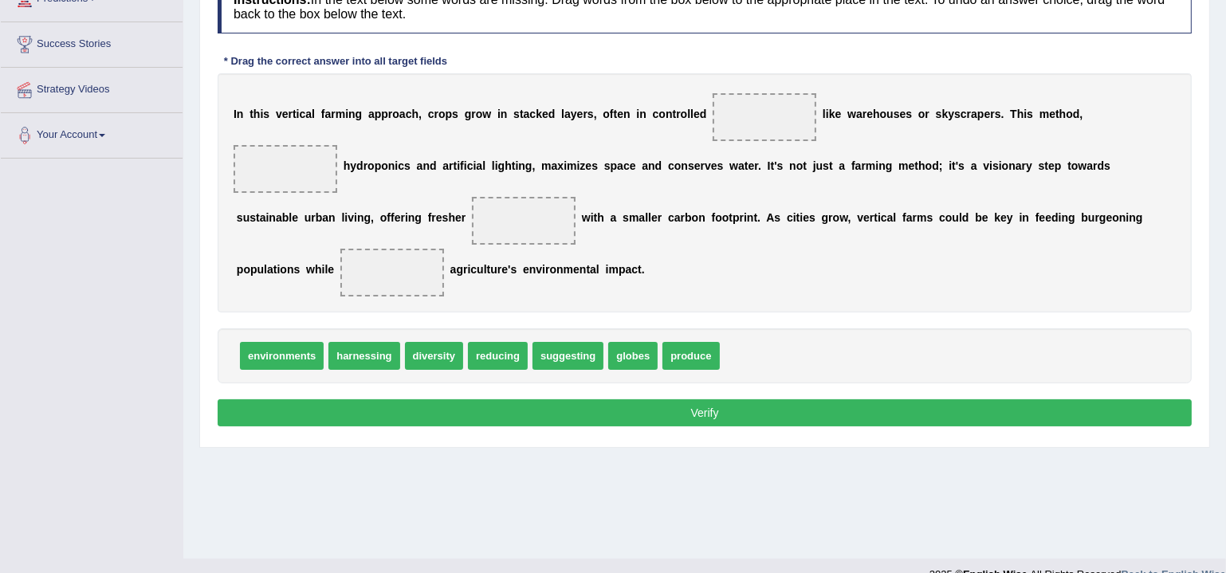
scroll to position [242, 0]
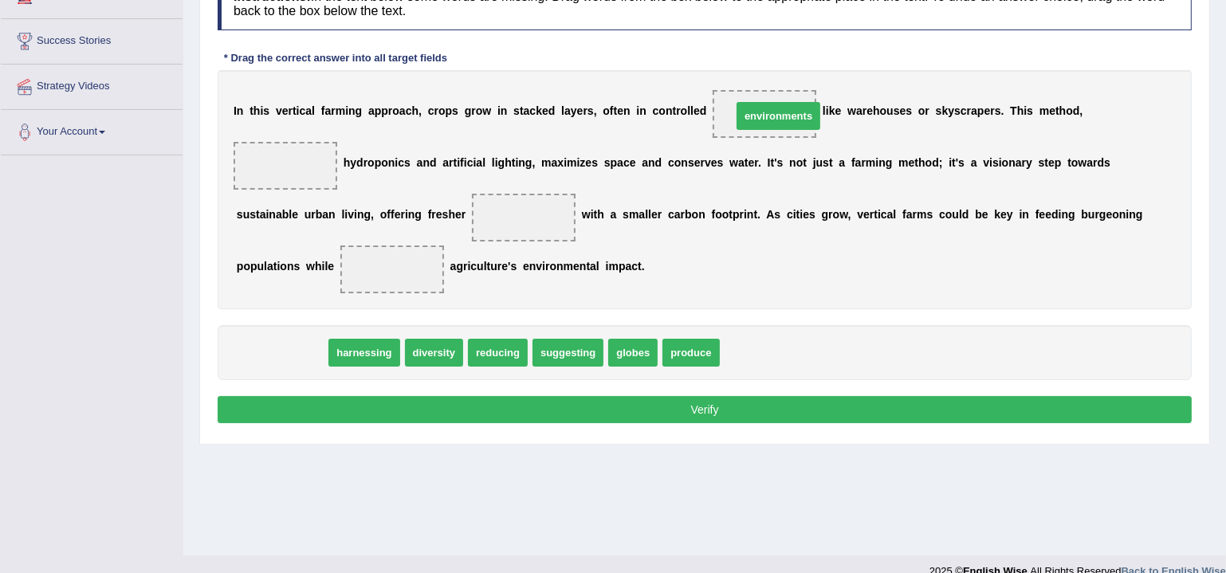
drag, startPoint x: 256, startPoint y: 352, endPoint x: 745, endPoint y: 115, distance: 543.4
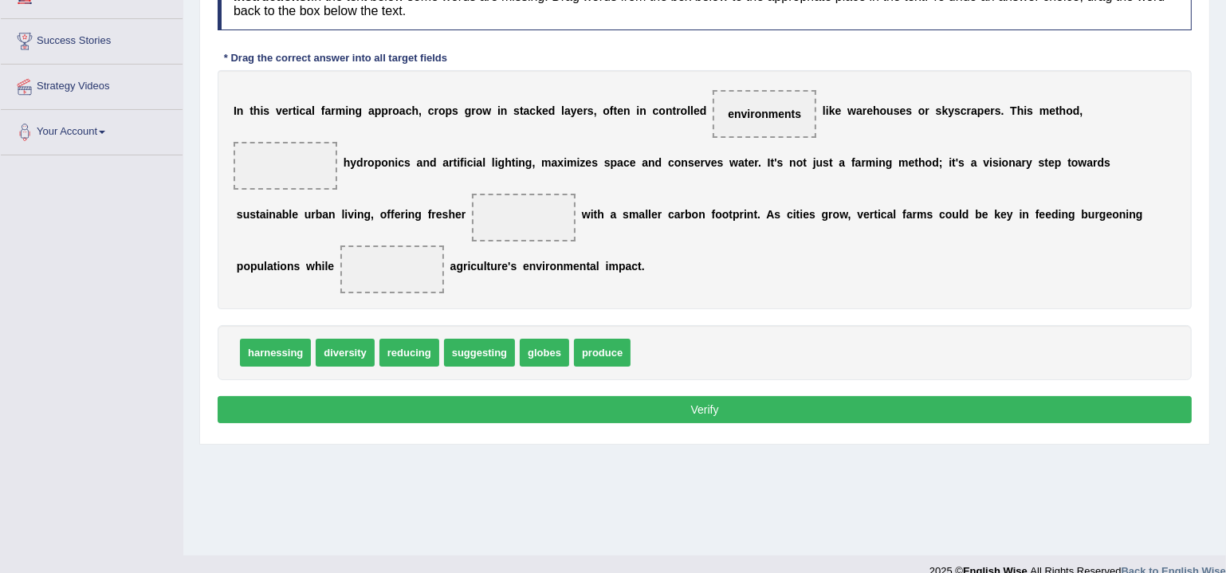
click at [782, 439] on div "Practice Reading: Fill In The Blanks 1 Vertical Farming Instructions: In the te…" at bounding box center [704, 168] width 1011 height 553
drag, startPoint x: 550, startPoint y: 357, endPoint x: 305, endPoint y: 178, distance: 303.5
click at [502, 461] on div "Home Practice Reading: Fill In The Blanks Vertical Farming Next » Report Questi…" at bounding box center [704, 156] width 1043 height 797
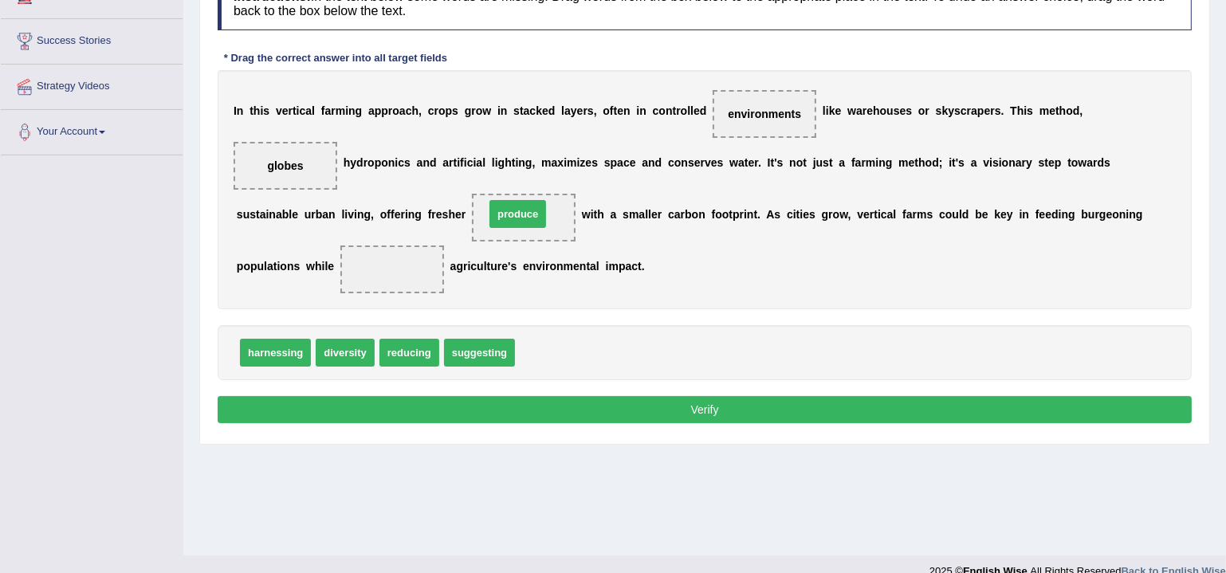
drag, startPoint x: 557, startPoint y: 344, endPoint x: 525, endPoint y: 203, distance: 144.7
click at [537, 471] on div "Home Practice Reading: Fill In The Blanks Vertical Farming Next » Report Questi…" at bounding box center [704, 156] width 1043 height 797
drag, startPoint x: 397, startPoint y: 305, endPoint x: 392, endPoint y: 275, distance: 29.9
click at [435, 474] on div "Home Practice Reading: Fill In The Blanks Vertical Farming Next » Report Questi…" at bounding box center [704, 156] width 1043 height 797
click at [441, 403] on button "Verify" at bounding box center [705, 409] width 974 height 27
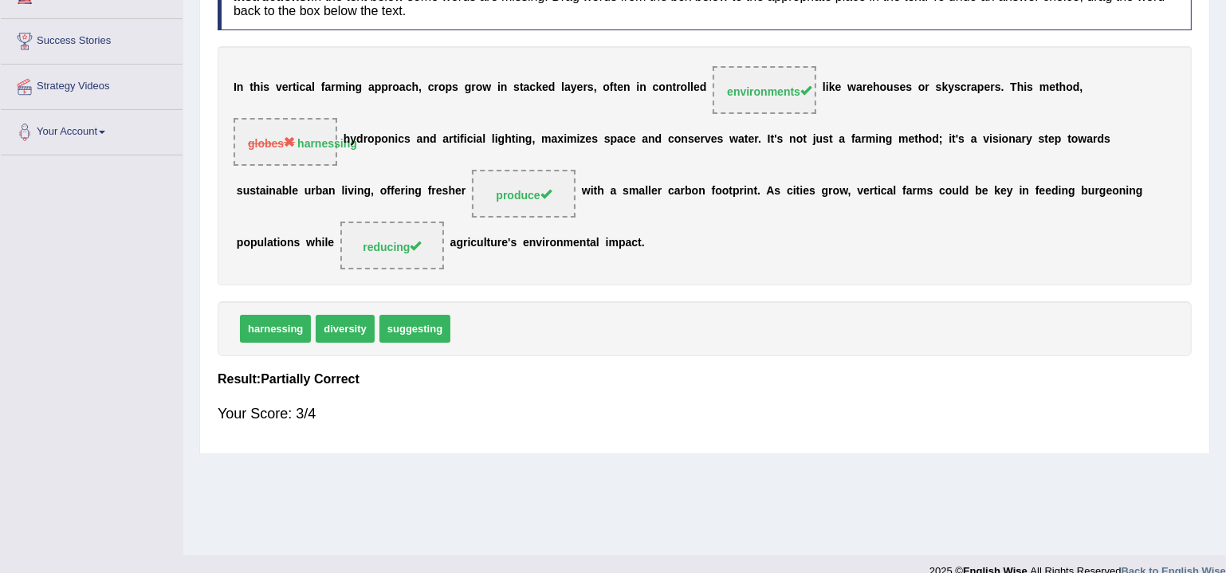
click at [325, 149] on span "globes harnessing" at bounding box center [286, 142] width 104 height 48
click at [234, 156] on span "globes harnessing" at bounding box center [286, 142] width 104 height 48
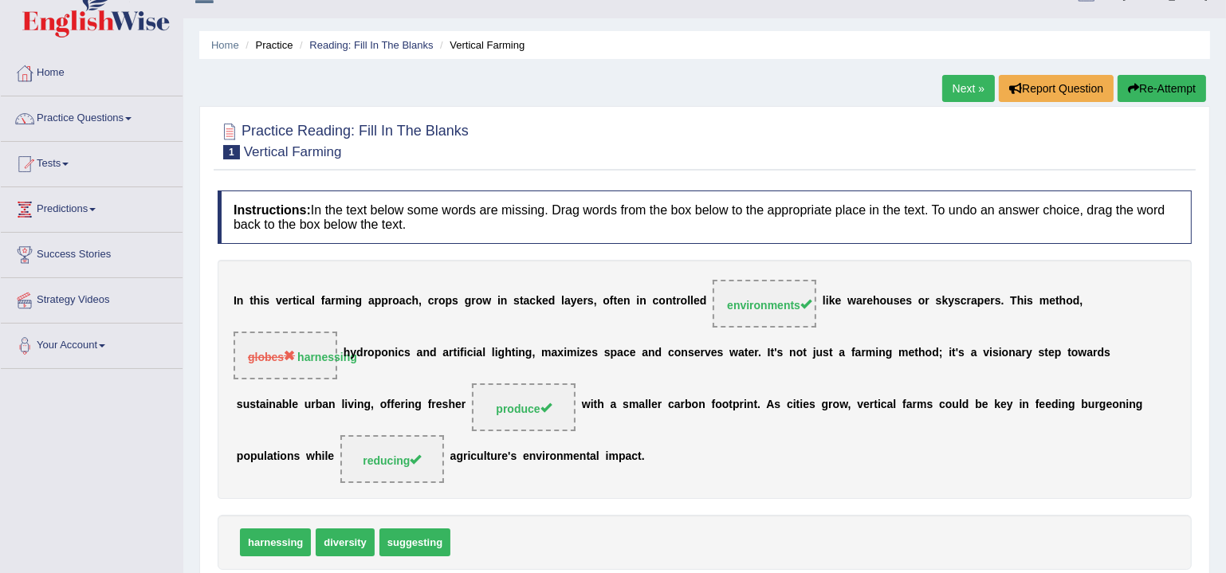
scroll to position [0, 0]
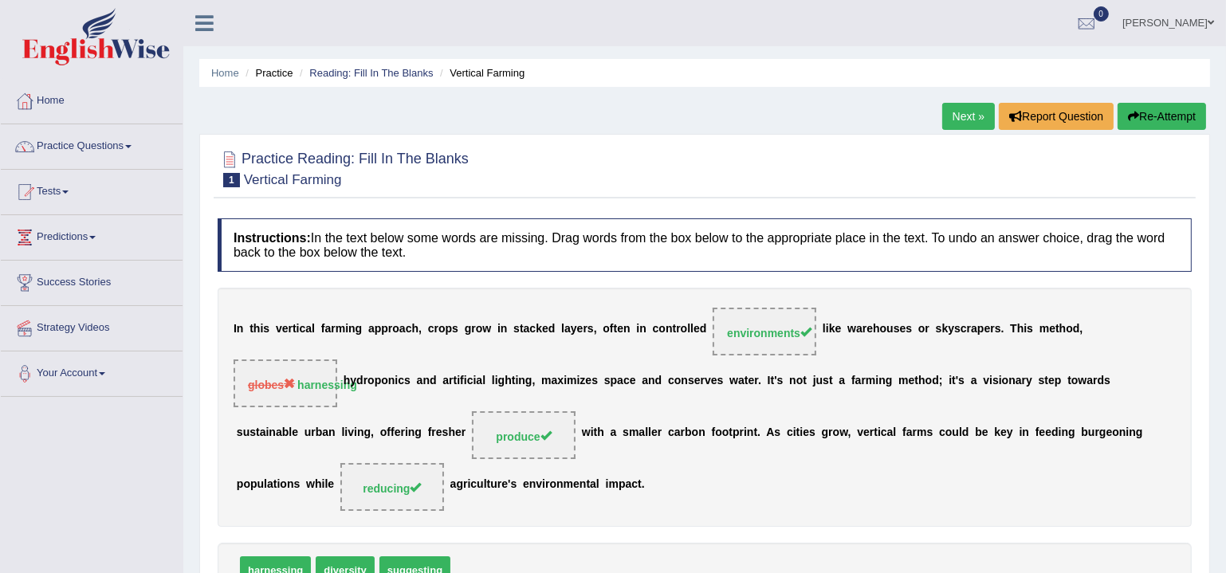
click at [974, 120] on link "Next »" at bounding box center [968, 116] width 53 height 27
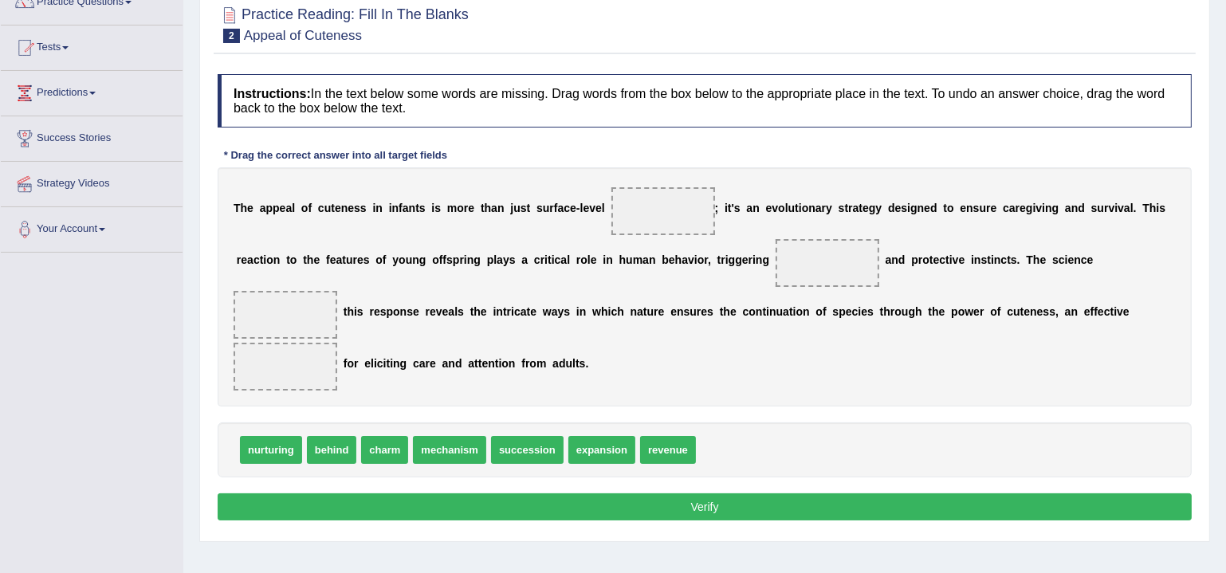
scroll to position [193, 0]
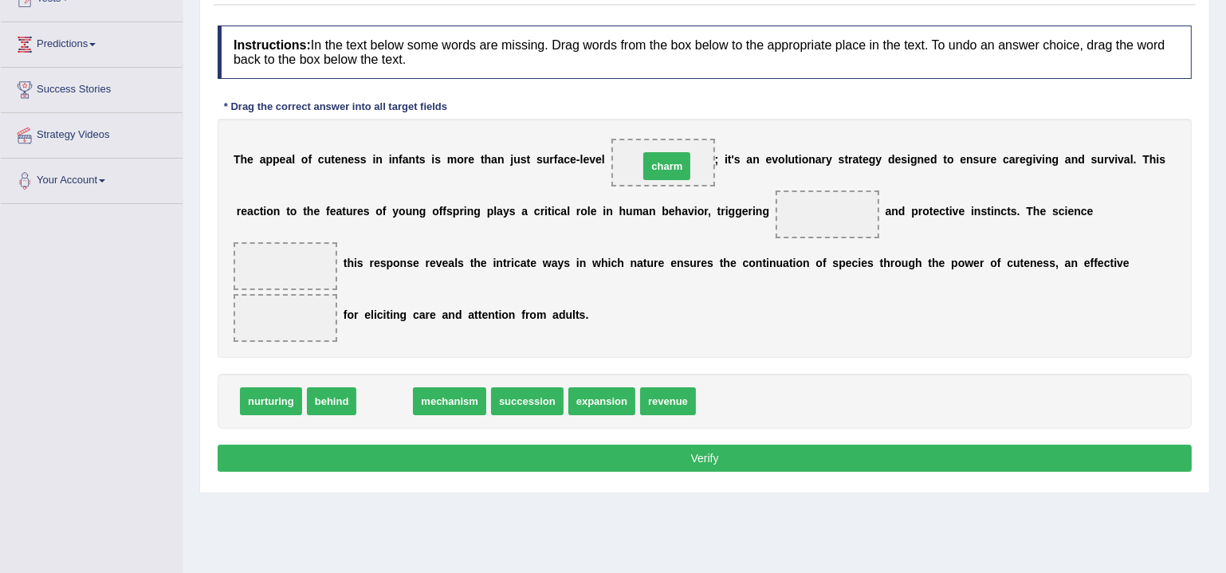
drag, startPoint x: 385, startPoint y: 403, endPoint x: 667, endPoint y: 167, distance: 367.9
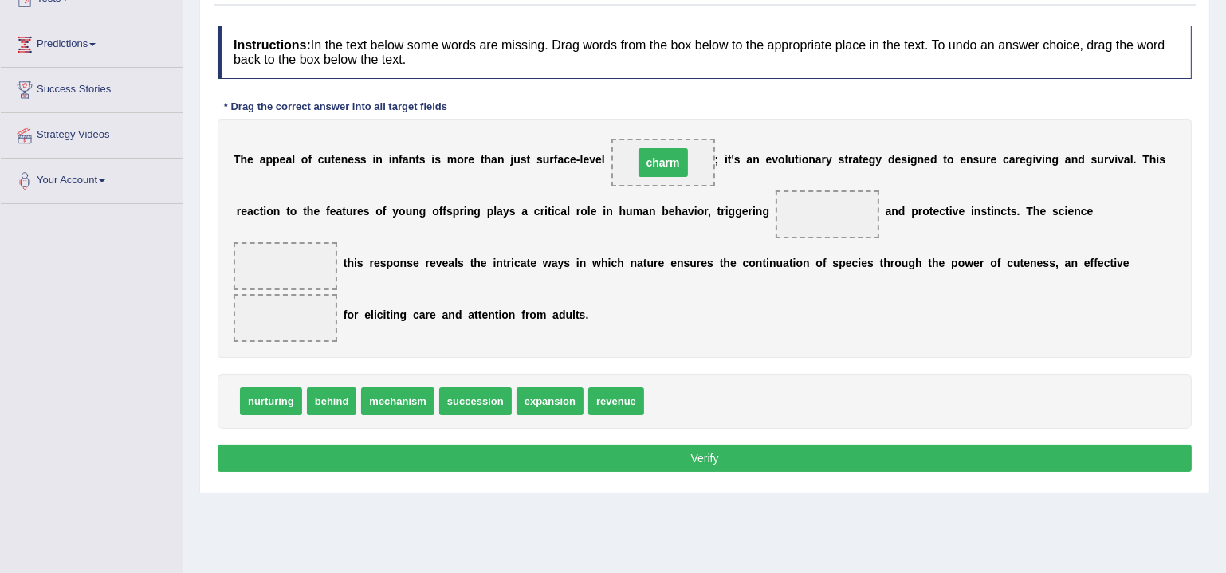
click at [868, 357] on div "Instructions: In the text below some words are missing. Drag words from the box…" at bounding box center [705, 251] width 982 height 467
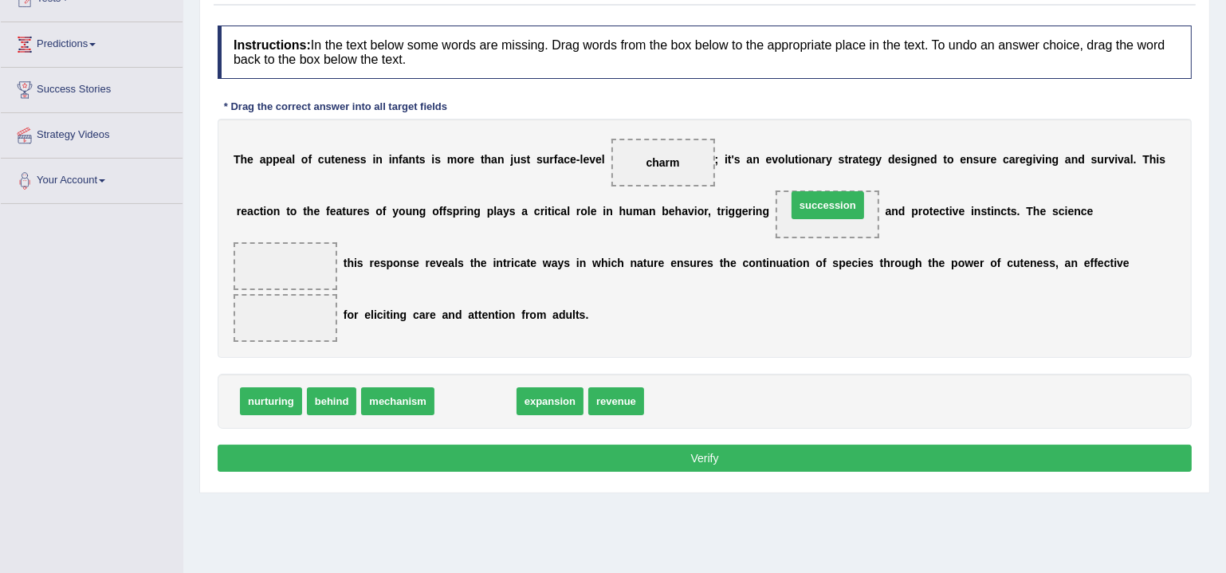
drag, startPoint x: 468, startPoint y: 399, endPoint x: 820, endPoint y: 203, distance: 402.9
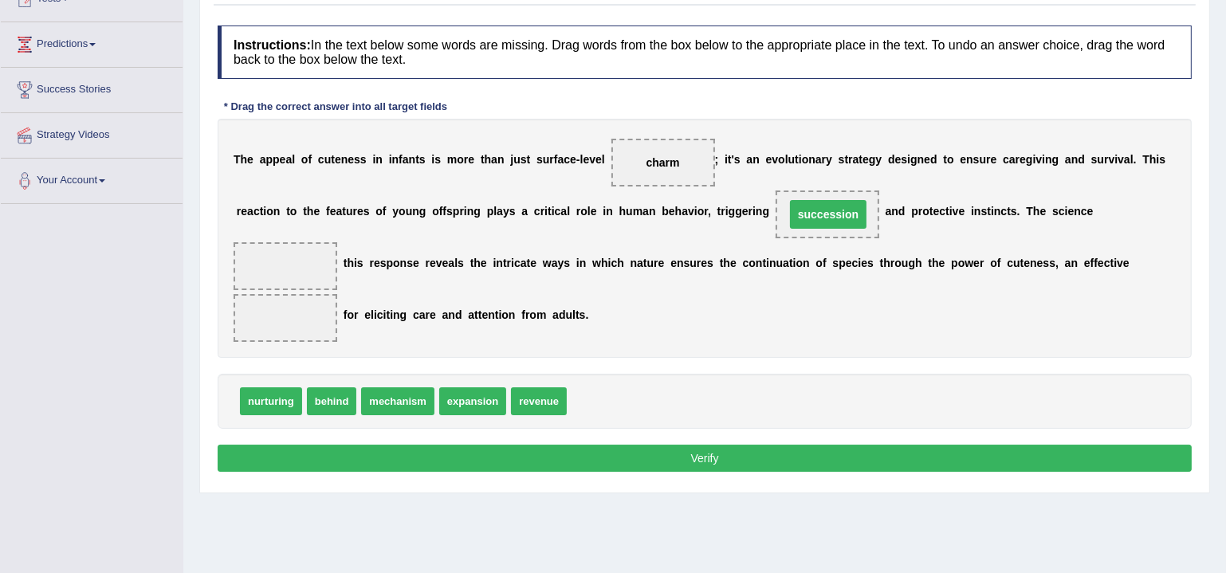
click at [815, 330] on div "T h e a p p e a l o f c u t e n e s s i n i n f a n t s i s m o r e t h a n j u…" at bounding box center [705, 238] width 974 height 239
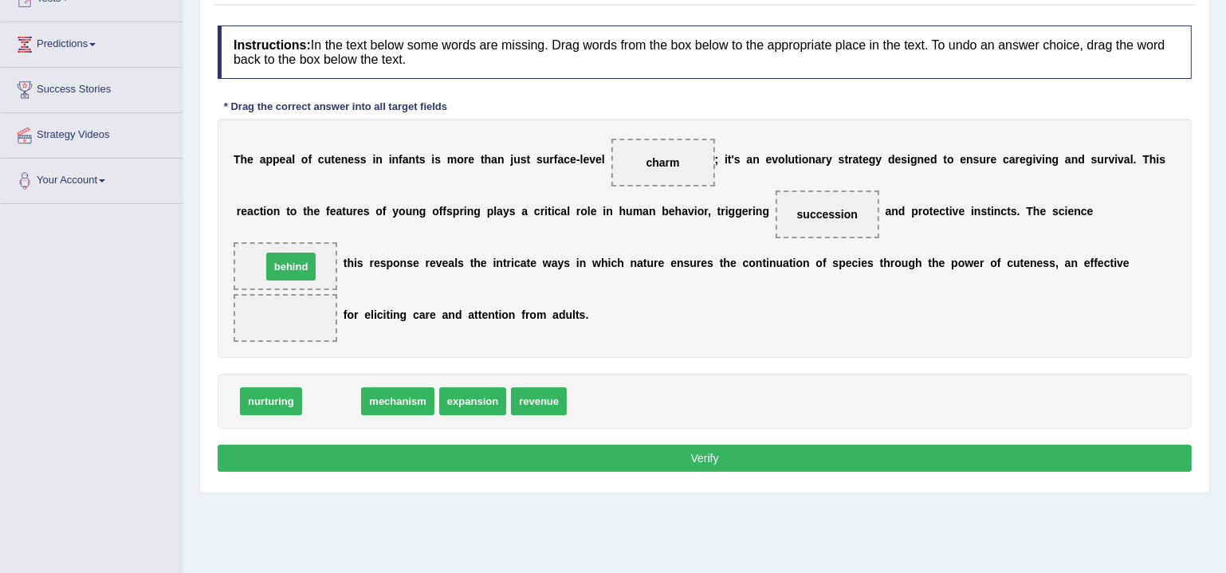
drag, startPoint x: 325, startPoint y: 401, endPoint x: 284, endPoint y: 266, distance: 141.5
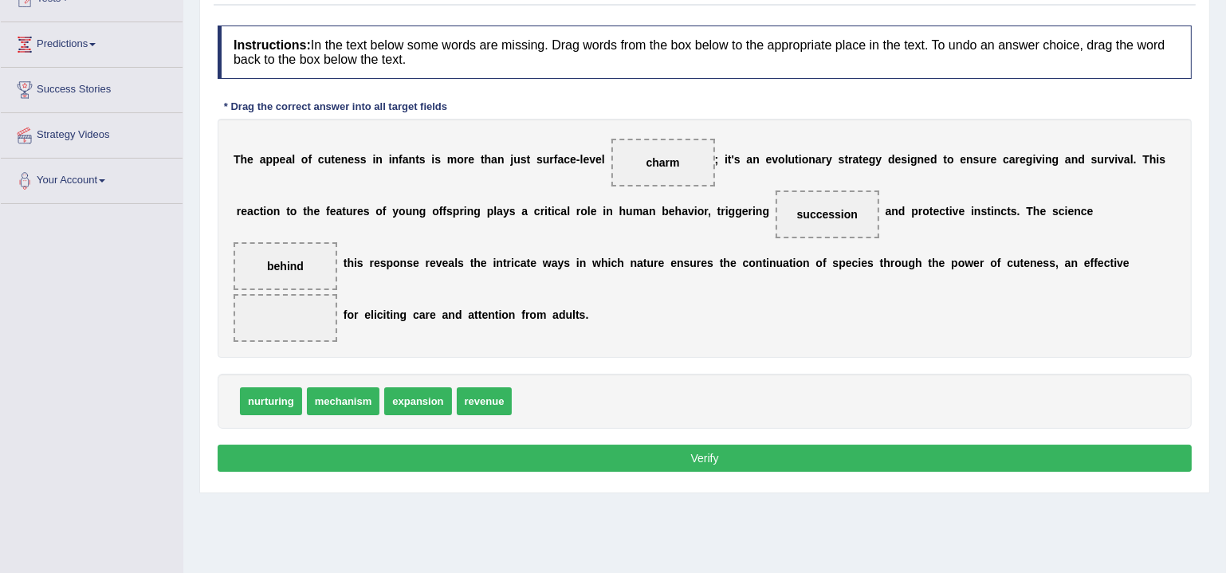
click at [292, 321] on span at bounding box center [286, 318] width 104 height 48
click at [289, 320] on span at bounding box center [286, 318] width 104 height 48
drag, startPoint x: 285, startPoint y: 398, endPoint x: 284, endPoint y: 324, distance: 74.2
click at [370, 473] on div "Instructions: In the text below some words are missing. Drag words from the box…" at bounding box center [705, 251] width 982 height 467
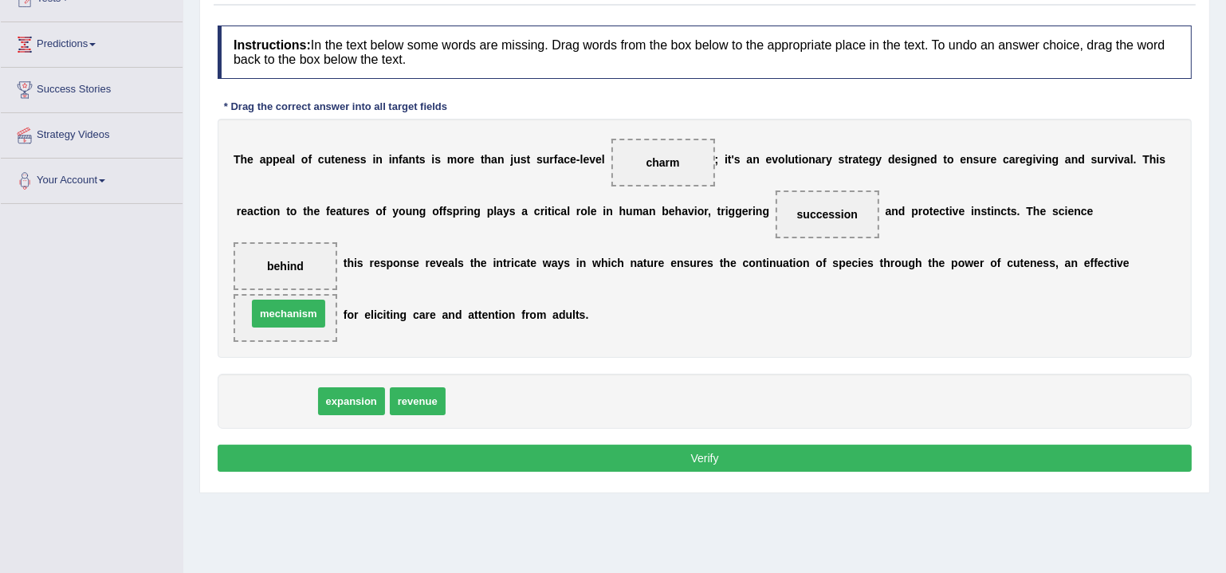
drag, startPoint x: 248, startPoint y: 401, endPoint x: 260, endPoint y: 312, distance: 90.1
click at [776, 496] on div "Home Practice Reading: Fill In The Blanks Appeal of Cuteness « Prev Next » Repo…" at bounding box center [704, 205] width 1043 height 797
click at [761, 458] on button "Verify" at bounding box center [705, 458] width 974 height 27
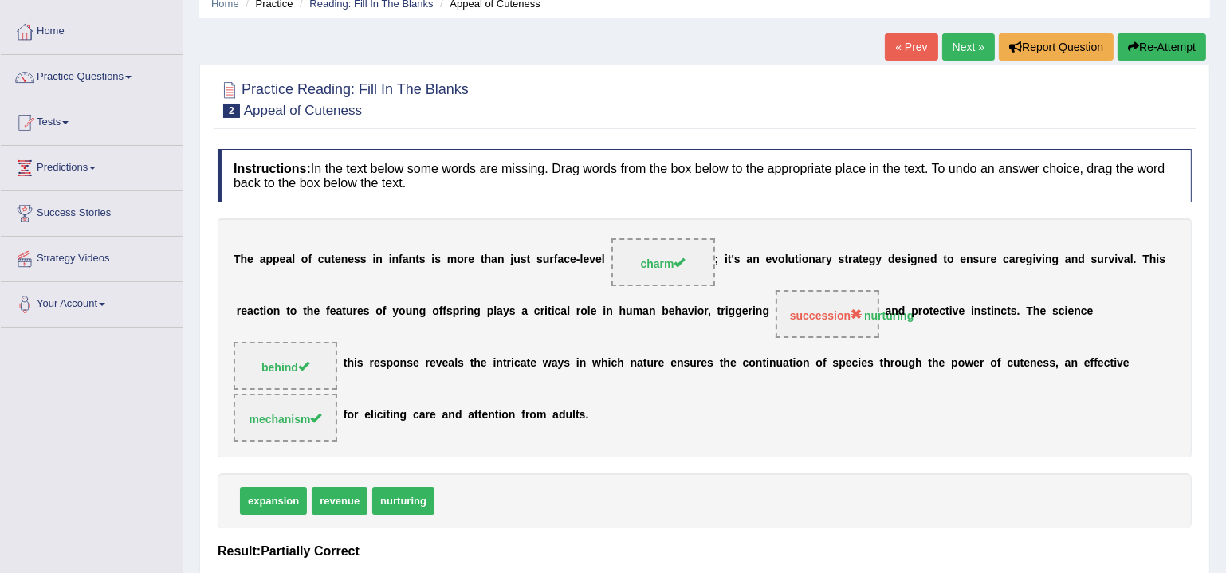
scroll to position [48, 0]
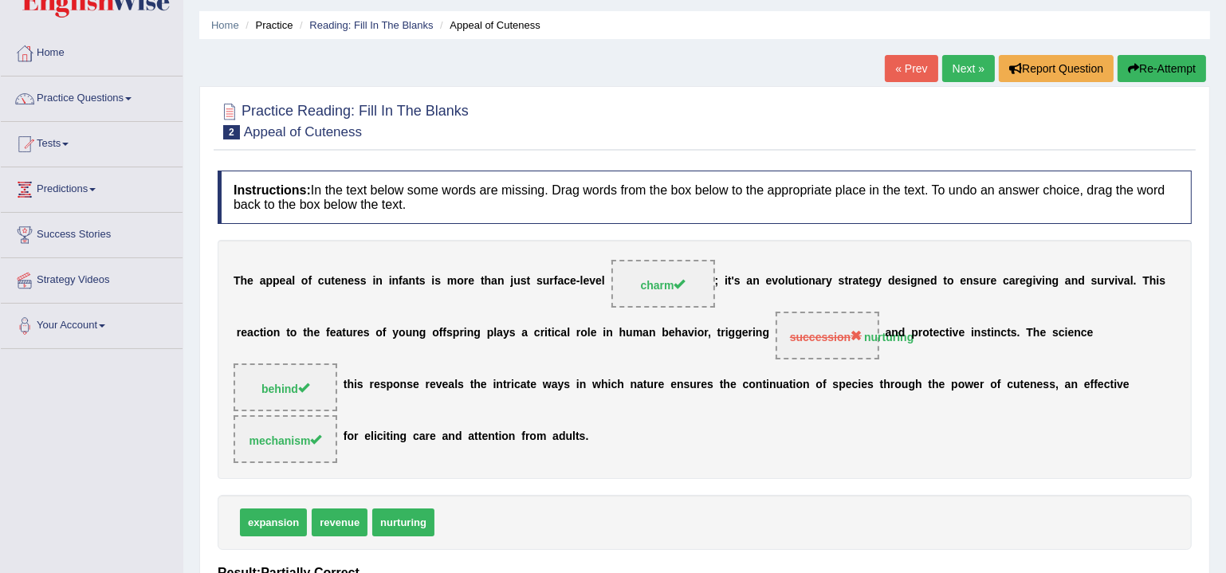
click at [962, 63] on link "Next »" at bounding box center [968, 68] width 53 height 27
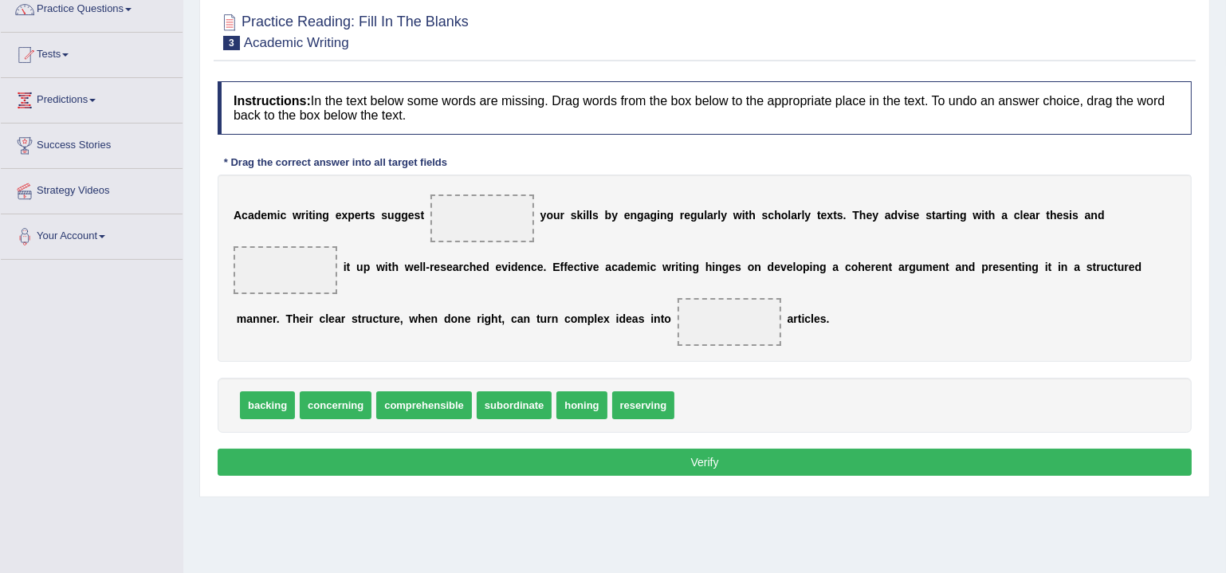
scroll to position [144, 0]
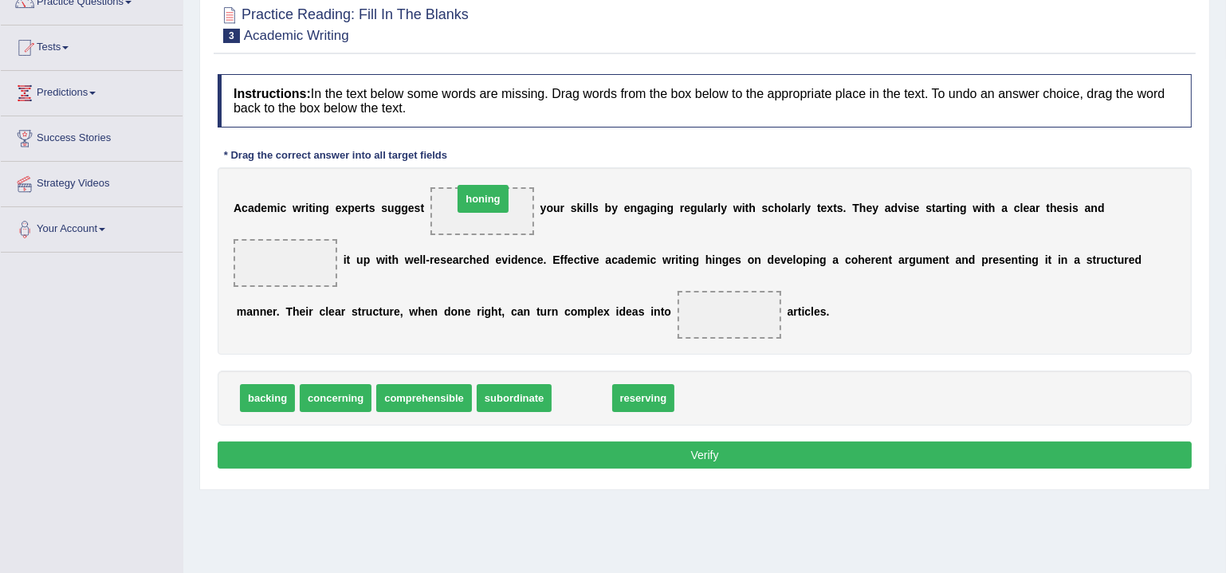
drag, startPoint x: 591, startPoint y: 396, endPoint x: 492, endPoint y: 198, distance: 221.8
click at [515, 482] on div "Practice Reading: Fill In The Blanks 3 Academic Writing Instructions: In the te…" at bounding box center [704, 240] width 1011 height 501
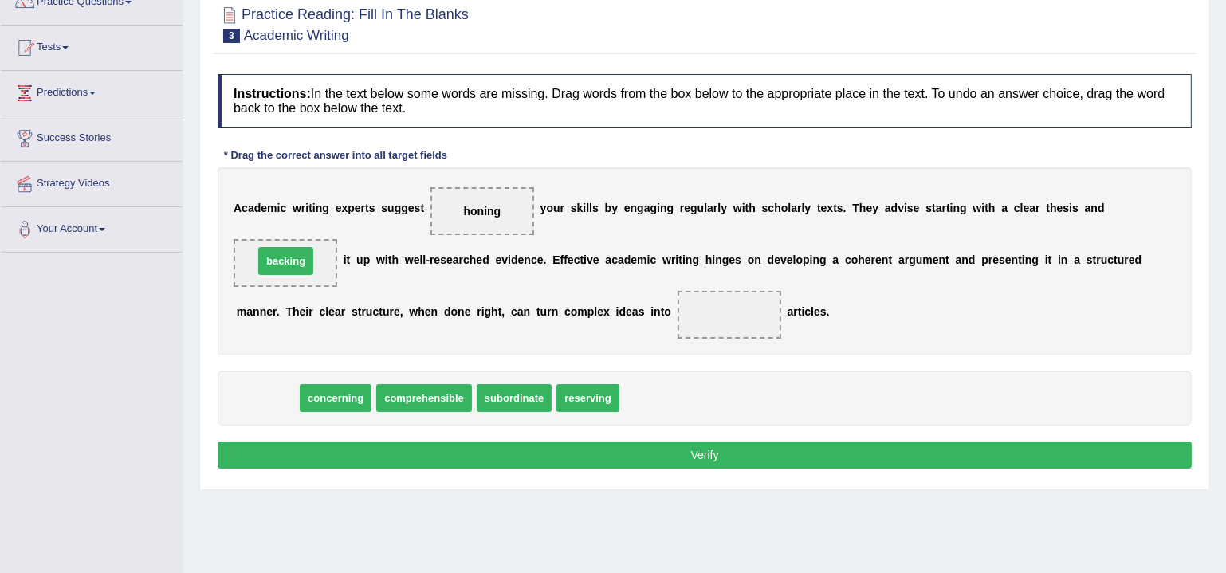
drag, startPoint x: 254, startPoint y: 394, endPoint x: 272, endPoint y: 257, distance: 138.4
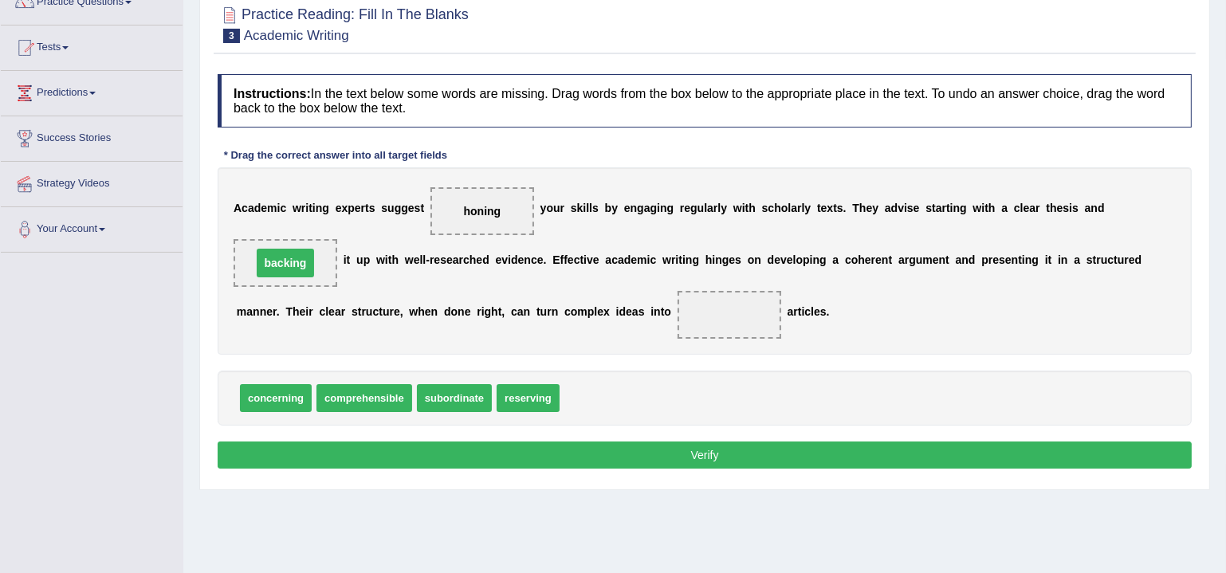
click at [440, 493] on div "Home Practice Reading: Fill In The Blanks Academic Writing « Prev Next » Report…" at bounding box center [704, 254] width 1043 height 797
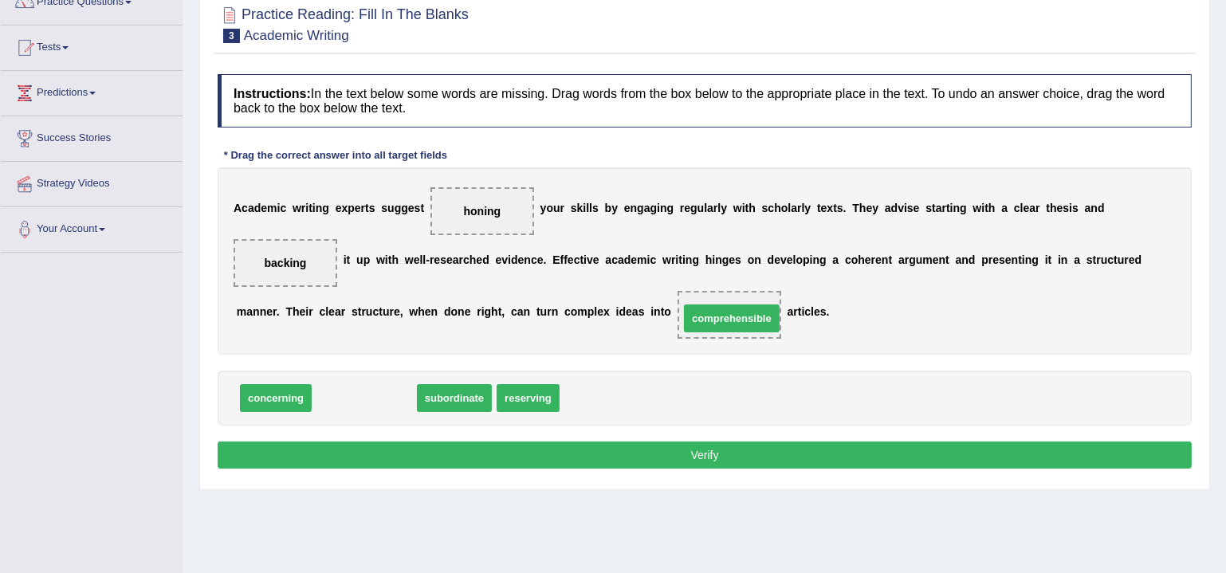
drag, startPoint x: 369, startPoint y: 393, endPoint x: 736, endPoint y: 312, distance: 375.7
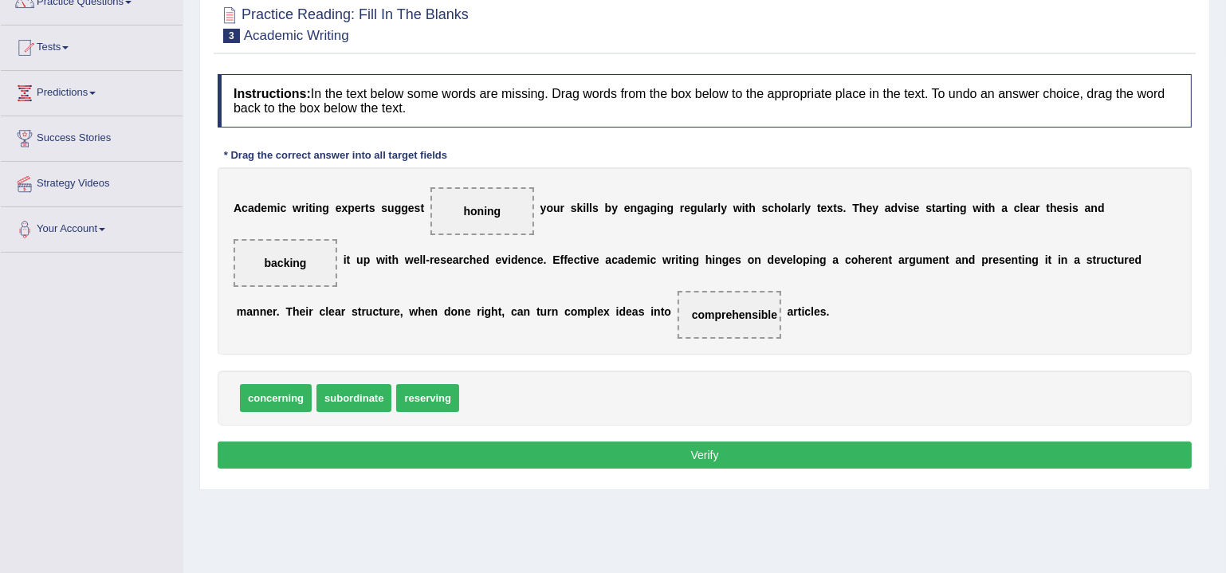
click at [650, 515] on div "Home Practice Reading: Fill In The Blanks Academic Writing « Prev Next » Report…" at bounding box center [704, 254] width 1043 height 797
click at [670, 443] on button "Verify" at bounding box center [705, 455] width 974 height 27
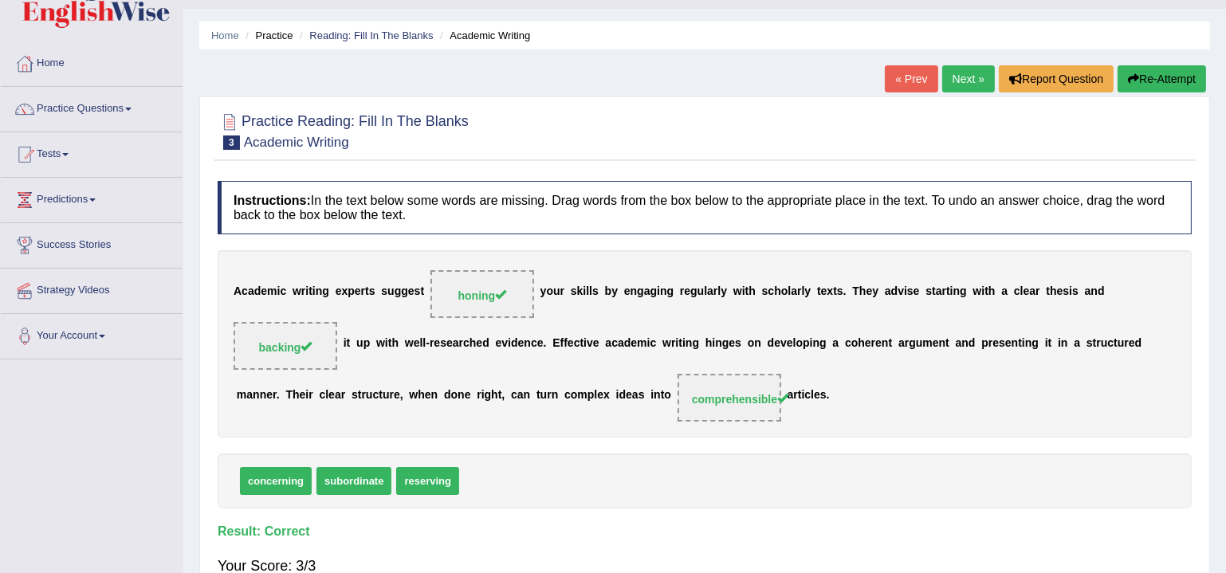
scroll to position [0, 0]
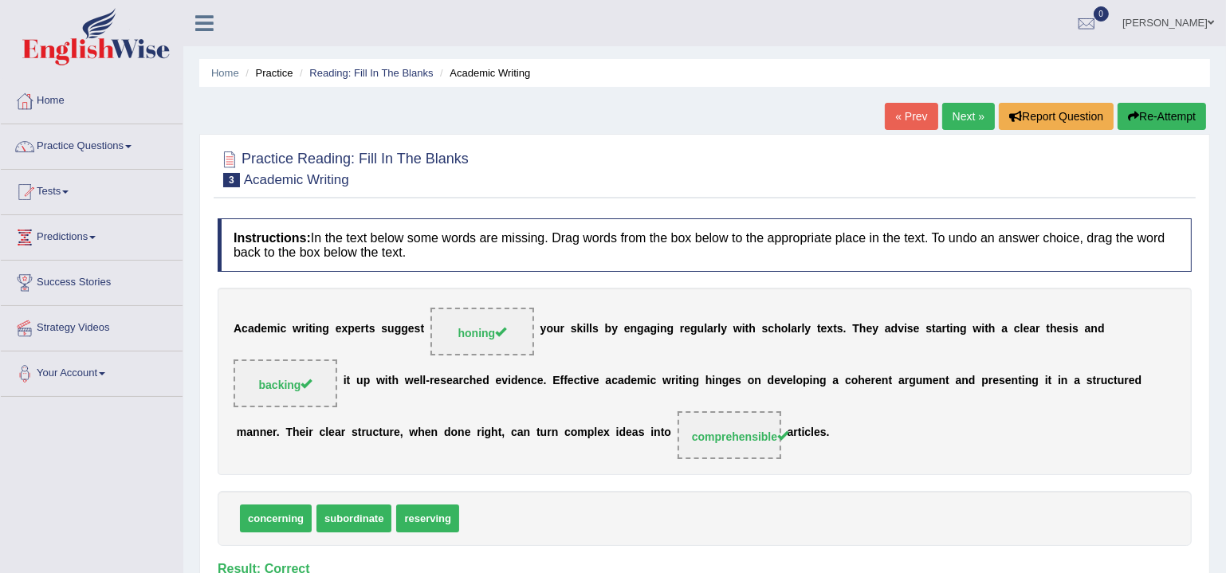
click at [962, 116] on link "Next »" at bounding box center [968, 116] width 53 height 27
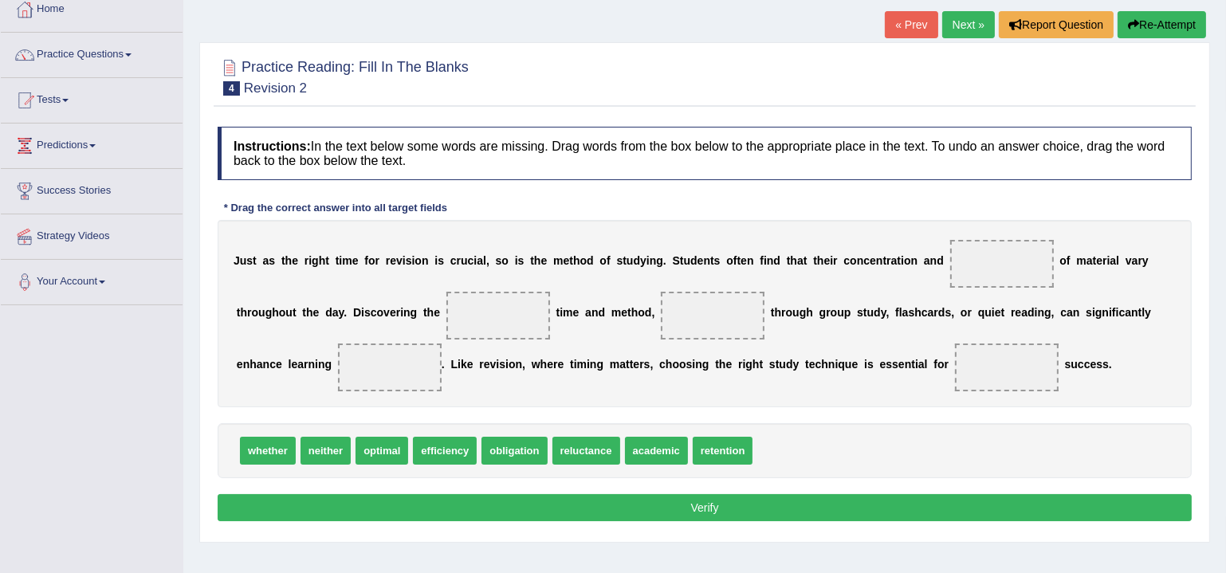
scroll to position [96, 0]
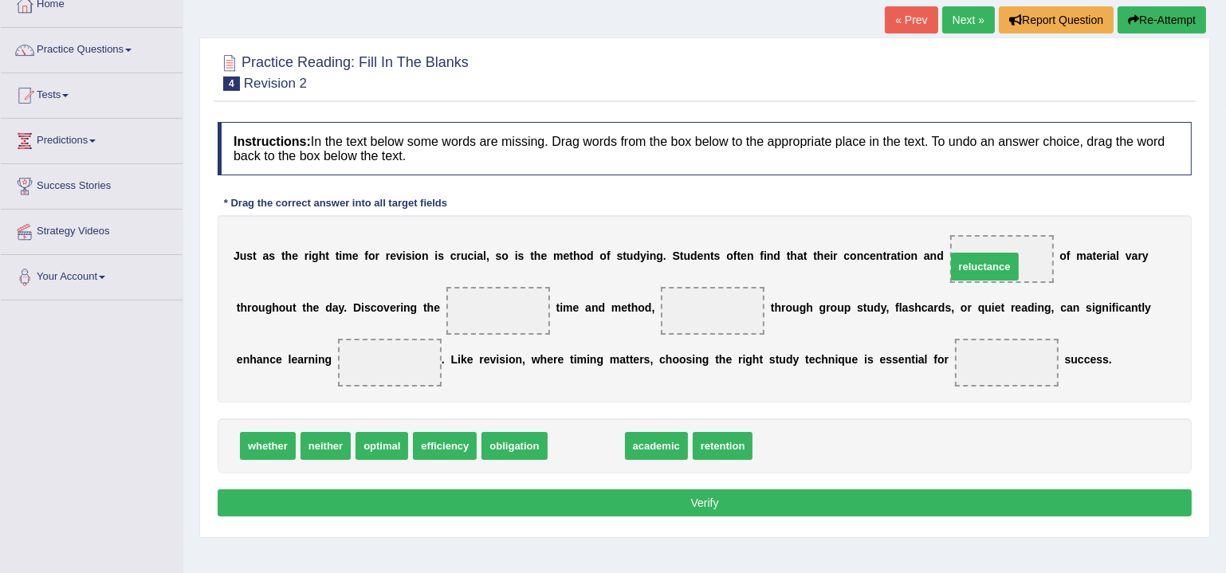
drag, startPoint x: 574, startPoint y: 446, endPoint x: 974, endPoint y: 266, distance: 437.9
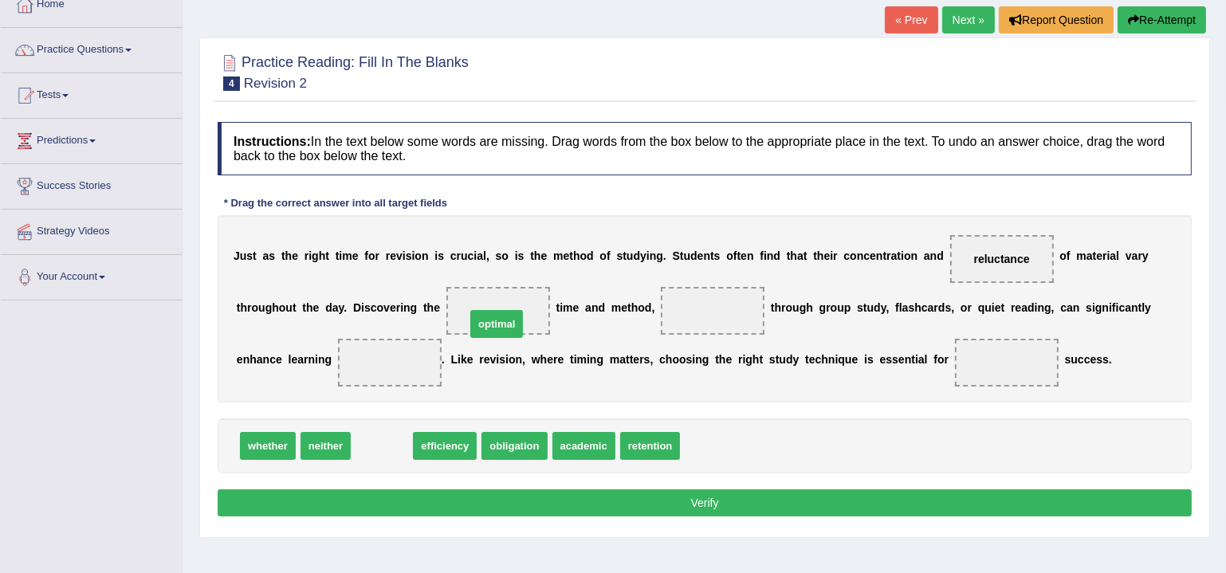
drag, startPoint x: 382, startPoint y: 445, endPoint x: 497, endPoint y: 323, distance: 167.5
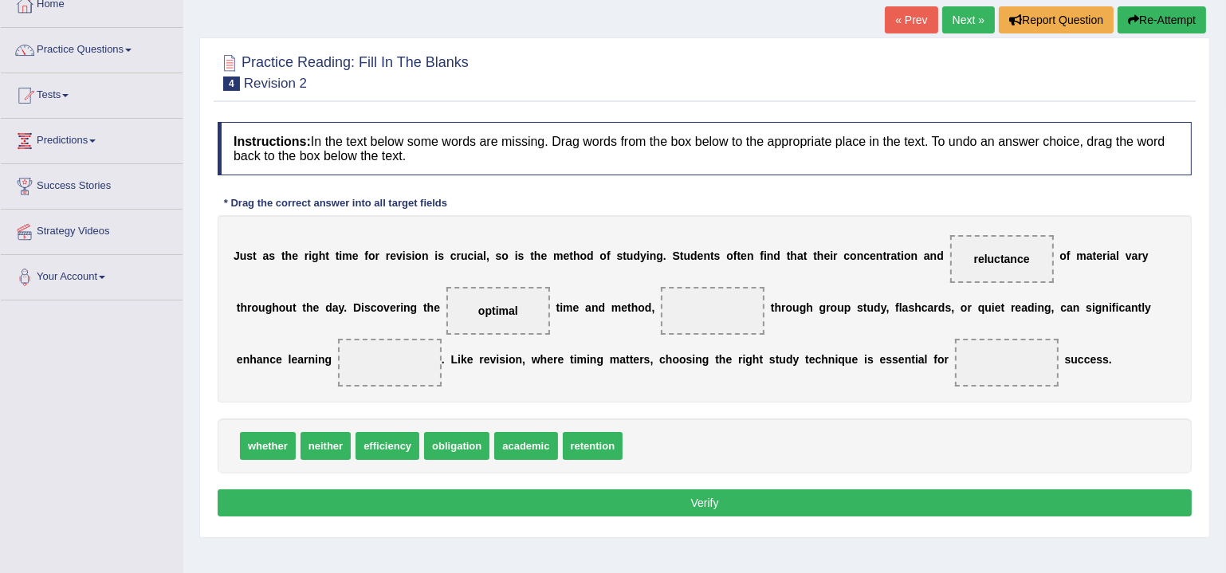
click at [753, 433] on div "whether neither efficiency obligation academic retention" at bounding box center [705, 446] width 974 height 55
drag, startPoint x: 258, startPoint y: 443, endPoint x: 698, endPoint y: 303, distance: 461.7
click at [760, 420] on div "neither efficiency obligation academic retention" at bounding box center [705, 446] width 974 height 55
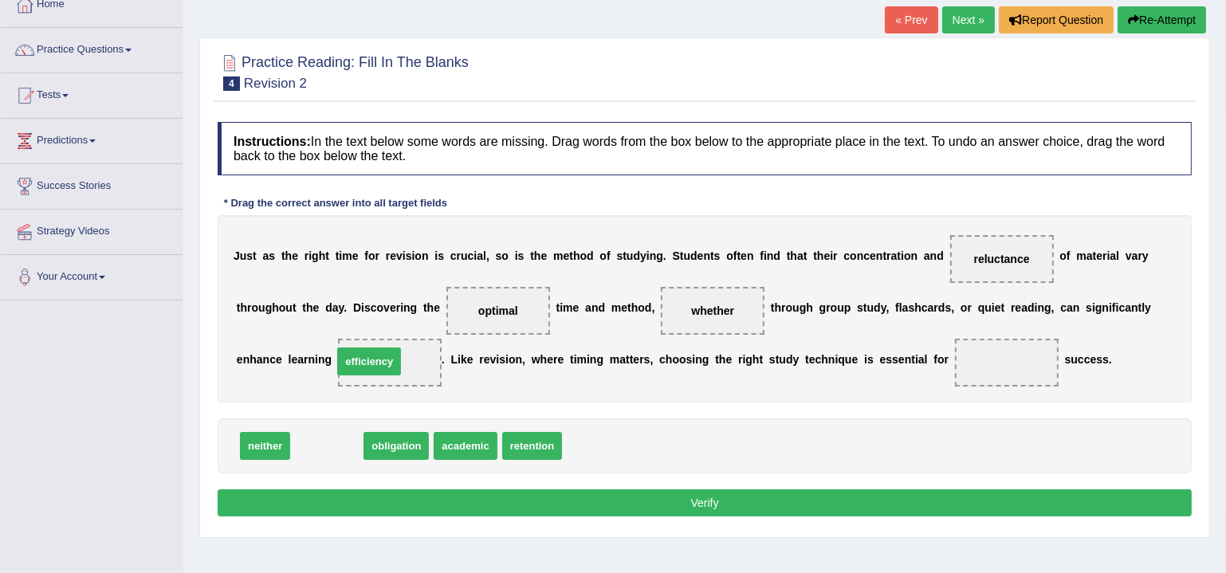
drag, startPoint x: 324, startPoint y: 442, endPoint x: 370, endPoint y: 349, distance: 103.4
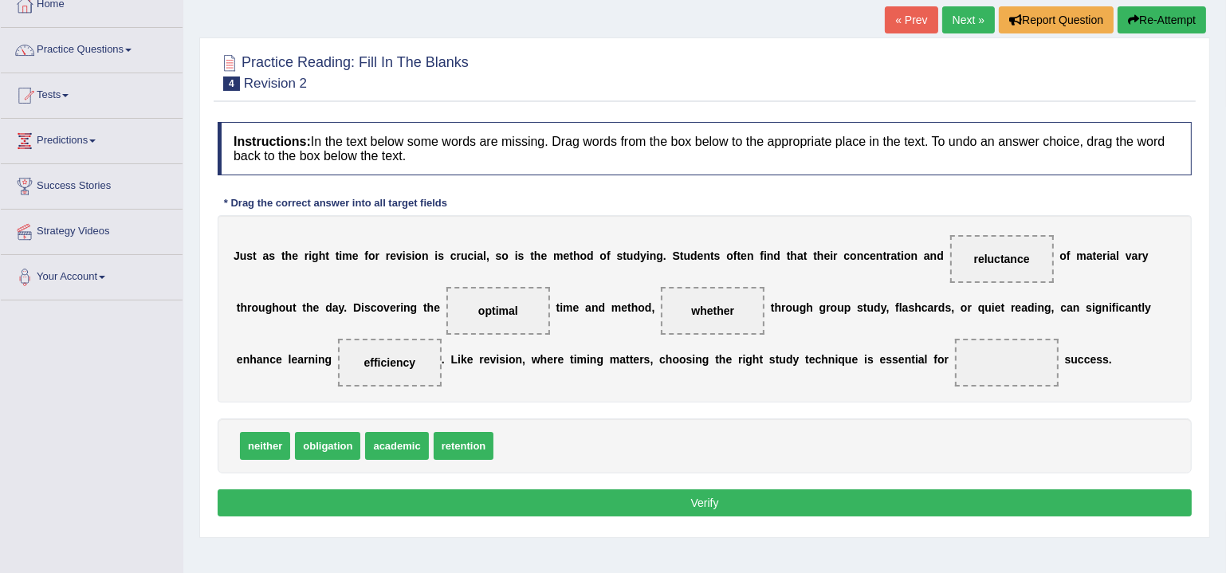
click at [655, 427] on div "neither obligation academic retention" at bounding box center [705, 446] width 974 height 55
drag, startPoint x: 390, startPoint y: 443, endPoint x: 1003, endPoint y: 362, distance: 618.4
click at [749, 505] on button "Verify" at bounding box center [705, 503] width 974 height 27
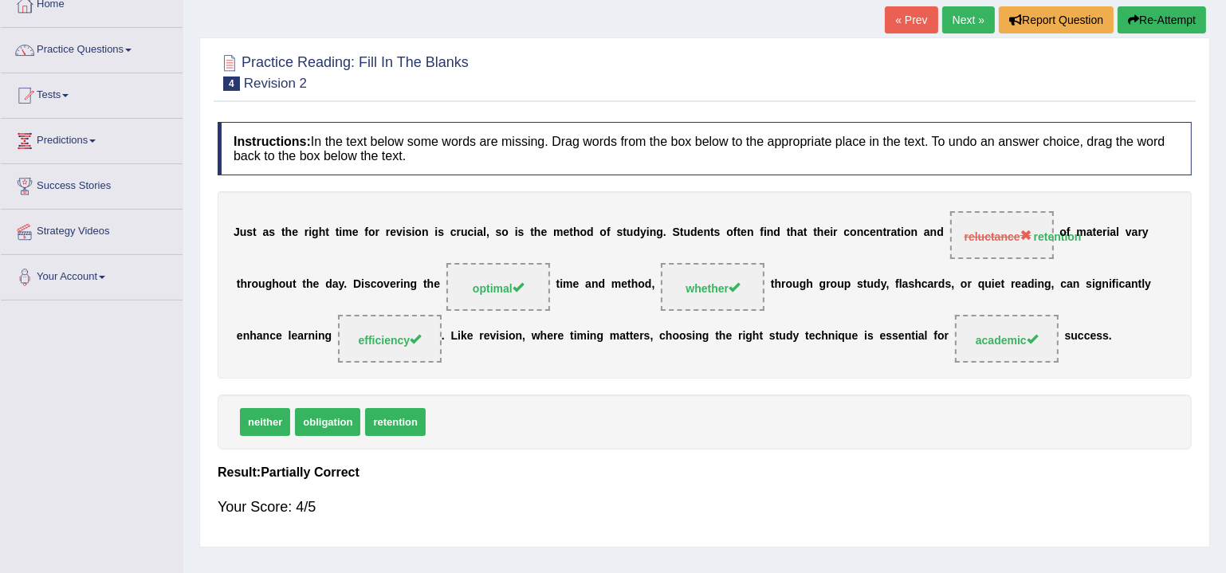
click at [736, 490] on div "Your Score: 4/5" at bounding box center [705, 507] width 974 height 38
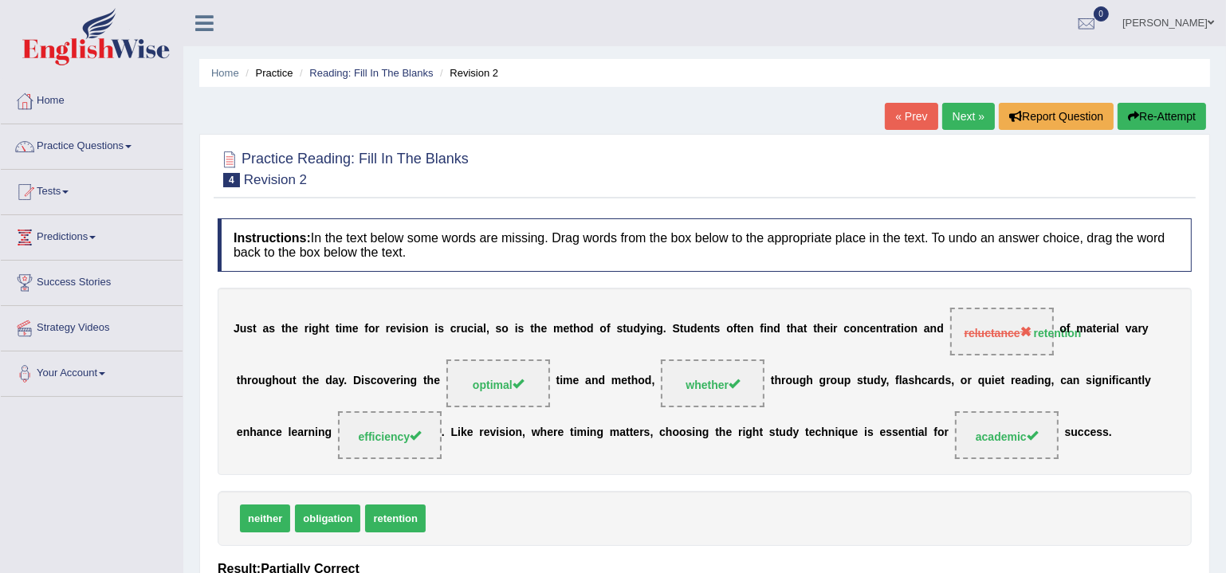
scroll to position [0, 0]
click at [66, 95] on link "Home" at bounding box center [92, 99] width 182 height 40
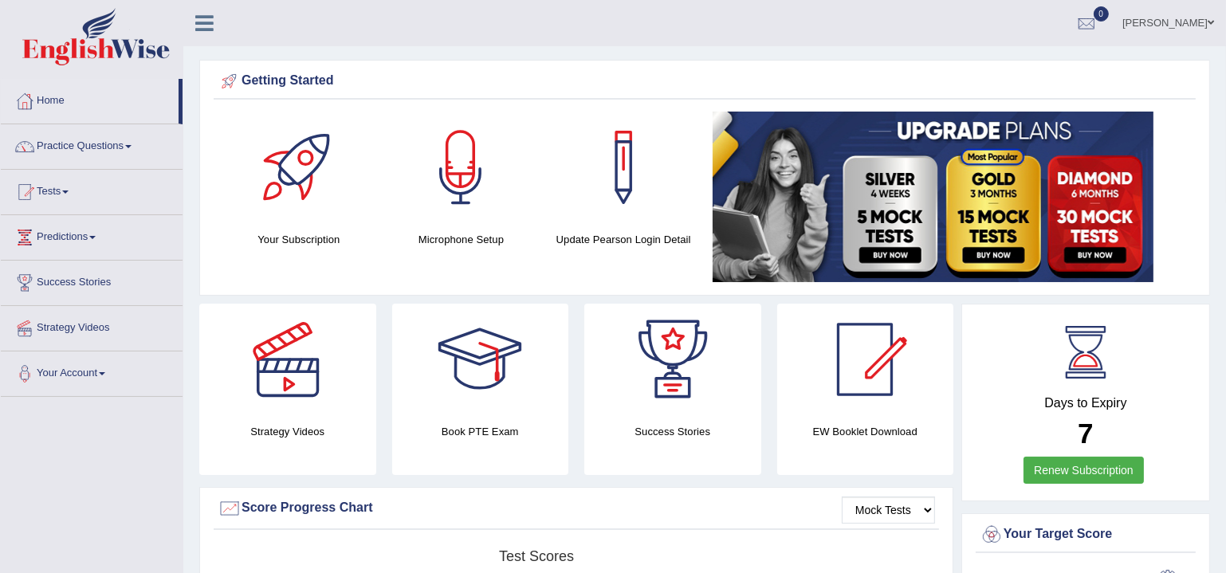
click at [88, 148] on link "Practice Questions" at bounding box center [92, 144] width 182 height 40
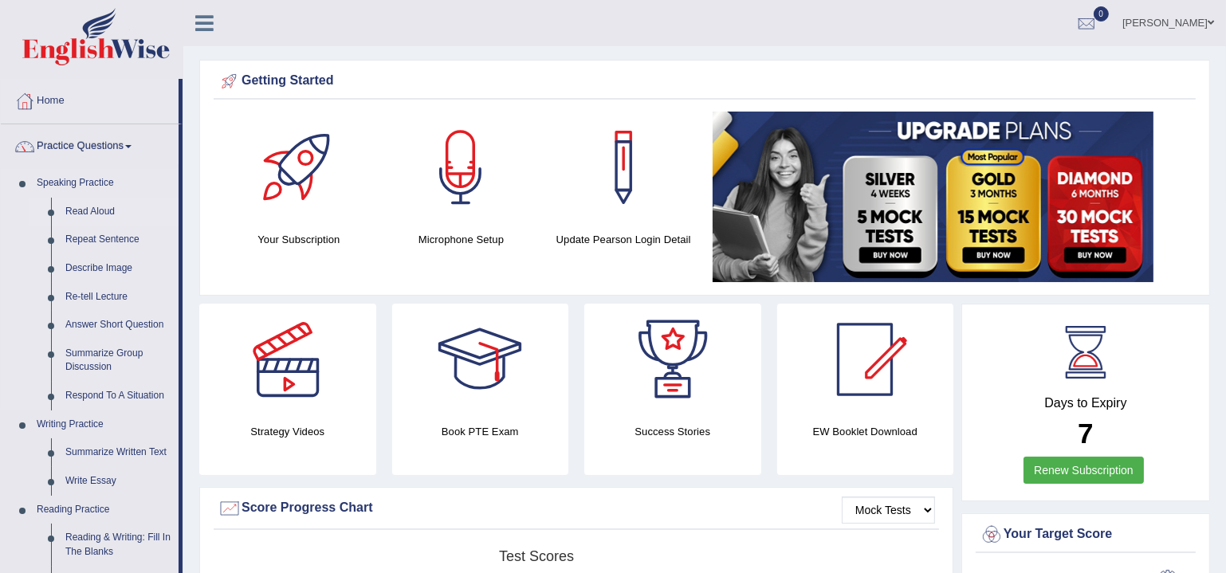
click at [79, 210] on link "Read Aloud" at bounding box center [118, 212] width 120 height 29
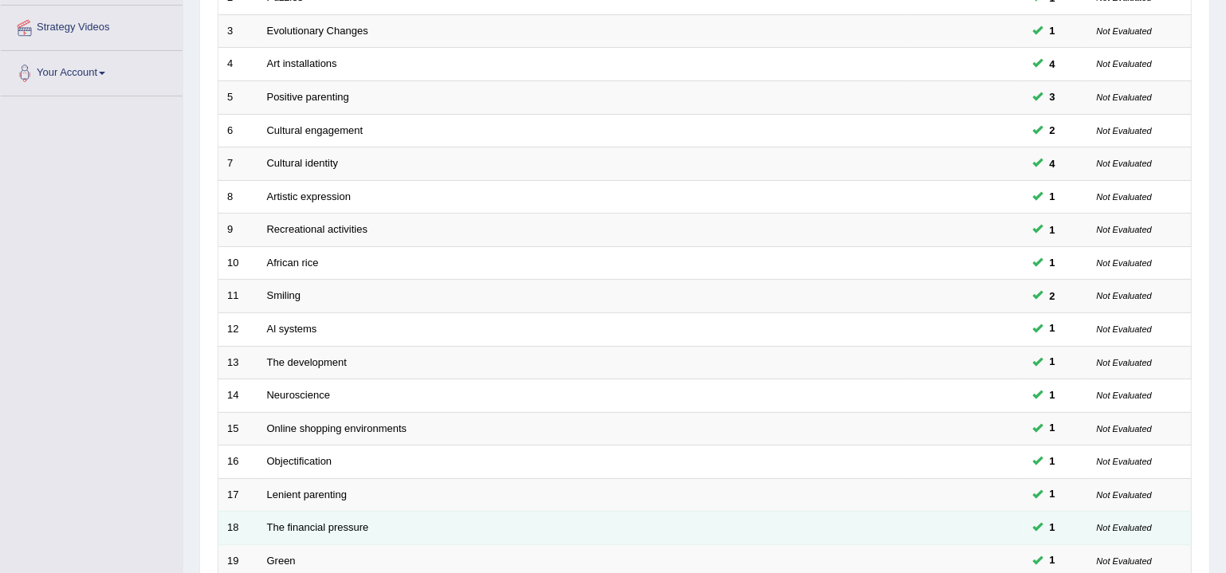
scroll to position [474, 0]
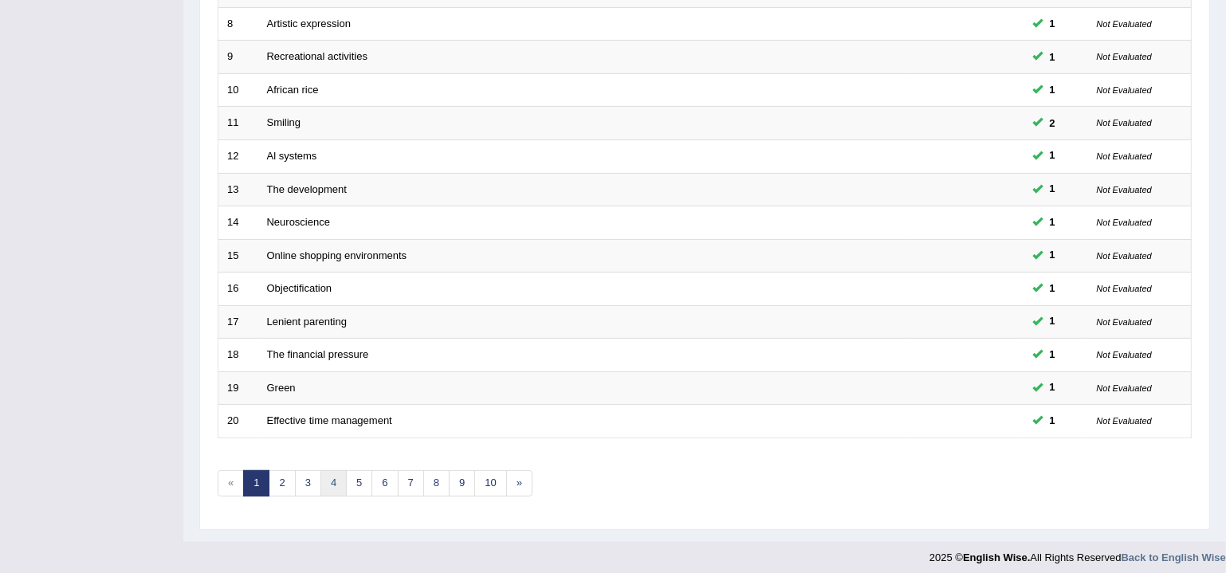
click at [328, 470] on link "4" at bounding box center [334, 483] width 26 height 26
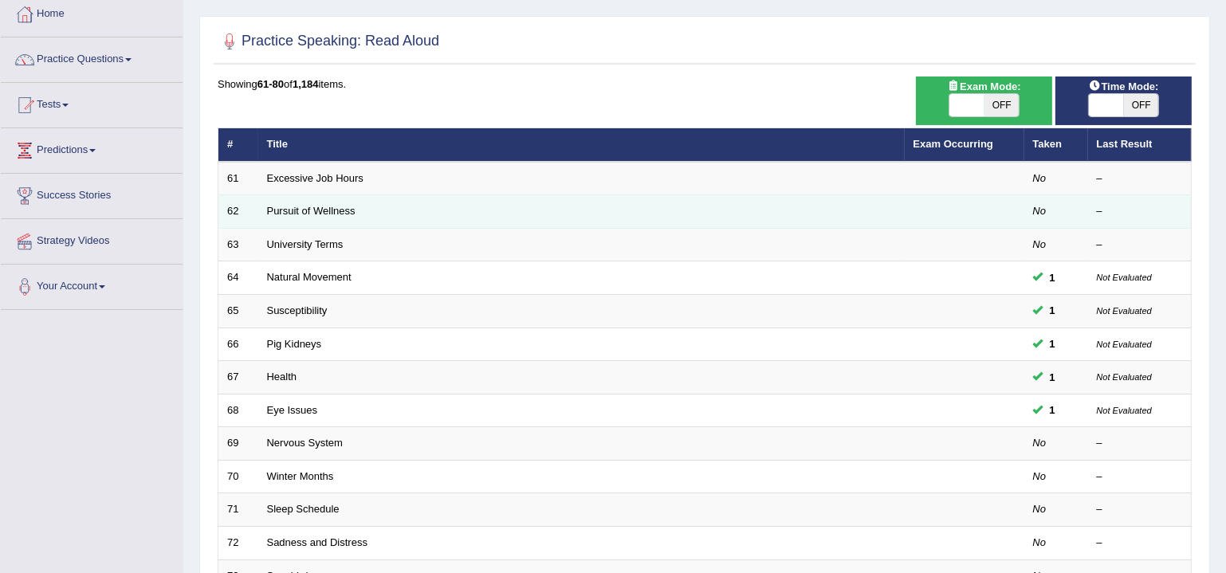
scroll to position [386, 0]
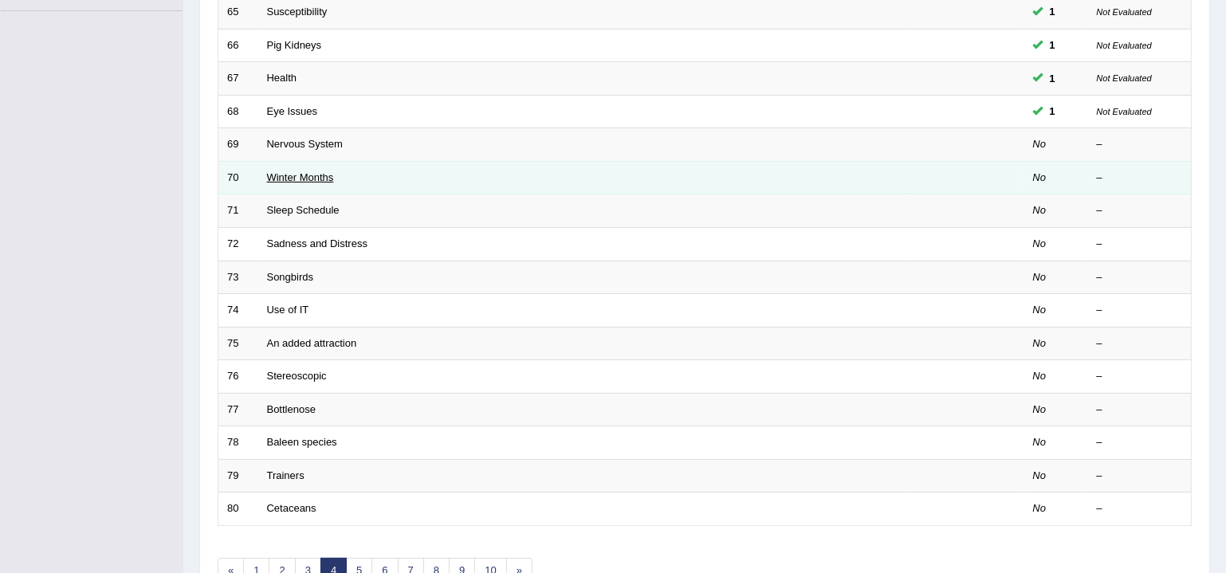
click at [289, 175] on link "Winter Months" at bounding box center [300, 177] width 67 height 12
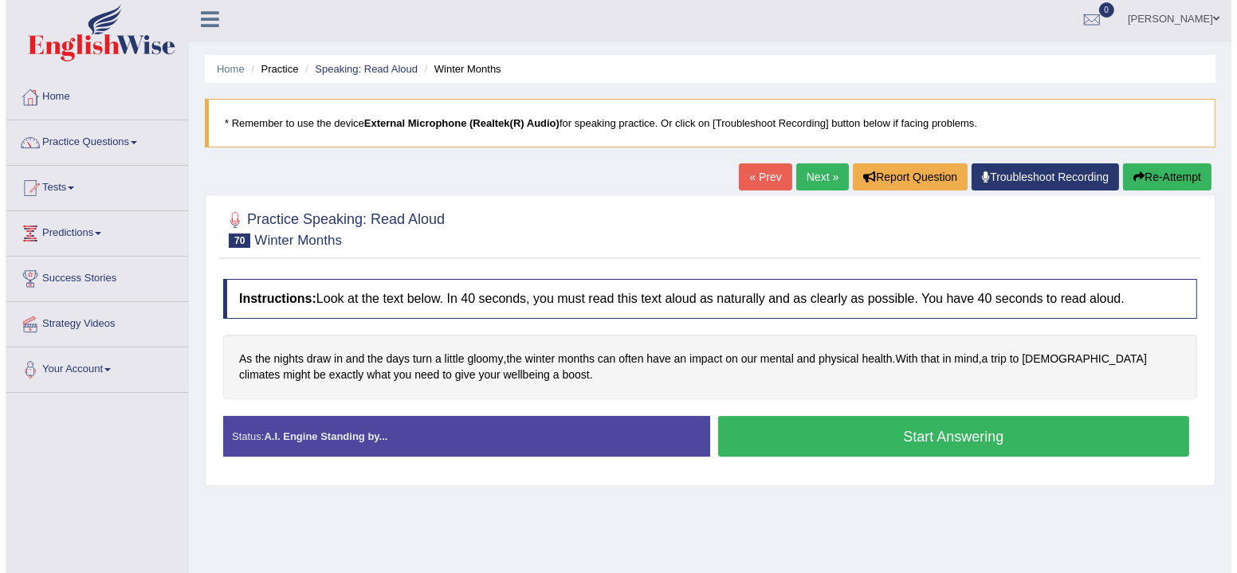
scroll to position [48, 0]
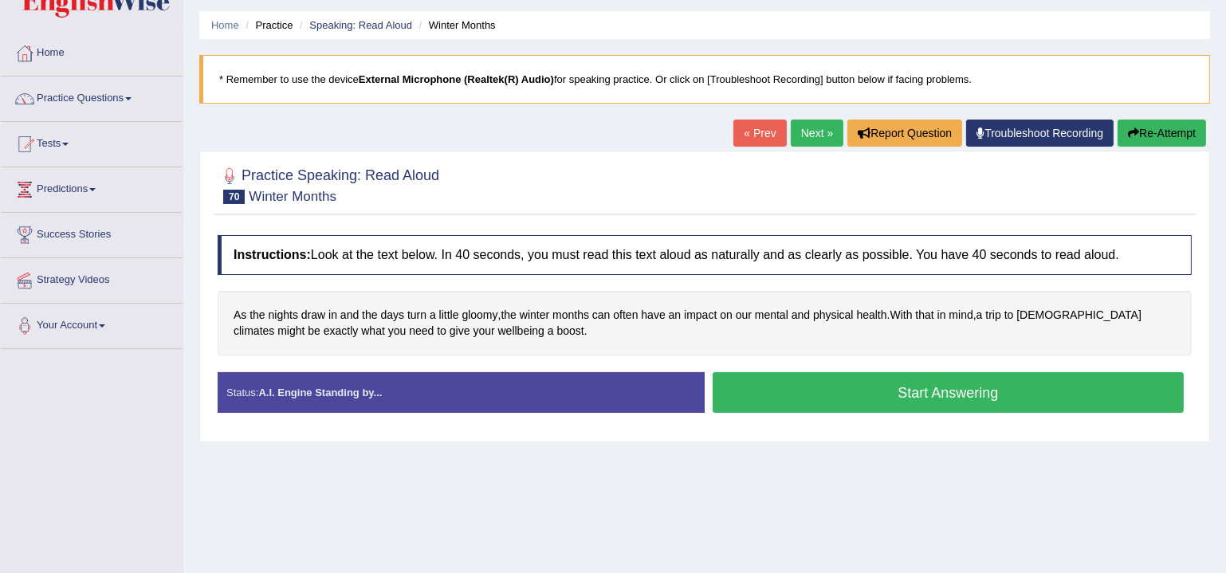
click at [1050, 386] on button "Start Answering" at bounding box center [948, 392] width 471 height 41
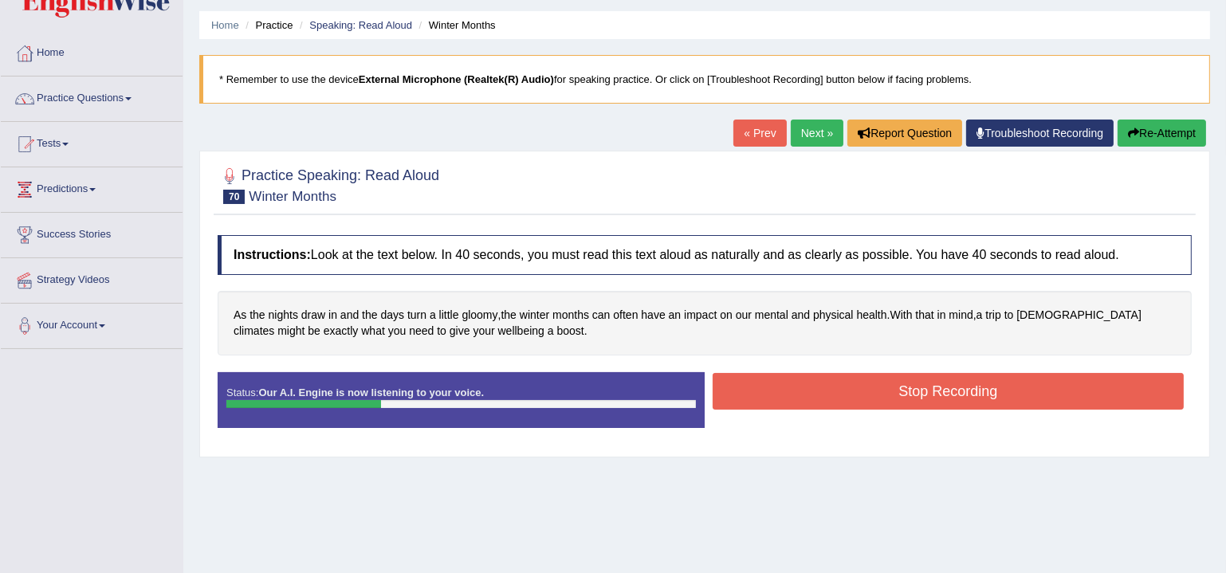
click at [860, 393] on button "Stop Recording" at bounding box center [948, 391] width 471 height 37
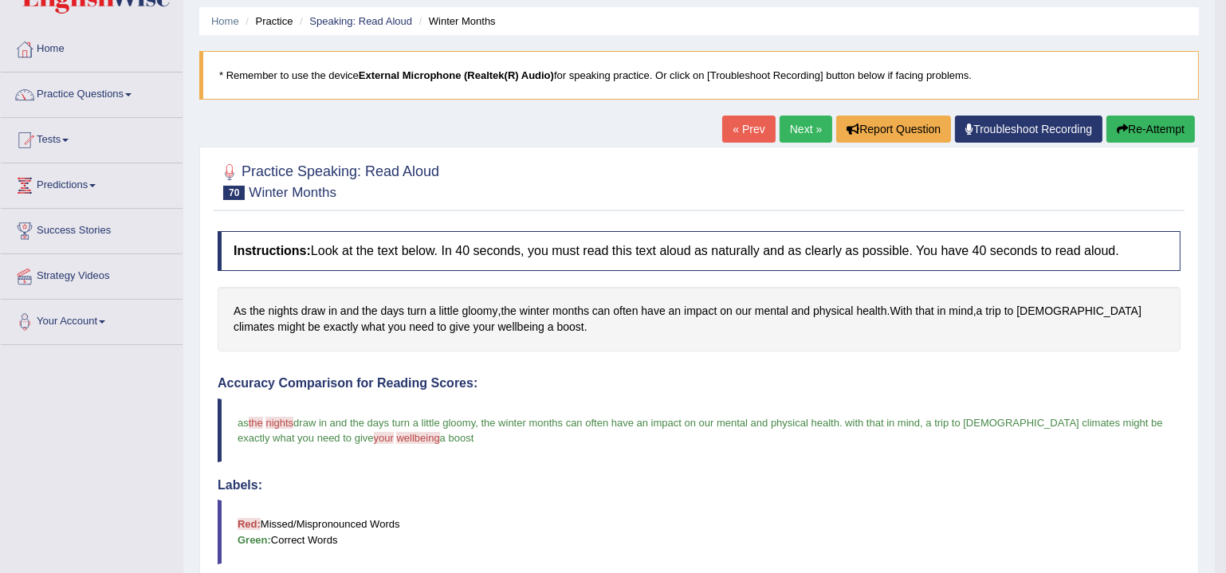
scroll to position [31, 0]
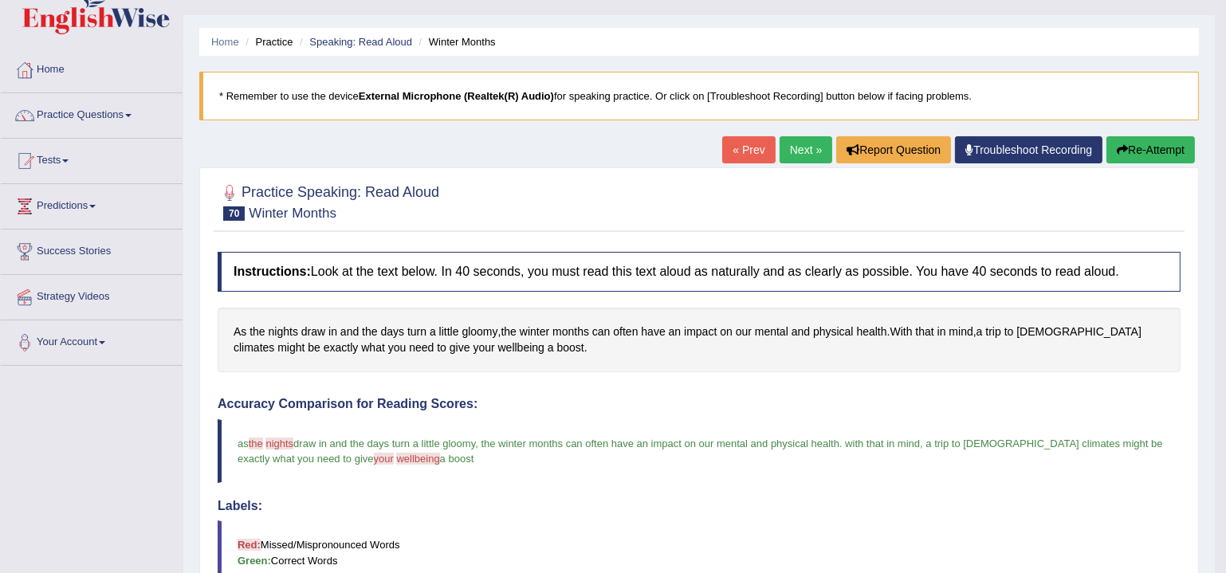
click at [804, 157] on link "Next »" at bounding box center [806, 149] width 53 height 27
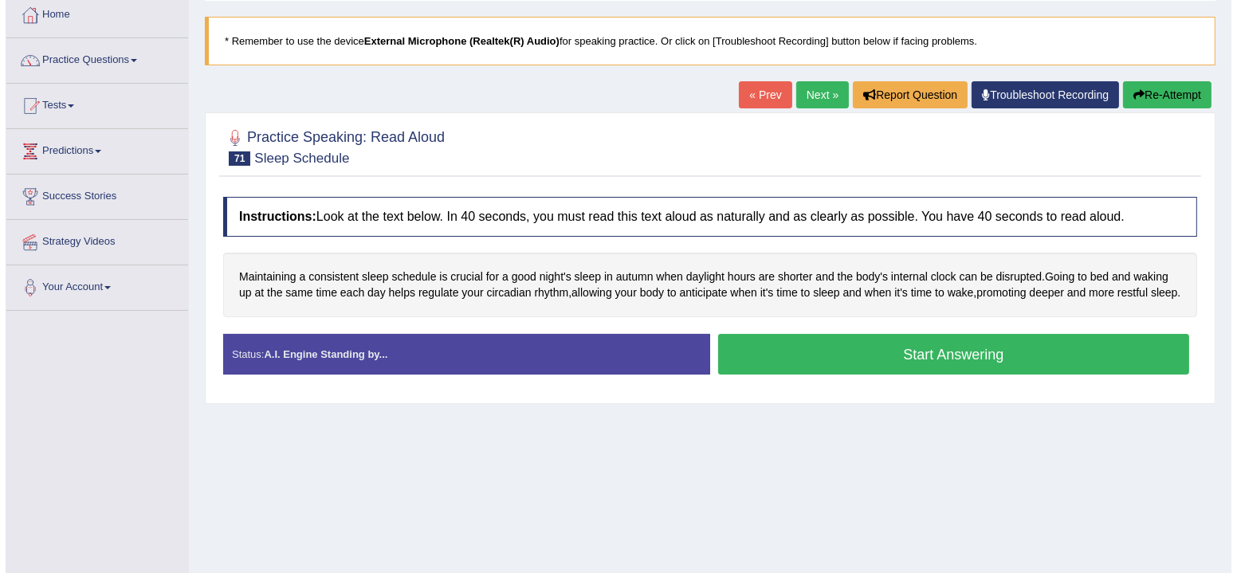
scroll to position [96, 0]
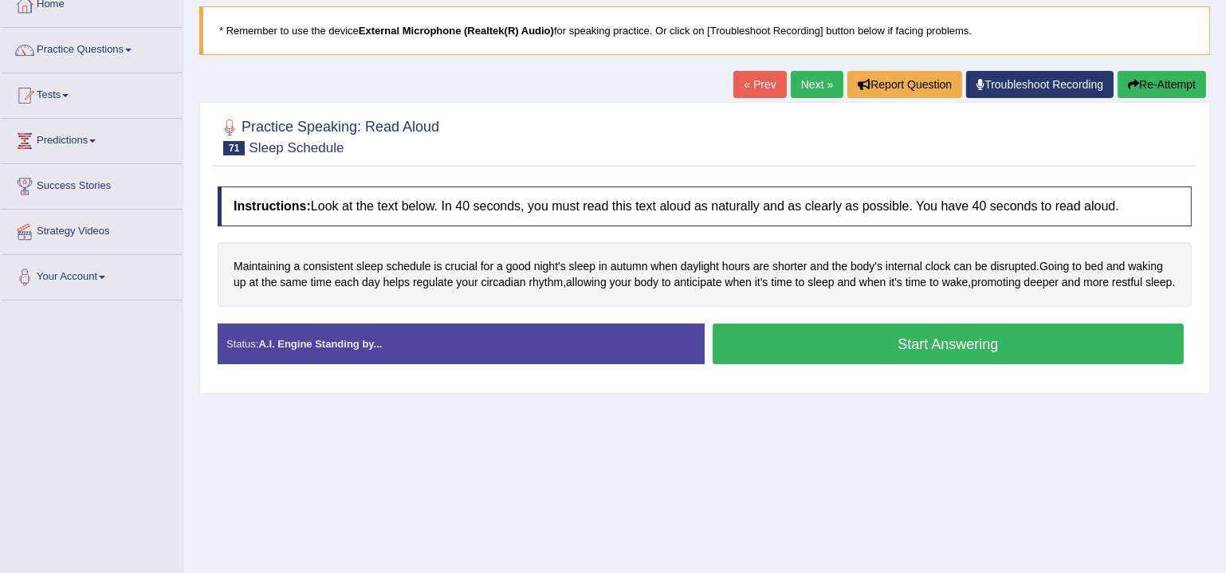
click at [834, 364] on button "Start Answering" at bounding box center [948, 344] width 471 height 41
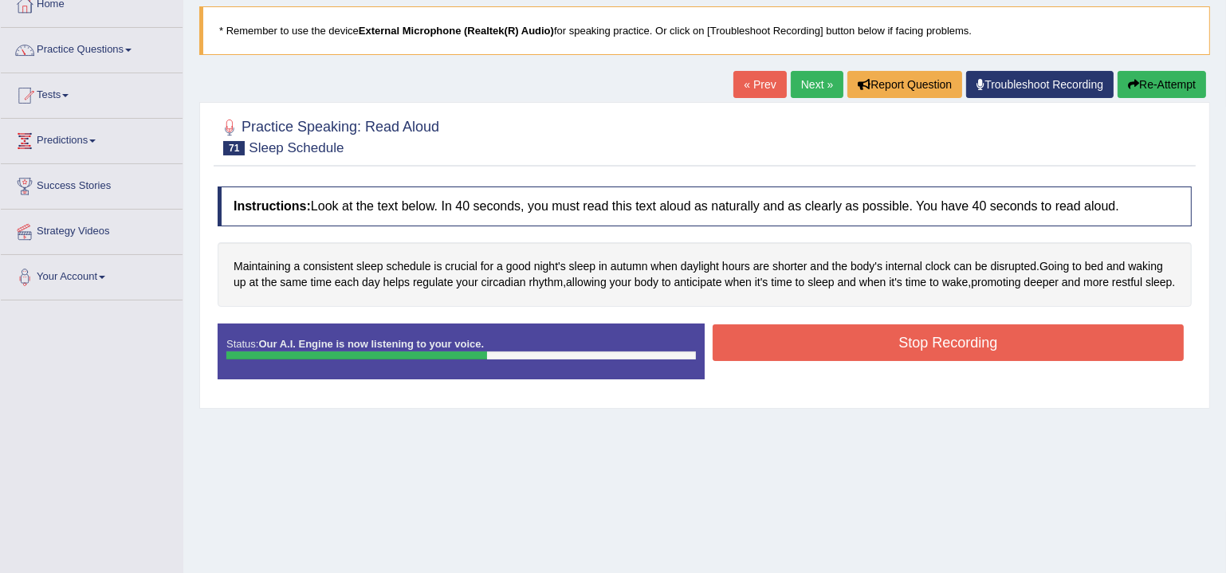
click at [894, 361] on button "Stop Recording" at bounding box center [948, 343] width 471 height 37
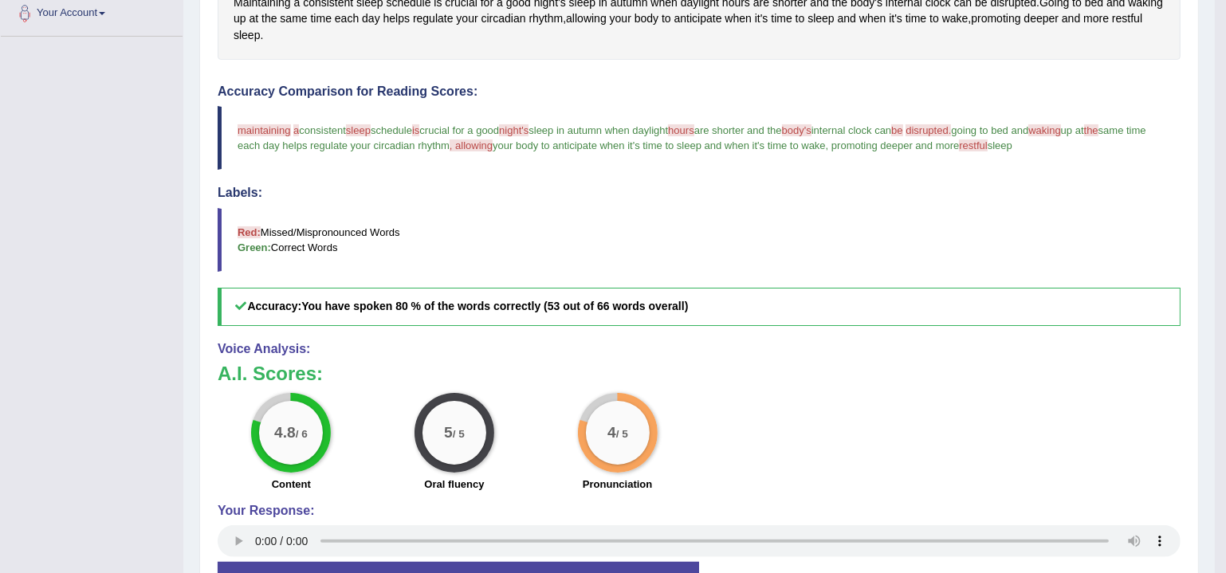
scroll to position [47, 0]
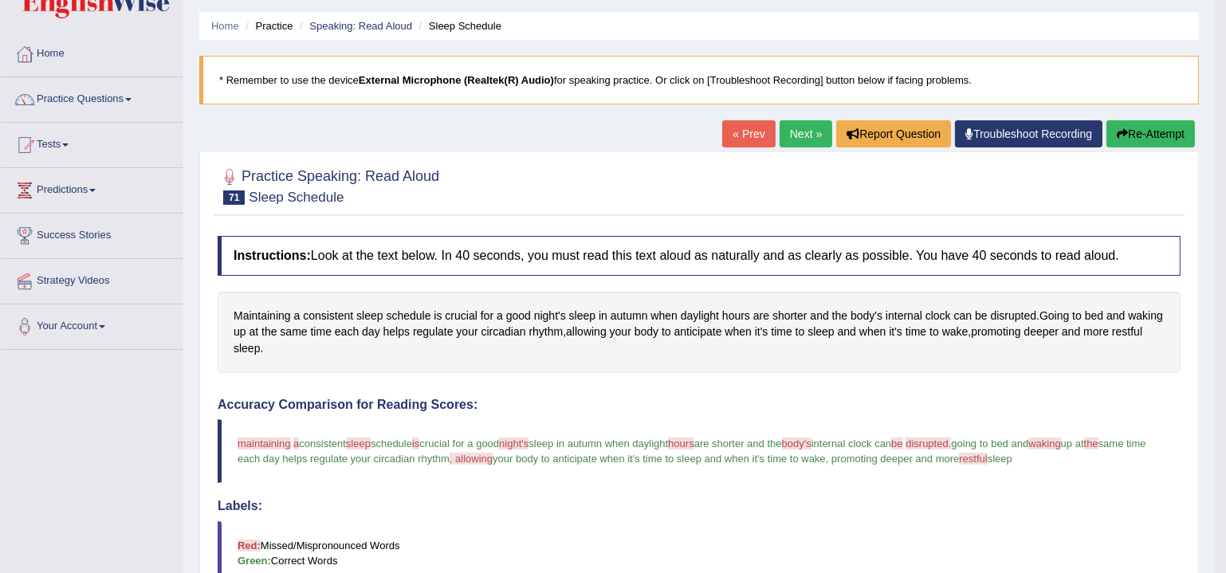
click at [811, 132] on link "Next »" at bounding box center [806, 133] width 53 height 27
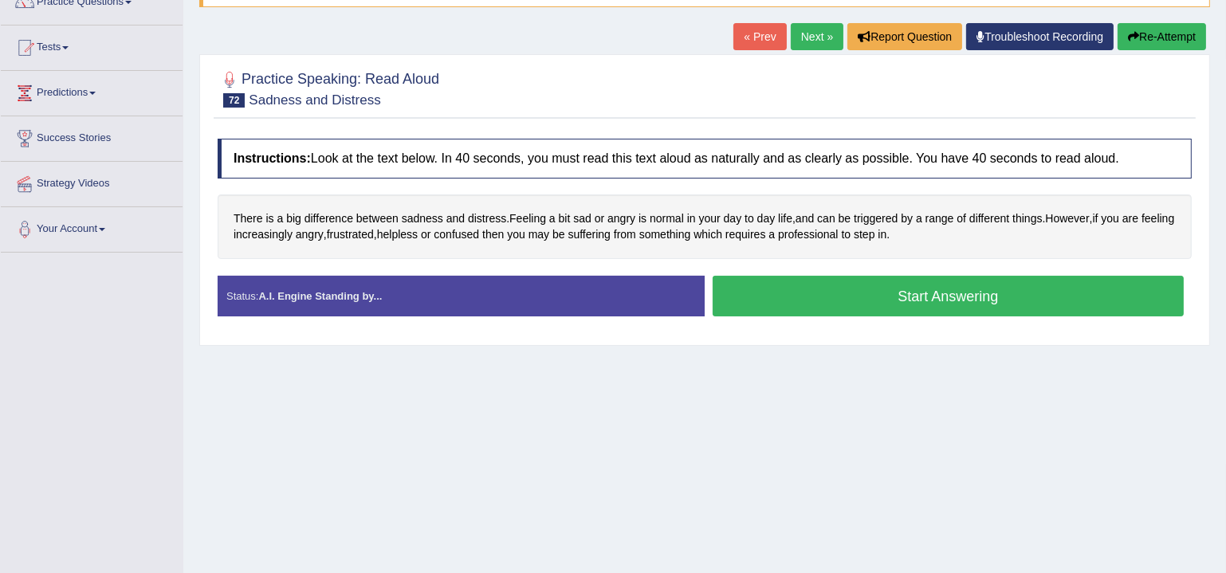
click at [800, 301] on button "Start Answering" at bounding box center [948, 296] width 471 height 41
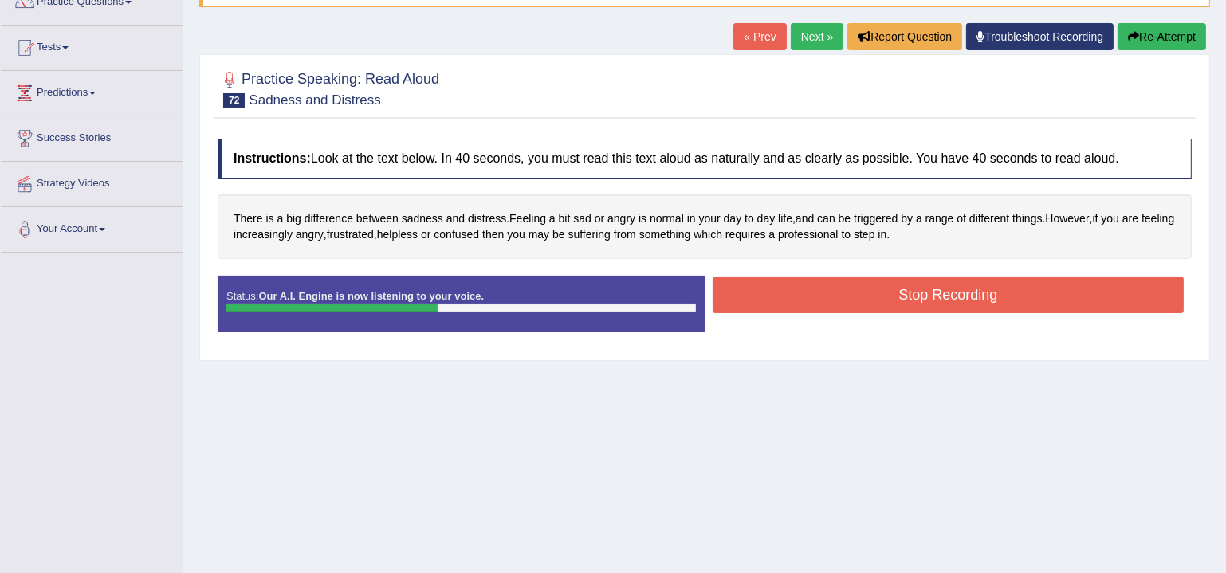
click at [885, 293] on button "Stop Recording" at bounding box center [948, 295] width 471 height 37
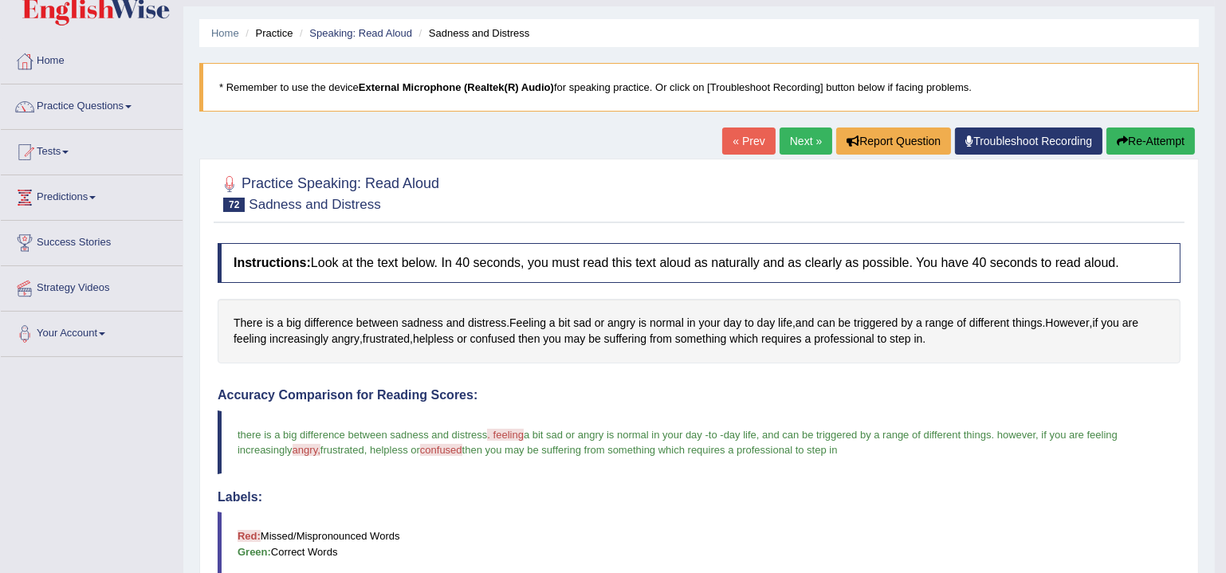
scroll to position [31, 0]
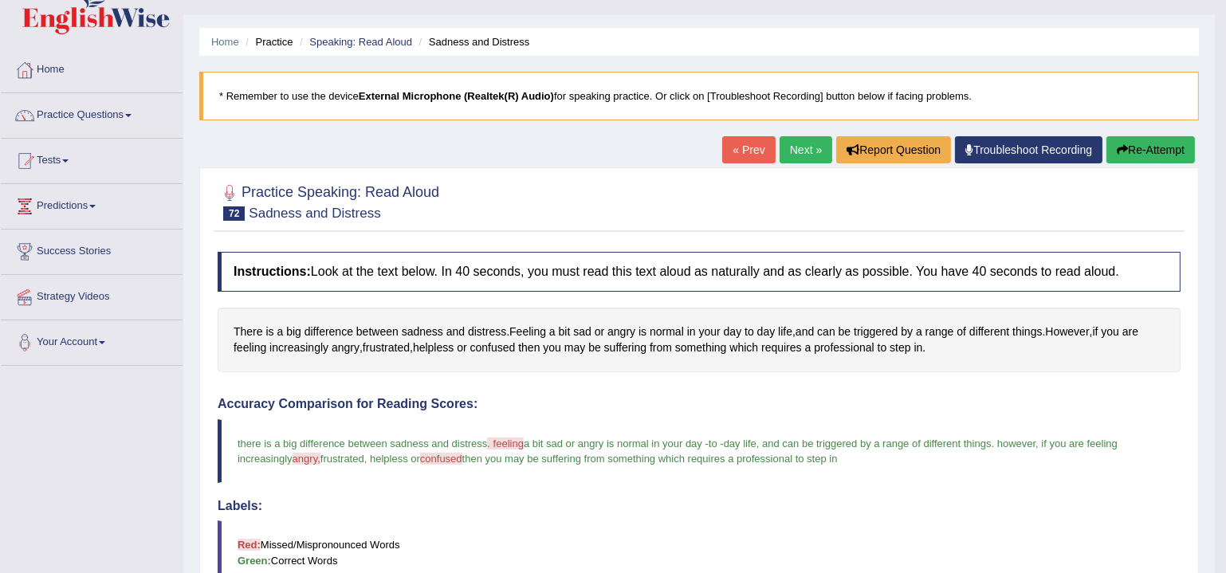
click at [804, 155] on link "Next »" at bounding box center [806, 149] width 53 height 27
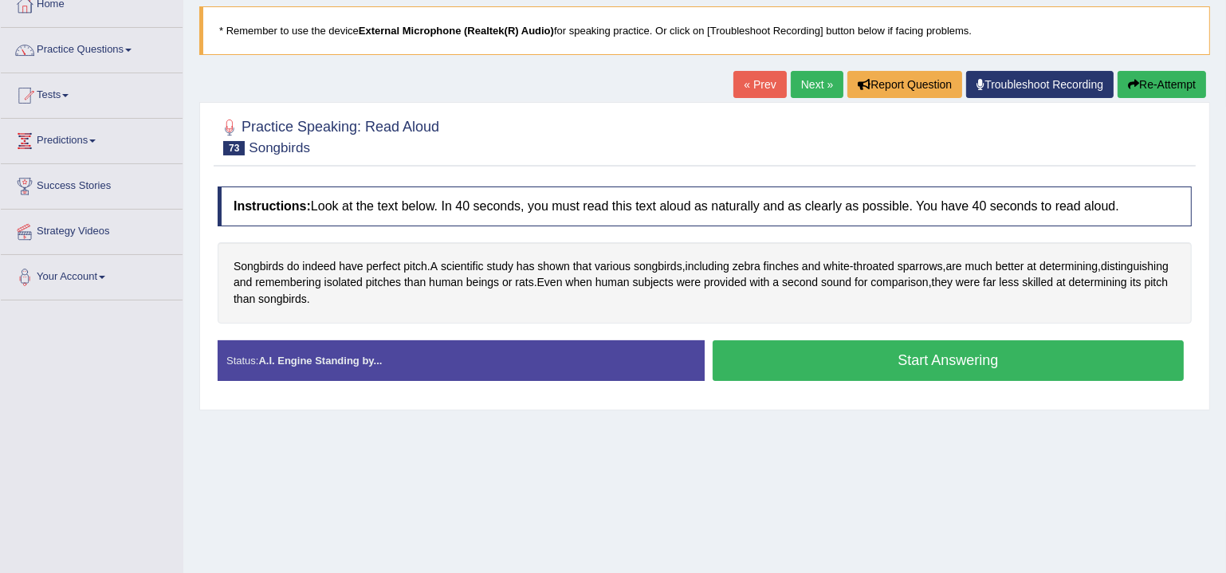
click at [851, 362] on button "Start Answering" at bounding box center [948, 360] width 471 height 41
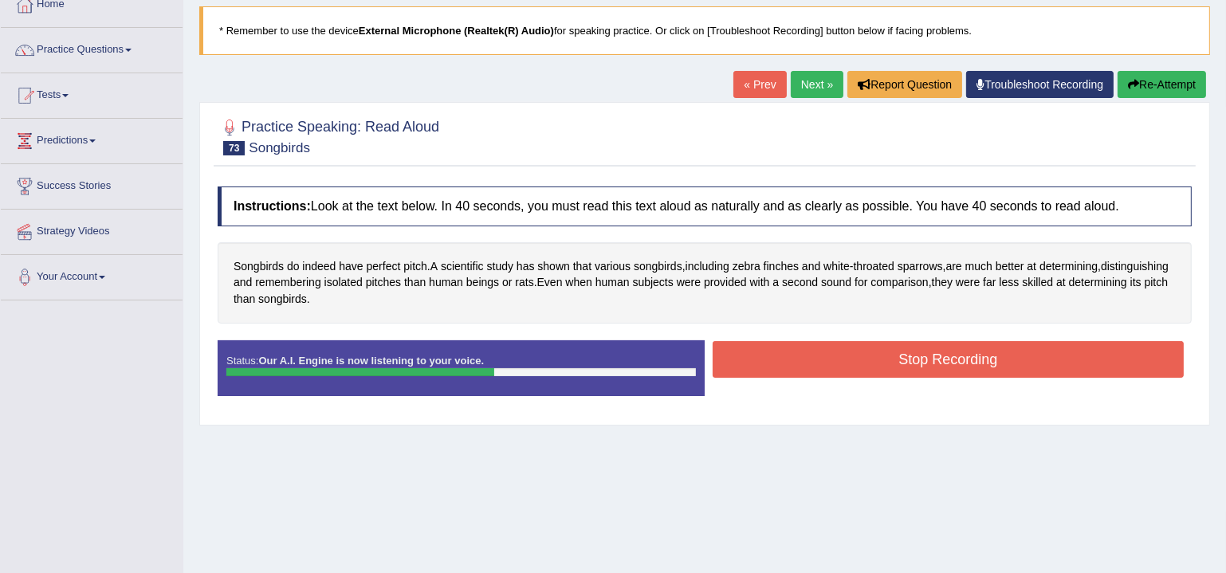
click at [833, 340] on div "Created with Highcharts 7.1.2 Great Too slow Too fast Time Speech pace meter: 0…" at bounding box center [952, 340] width 495 height 1
click at [842, 347] on button "Stop Recording" at bounding box center [948, 359] width 471 height 37
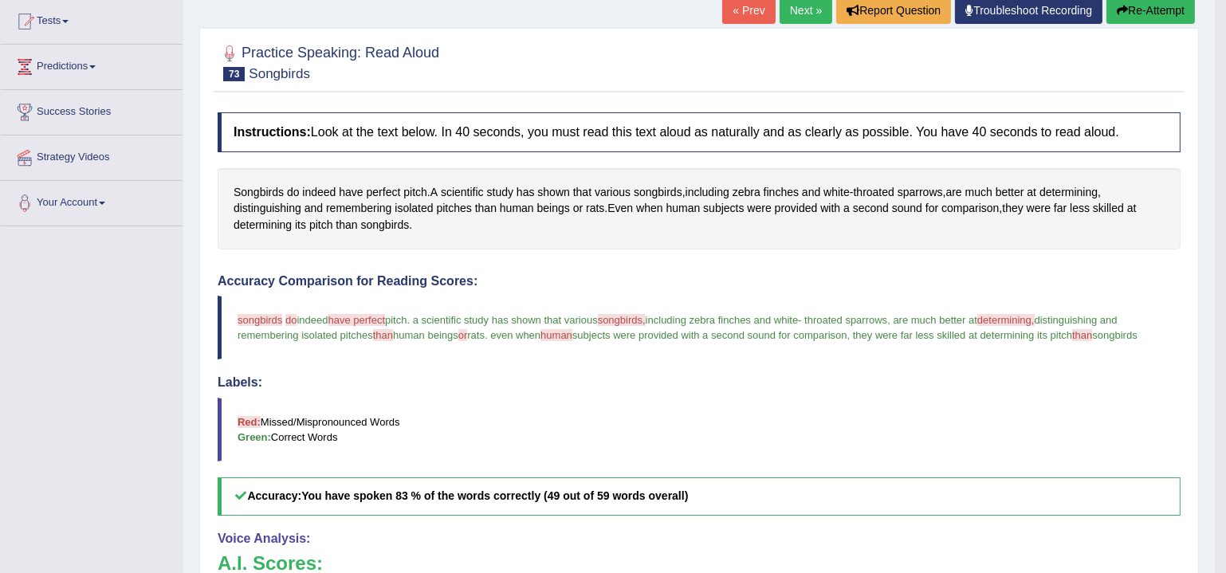
scroll to position [62, 0]
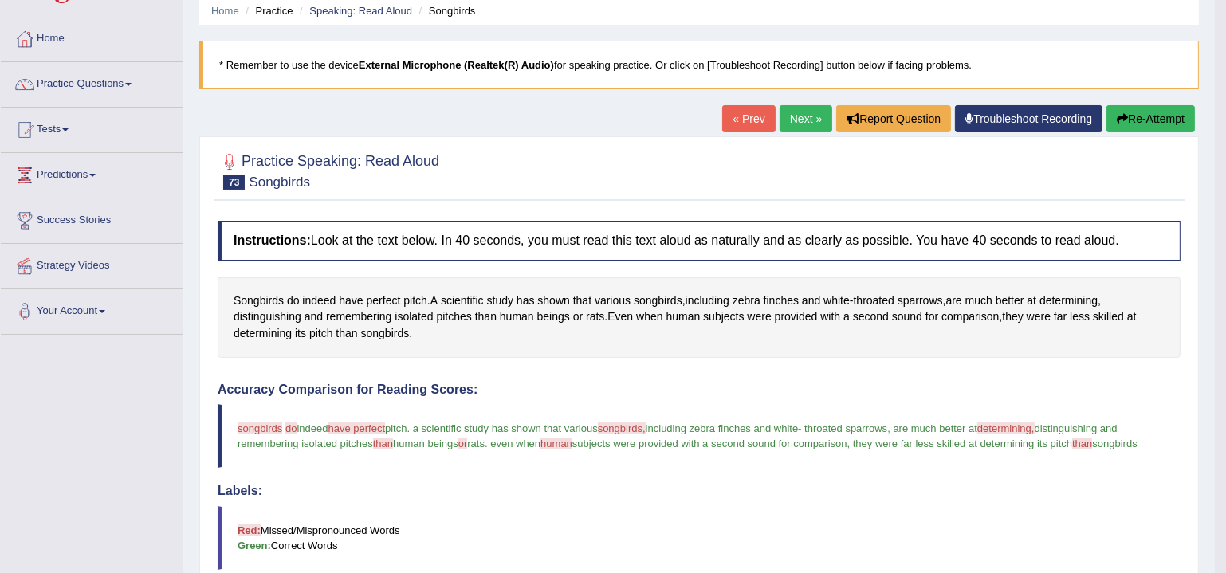
click at [786, 106] on link "Next »" at bounding box center [806, 118] width 53 height 27
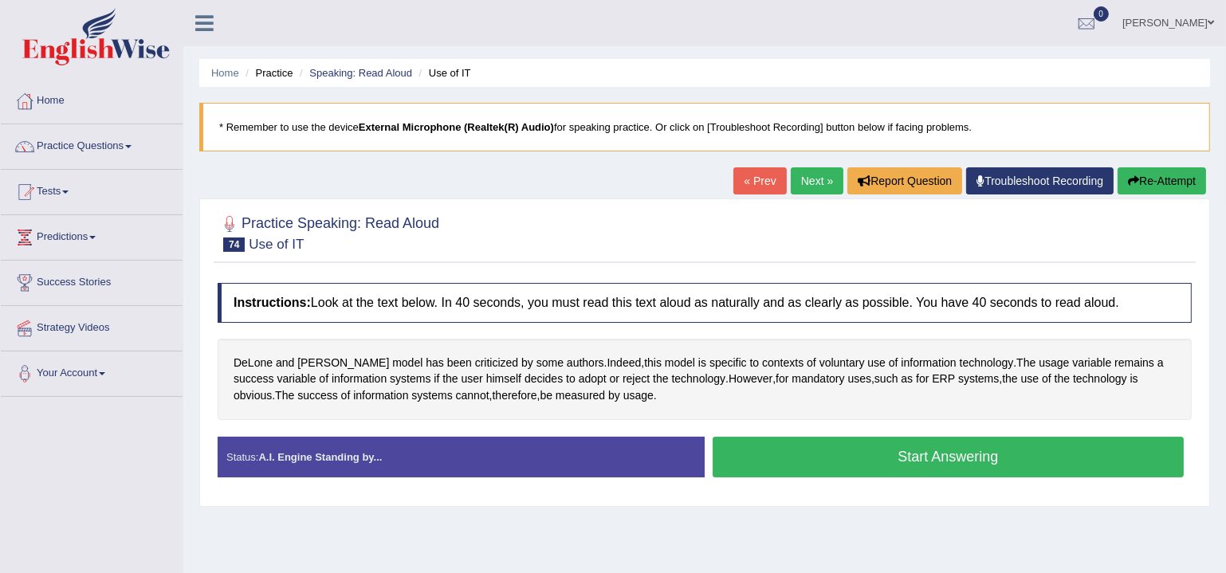
scroll to position [48, 0]
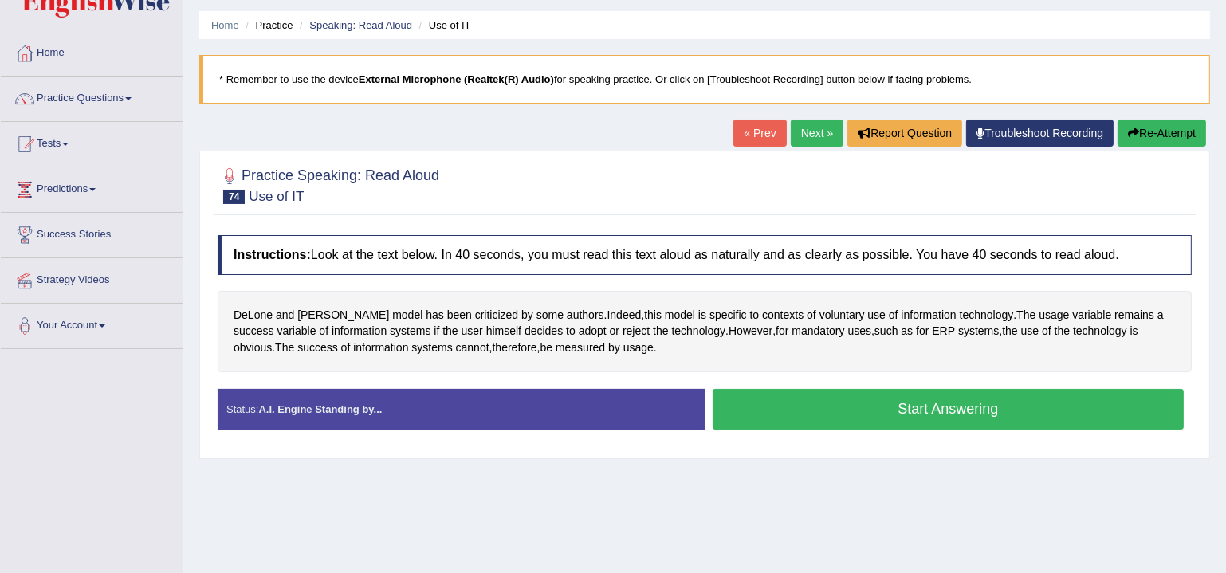
click at [826, 404] on button "Start Answering" at bounding box center [948, 409] width 471 height 41
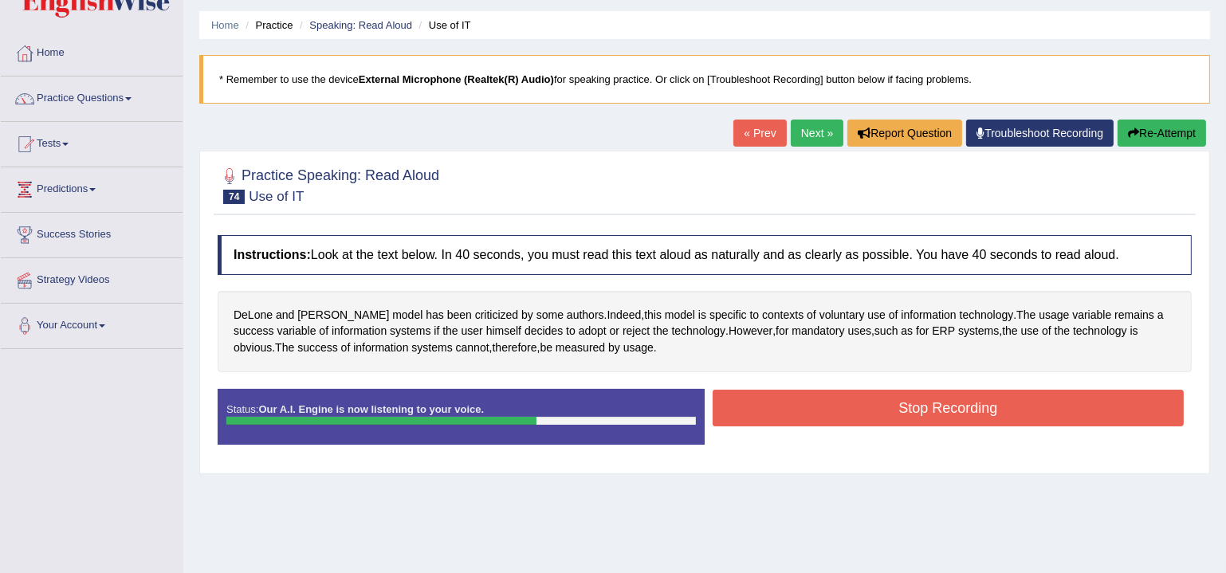
click at [802, 395] on button "Stop Recording" at bounding box center [948, 408] width 471 height 37
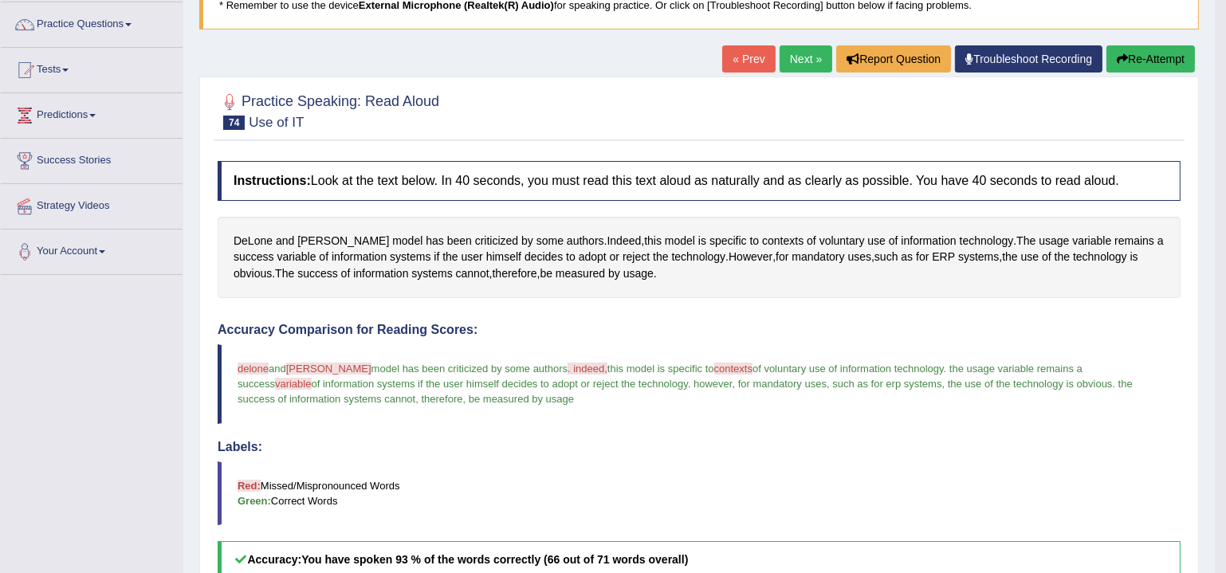
scroll to position [96, 0]
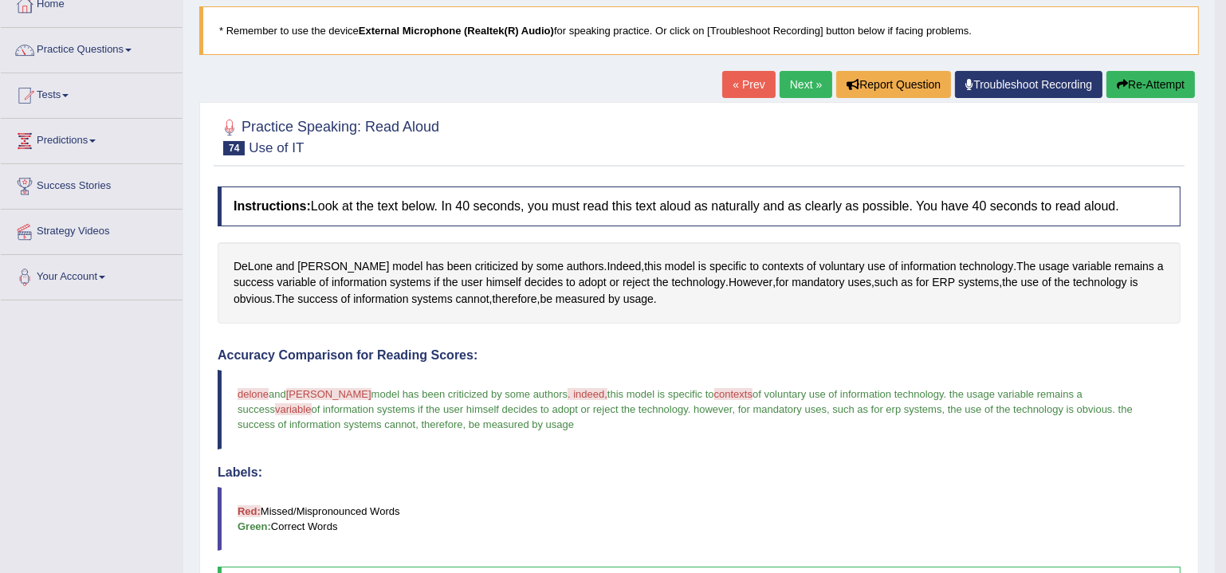
click at [793, 88] on link "Next »" at bounding box center [806, 84] width 53 height 27
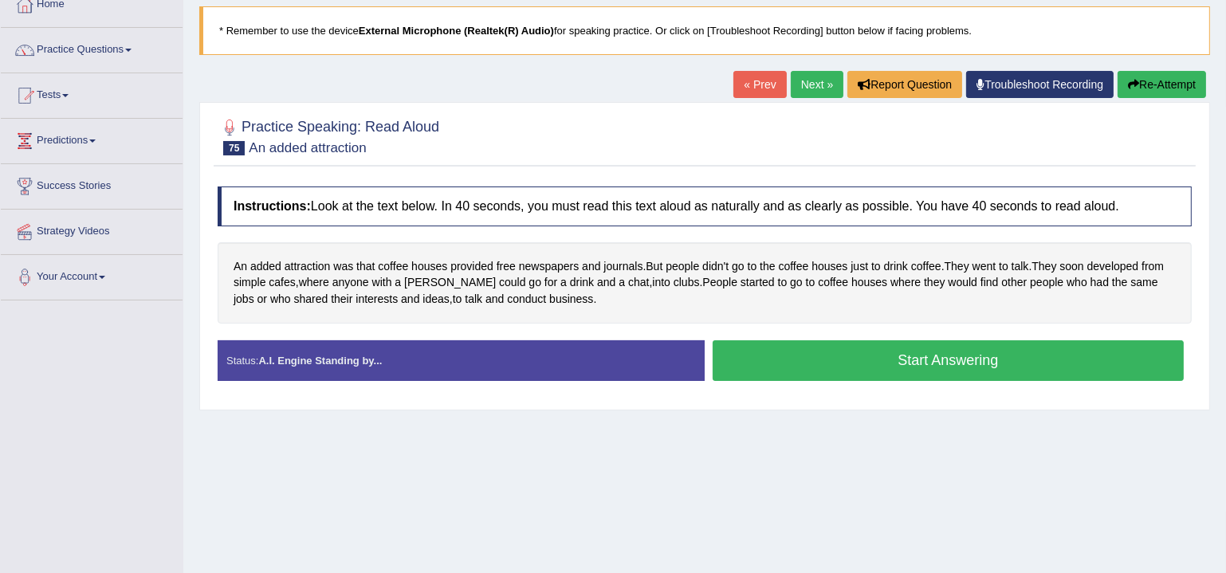
click at [821, 361] on button "Start Answering" at bounding box center [948, 360] width 471 height 41
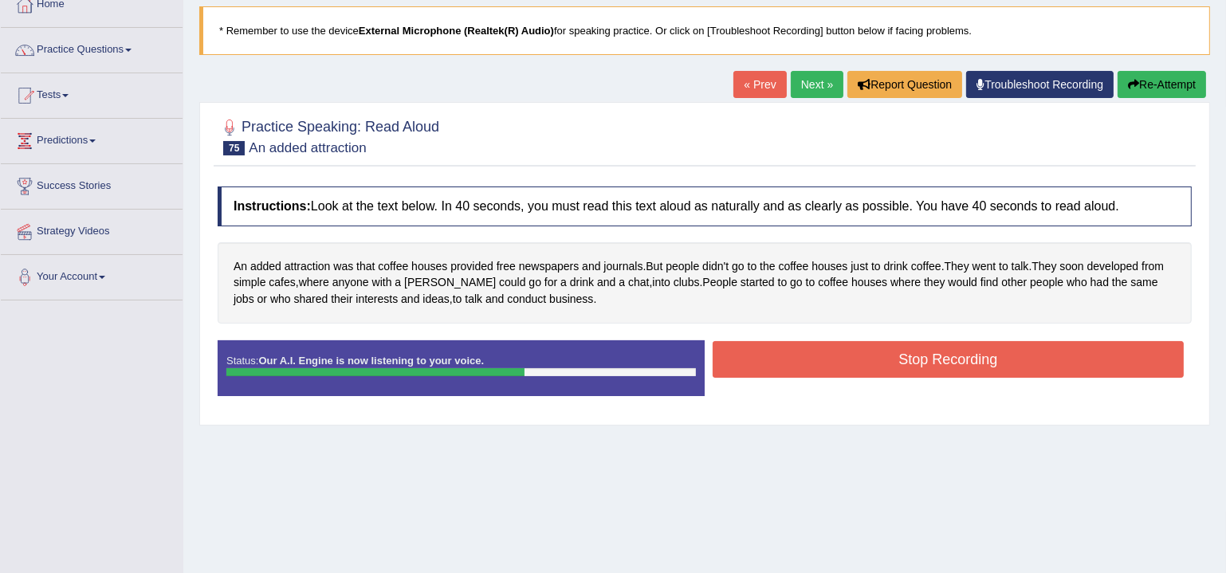
click at [796, 348] on button "Stop Recording" at bounding box center [948, 359] width 471 height 37
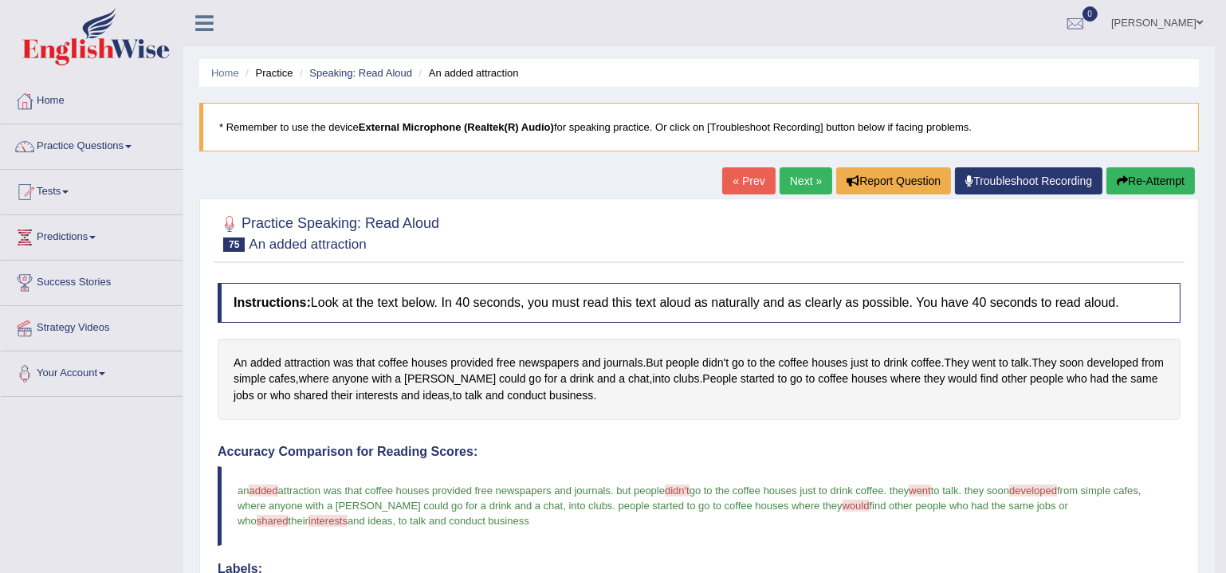
click at [796, 188] on link "Next »" at bounding box center [806, 180] width 53 height 27
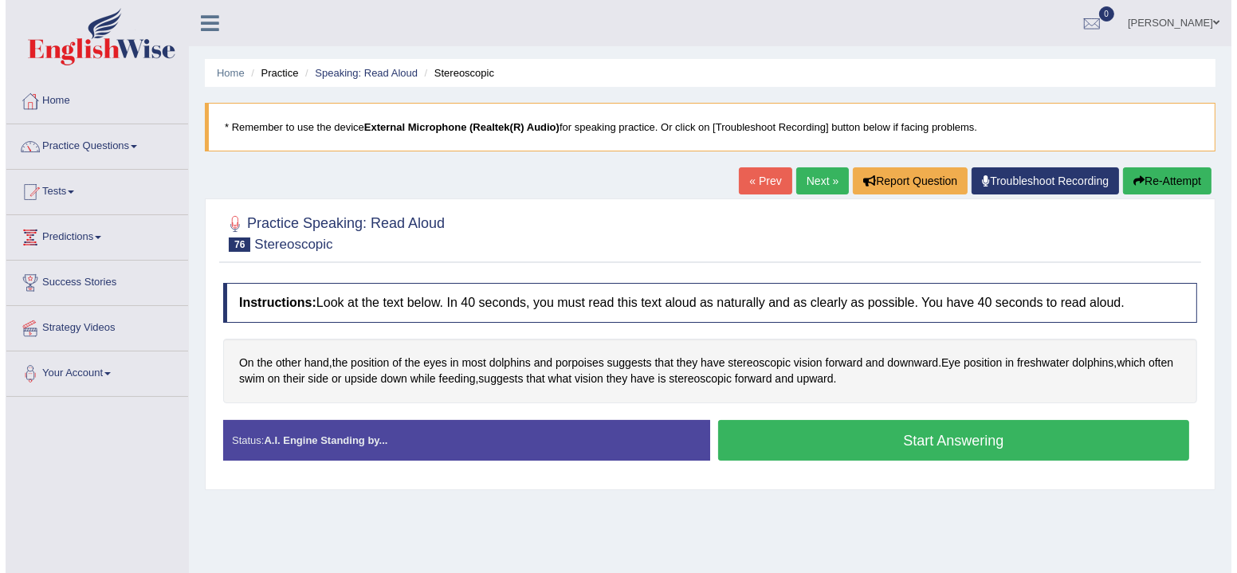
scroll to position [48, 0]
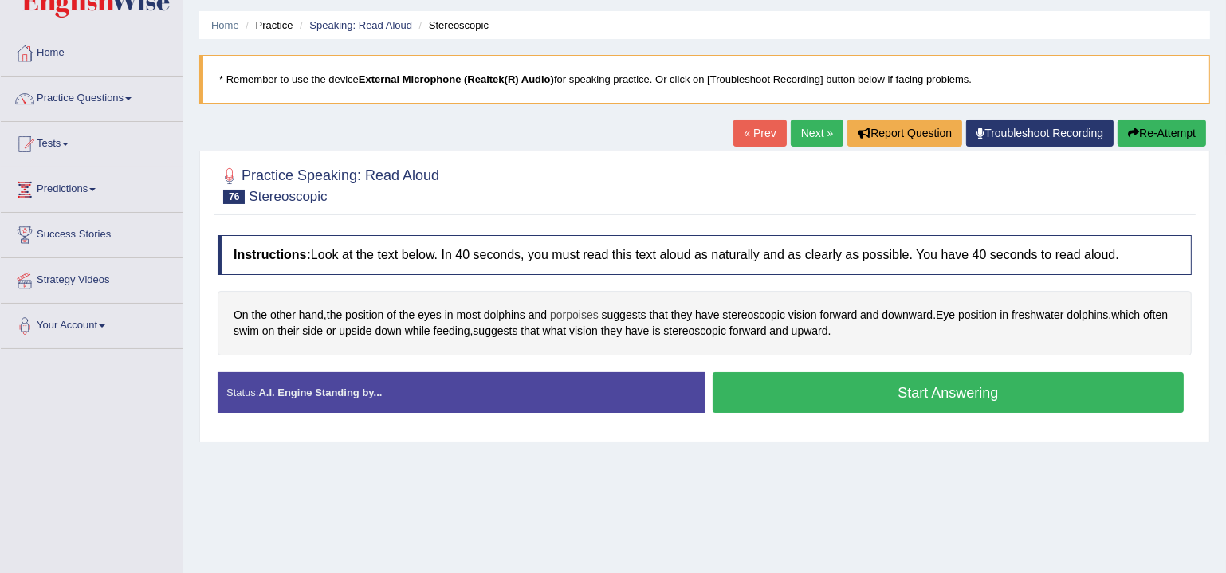
click at [565, 313] on span "porpoises" at bounding box center [574, 315] width 49 height 17
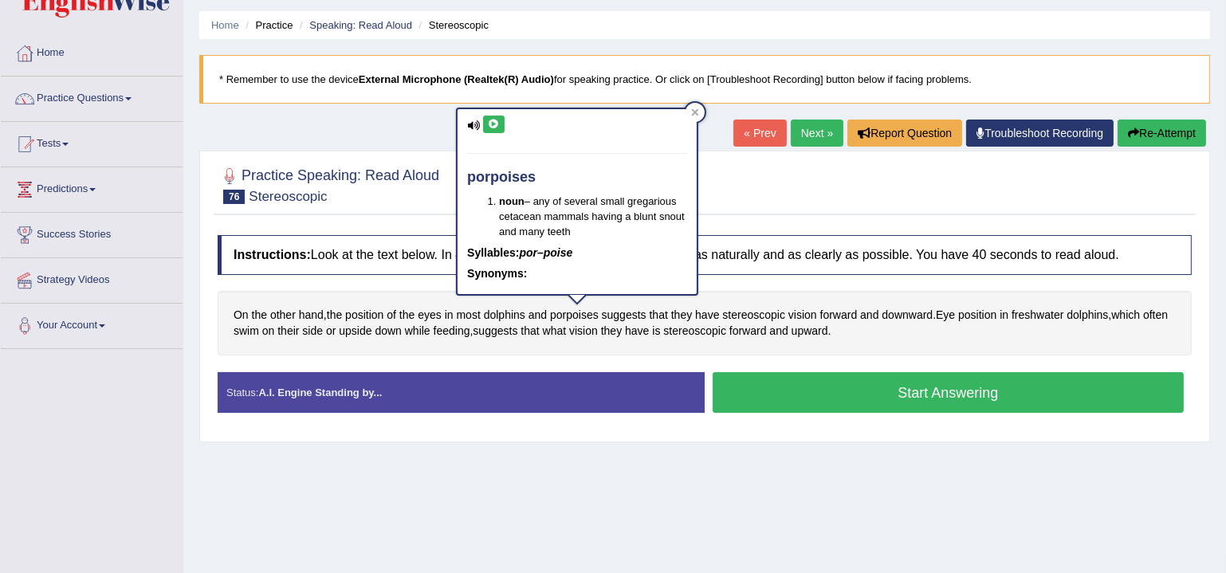
click at [491, 125] on icon at bounding box center [494, 125] width 12 height 10
click at [475, 122] on icon at bounding box center [473, 125] width 13 height 10
click at [698, 108] on icon at bounding box center [695, 112] width 8 height 8
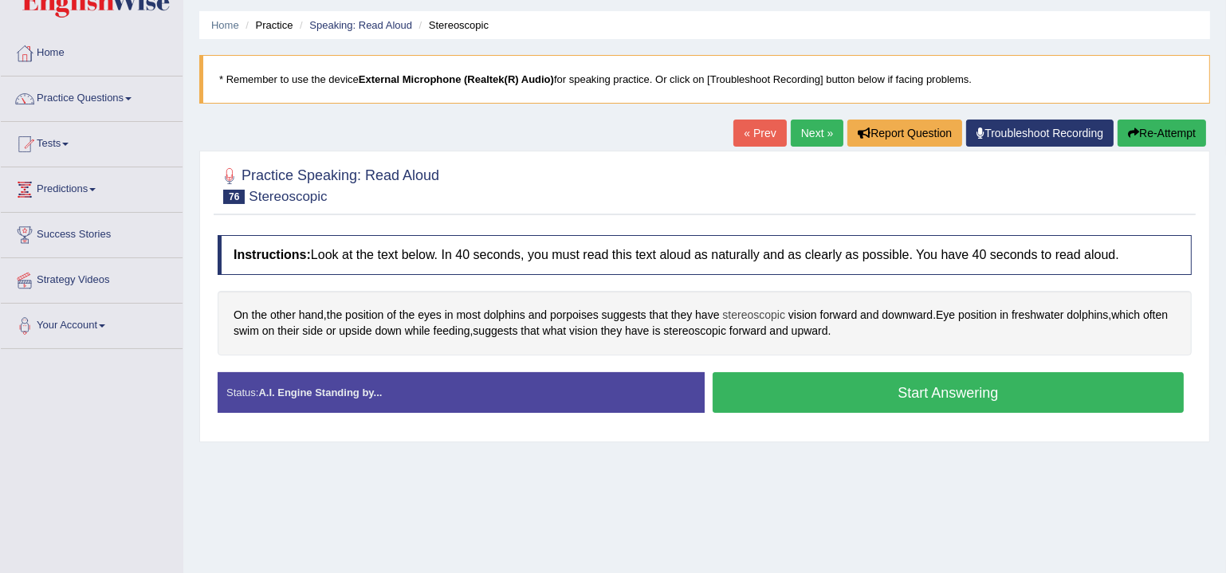
click at [761, 313] on span "stereoscopic" at bounding box center [753, 315] width 63 height 17
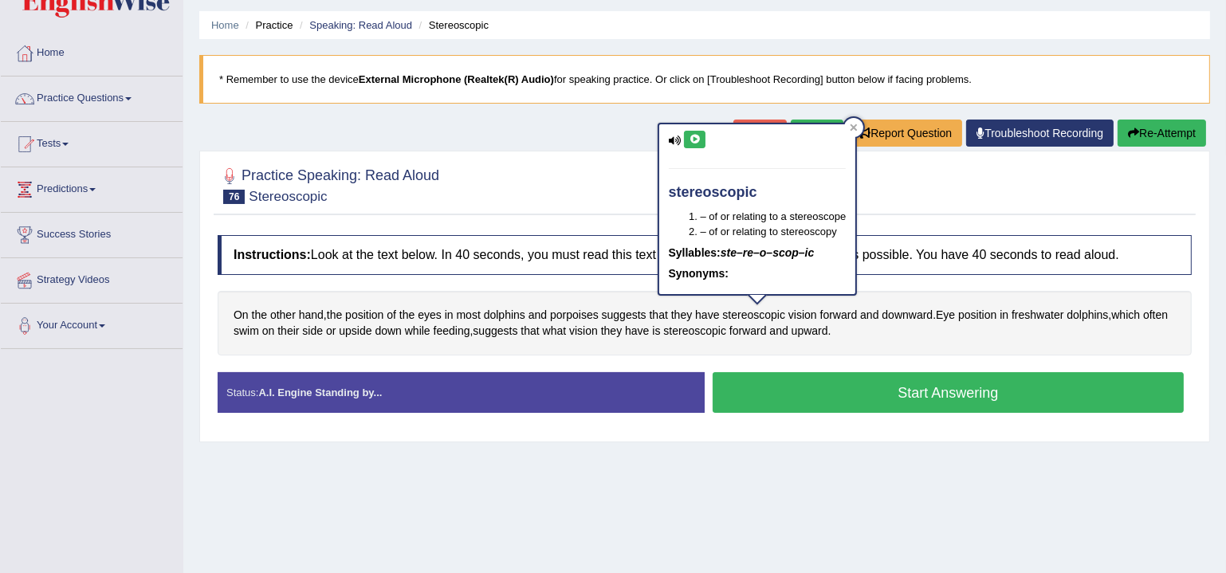
click at [677, 139] on icon at bounding box center [675, 141] width 13 height 10
click at [691, 136] on icon at bounding box center [695, 140] width 12 height 10
click at [851, 128] on icon at bounding box center [854, 128] width 8 height 8
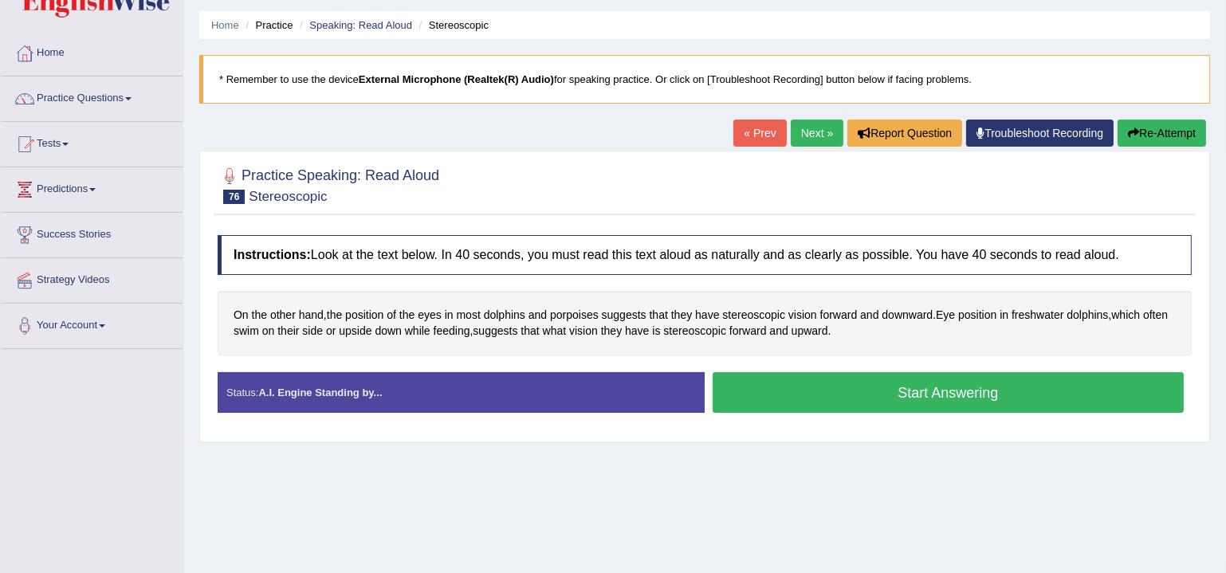
click at [818, 387] on button "Start Answering" at bounding box center [948, 392] width 471 height 41
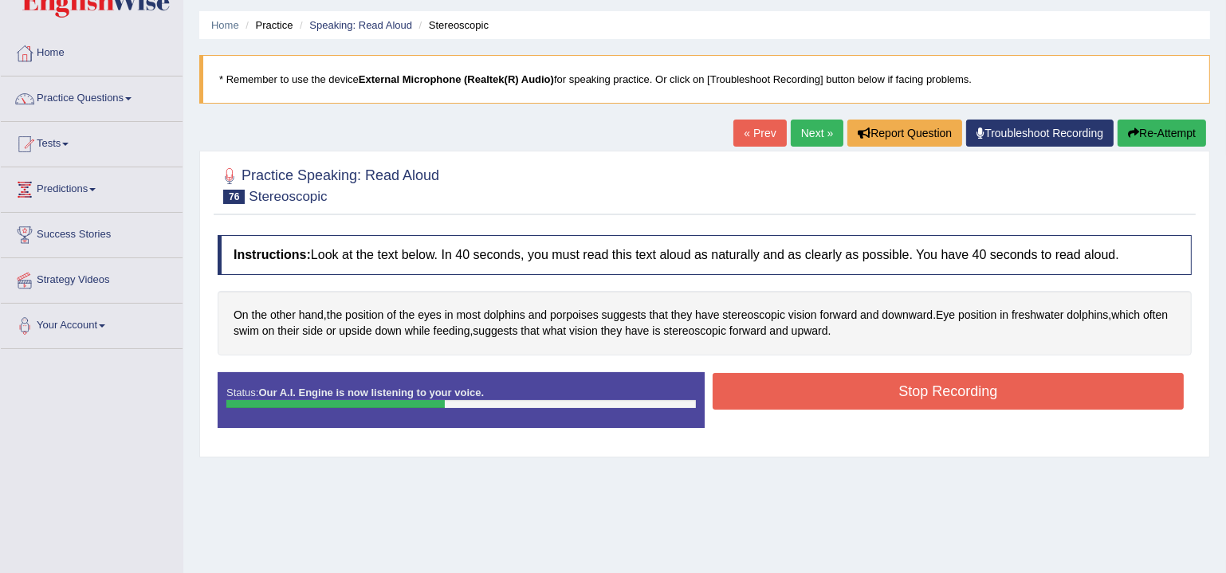
click at [859, 387] on button "Stop Recording" at bounding box center [948, 391] width 471 height 37
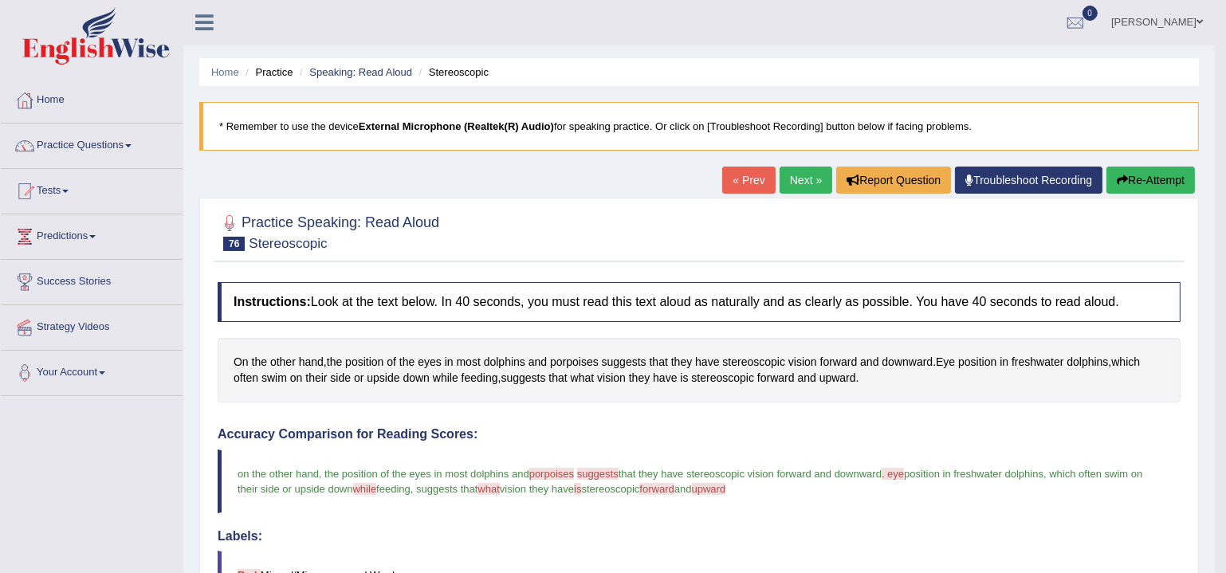
scroll to position [0, 0]
drag, startPoint x: 806, startPoint y: 180, endPoint x: 796, endPoint y: 183, distance: 10.8
click at [806, 180] on link "Next »" at bounding box center [806, 180] width 53 height 27
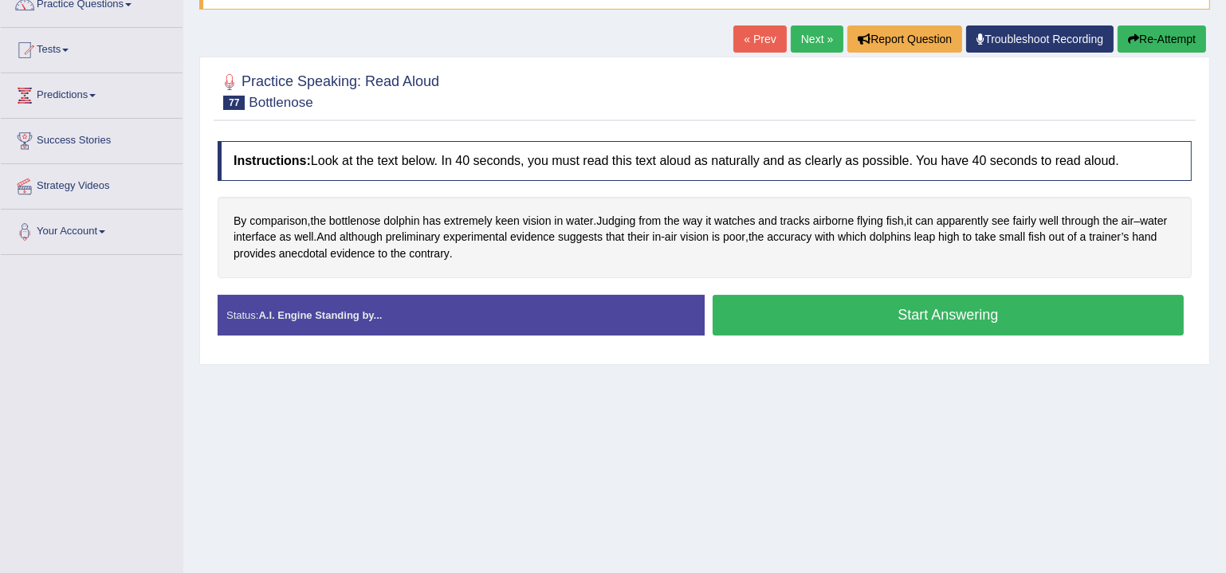
scroll to position [144, 0]
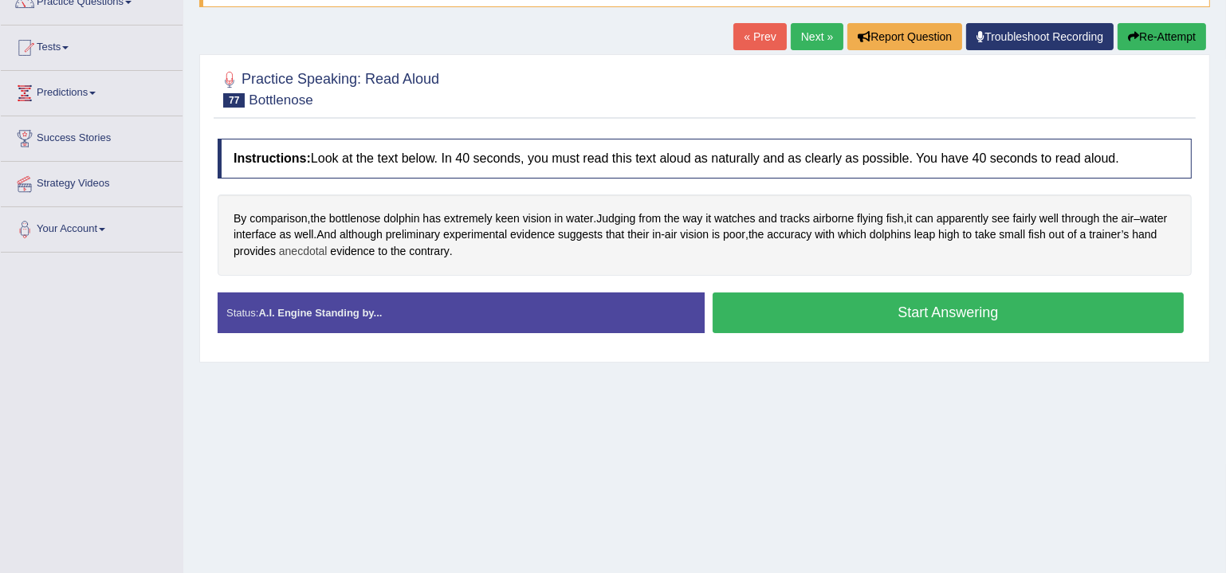
click at [307, 253] on span "anecdotal" at bounding box center [303, 251] width 49 height 17
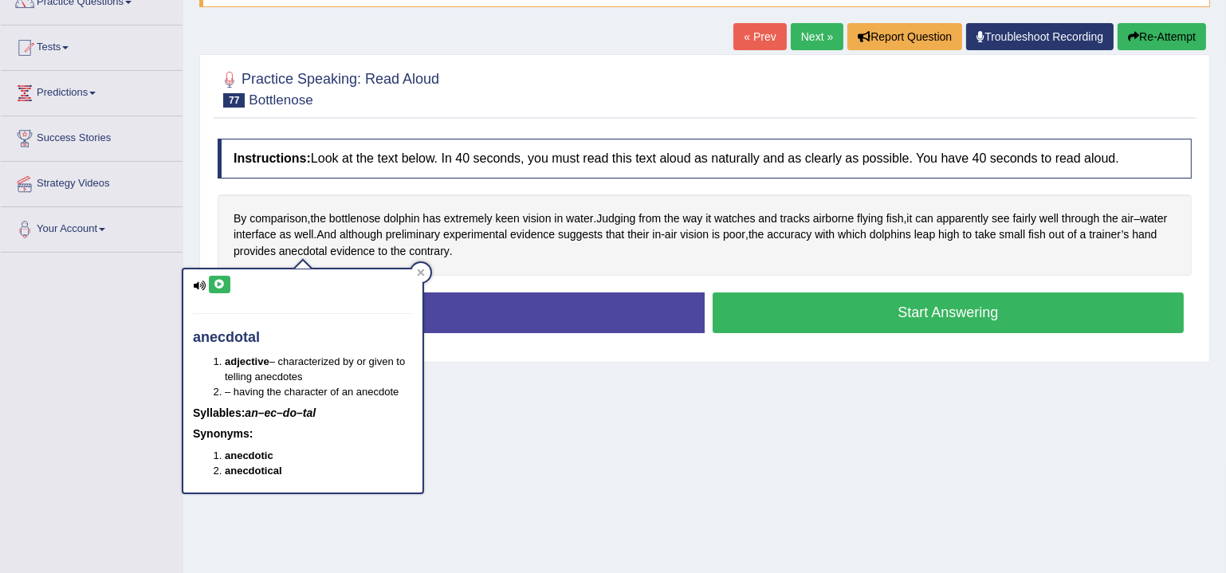
click at [219, 287] on icon at bounding box center [220, 285] width 12 height 10
click at [423, 277] on div at bounding box center [420, 272] width 19 height 19
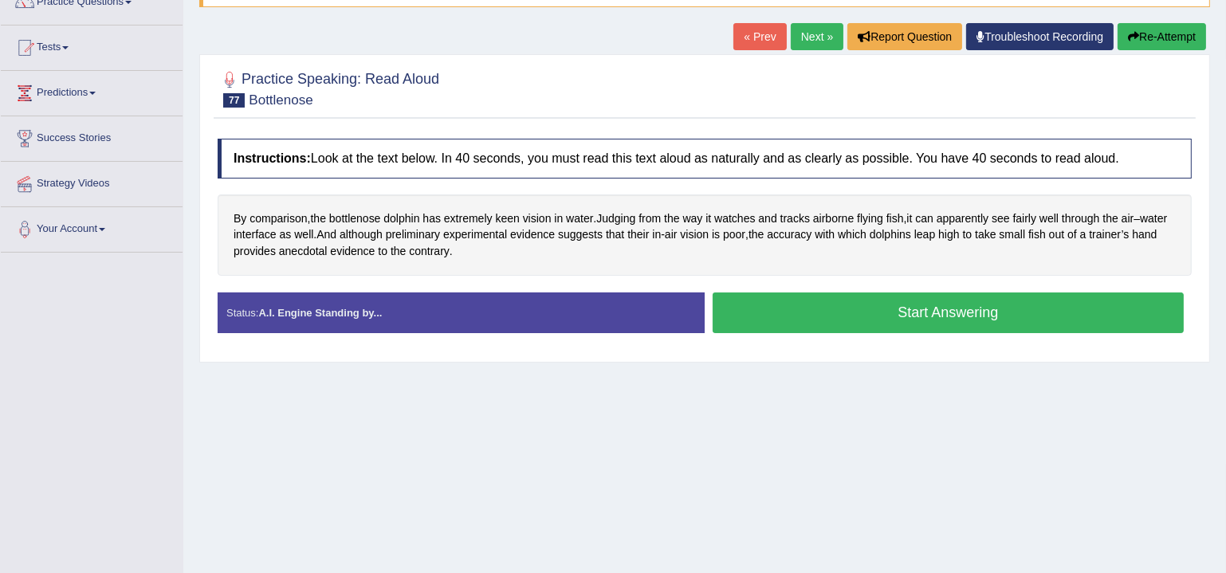
click at [823, 307] on button "Start Answering" at bounding box center [948, 313] width 471 height 41
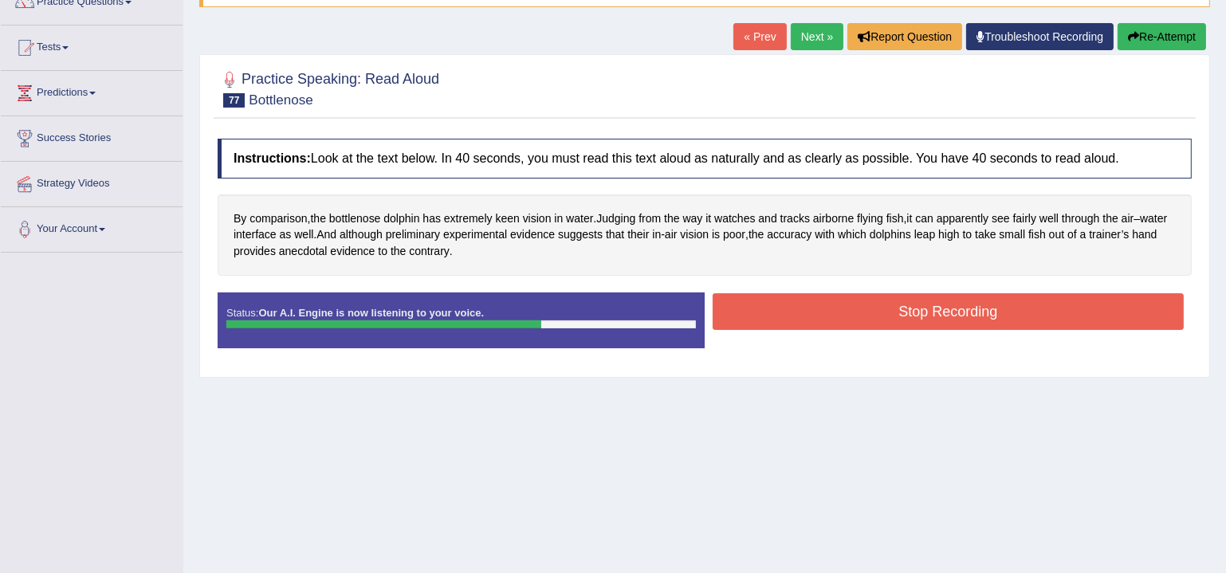
click at [856, 307] on button "Stop Recording" at bounding box center [948, 311] width 471 height 37
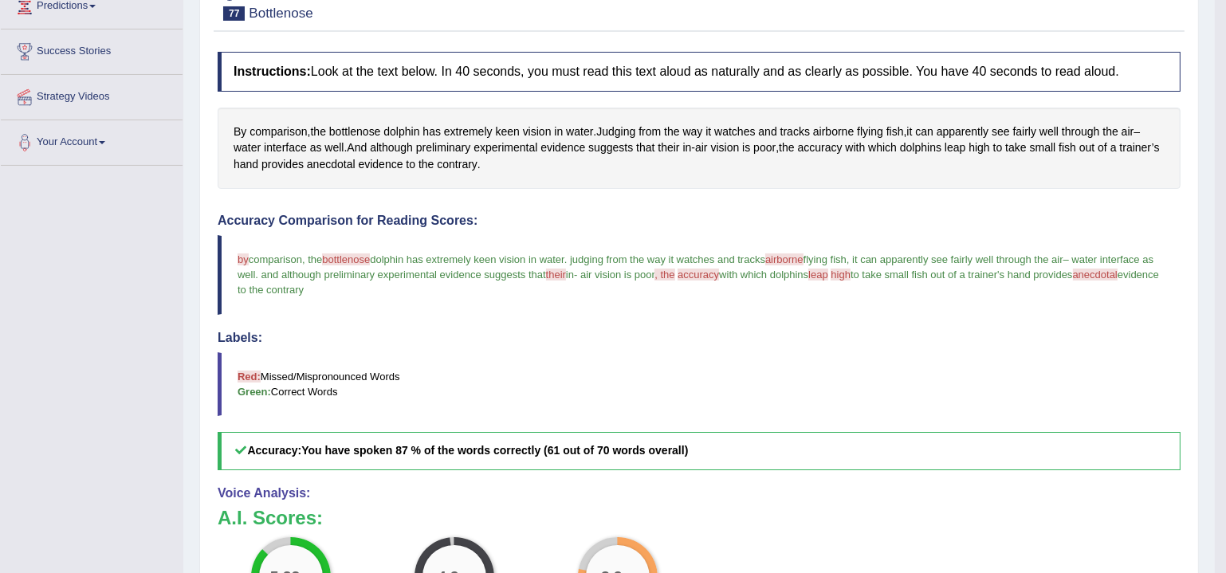
scroll to position [0, 0]
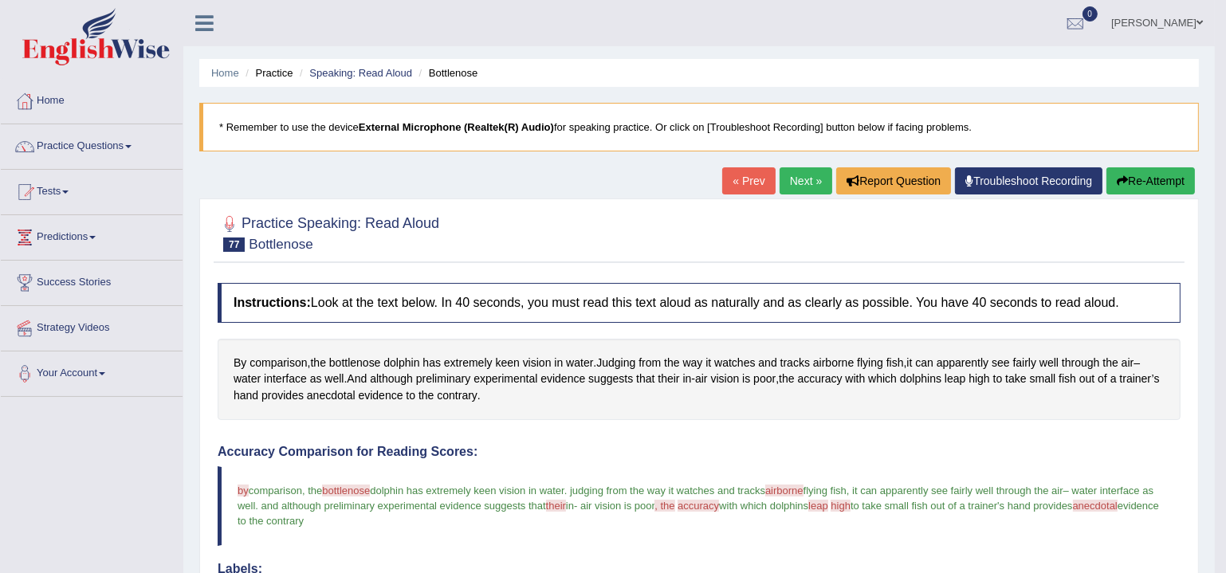
click at [801, 190] on link "Next »" at bounding box center [806, 180] width 53 height 27
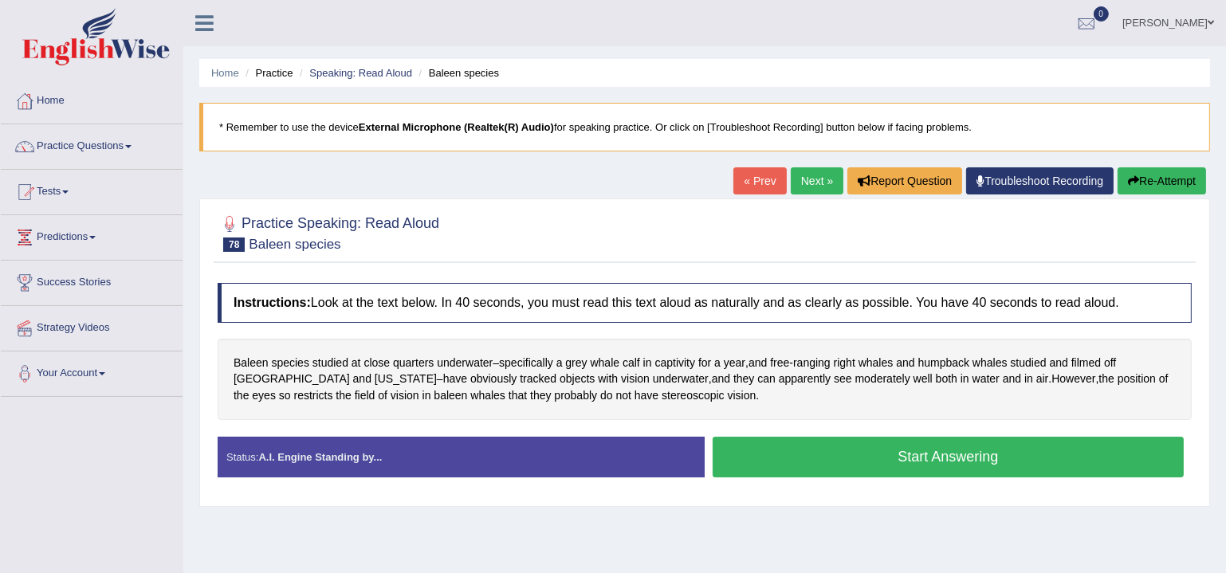
click at [820, 187] on link "Next »" at bounding box center [817, 180] width 53 height 27
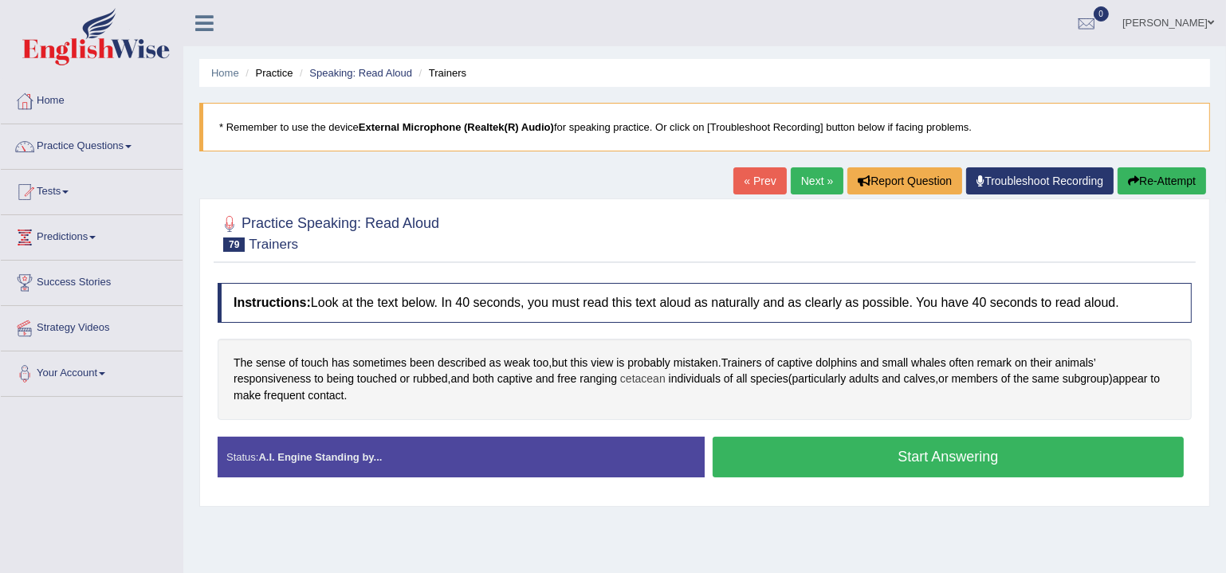
click at [646, 382] on span "cetacean" at bounding box center [642, 379] width 45 height 17
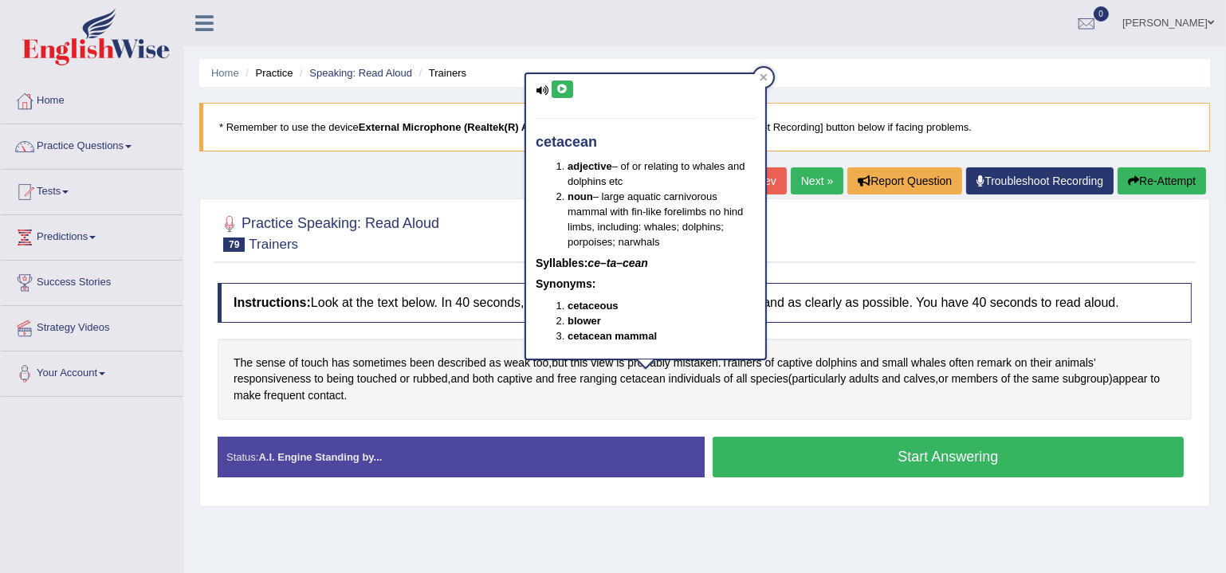
click at [564, 91] on icon at bounding box center [563, 90] width 12 height 10
click at [764, 77] on icon at bounding box center [764, 77] width 7 height 7
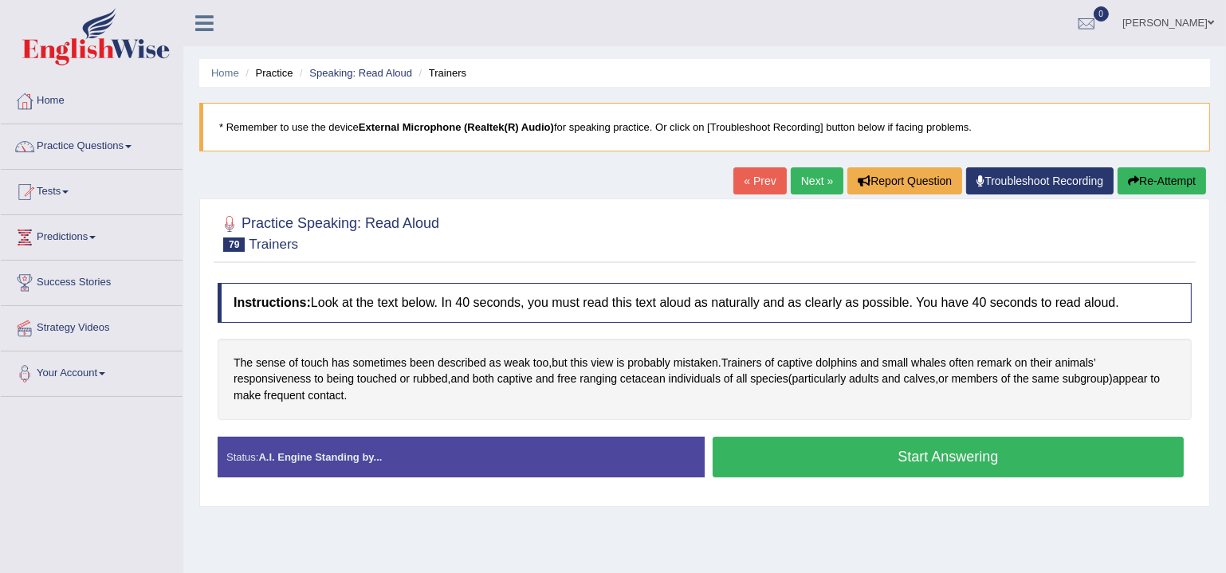
click at [904, 457] on button "Start Answering" at bounding box center [948, 457] width 471 height 41
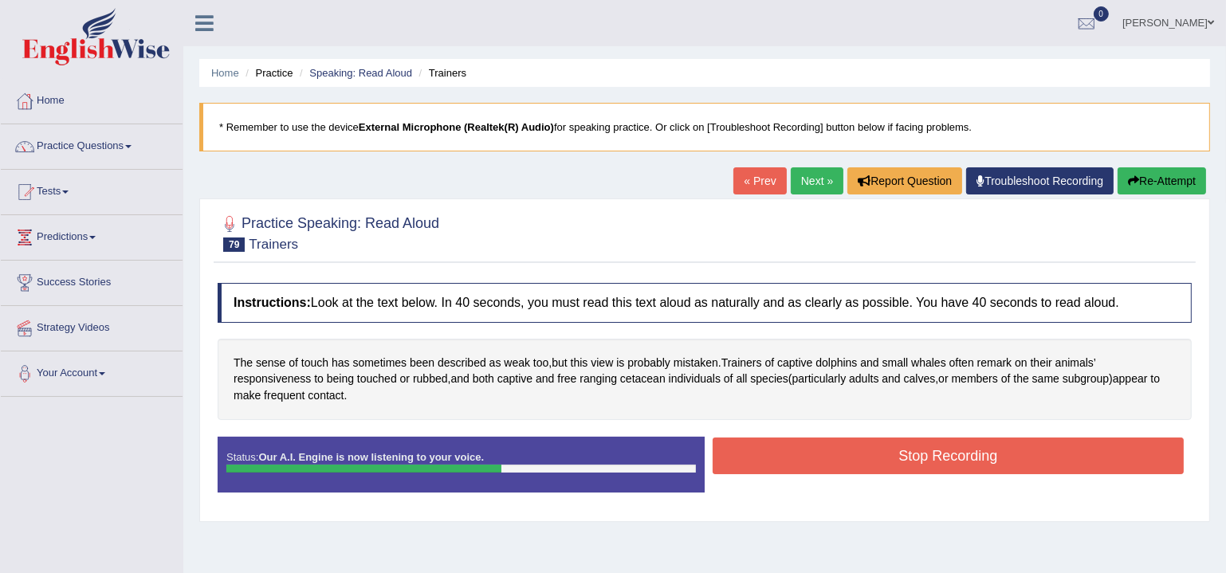
click at [787, 454] on button "Stop Recording" at bounding box center [948, 456] width 471 height 37
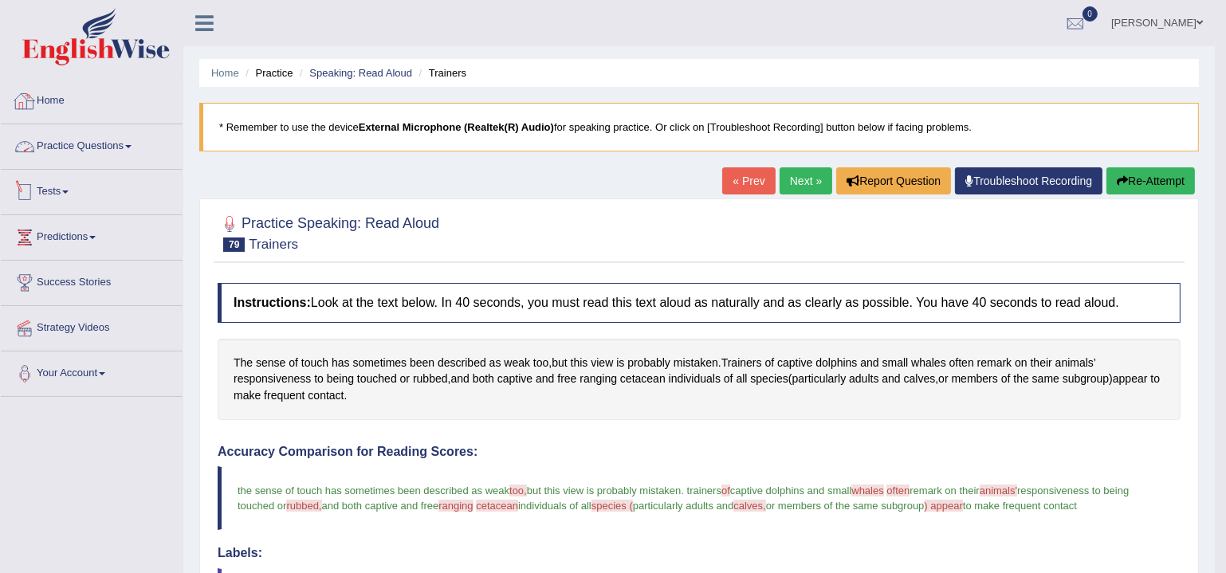
click at [52, 105] on link "Home" at bounding box center [92, 99] width 182 height 40
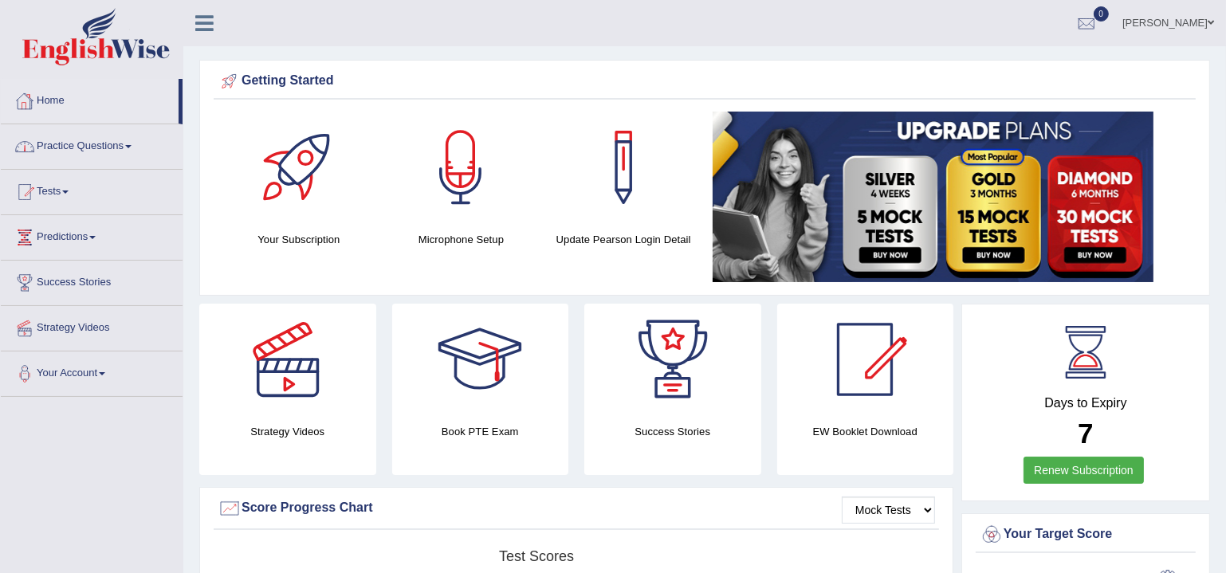
click at [78, 146] on link "Practice Questions" at bounding box center [92, 144] width 182 height 40
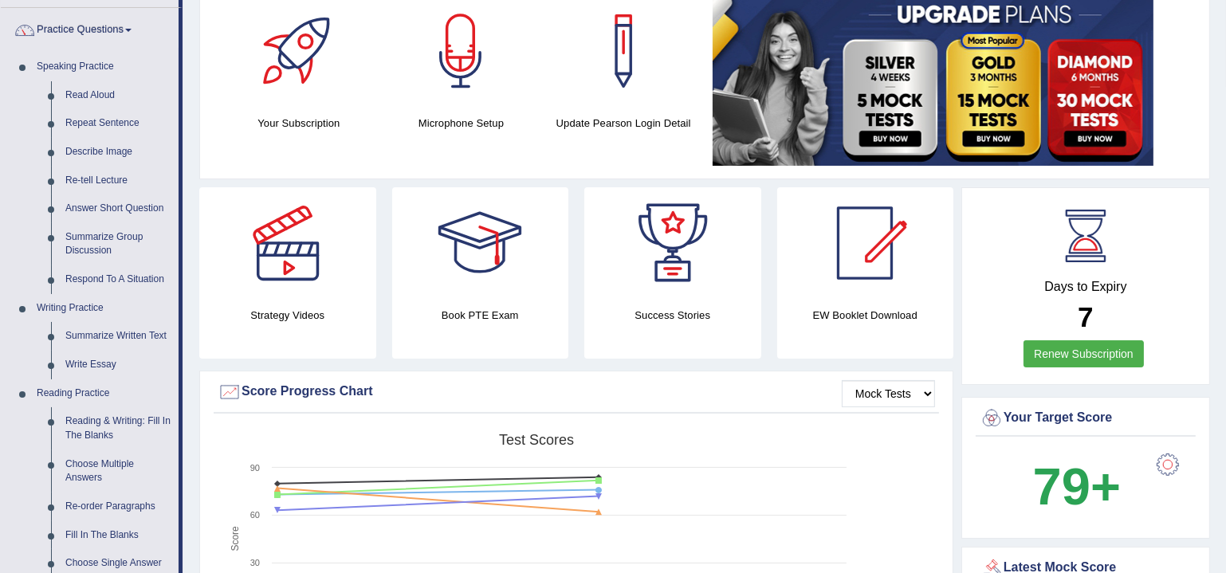
scroll to position [48, 0]
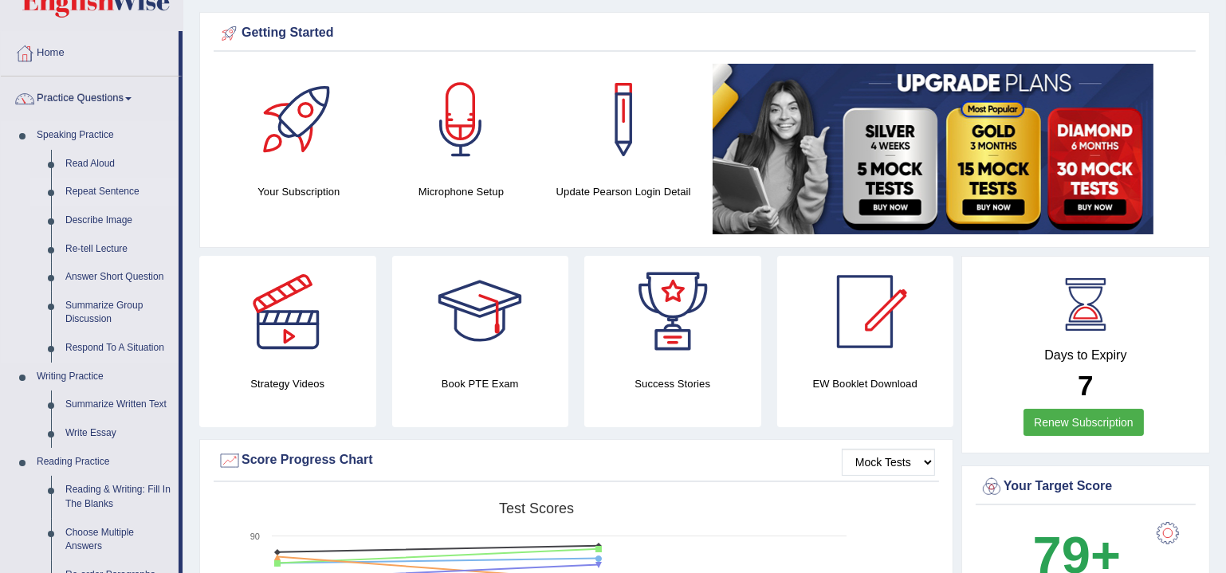
click at [107, 194] on link "Repeat Sentence" at bounding box center [118, 192] width 120 height 29
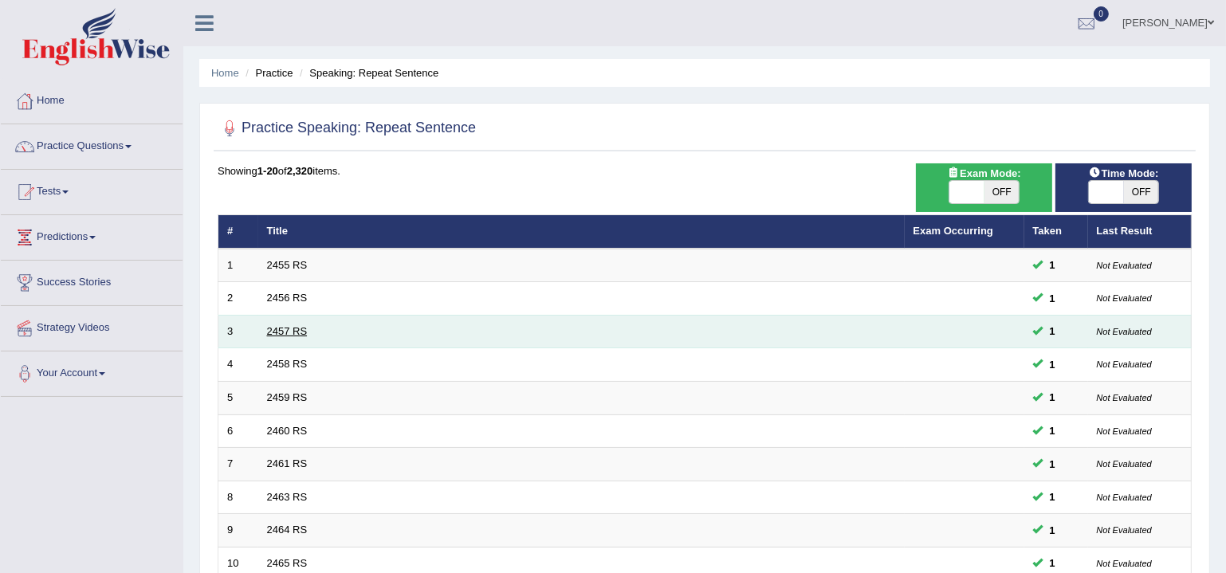
click at [281, 330] on link "2457 RS" at bounding box center [287, 331] width 41 height 12
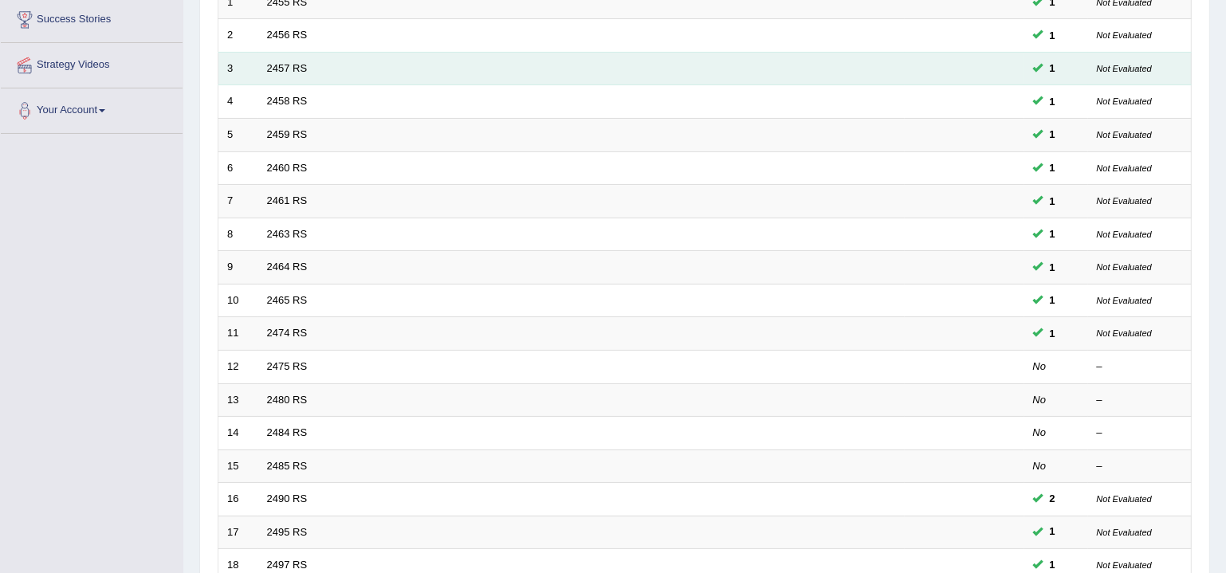
scroll to position [474, 0]
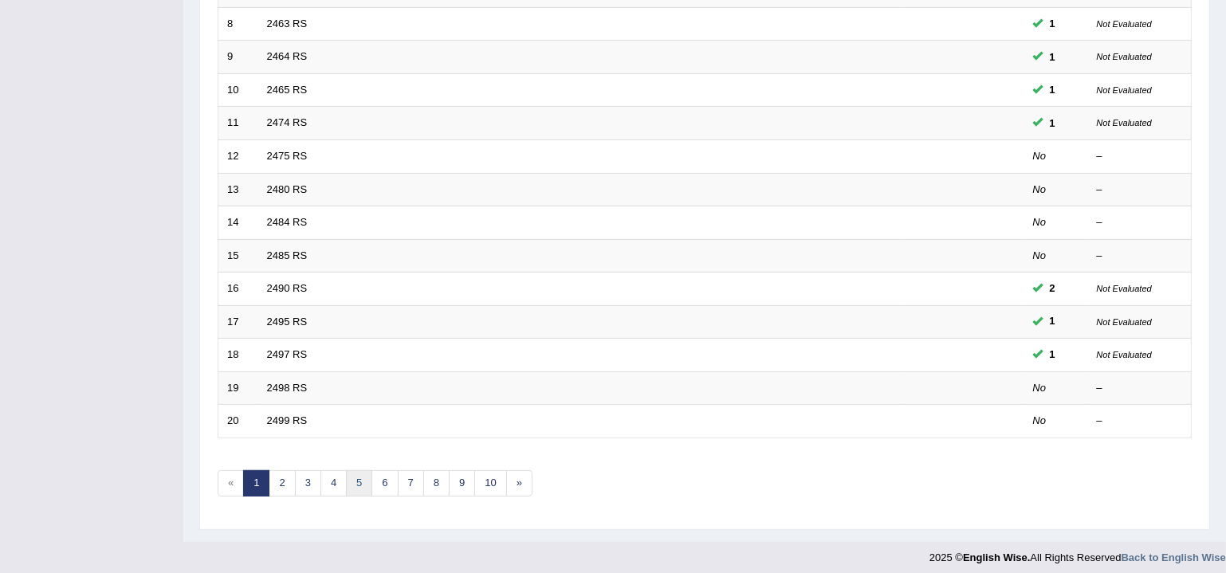
click at [359, 478] on link "5" at bounding box center [359, 483] width 26 height 26
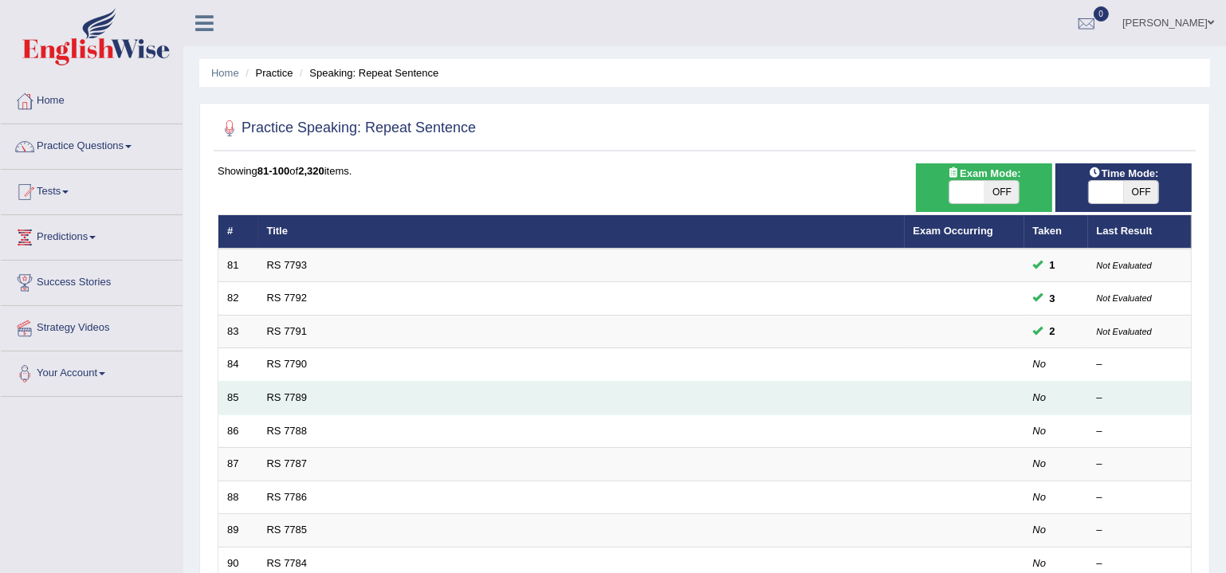
click at [282, 388] on td "RS 7789" at bounding box center [581, 398] width 647 height 33
click at [286, 397] on link "RS 7789" at bounding box center [287, 397] width 41 height 12
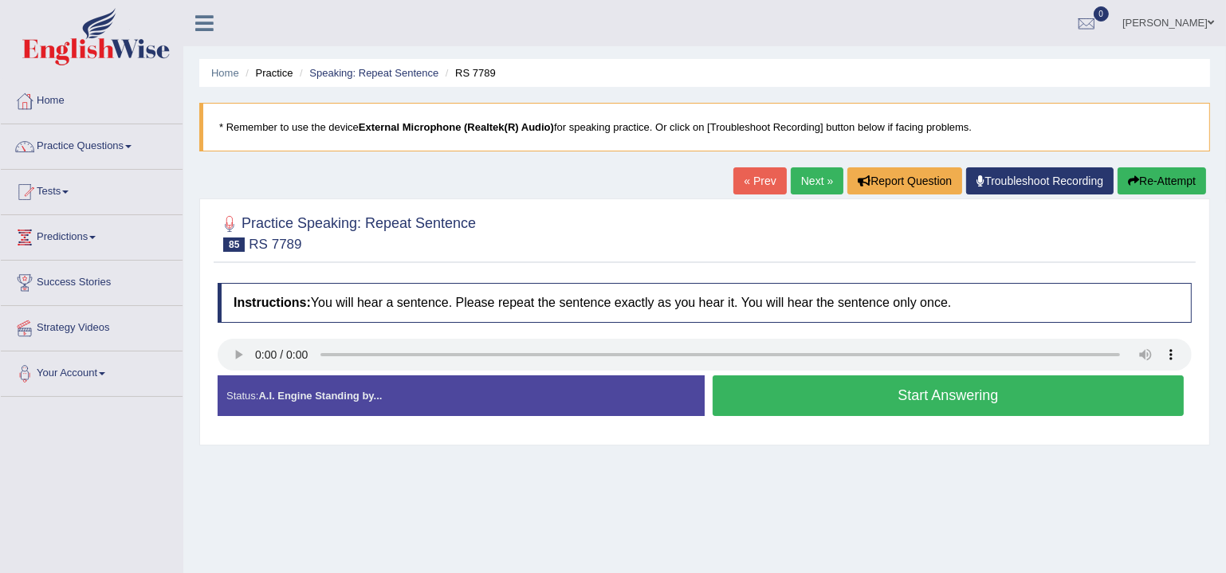
click at [812, 398] on button "Start Answering" at bounding box center [948, 396] width 471 height 41
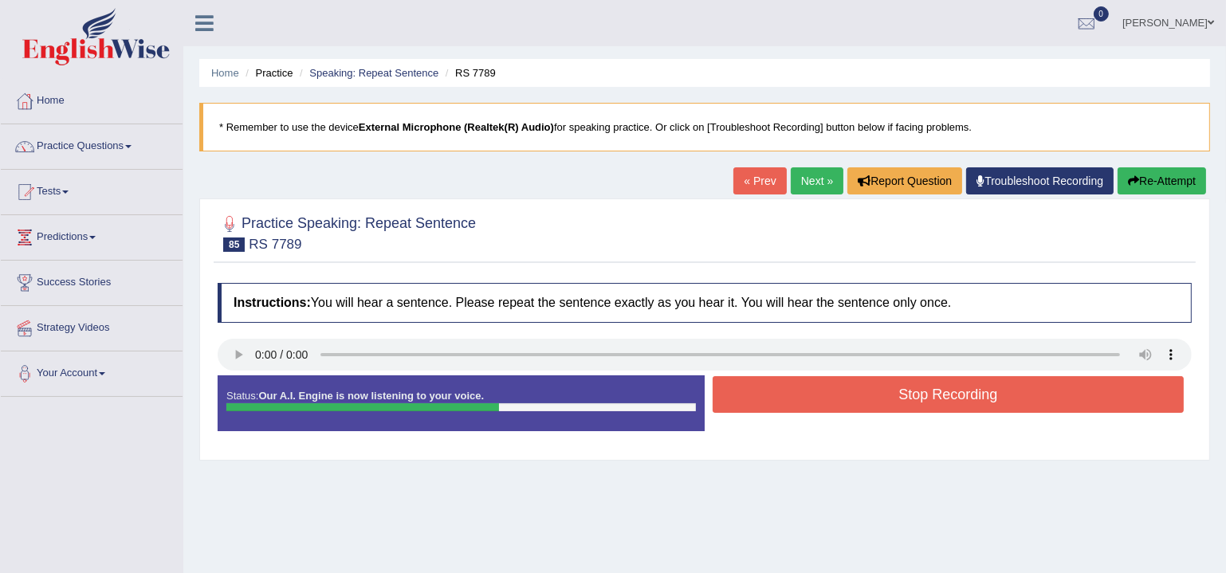
click at [812, 398] on button "Stop Recording" at bounding box center [948, 394] width 471 height 37
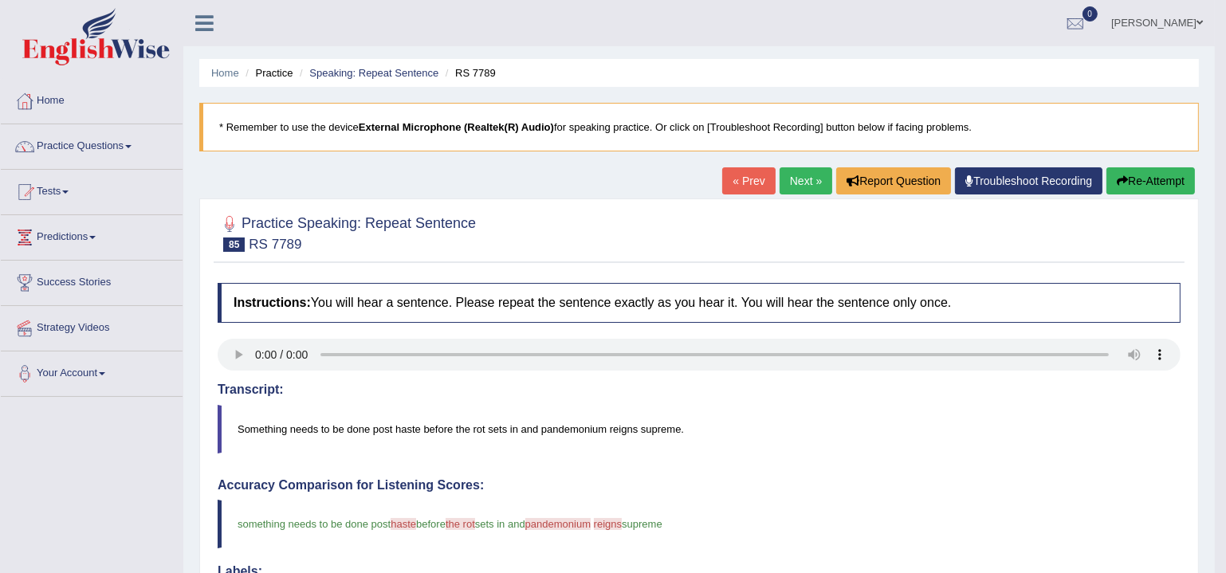
click at [792, 186] on link "Next »" at bounding box center [806, 180] width 53 height 27
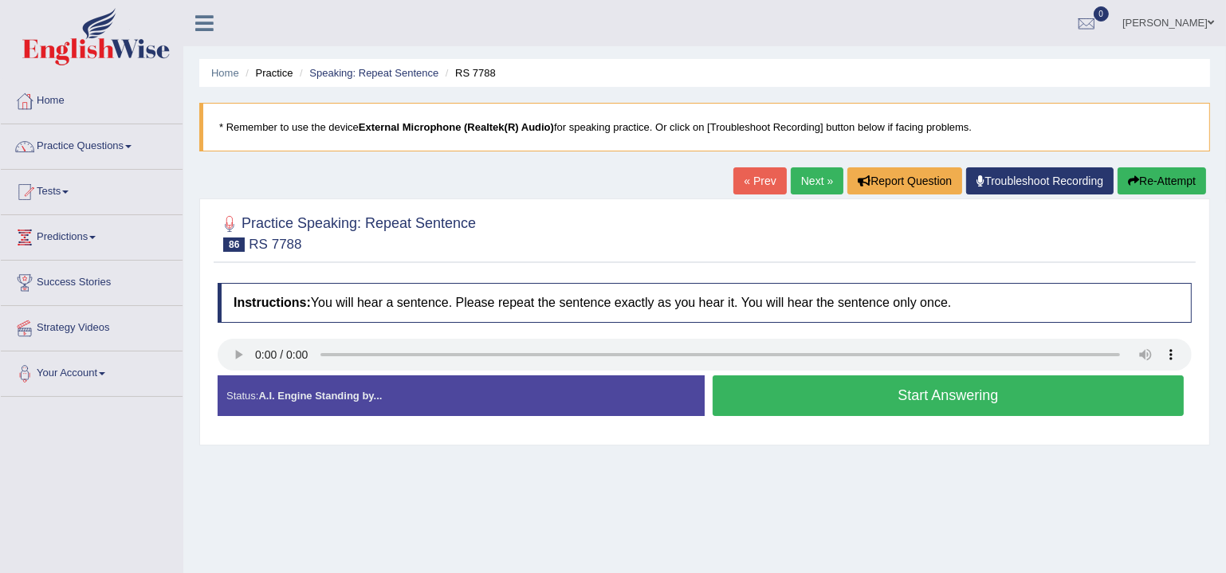
click at [938, 379] on button "Start Answering" at bounding box center [948, 396] width 471 height 41
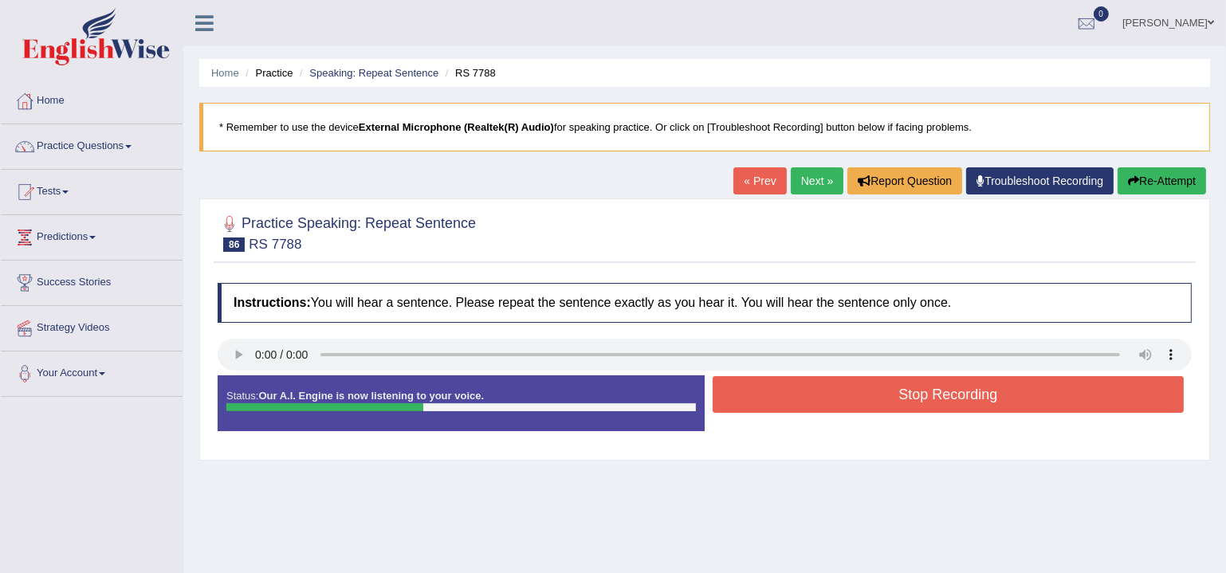
click at [938, 379] on button "Stop Recording" at bounding box center [948, 394] width 471 height 37
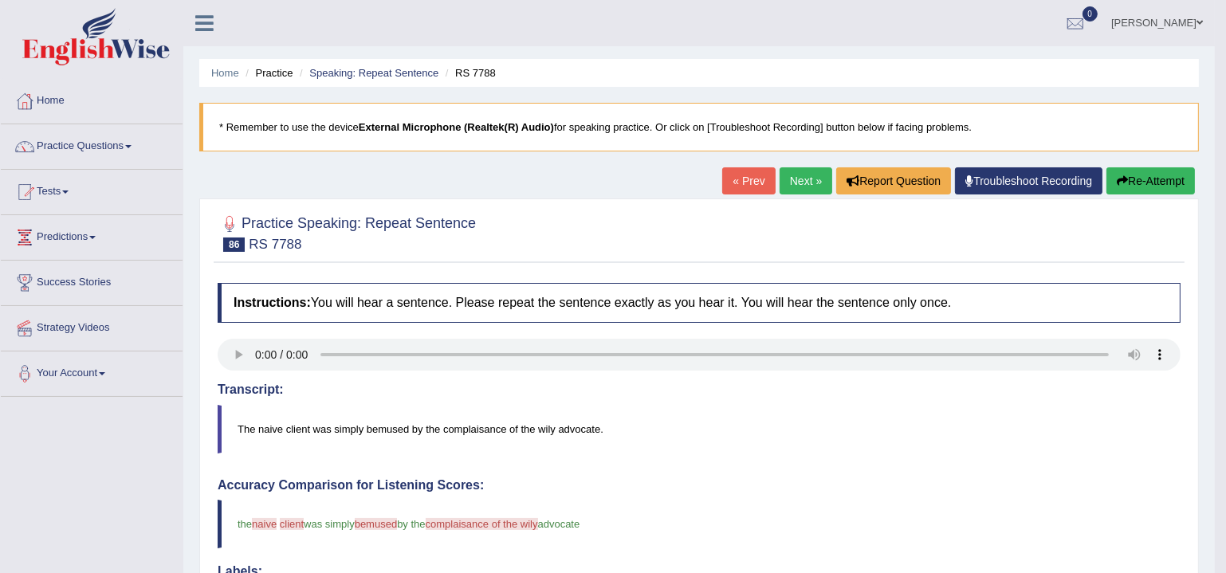
click at [792, 175] on link "Next »" at bounding box center [806, 180] width 53 height 27
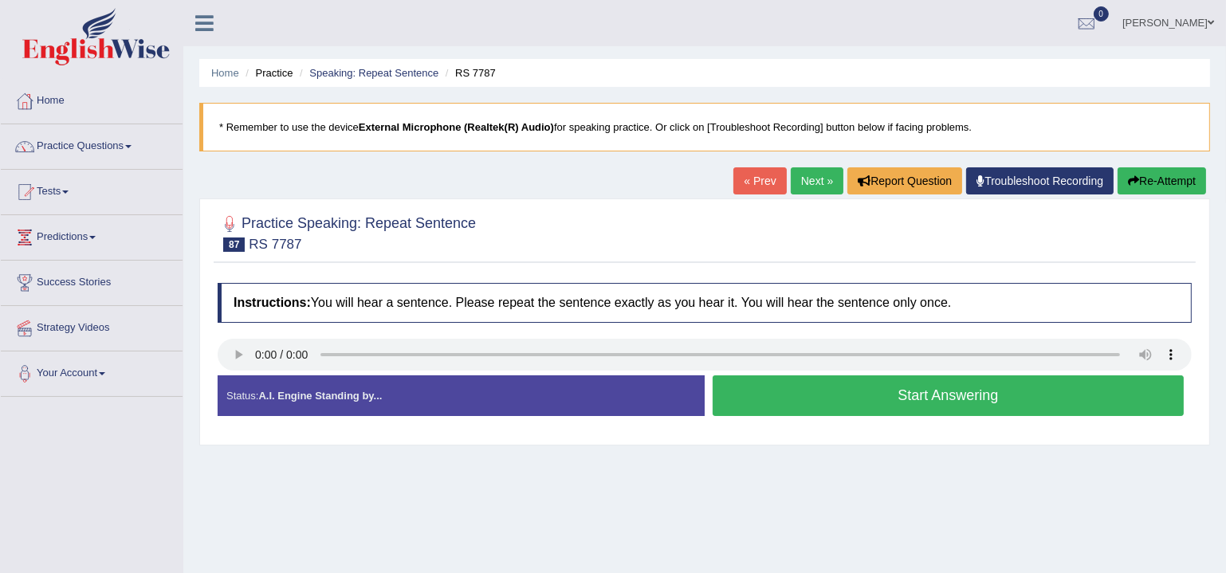
click at [777, 390] on button "Start Answering" at bounding box center [948, 396] width 471 height 41
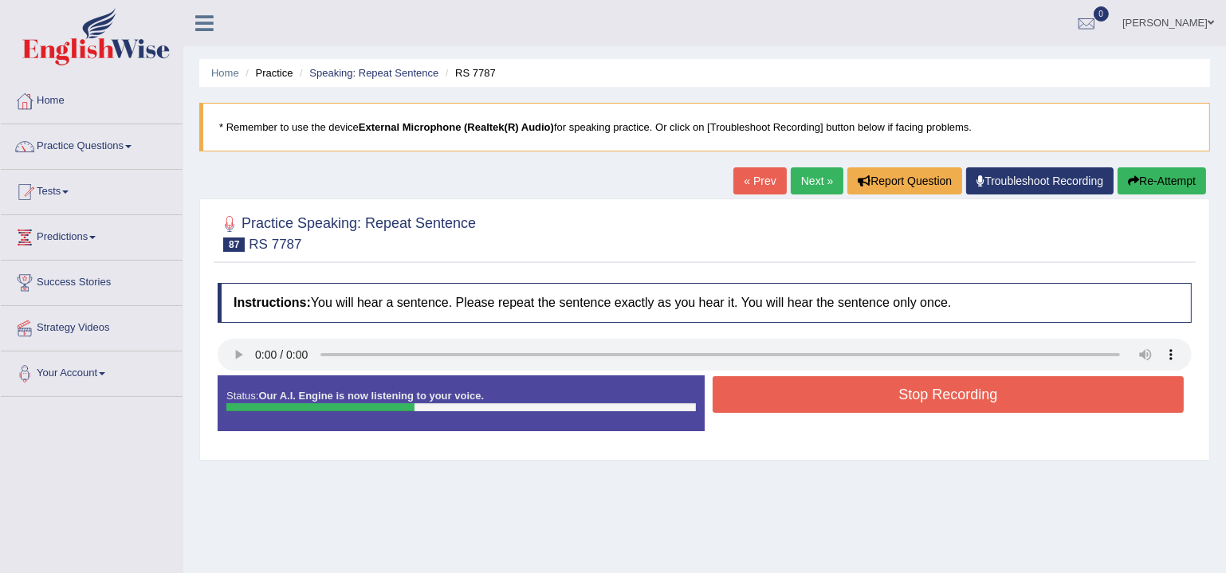
click at [777, 390] on button "Stop Recording" at bounding box center [948, 394] width 471 height 37
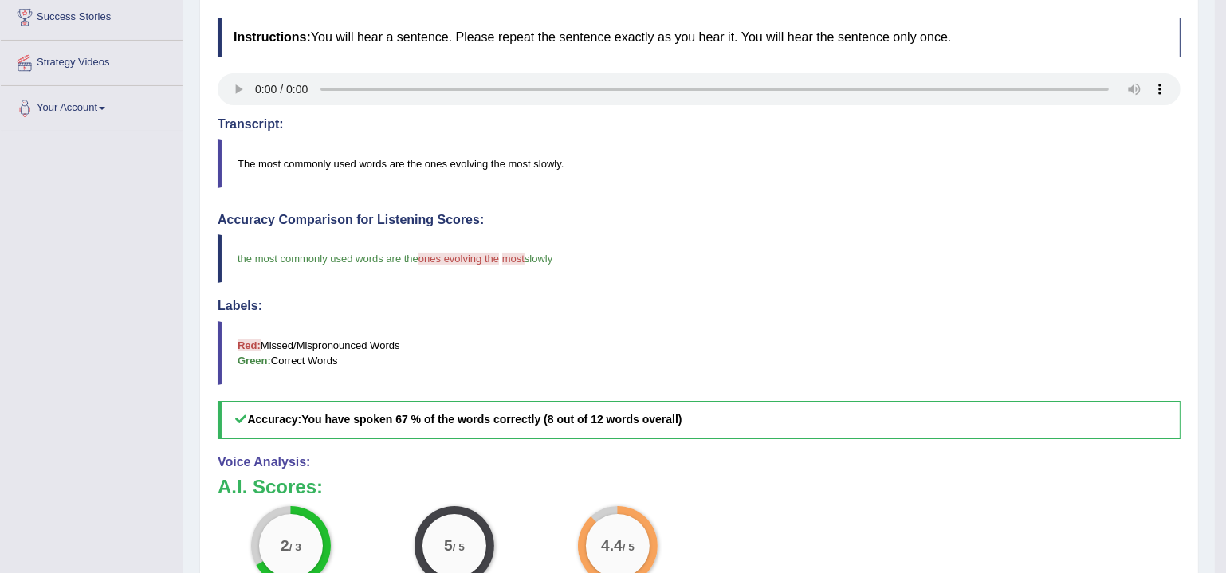
scroll to position [332, 0]
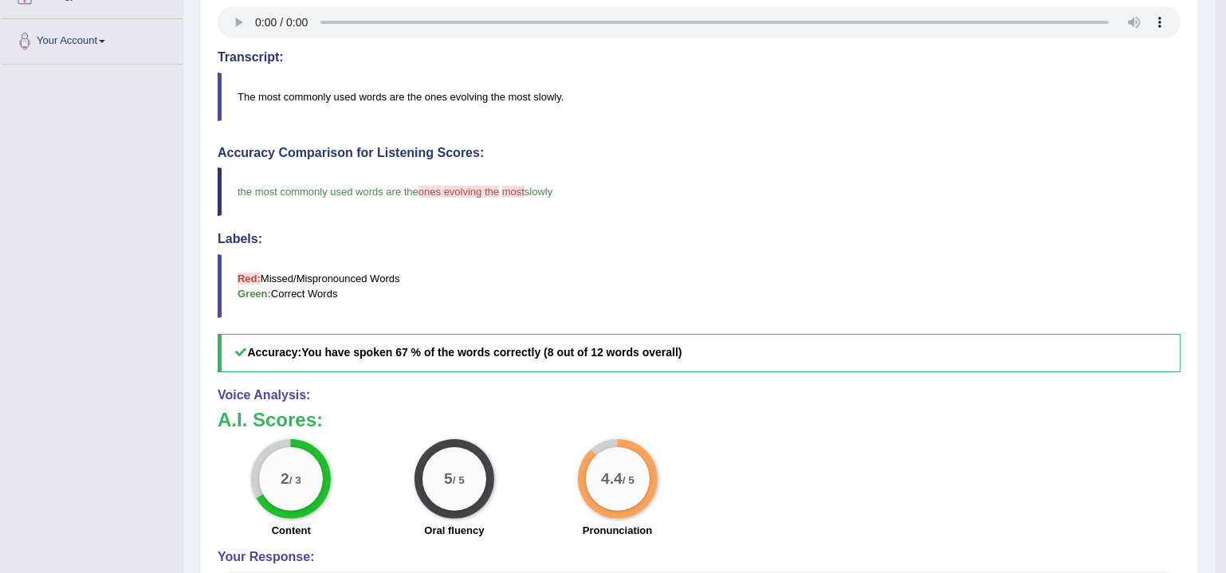
click at [593, 378] on div "Instructions: You will hear a sentence. Please repeat the sentence exactly as y…" at bounding box center [699, 313] width 971 height 741
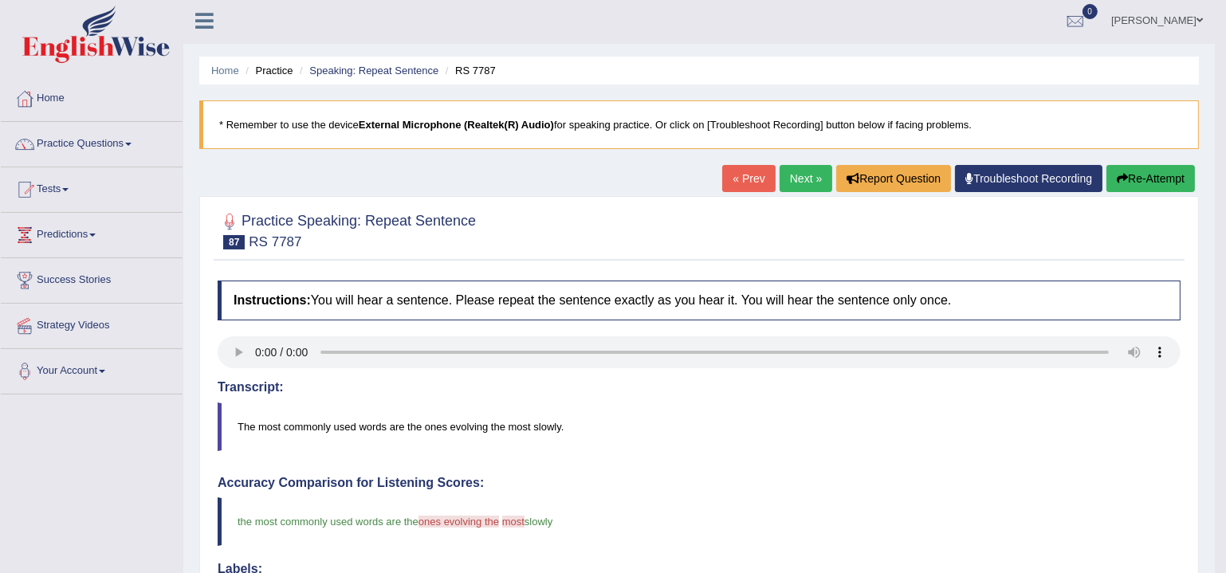
scroll to position [2, 0]
click at [795, 182] on link "Next »" at bounding box center [806, 178] width 53 height 27
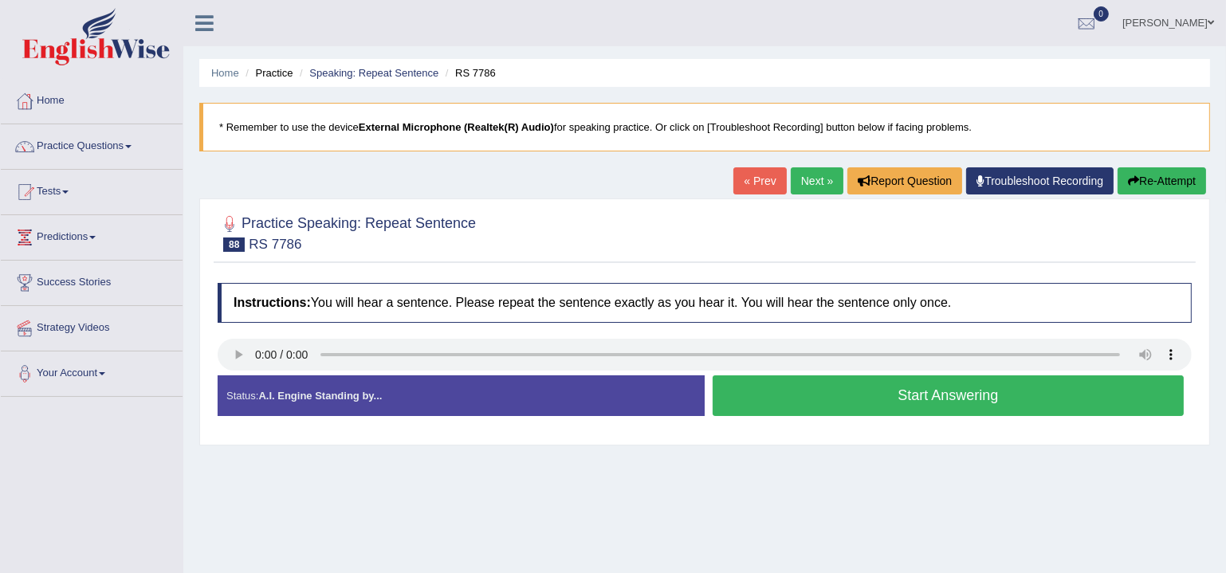
click at [787, 379] on button "Start Answering" at bounding box center [948, 396] width 471 height 41
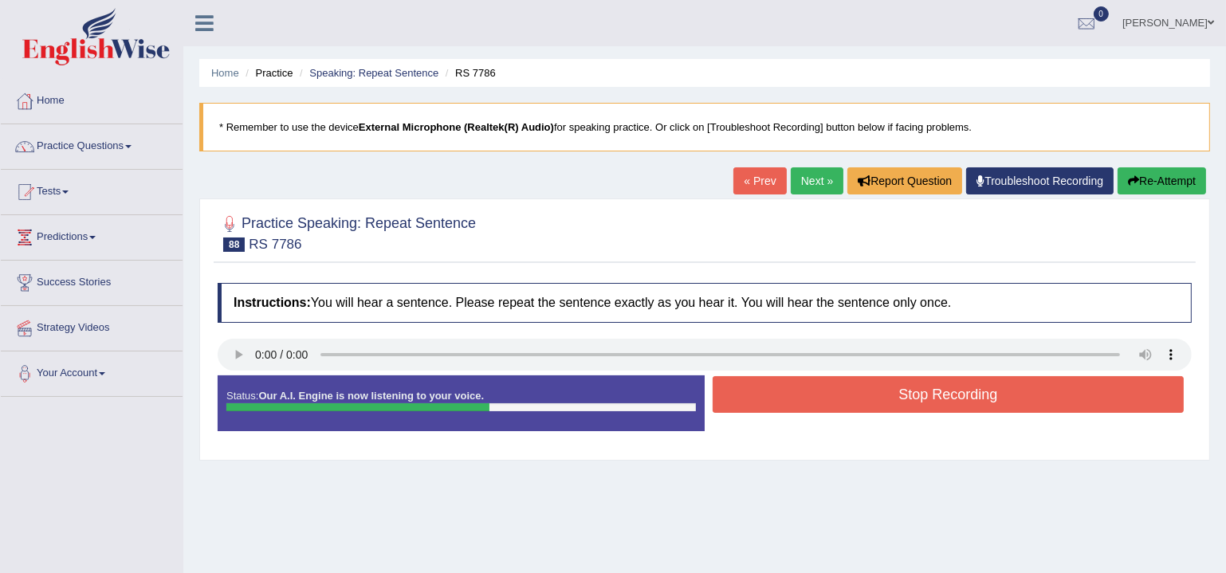
click at [787, 379] on button "Stop Recording" at bounding box center [948, 394] width 471 height 37
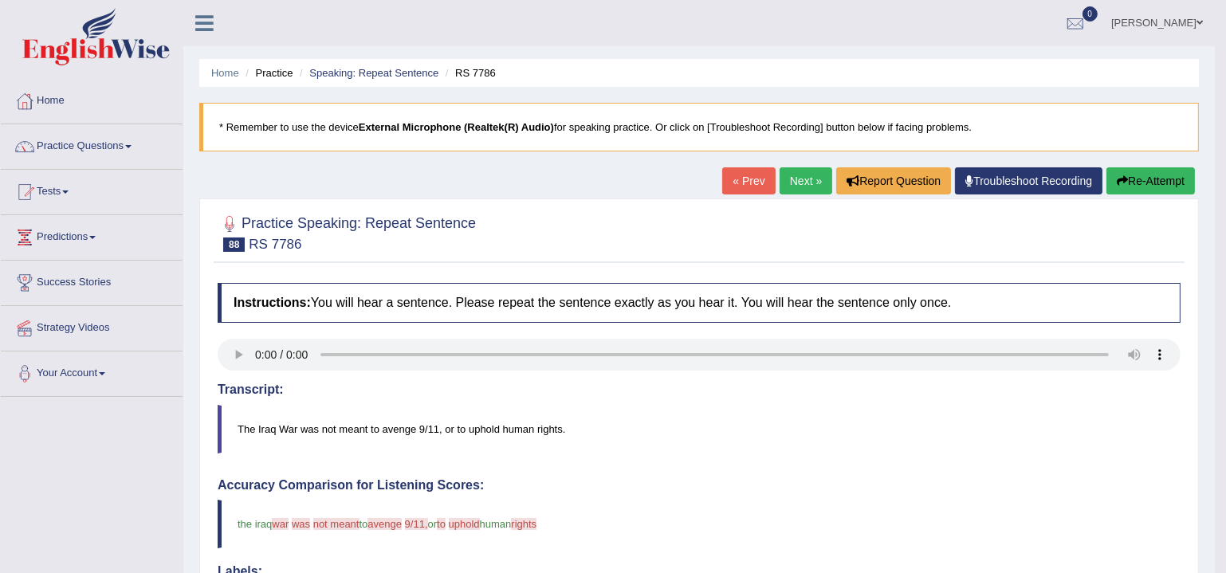
click at [1161, 178] on button "Re-Attempt" at bounding box center [1151, 180] width 89 height 27
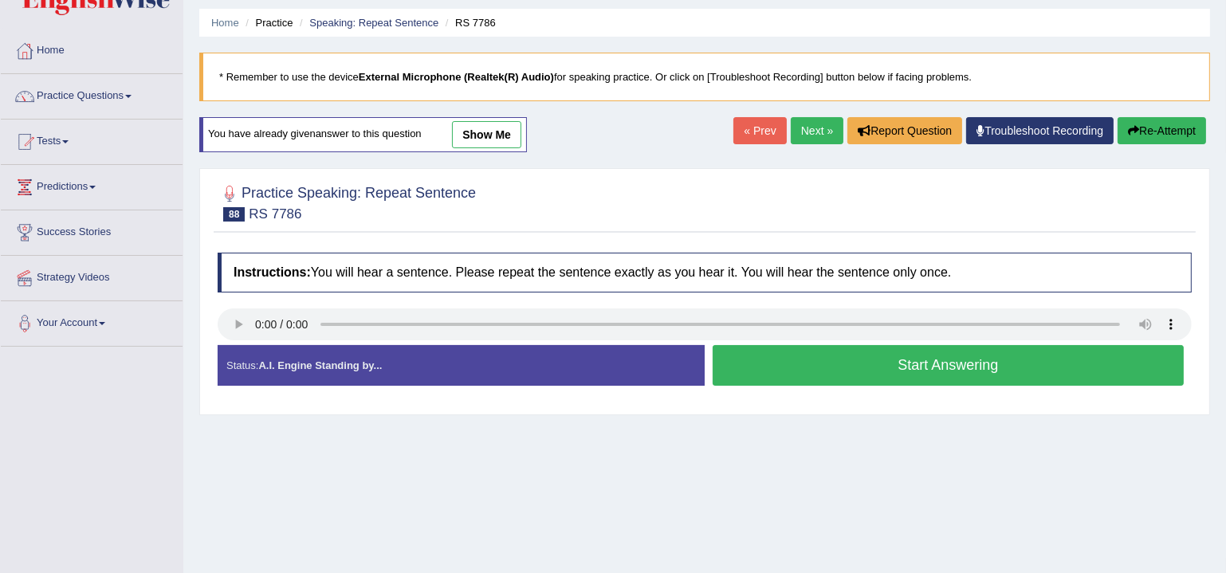
scroll to position [56, 0]
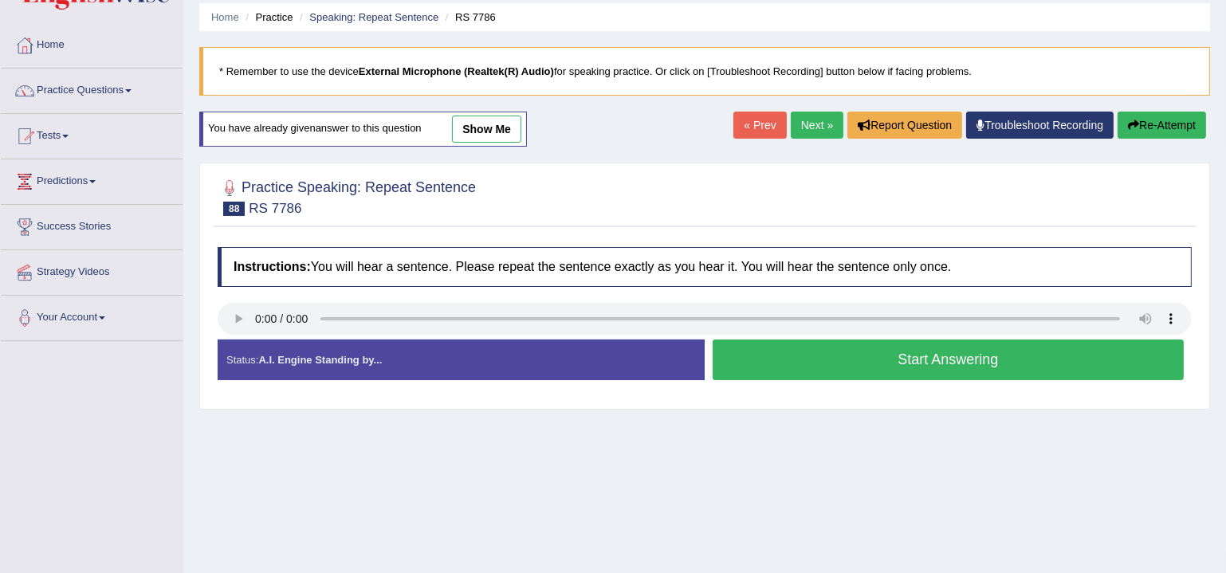
click at [769, 364] on button "Start Answering" at bounding box center [948, 360] width 471 height 41
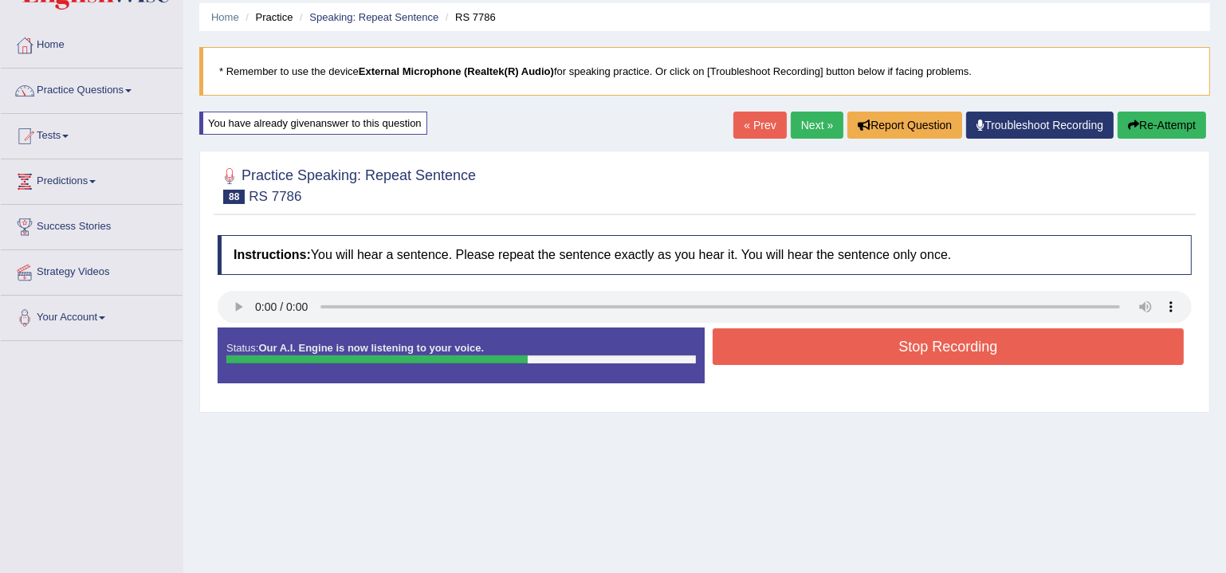
click at [904, 332] on button "Stop Recording" at bounding box center [948, 346] width 471 height 37
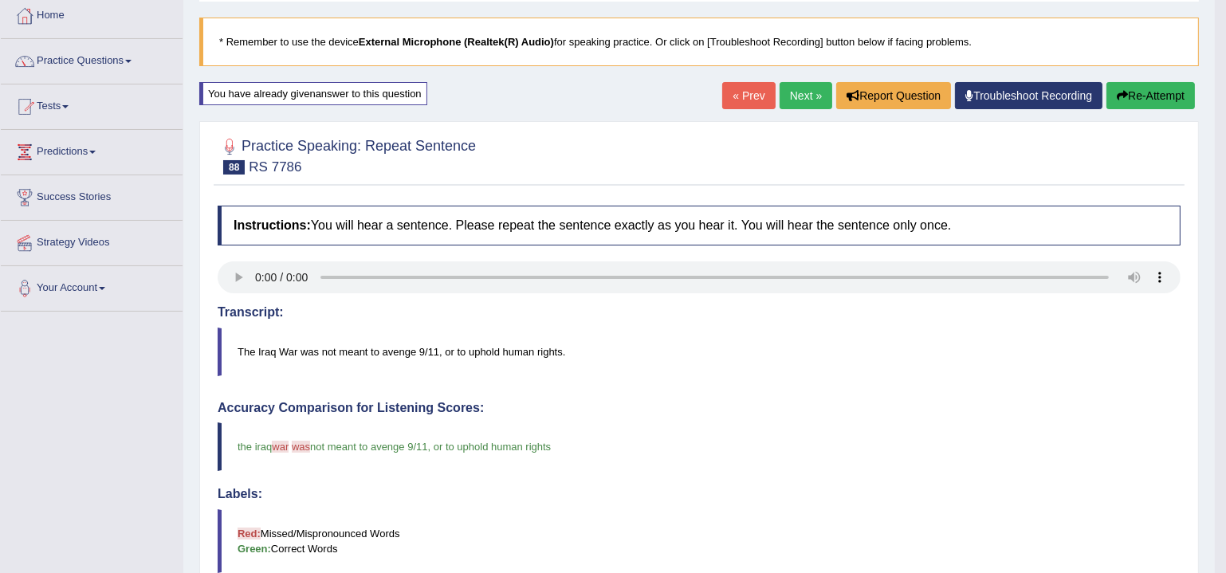
scroll to position [0, 0]
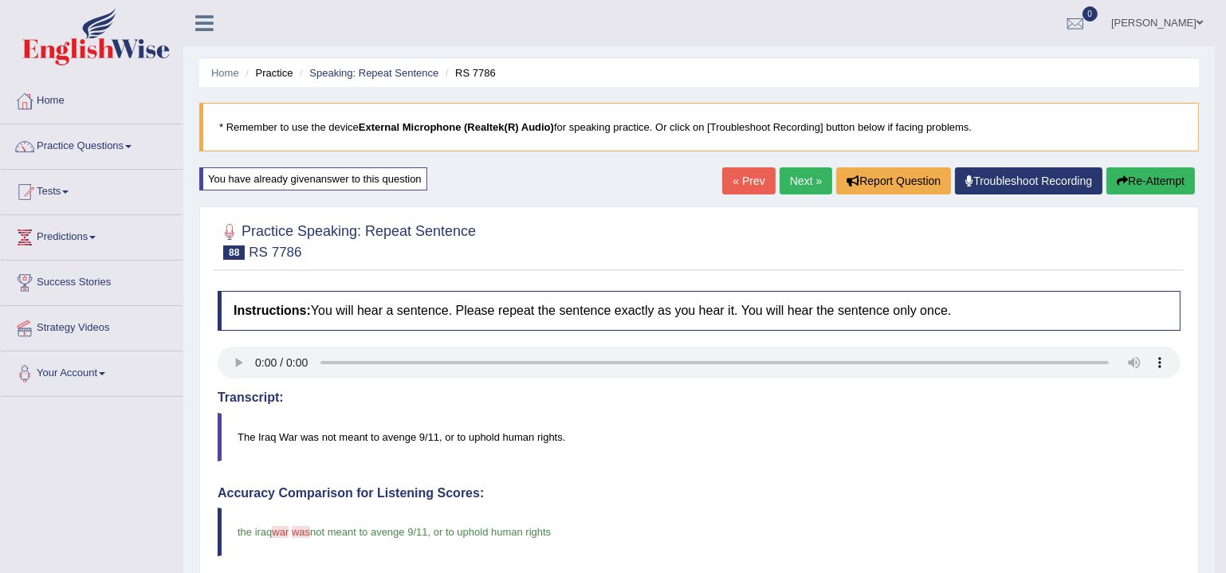
click at [789, 178] on link "Next »" at bounding box center [806, 180] width 53 height 27
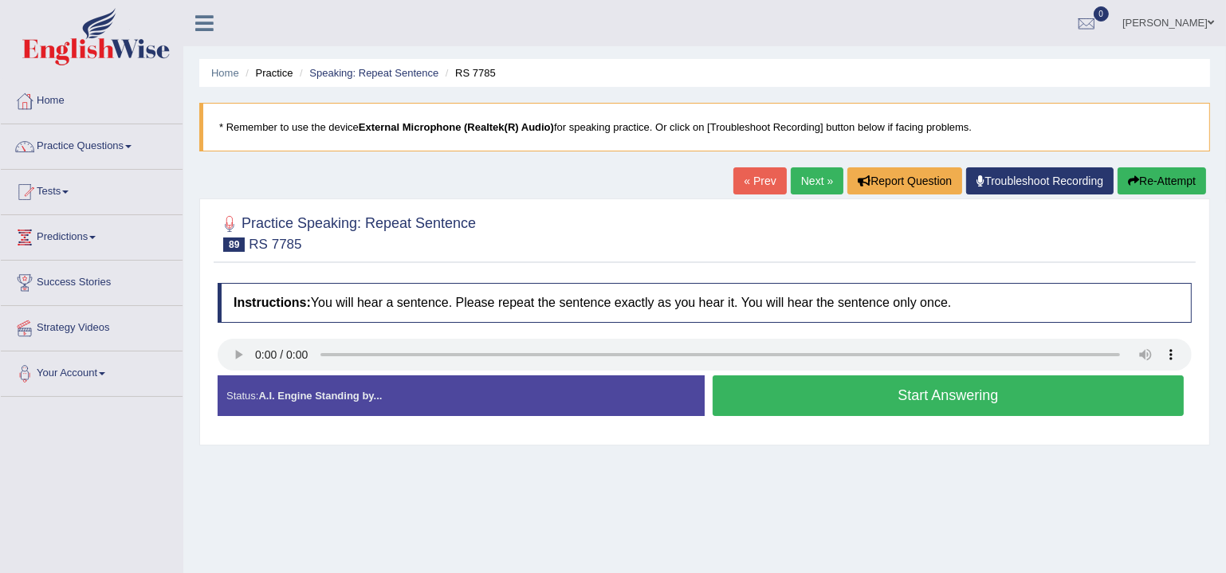
click at [906, 411] on button "Start Answering" at bounding box center [948, 396] width 471 height 41
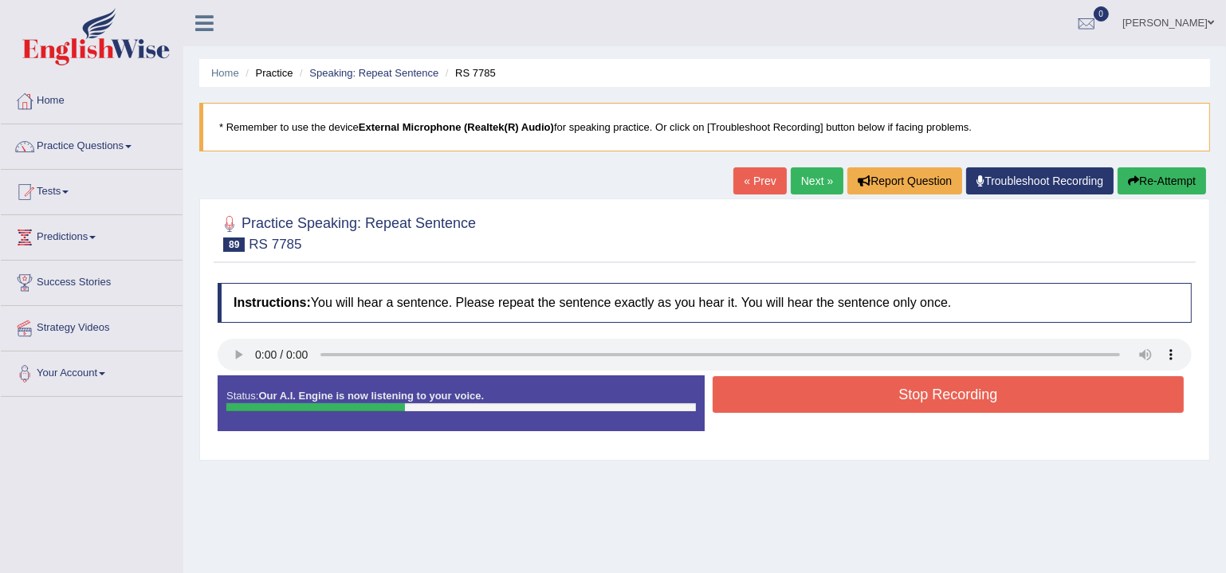
click at [831, 410] on button "Stop Recording" at bounding box center [948, 394] width 471 height 37
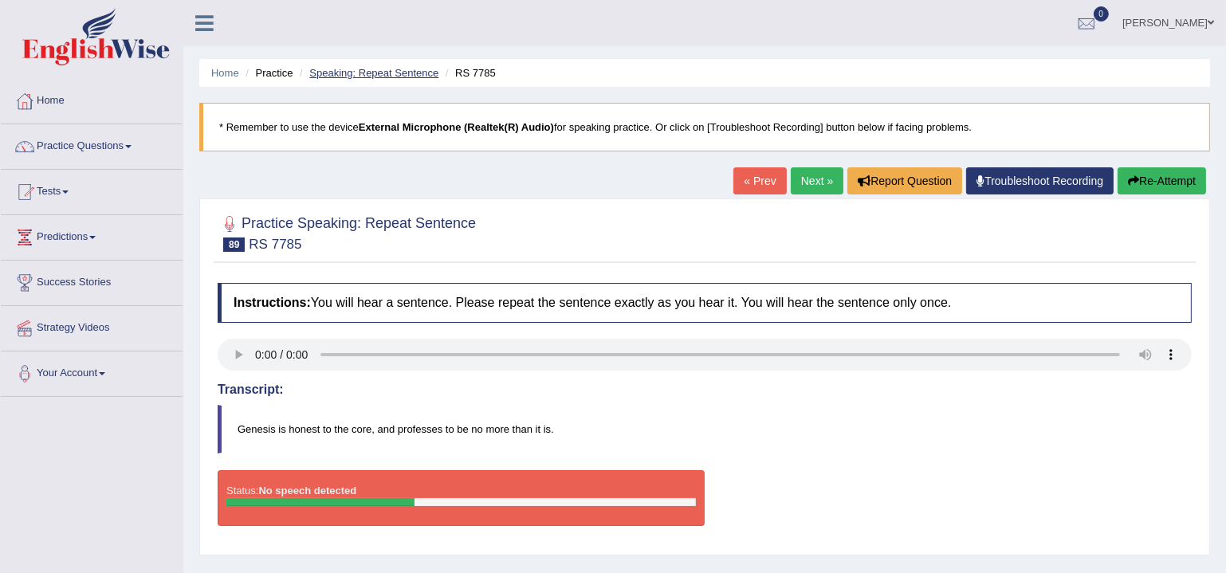
click at [393, 74] on link "Speaking: Repeat Sentence" at bounding box center [373, 73] width 129 height 12
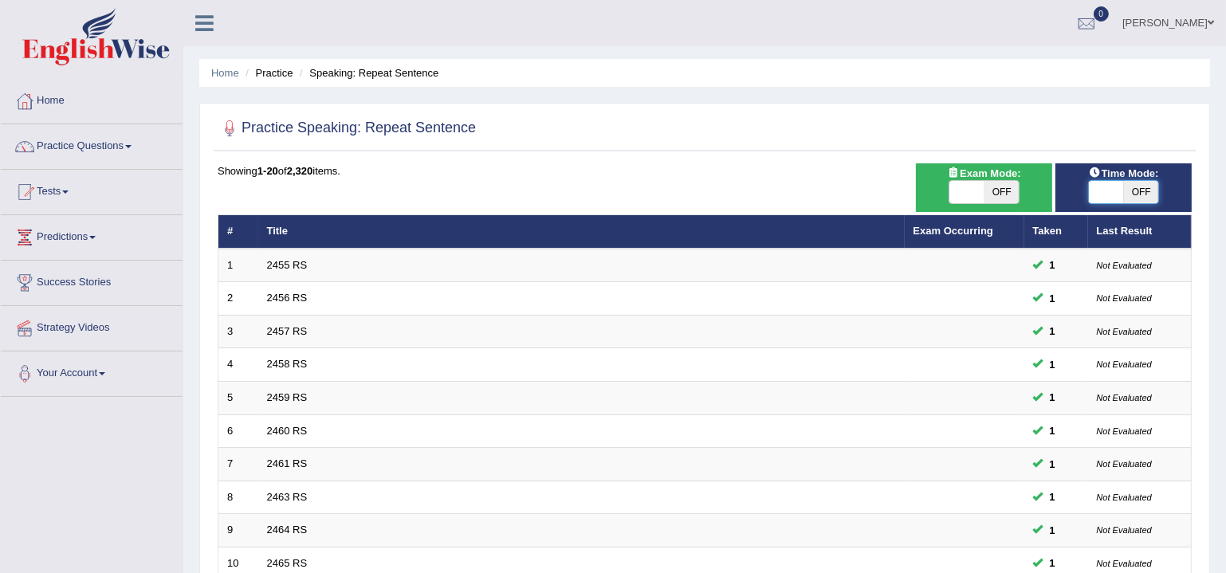
click at [1118, 188] on span at bounding box center [1106, 192] width 35 height 22
checkbox input "true"
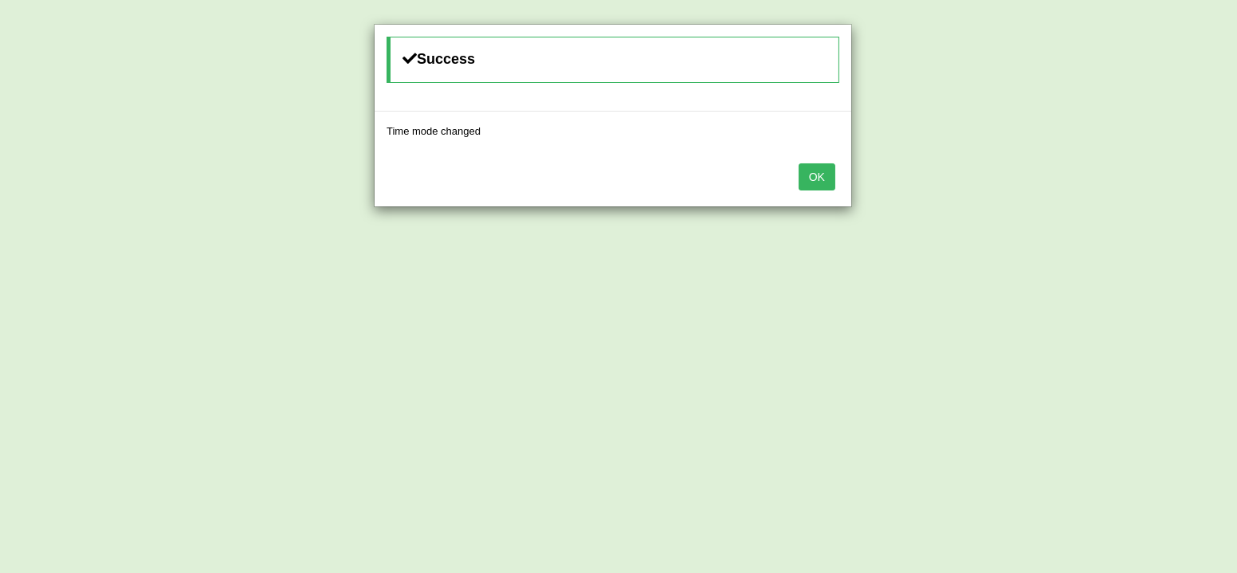
click at [810, 167] on button "OK" at bounding box center [817, 176] width 37 height 27
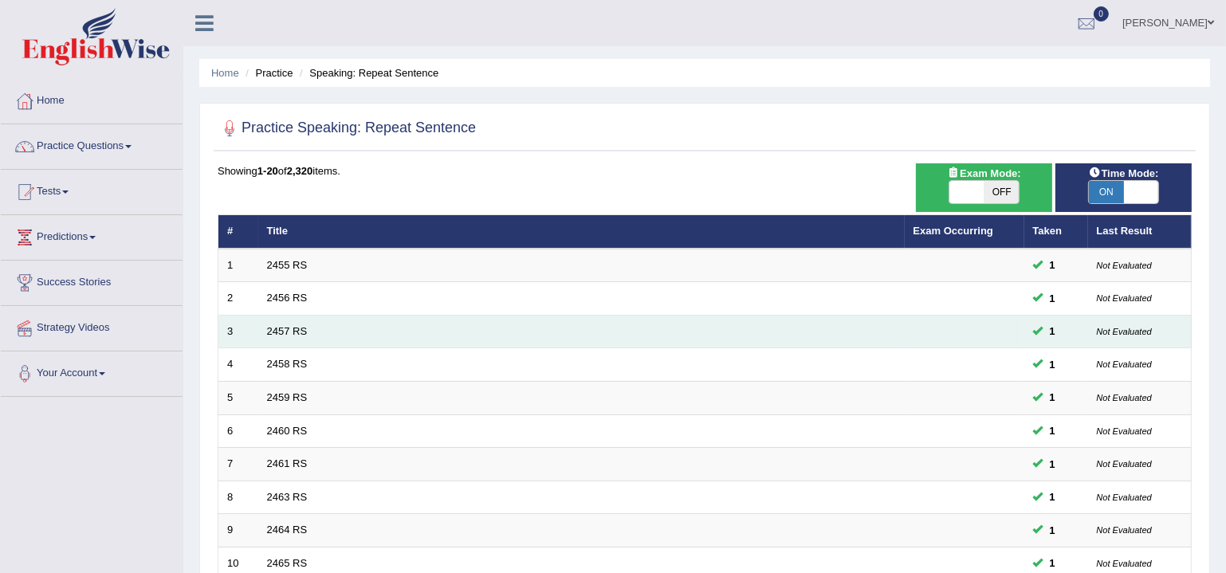
scroll to position [474, 0]
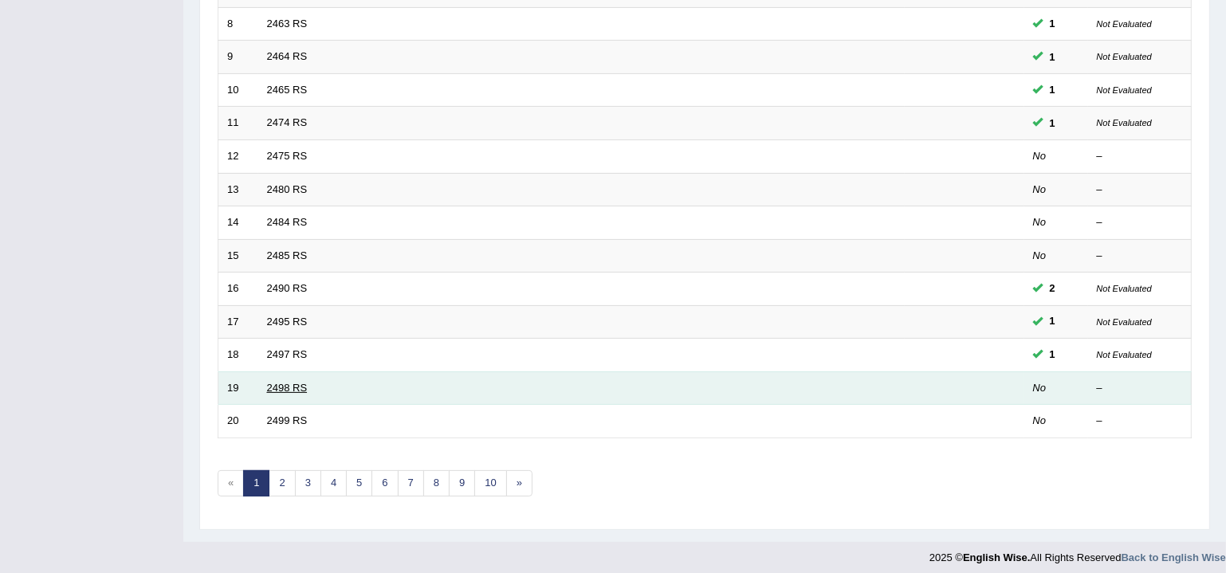
click at [286, 382] on link "2498 RS" at bounding box center [287, 388] width 41 height 12
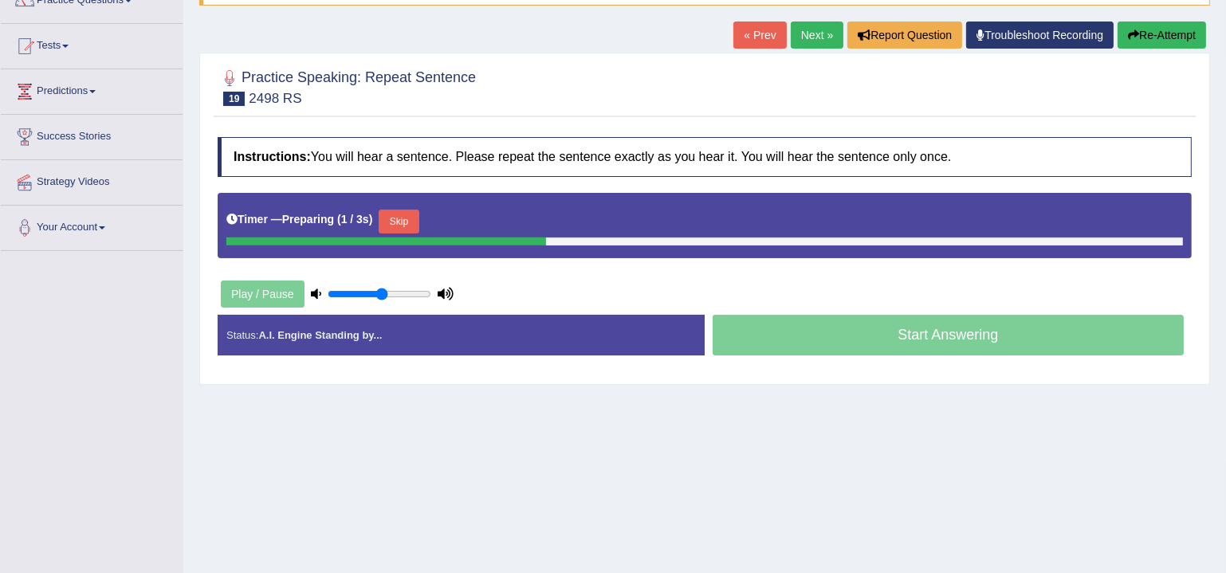
scroll to position [146, 0]
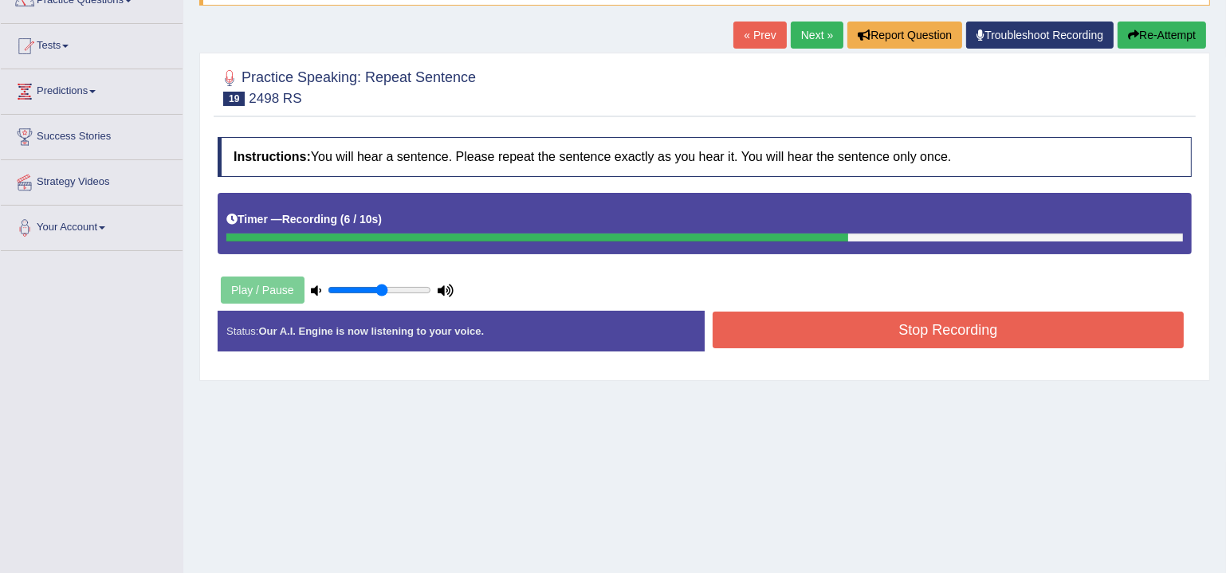
click at [806, 328] on button "Stop Recording" at bounding box center [948, 330] width 471 height 37
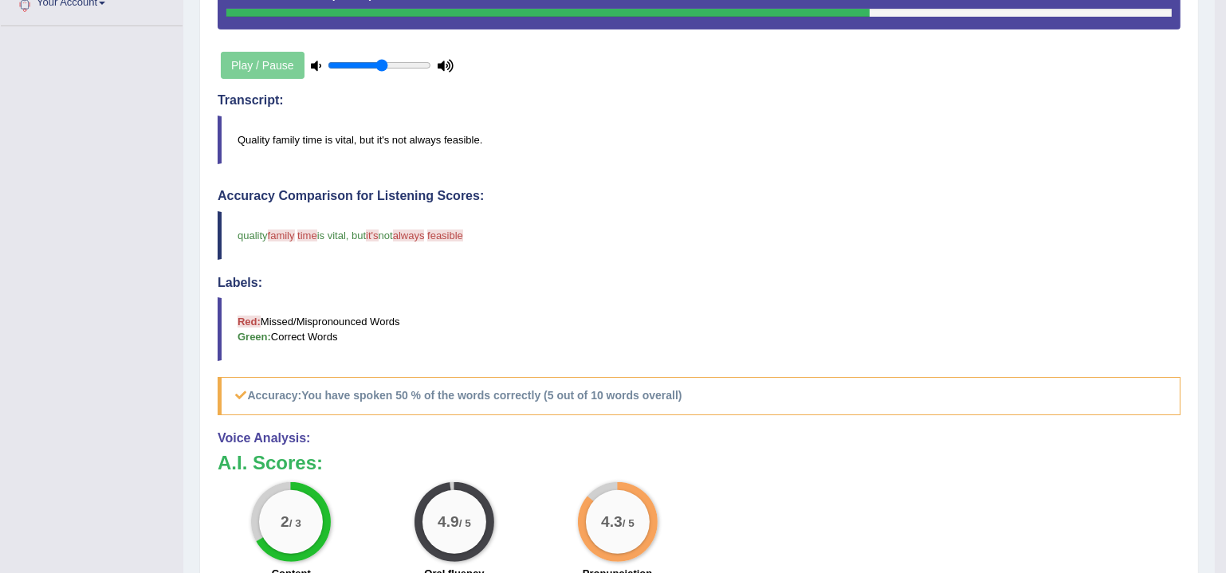
scroll to position [35, 0]
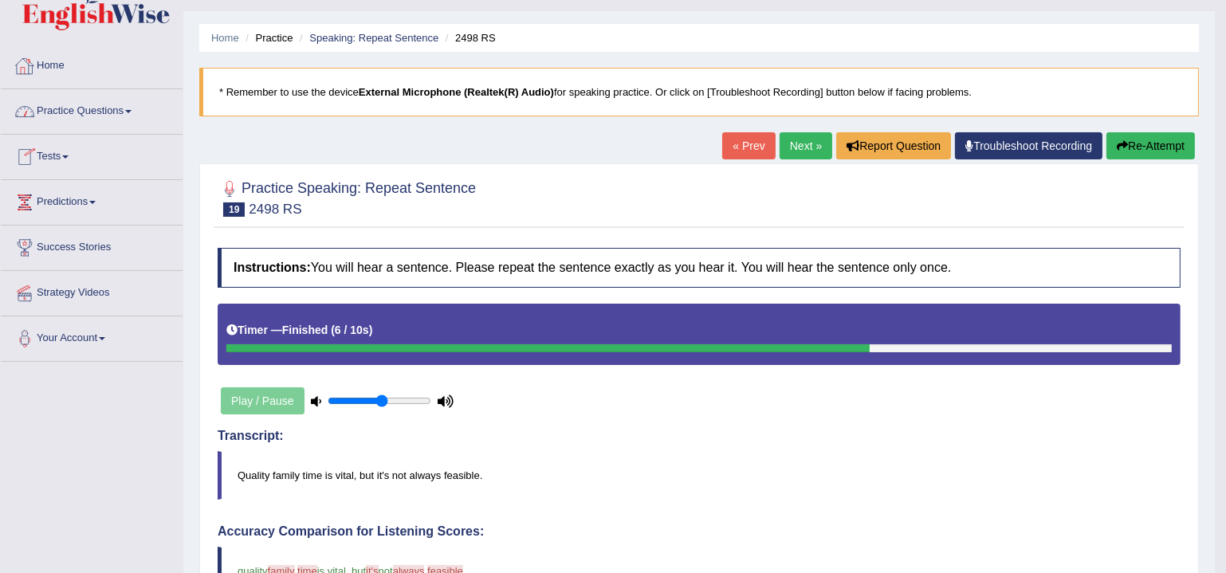
click at [41, 77] on link "Home" at bounding box center [92, 64] width 182 height 40
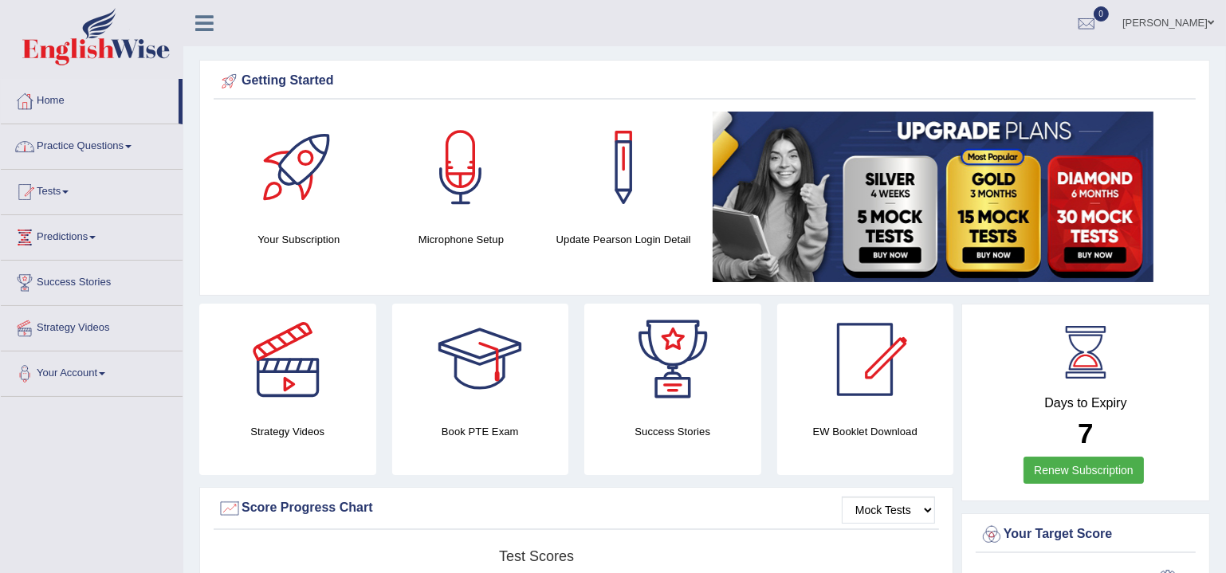
click at [82, 151] on link "Practice Questions" at bounding box center [92, 144] width 182 height 40
